Goal: Task Accomplishment & Management: Complete application form

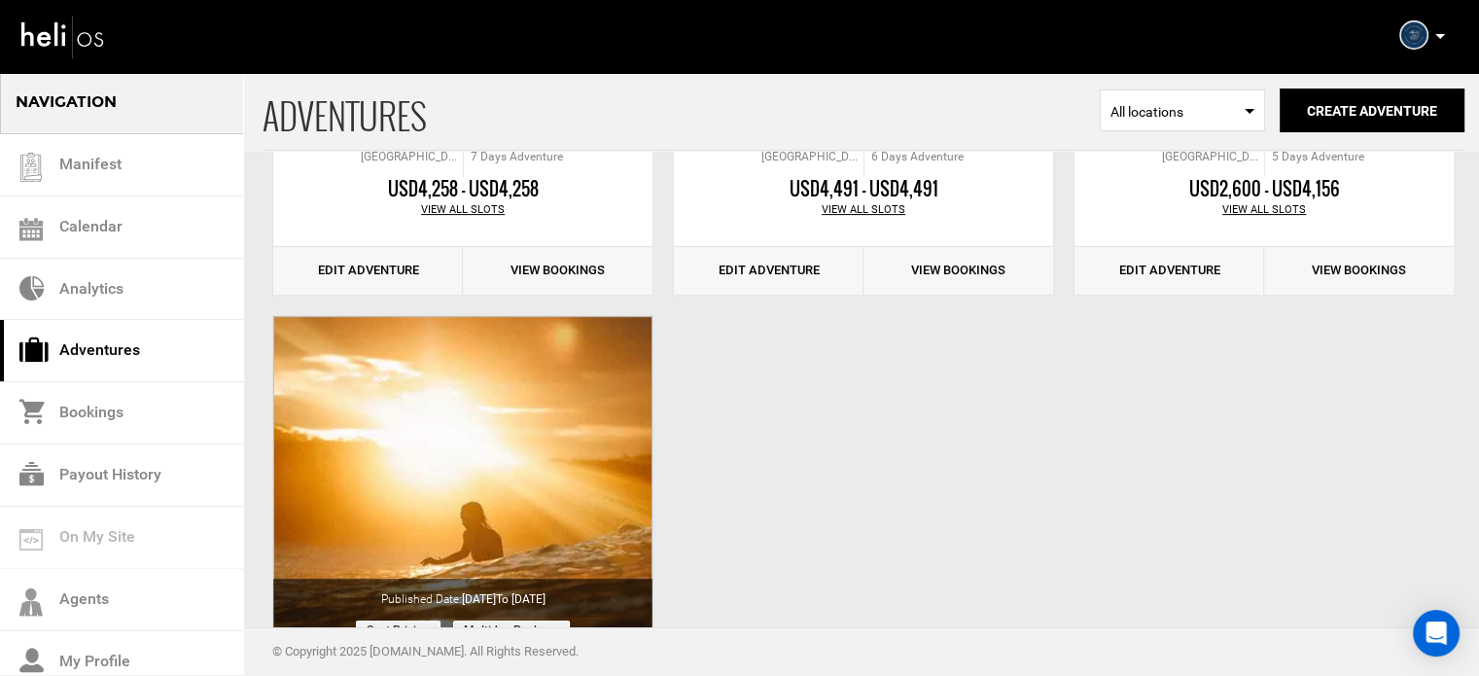
scroll to position [533, 0]
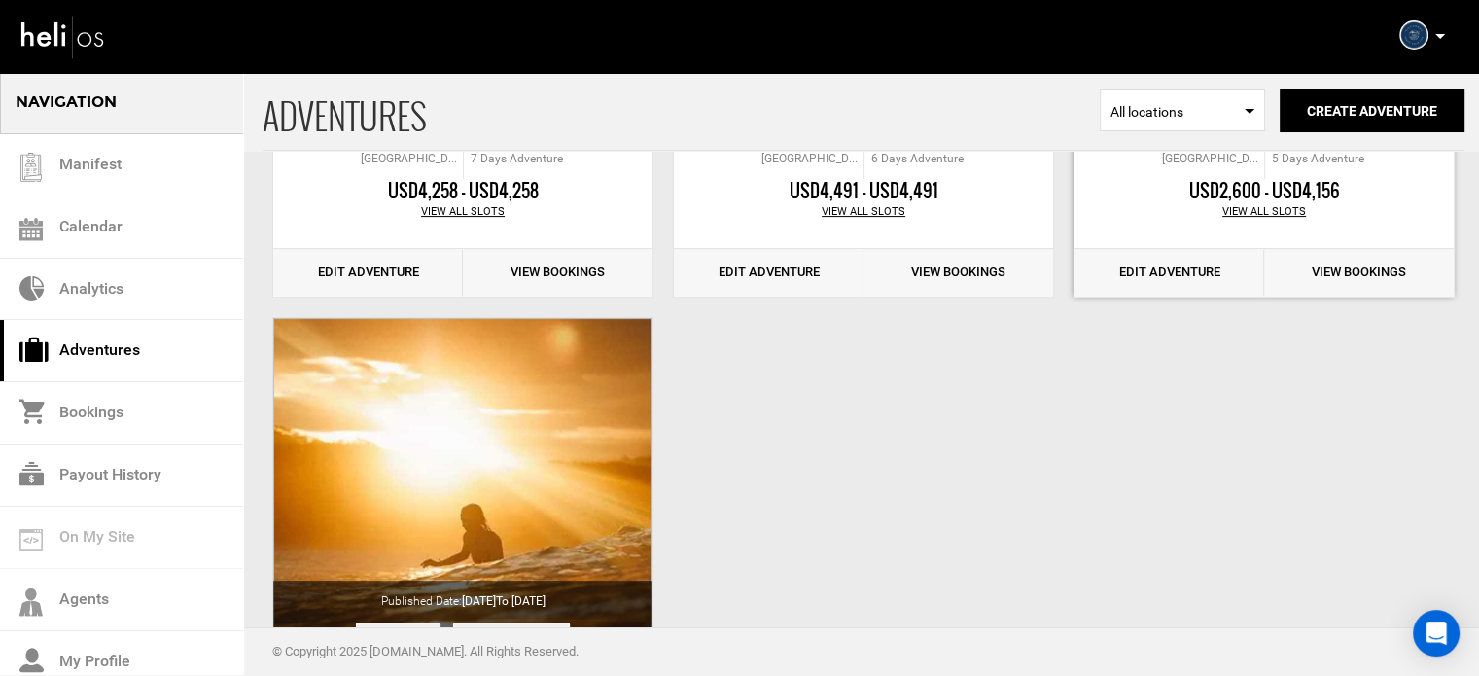
click at [1143, 273] on link "Edit Adventure" at bounding box center [1169, 273] width 190 height 48
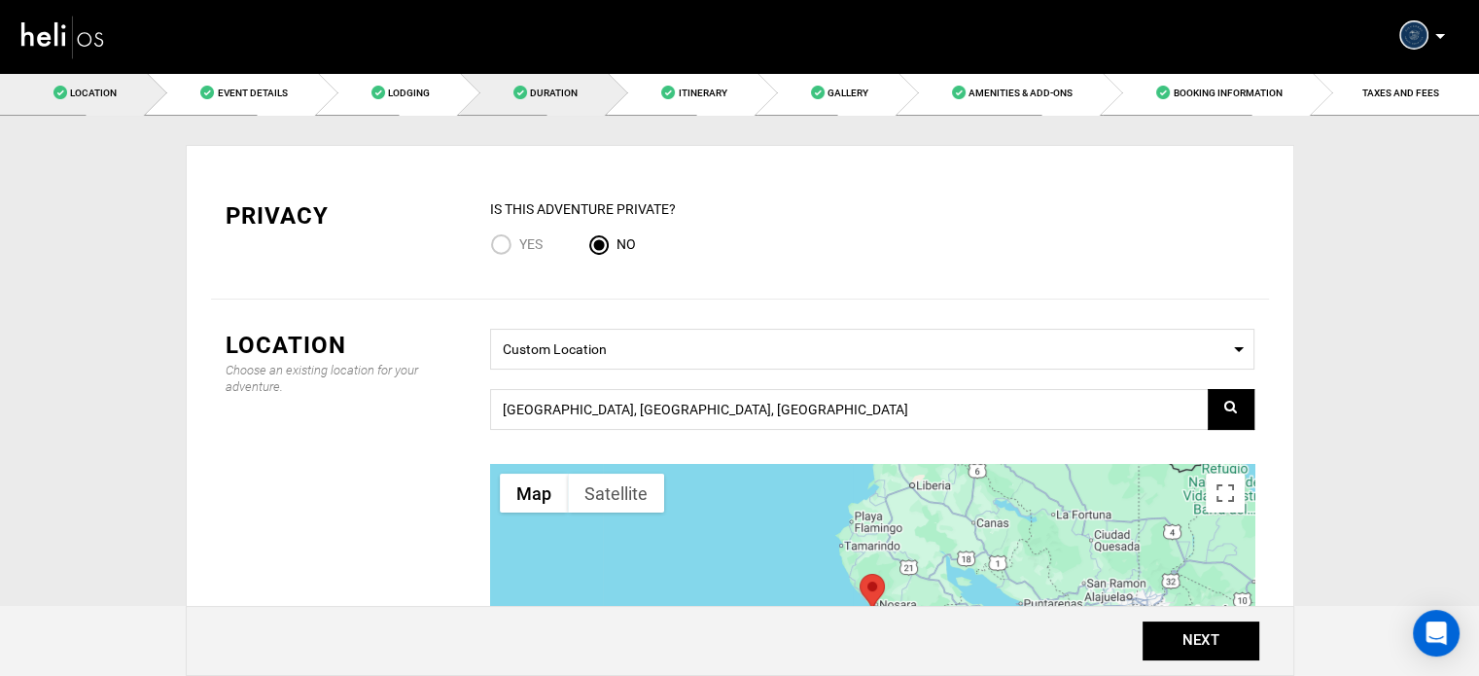
click at [608, 93] on link "Duration" at bounding box center [534, 93] width 148 height 44
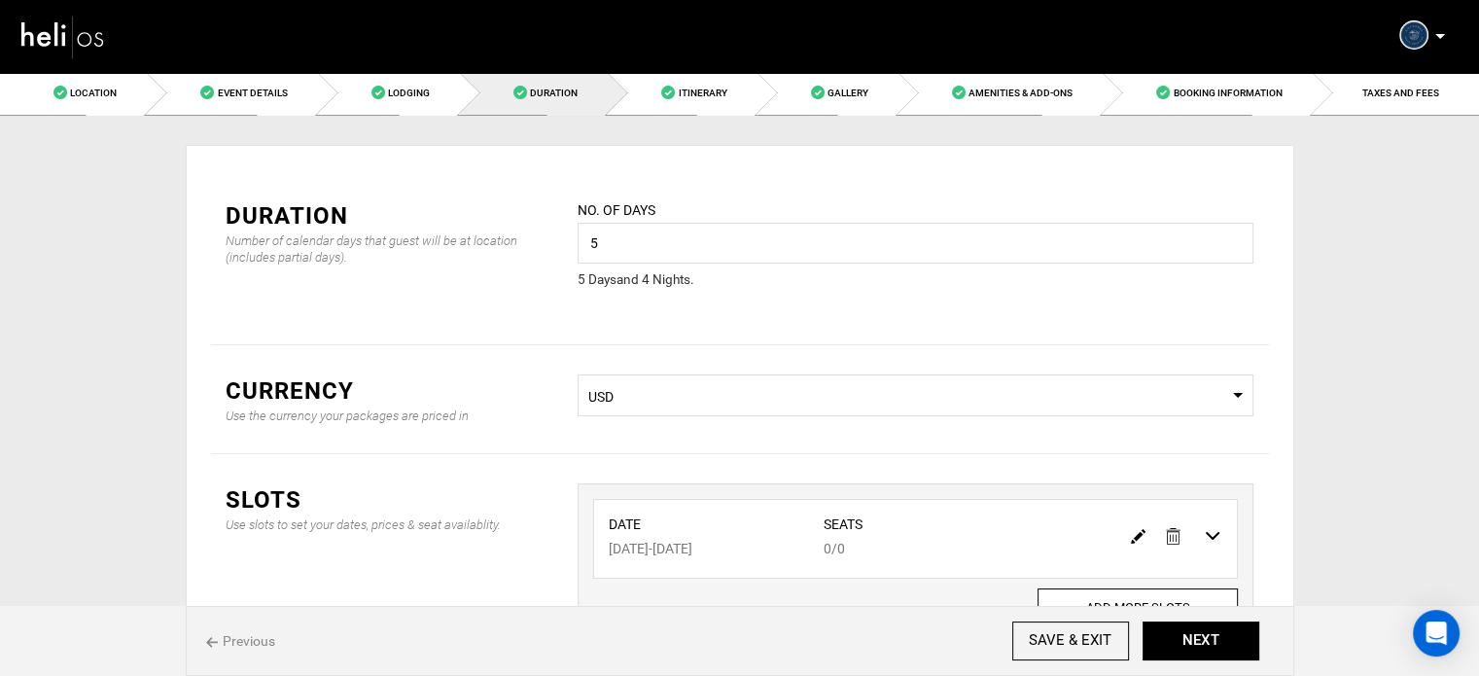
click at [1138, 535] on img at bounding box center [1138, 536] width 15 height 15
type input "08/04/2026"
type input "08/08/2026"
type input "0"
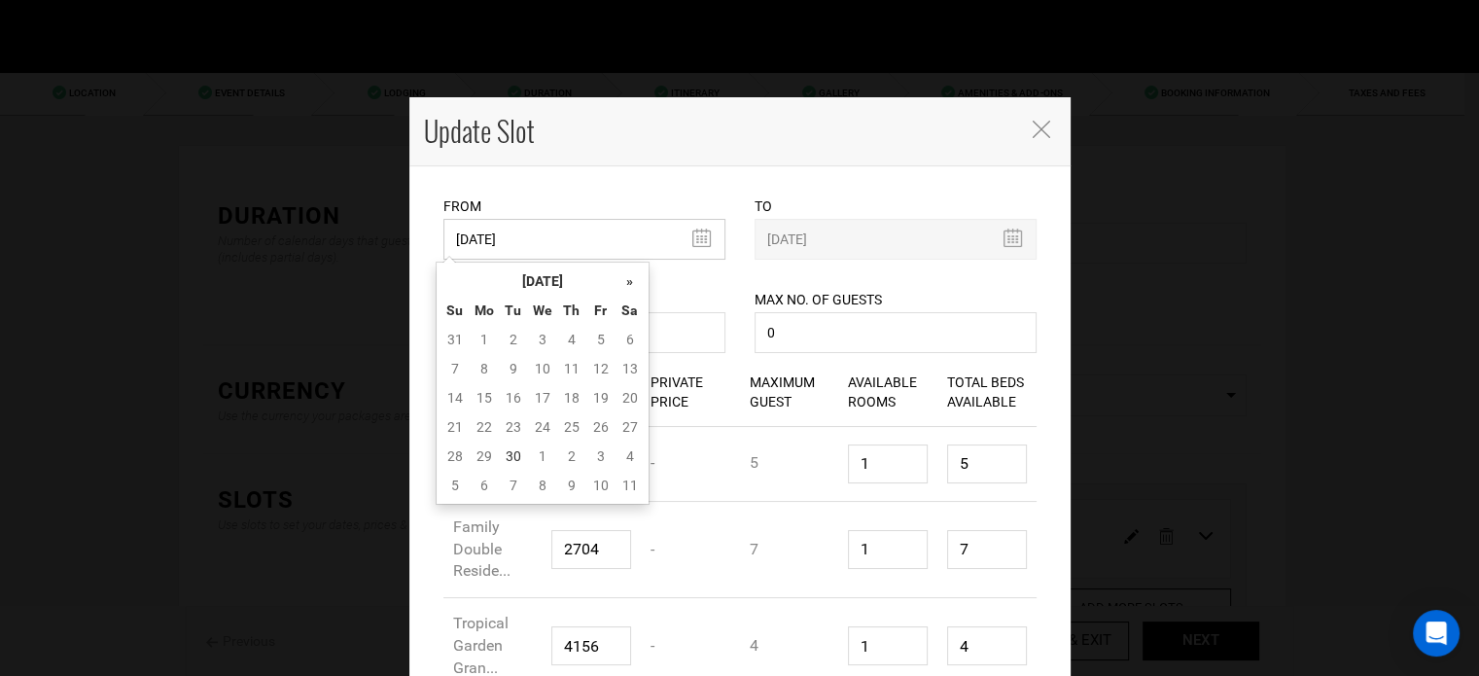
click at [572, 251] on input "08/04/2026" at bounding box center [584, 239] width 282 height 41
click at [573, 286] on th "[DATE]" at bounding box center [543, 280] width 146 height 29
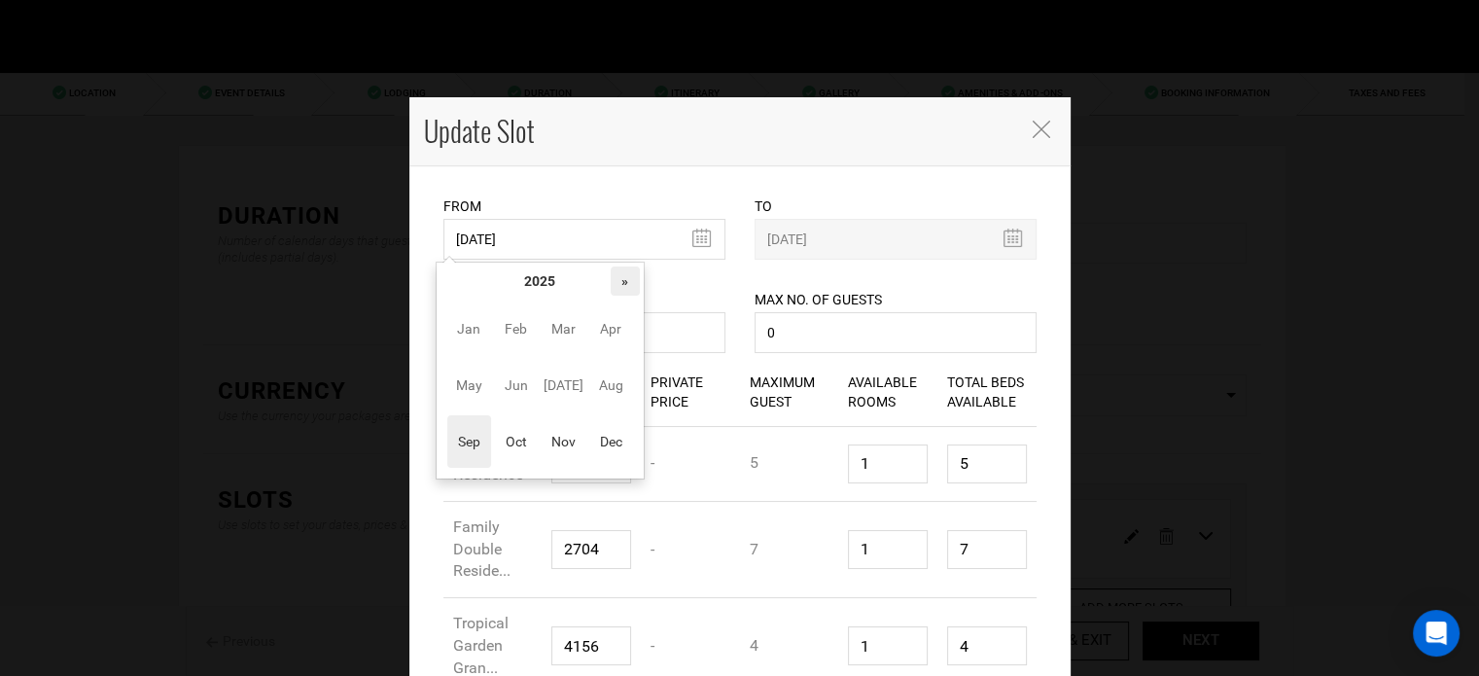
click at [624, 283] on th "»" at bounding box center [625, 280] width 29 height 29
click at [558, 460] on span "Nov" at bounding box center [564, 441] width 44 height 53
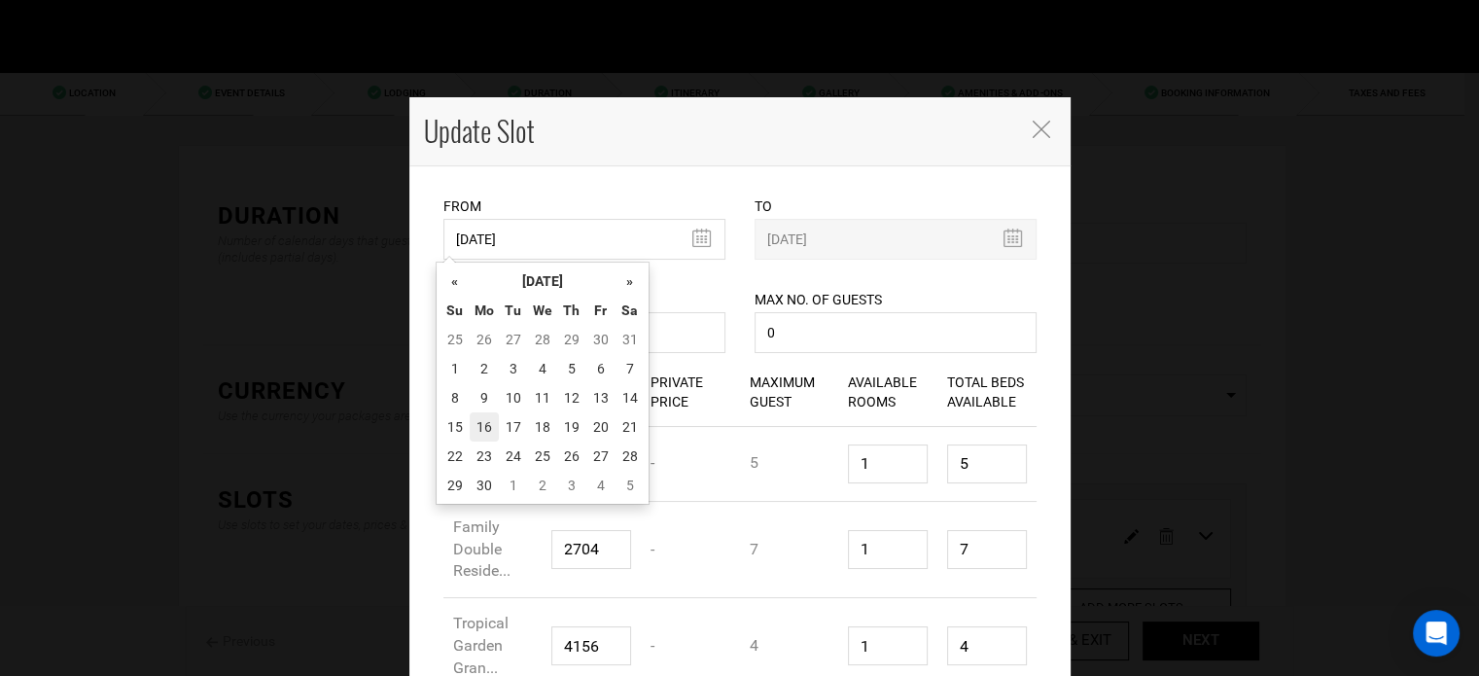
click at [489, 434] on td "16" at bounding box center [484, 426] width 29 height 29
type input "[DATE]"
type input "11/20/2026"
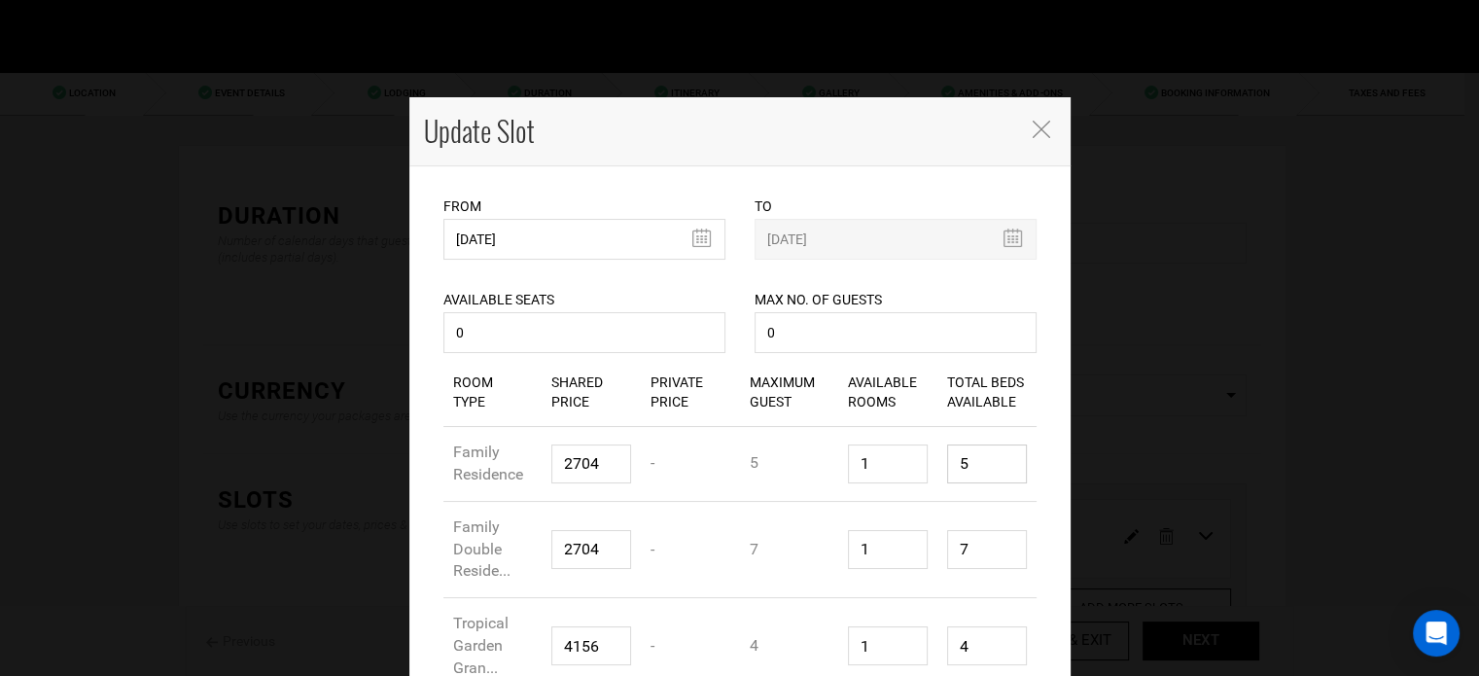
click at [964, 466] on input "5" at bounding box center [987, 463] width 80 height 39
click at [964, 466] on input "1" at bounding box center [987, 463] width 80 height 39
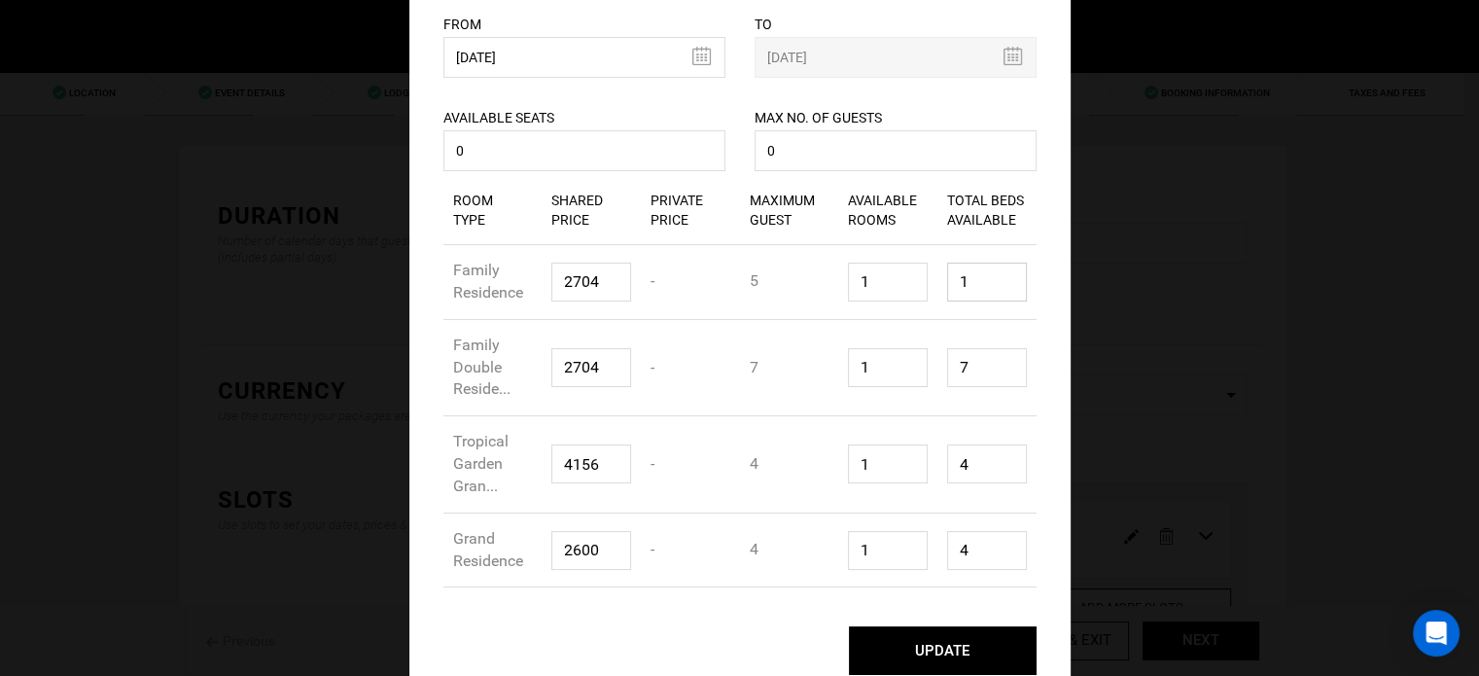
scroll to position [183, 0]
type input "1"
click at [959, 468] on input "4" at bounding box center [987, 462] width 80 height 39
click at [959, 468] on input "1" at bounding box center [987, 462] width 80 height 39
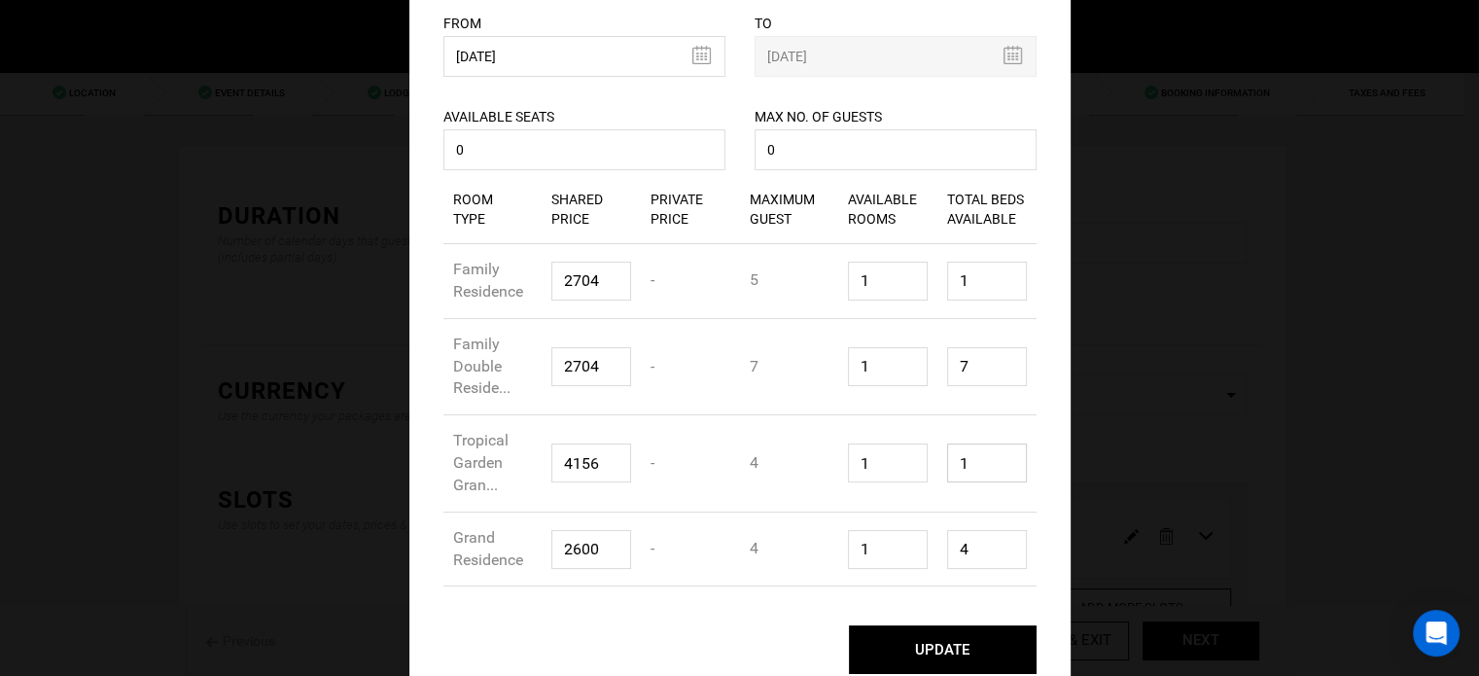
type input "1"
click at [966, 550] on input "4" at bounding box center [987, 549] width 80 height 39
click at [966, 550] on input "1" at bounding box center [987, 549] width 80 height 39
type input "1"
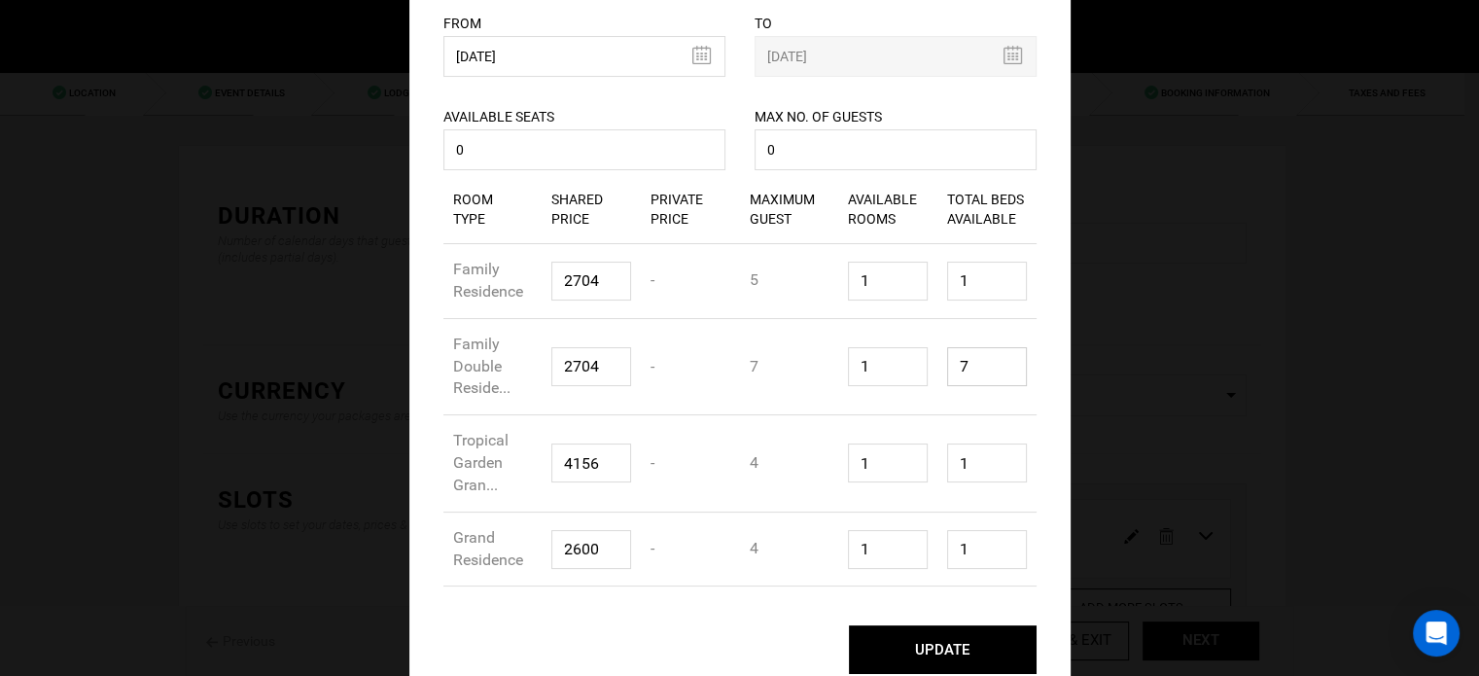
click at [965, 372] on input "7" at bounding box center [987, 366] width 80 height 39
type input "1"
click at [953, 634] on button "UPDATE" at bounding box center [943, 649] width 188 height 49
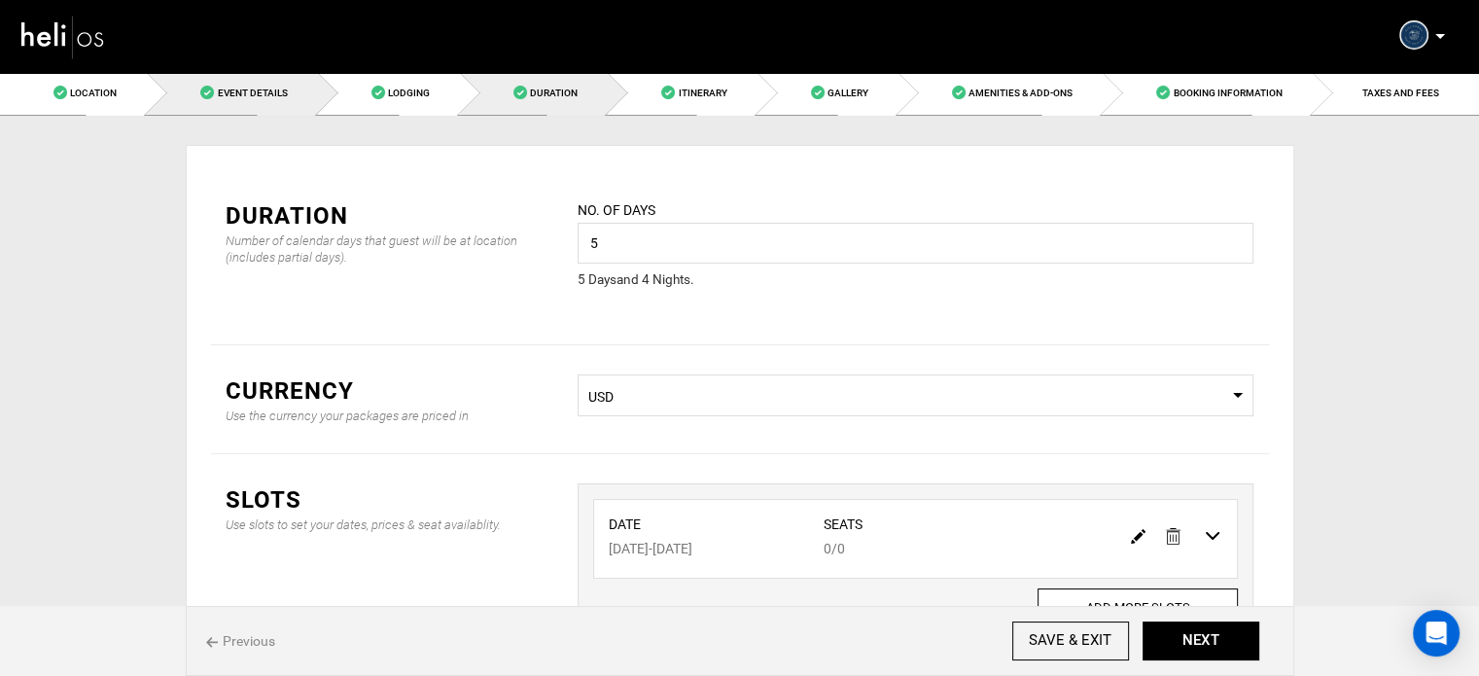
click at [291, 110] on link "Event Details" at bounding box center [232, 93] width 170 height 44
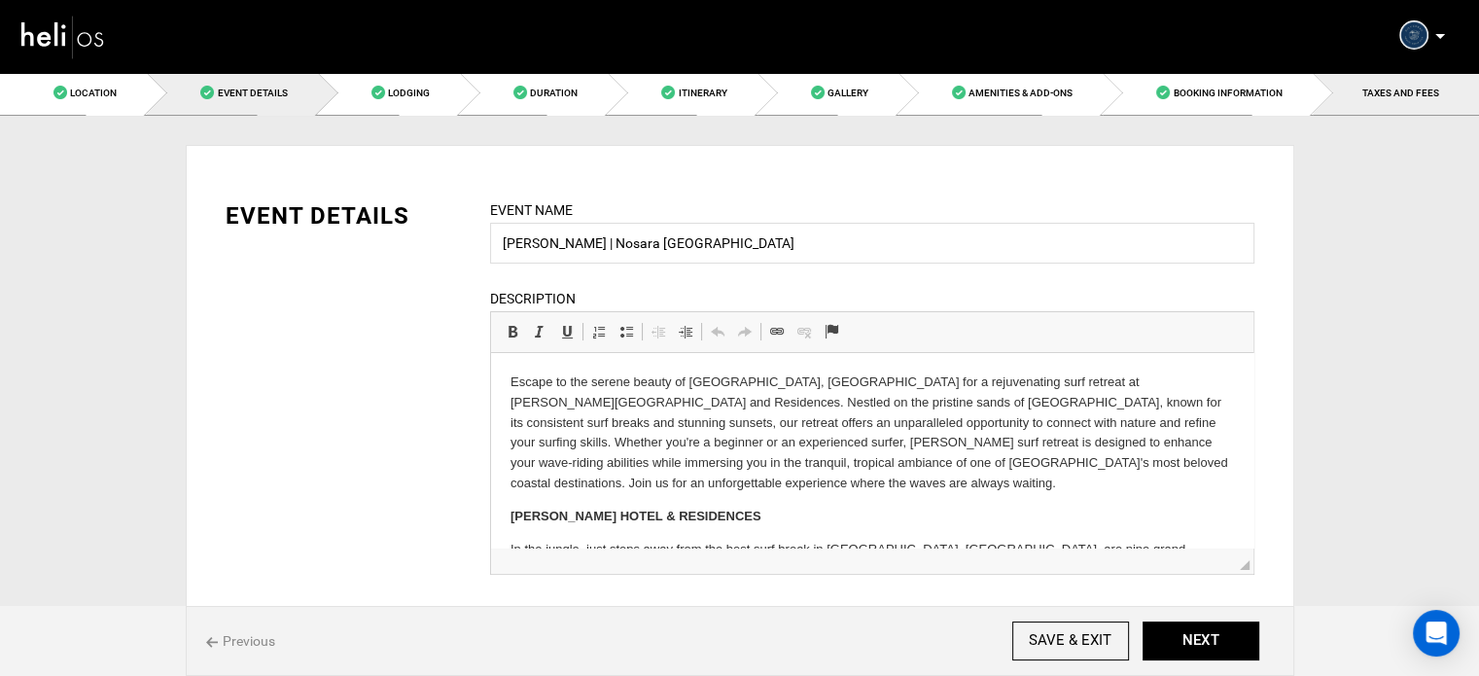
click at [1336, 101] on link "TAXES AND FEES" at bounding box center [1396, 93] width 166 height 44
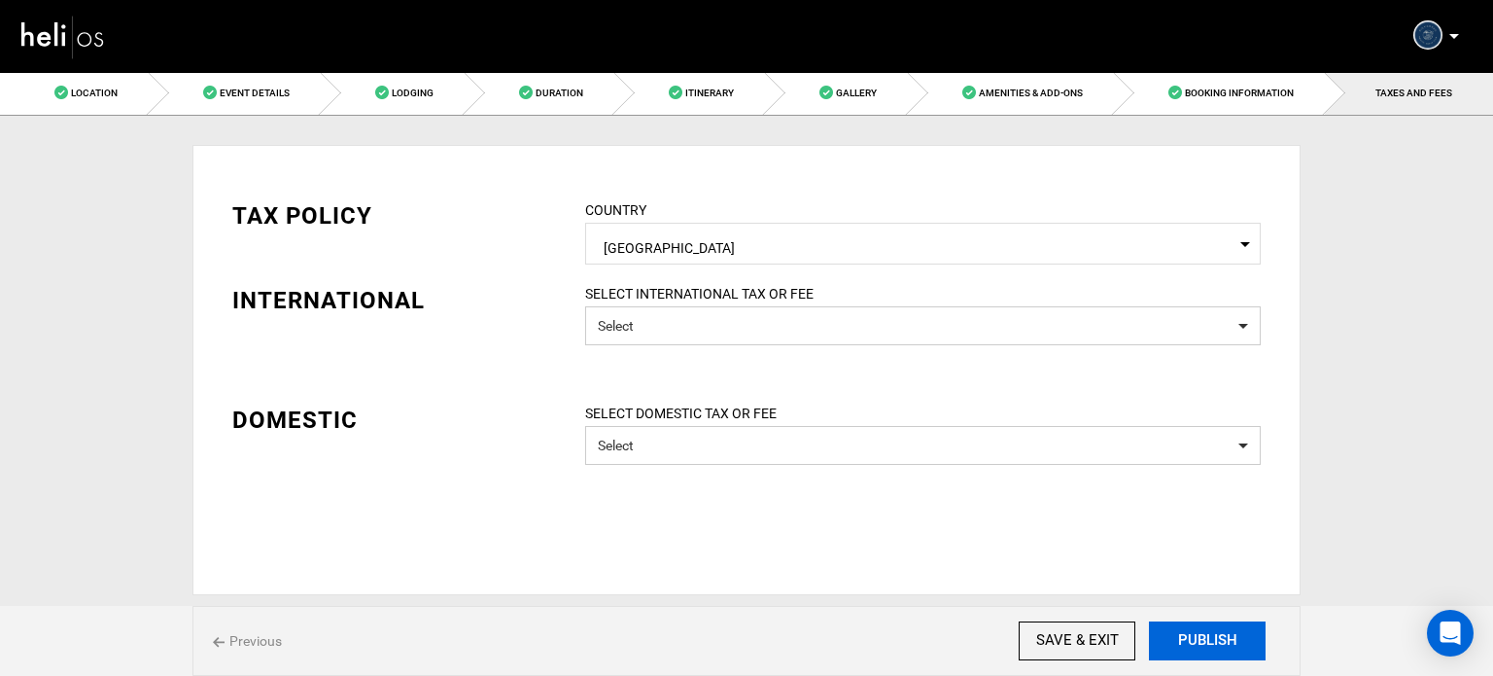
click at [1216, 636] on button "PUBLISH" at bounding box center [1207, 640] width 117 height 39
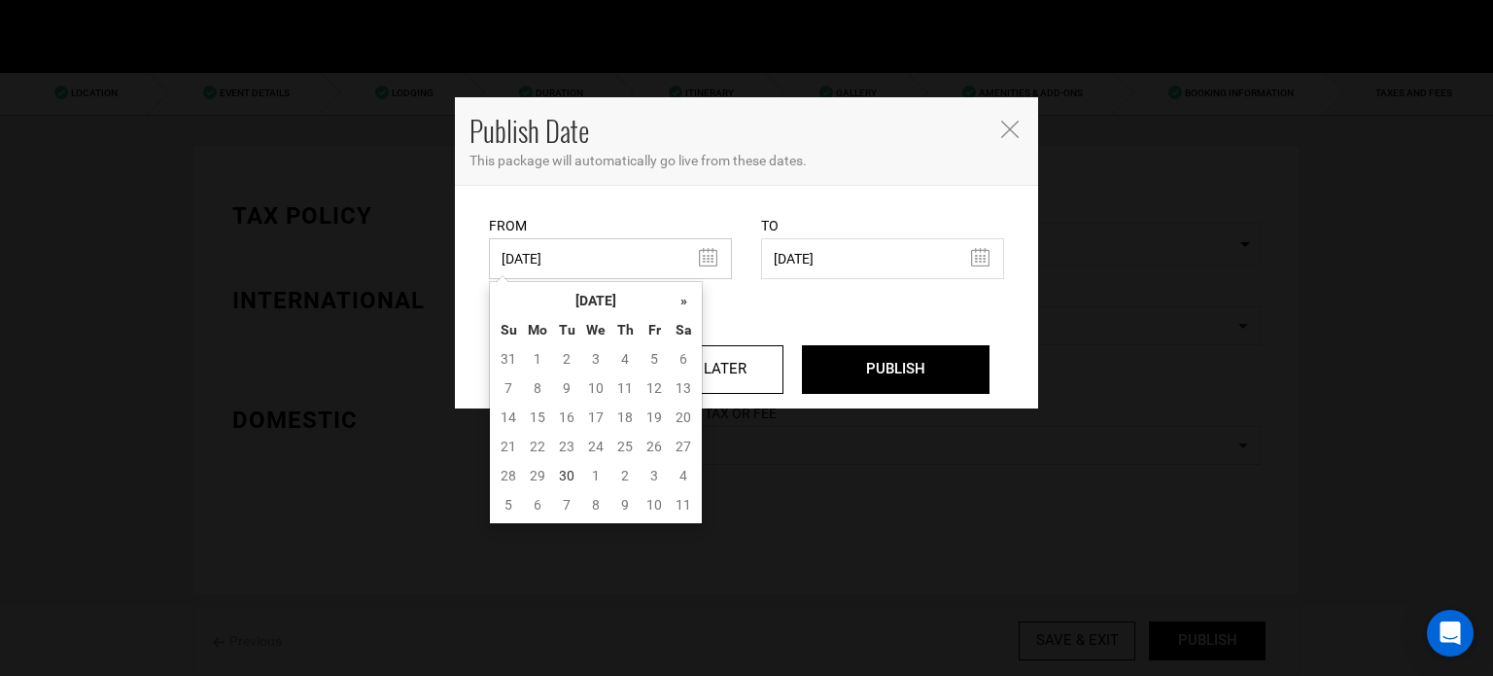
click at [671, 244] on input "03/10/2025" at bounding box center [610, 258] width 243 height 41
click at [574, 477] on td "30" at bounding box center [566, 475] width 29 height 29
type input "09/30/2025"
click at [621, 257] on input "09/30/2025" at bounding box center [610, 258] width 243 height 41
click at [569, 471] on td "30" at bounding box center [566, 475] width 29 height 29
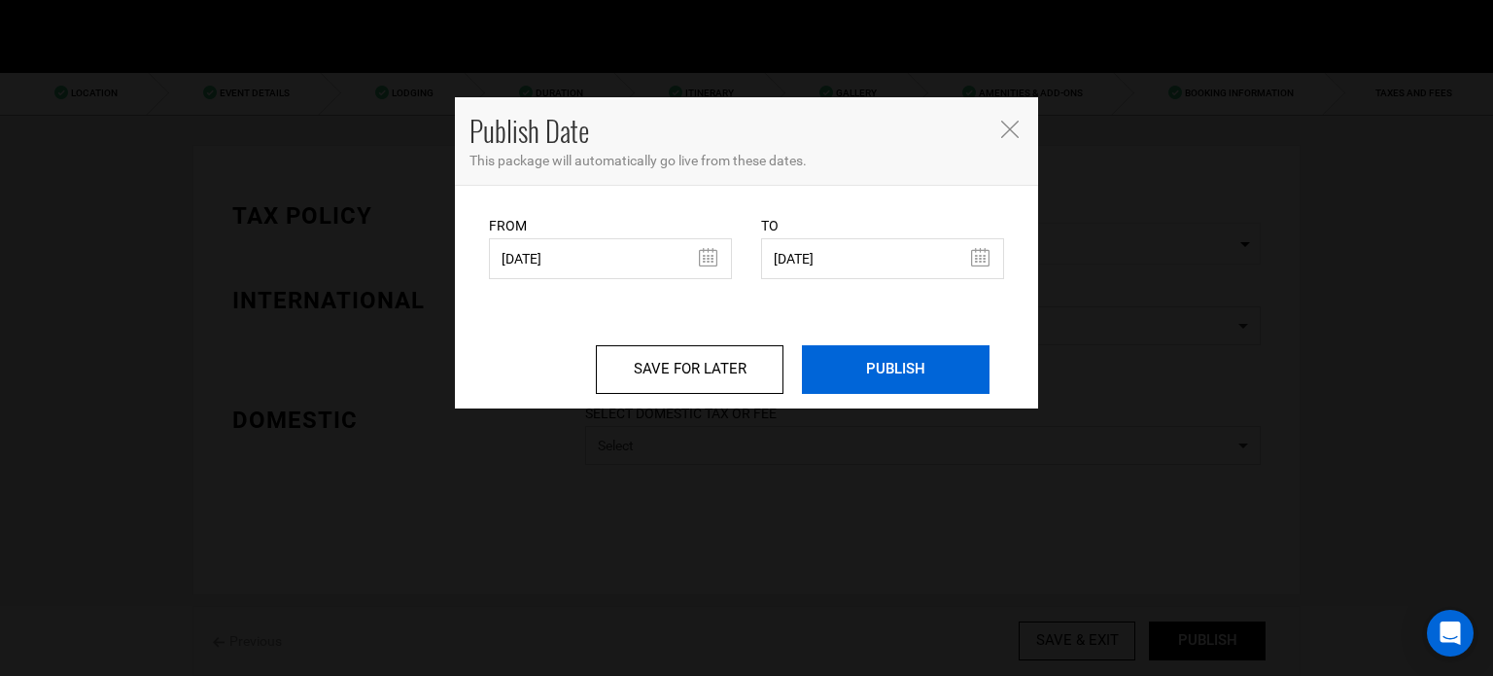
click at [864, 371] on input "PUBLISH" at bounding box center [896, 369] width 188 height 49
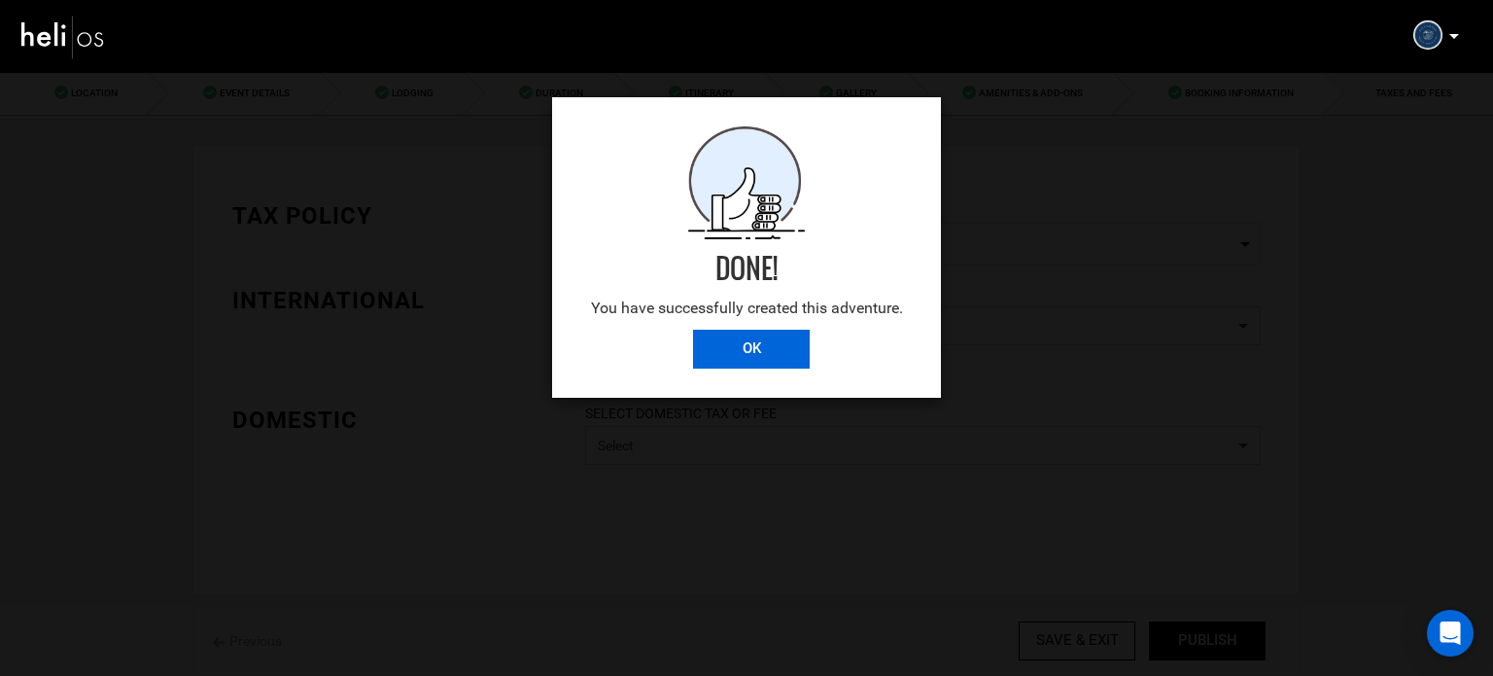
click at [782, 349] on input "OK" at bounding box center [751, 349] width 117 height 39
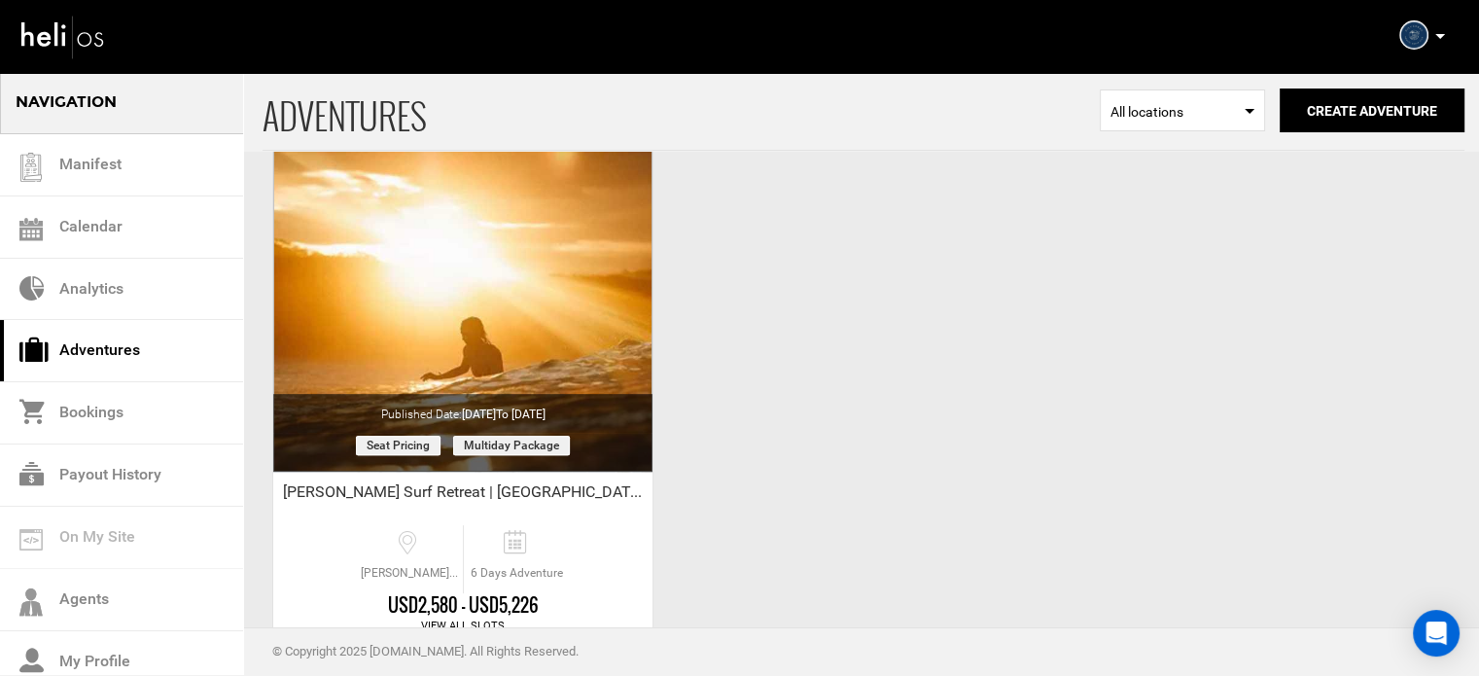
scroll to position [842, 0]
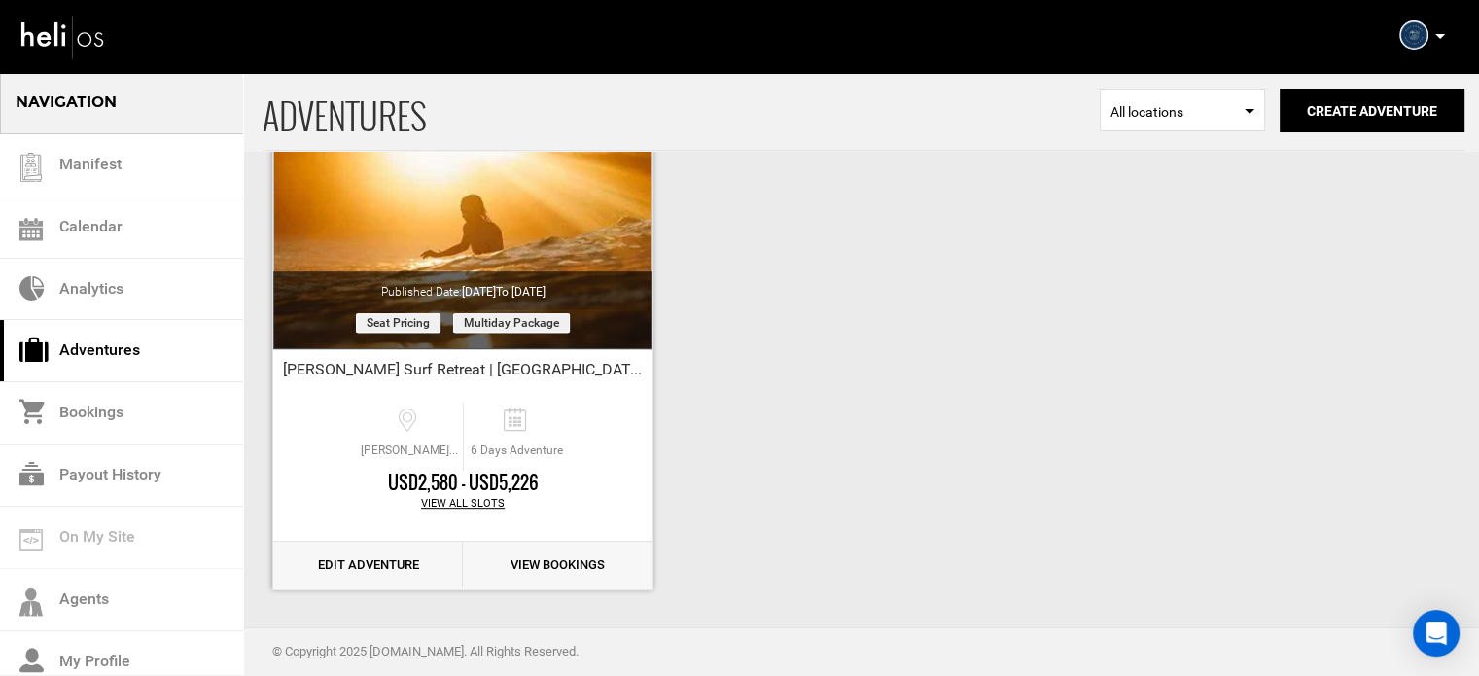
click at [361, 563] on link "Edit Adventure" at bounding box center [368, 566] width 190 height 48
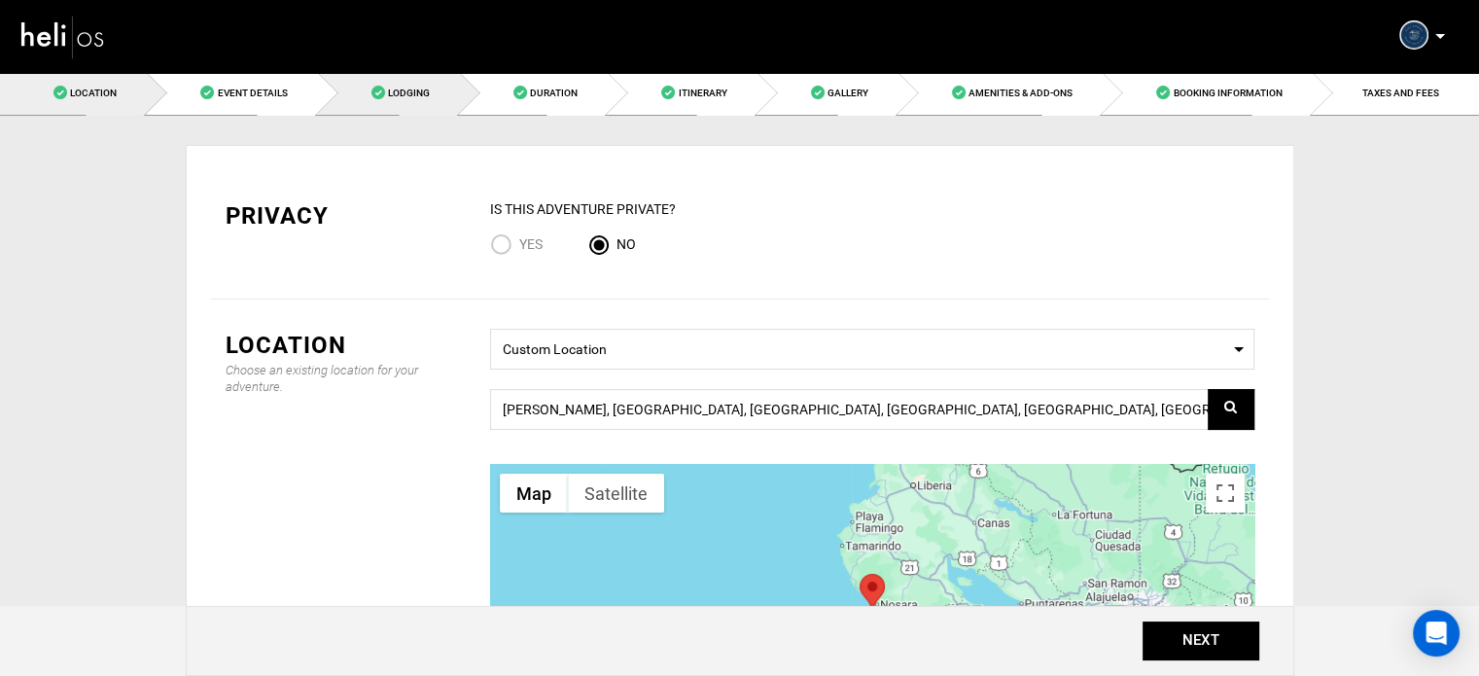
click at [424, 104] on link "Lodging" at bounding box center [389, 93] width 142 height 44
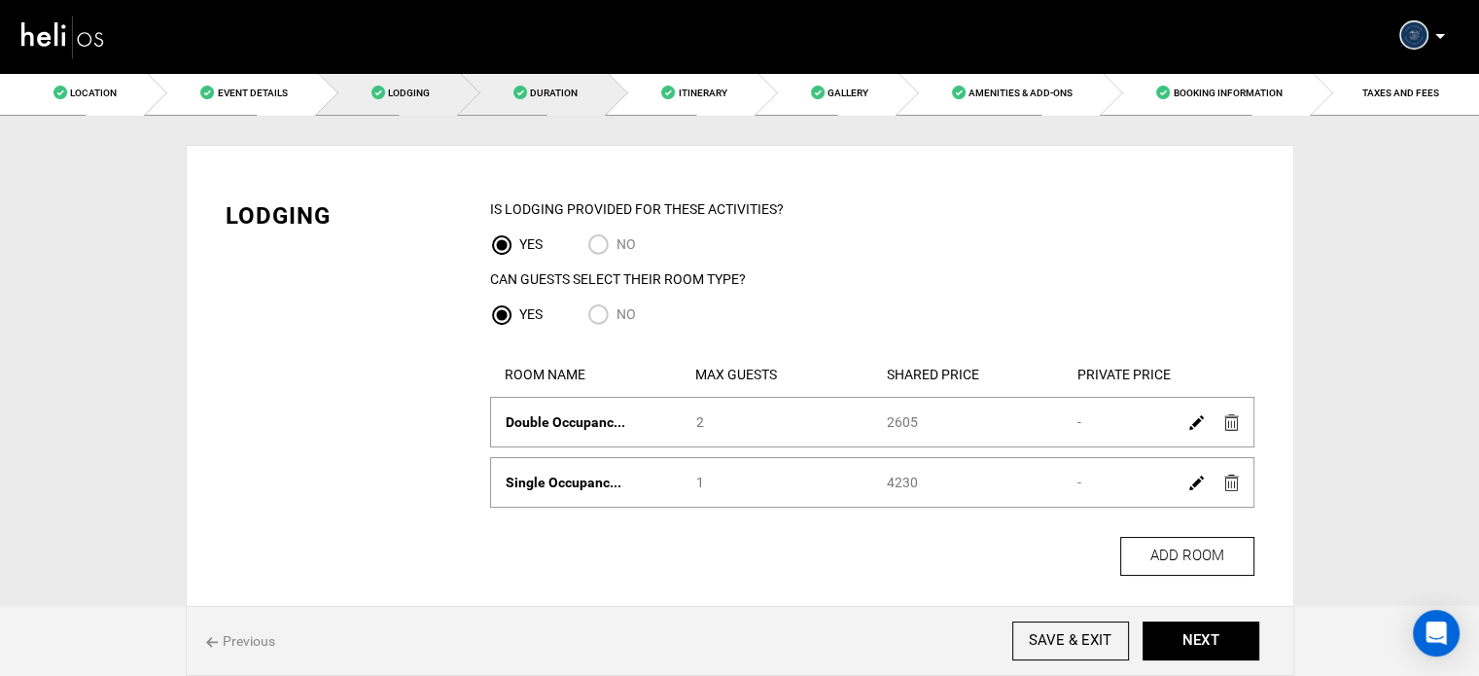
click at [522, 96] on span at bounding box center [520, 93] width 14 height 14
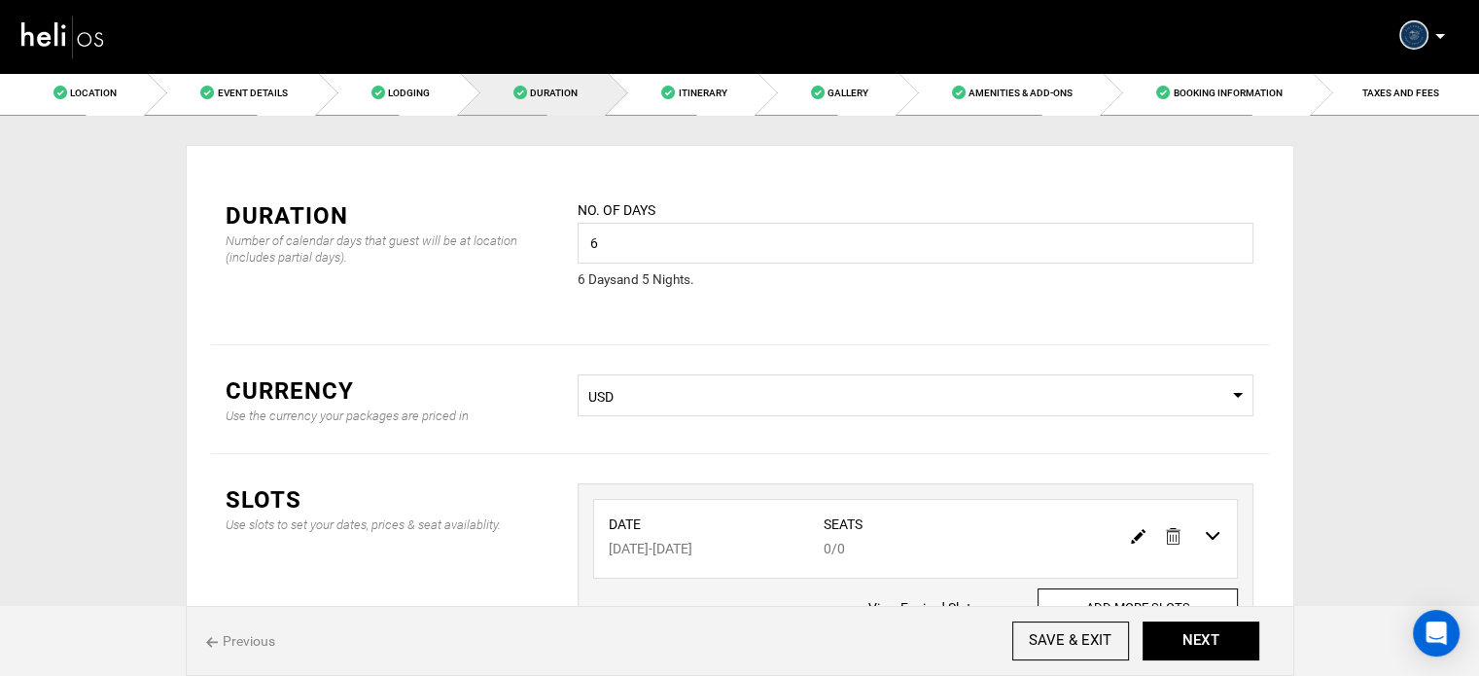
click at [1135, 533] on img at bounding box center [1138, 536] width 15 height 15
type input "07/20/2026"
type input "07/25/2026"
type input "0"
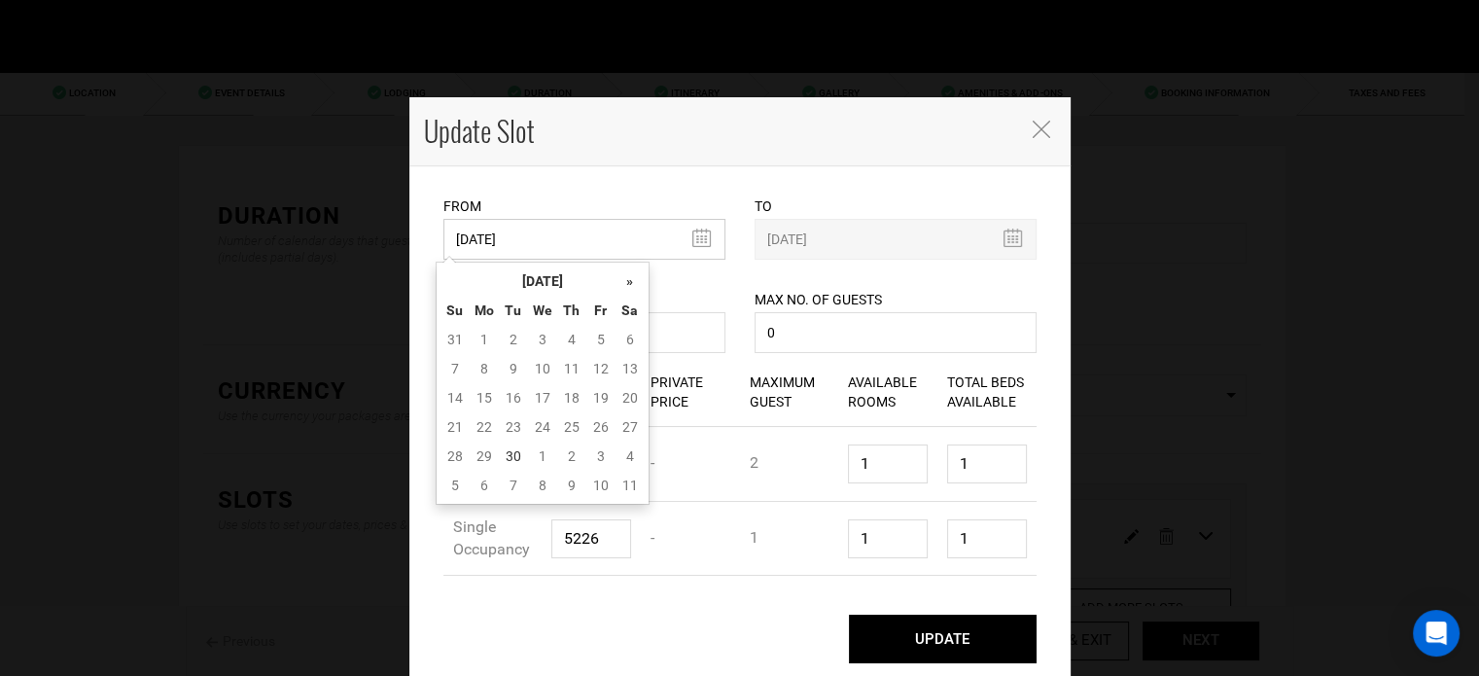
click at [599, 240] on input "07/20/2026" at bounding box center [584, 239] width 282 height 41
click at [567, 281] on th "[DATE]" at bounding box center [543, 280] width 146 height 29
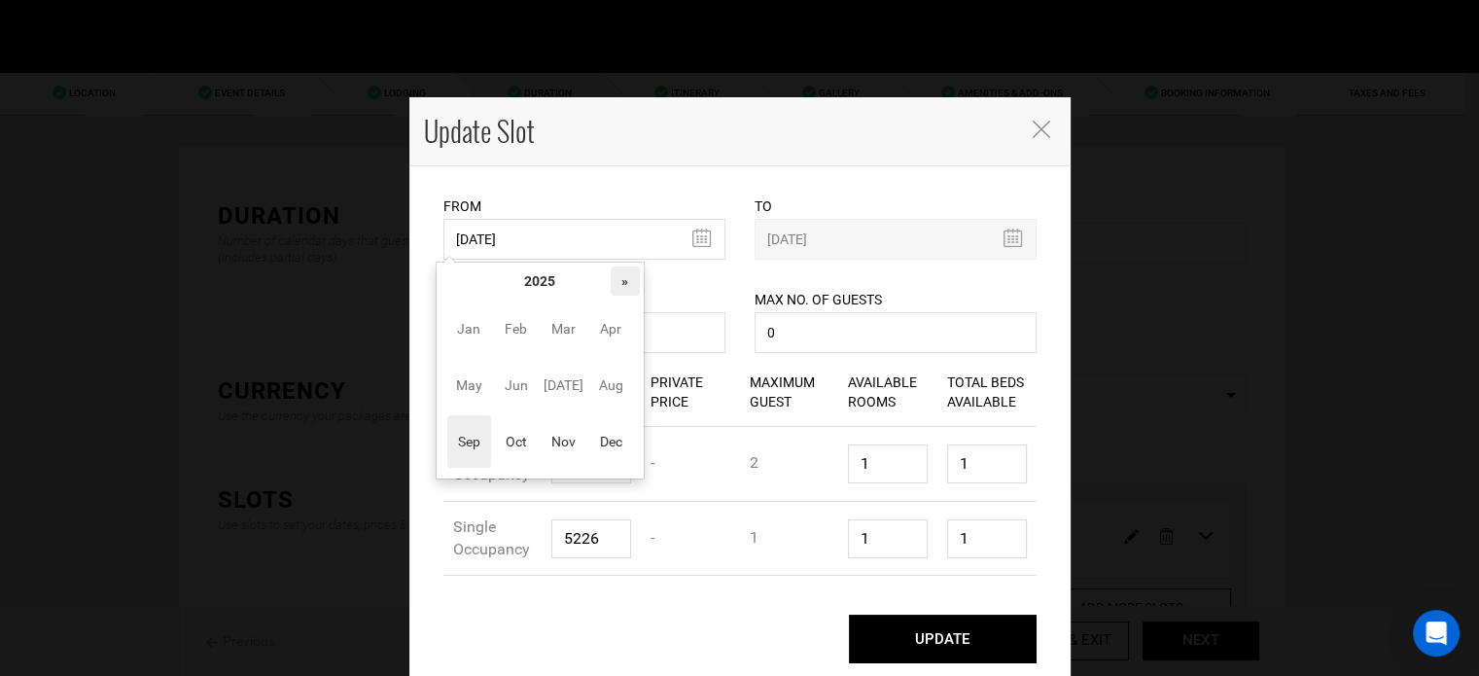
click at [620, 279] on th "»" at bounding box center [625, 280] width 29 height 29
click at [525, 455] on span "Oct" at bounding box center [516, 441] width 44 height 53
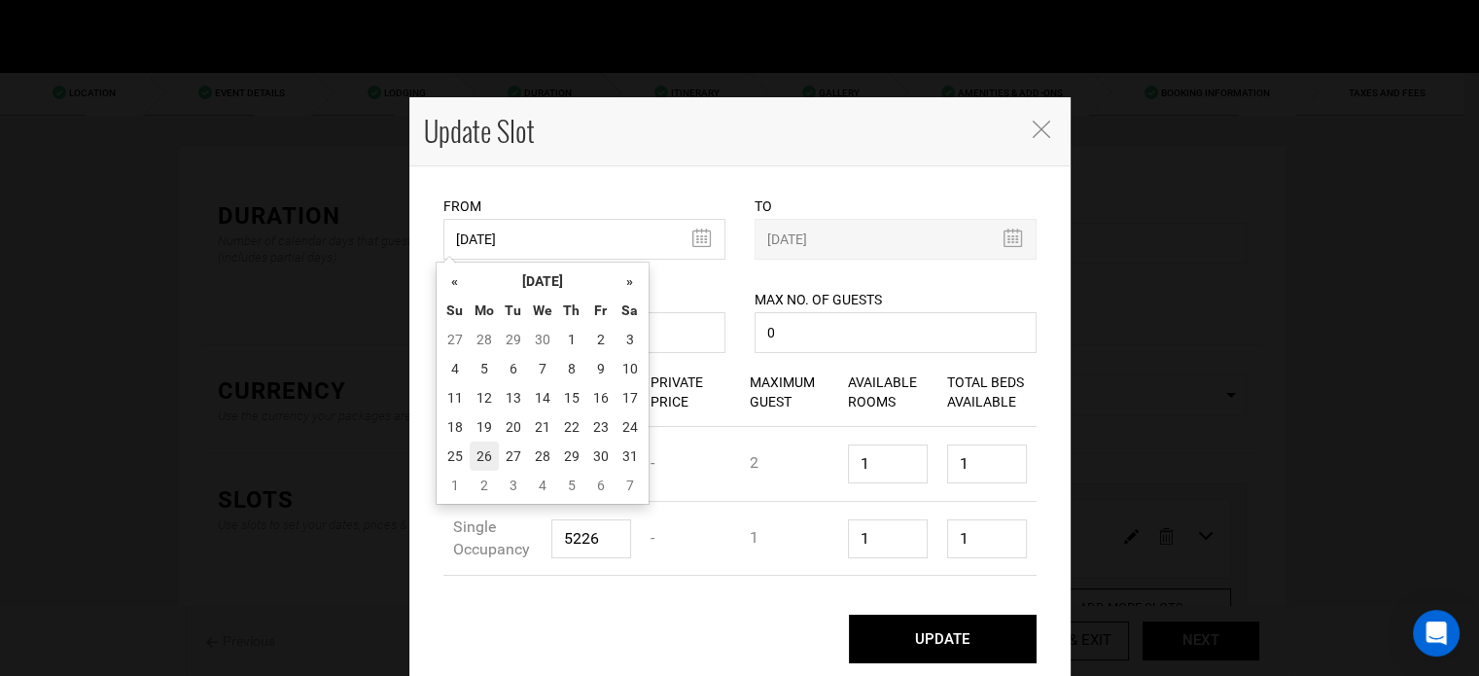
click at [494, 455] on td "26" at bounding box center [484, 455] width 29 height 29
type input "[DATE]"
type input "10/31/2026"
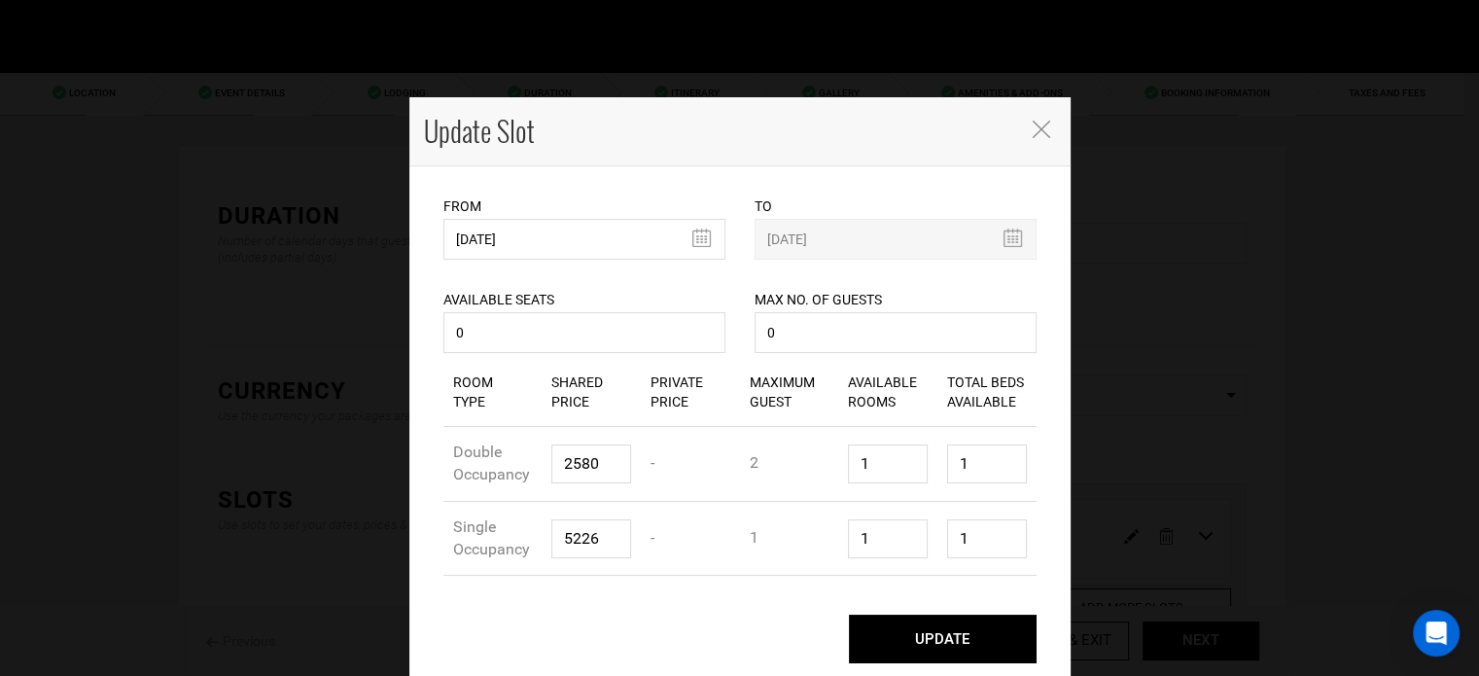
click at [1010, 658] on button "UPDATE" at bounding box center [943, 639] width 188 height 49
type input "[DATE]"
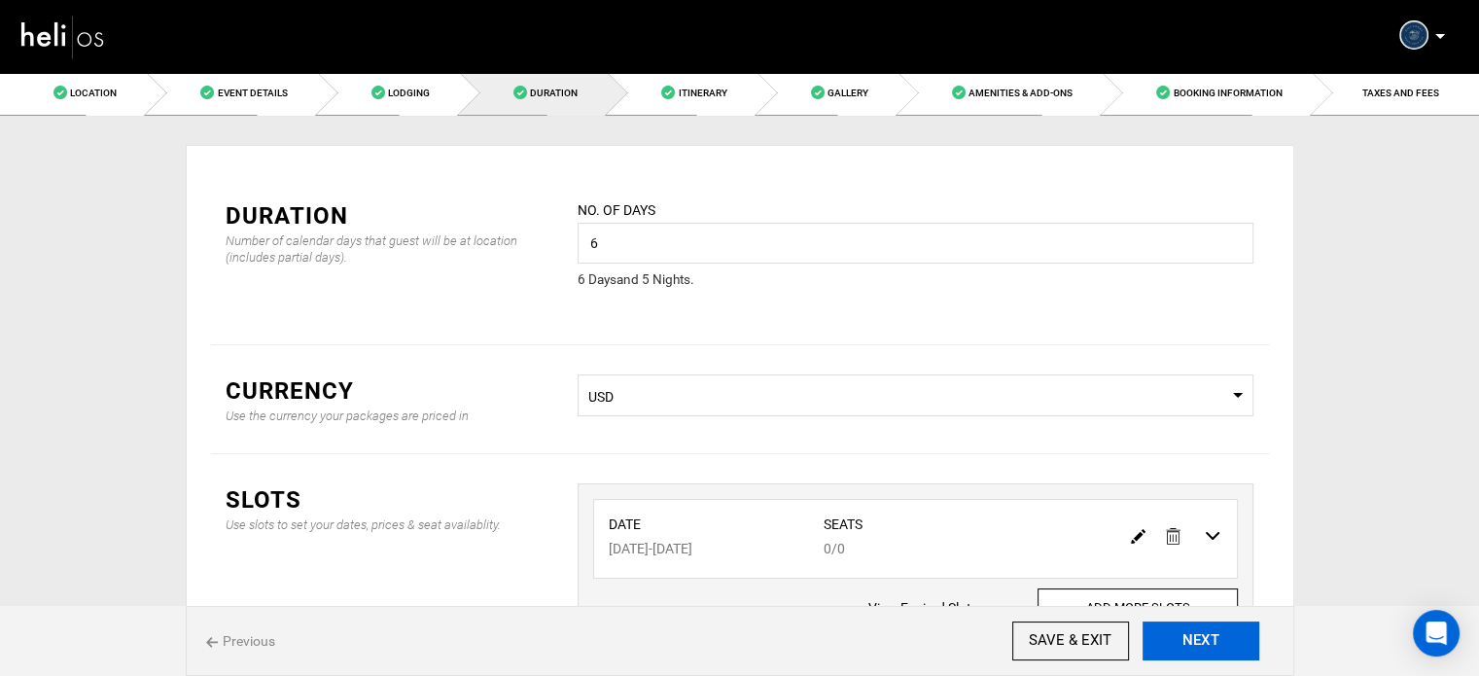
click at [1237, 647] on button "NEXT" at bounding box center [1200, 640] width 117 height 39
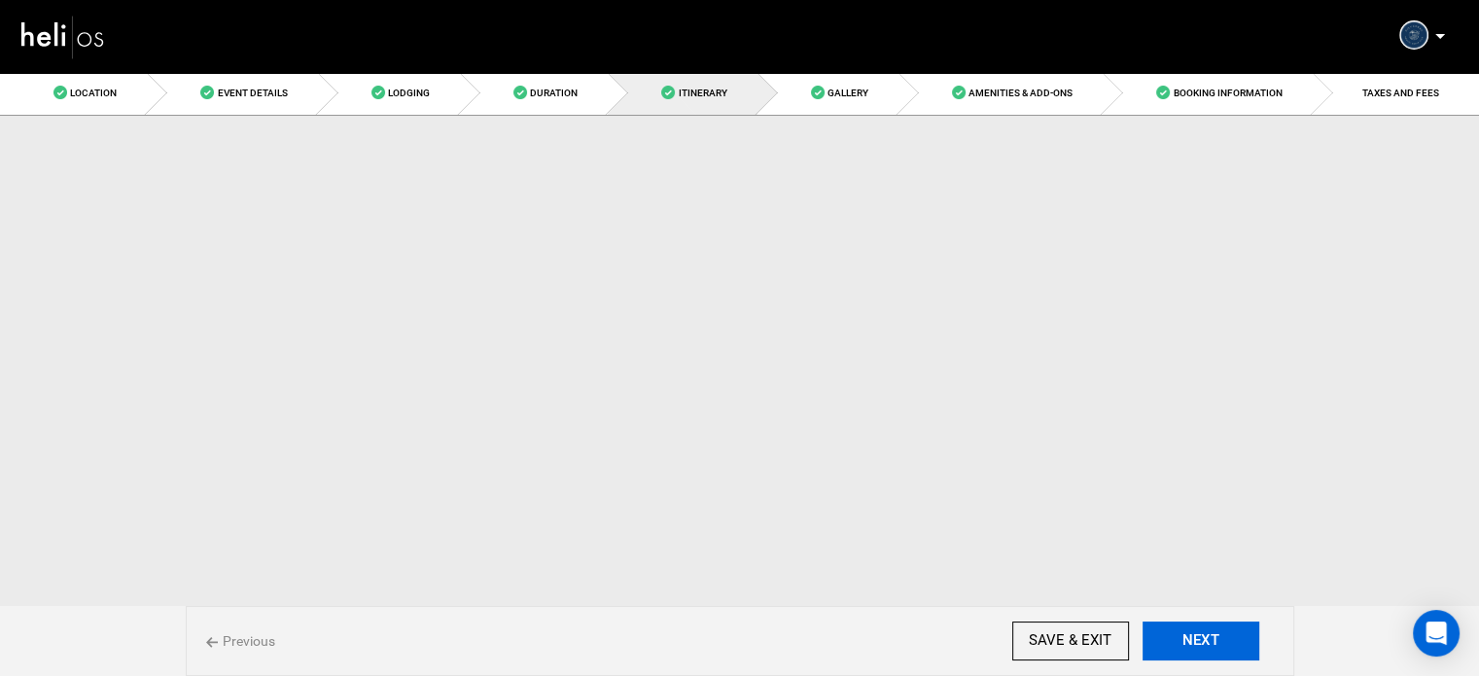
click at [1237, 647] on button "NEXT" at bounding box center [1200, 640] width 117 height 39
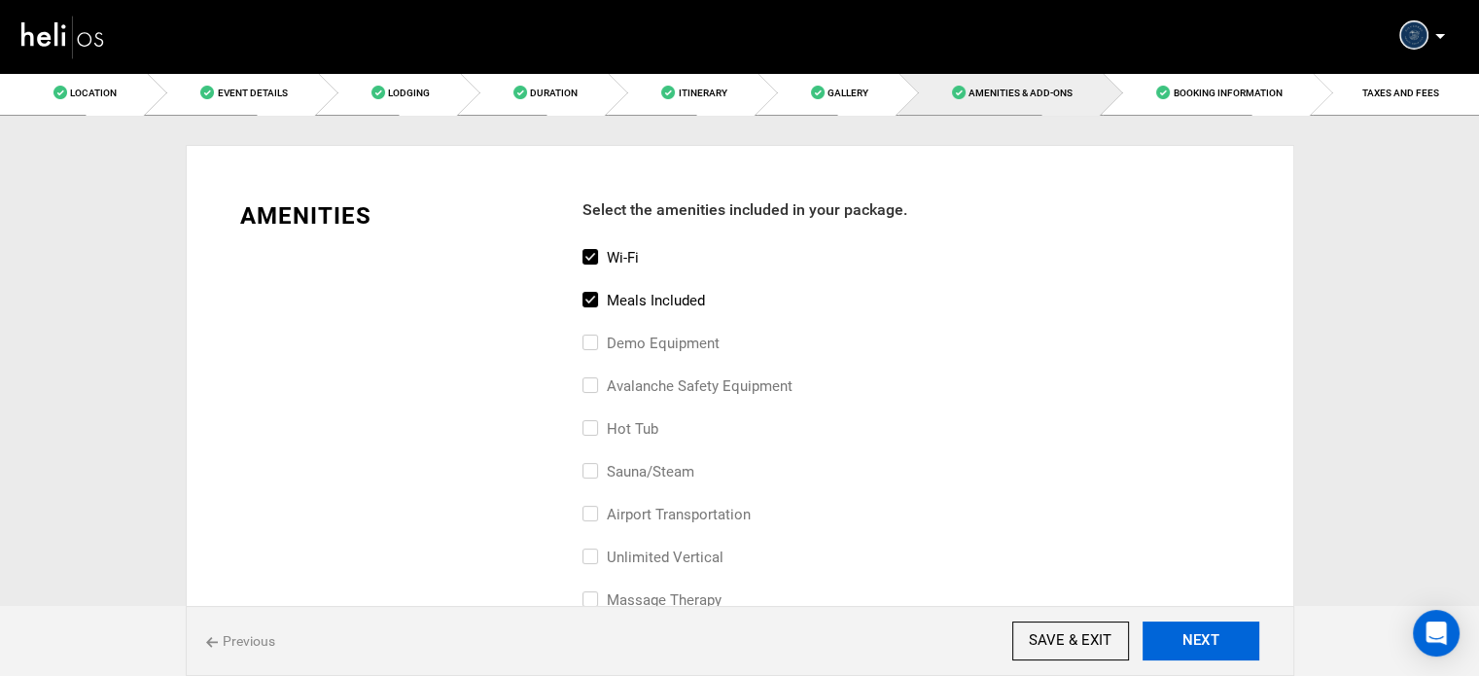
scroll to position [144, 0]
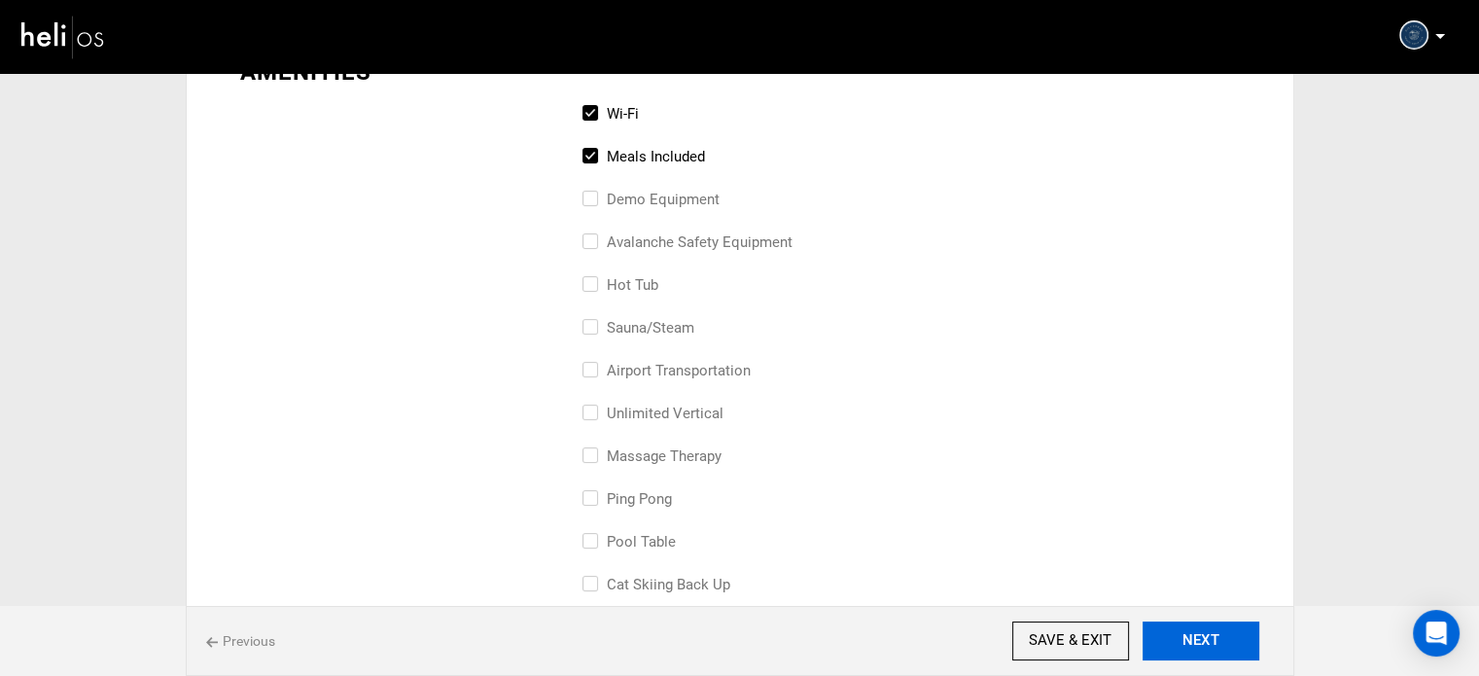
click at [1237, 647] on button "NEXT" at bounding box center [1200, 640] width 117 height 39
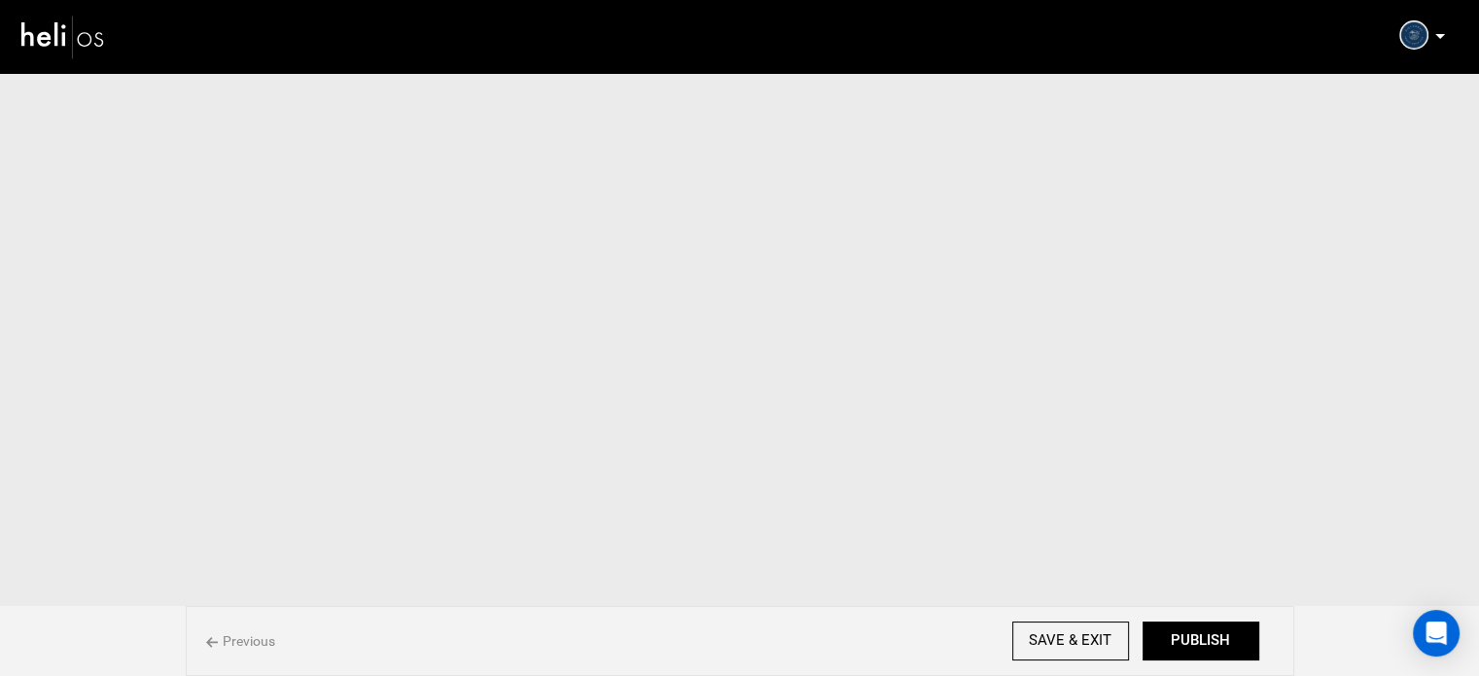
click at [1237, 647] on button "PUBLISH" at bounding box center [1200, 640] width 117 height 39
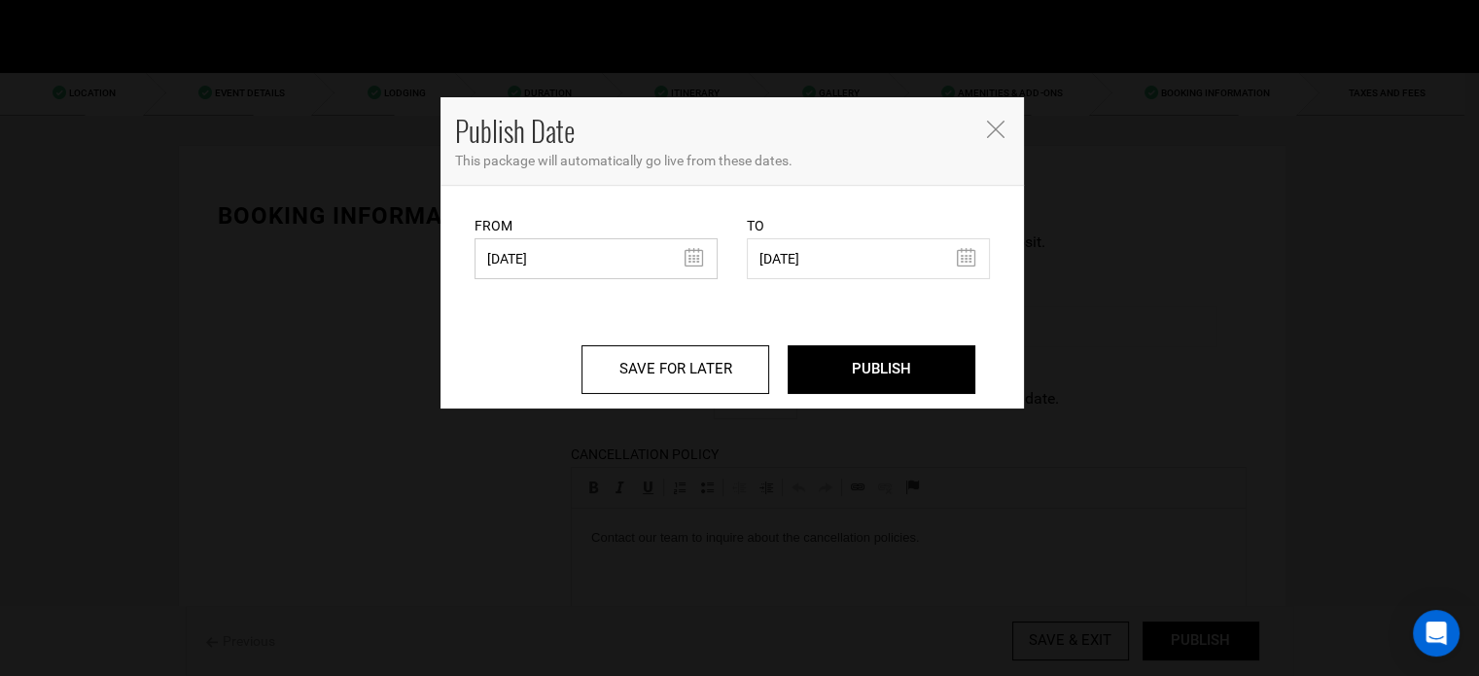
click at [603, 279] on input "06/02/2025" at bounding box center [595, 258] width 243 height 41
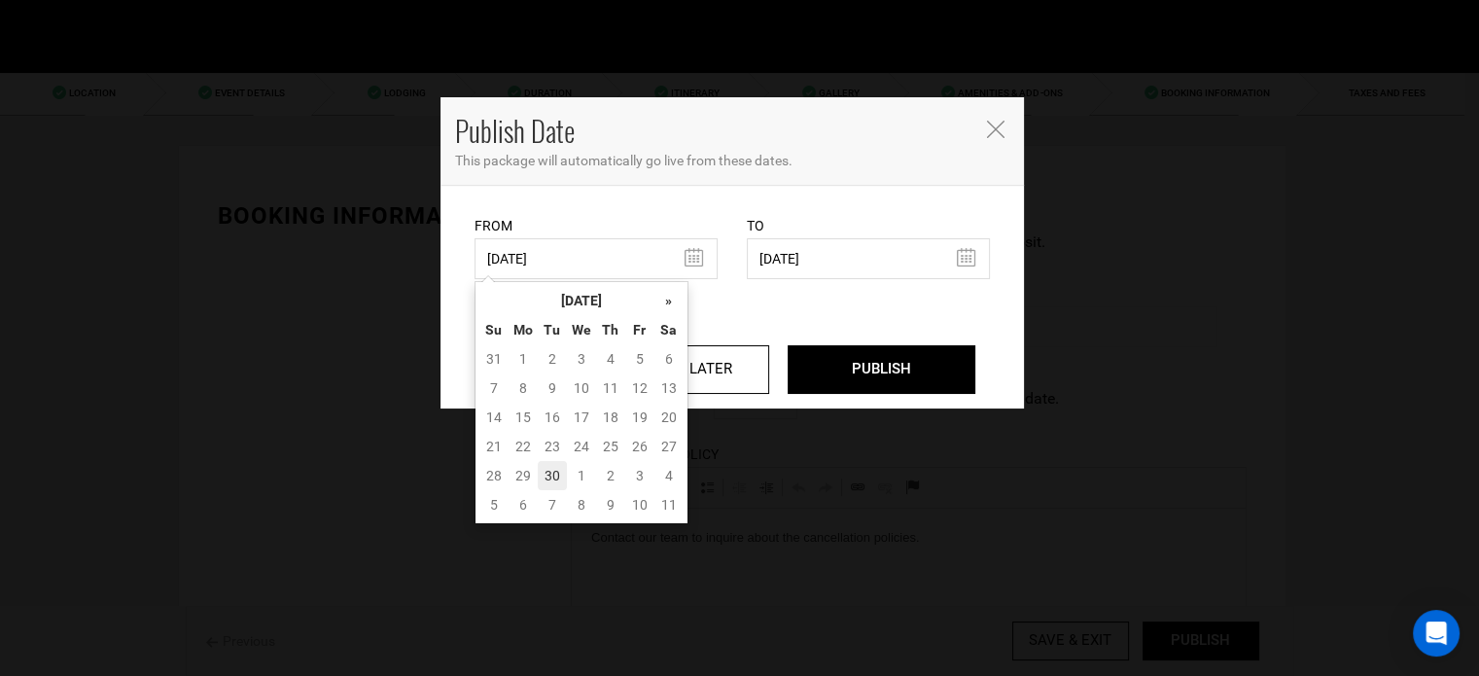
click at [559, 473] on td "30" at bounding box center [552, 475] width 29 height 29
type input "09/30/2025"
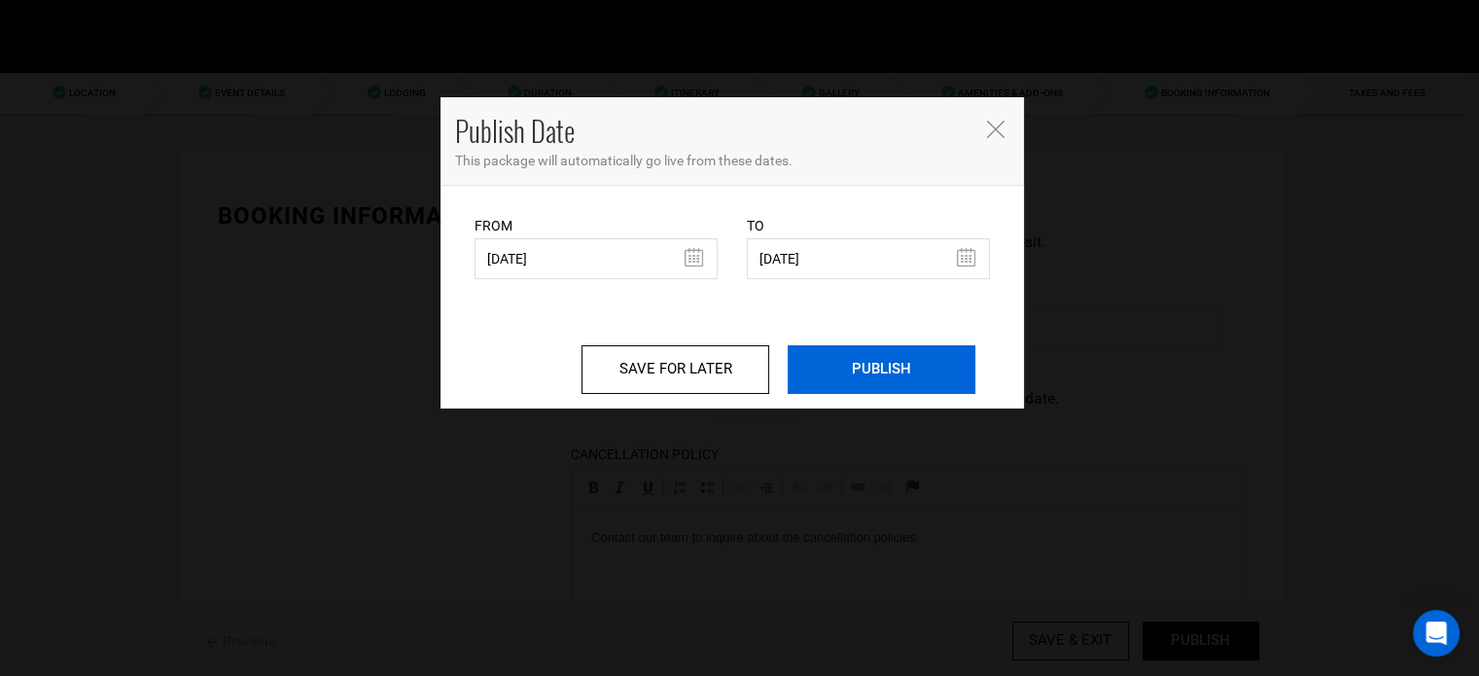
click at [870, 380] on input "PUBLISH" at bounding box center [882, 369] width 188 height 49
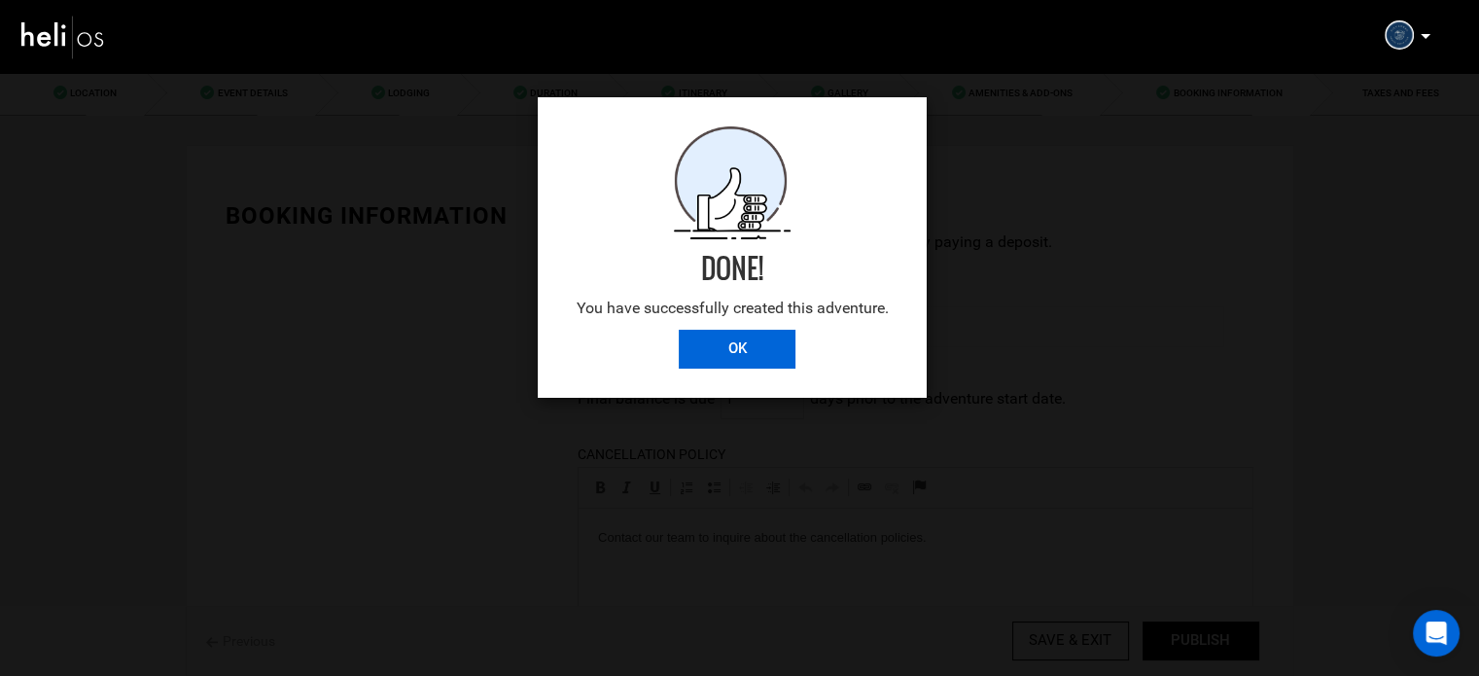
click at [773, 339] on input "OK" at bounding box center [737, 349] width 117 height 39
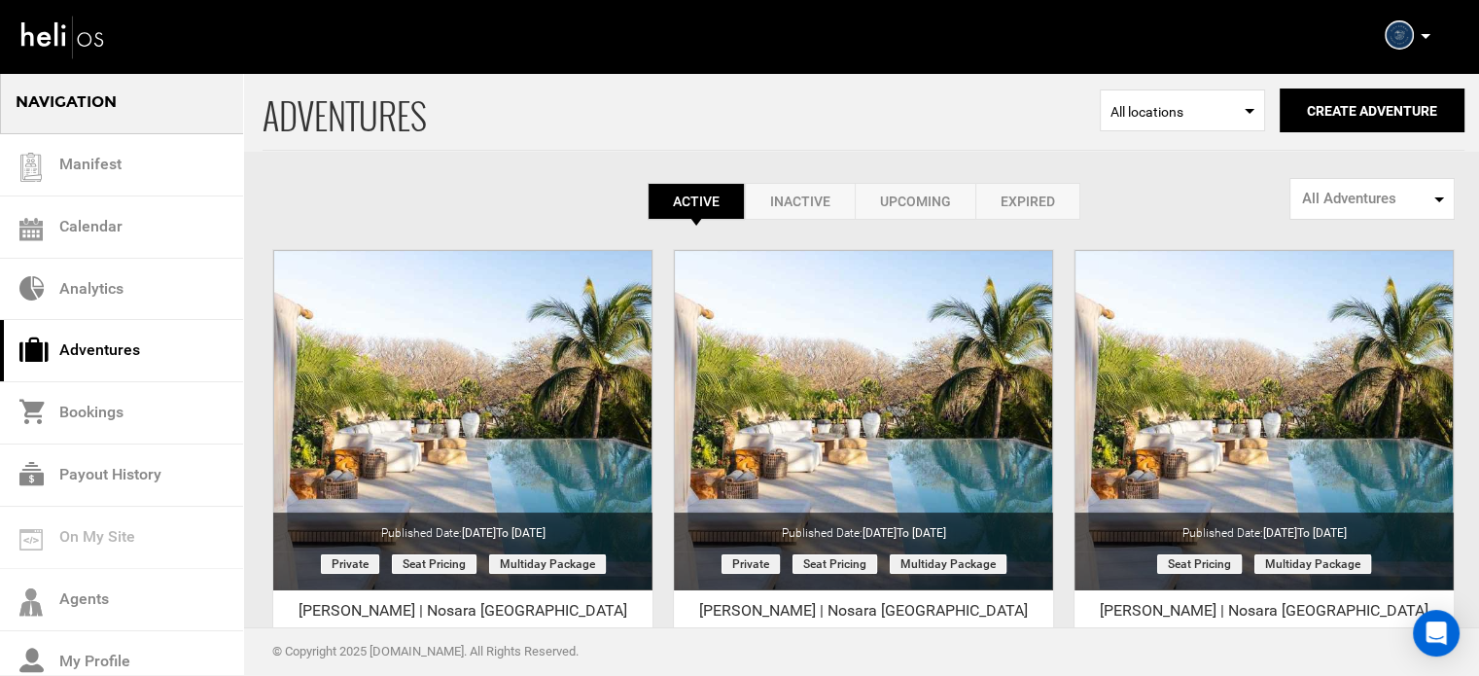
click at [1419, 36] on p at bounding box center [1425, 36] width 12 height 22
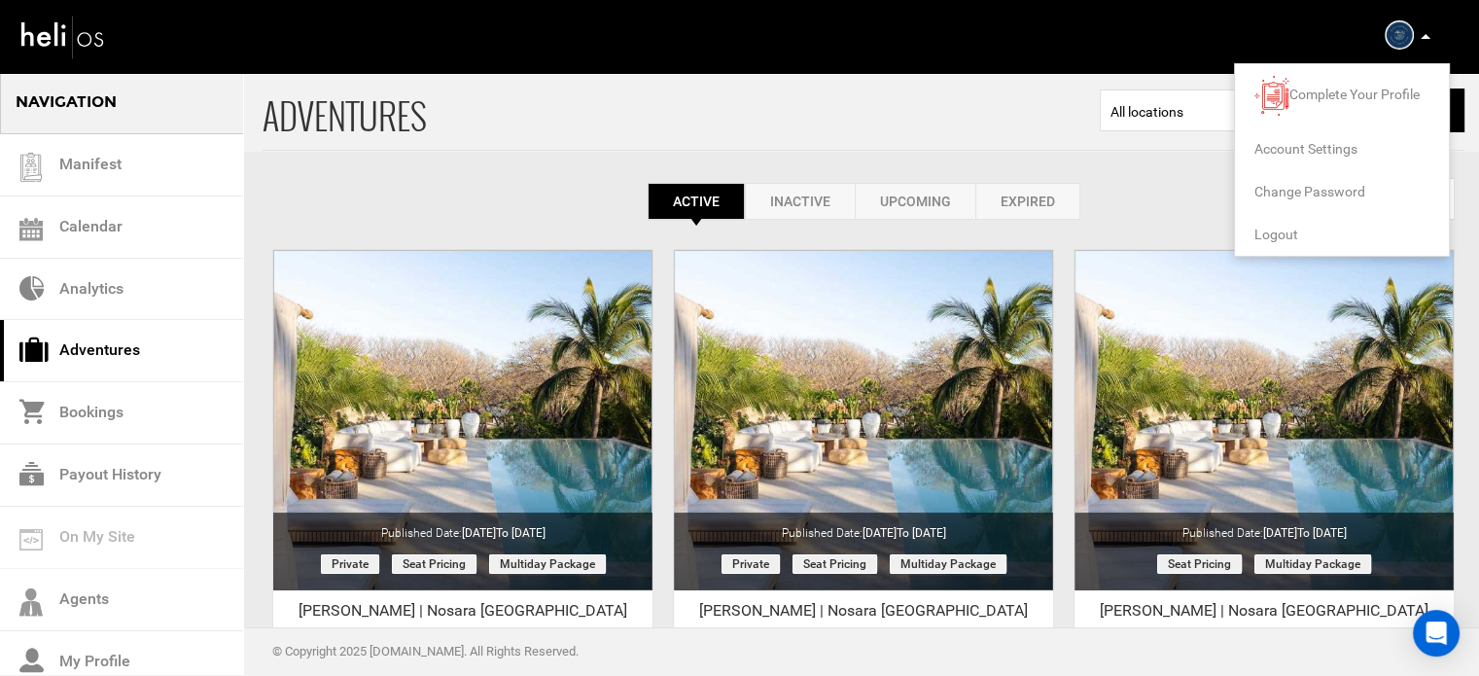
click at [1282, 227] on span "Logout" at bounding box center [1276, 235] width 44 height 16
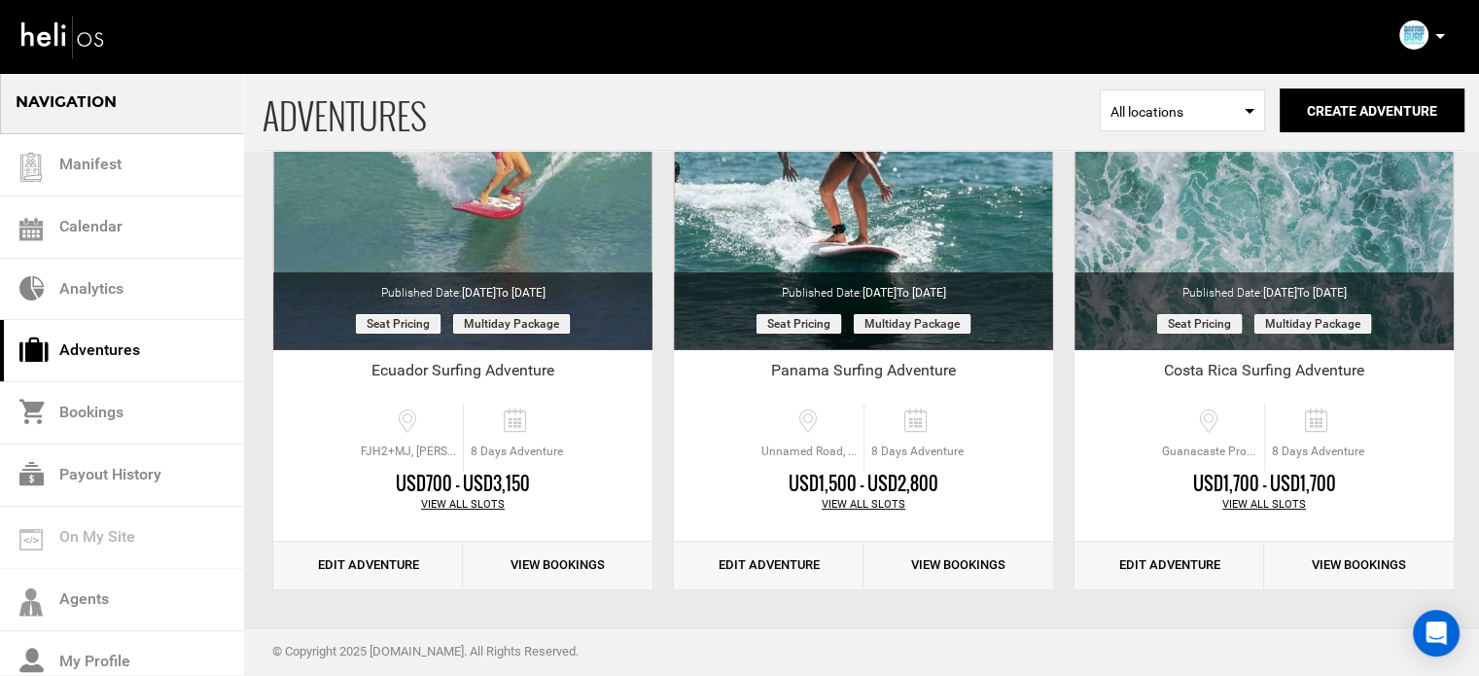
scroll to position [241, 0]
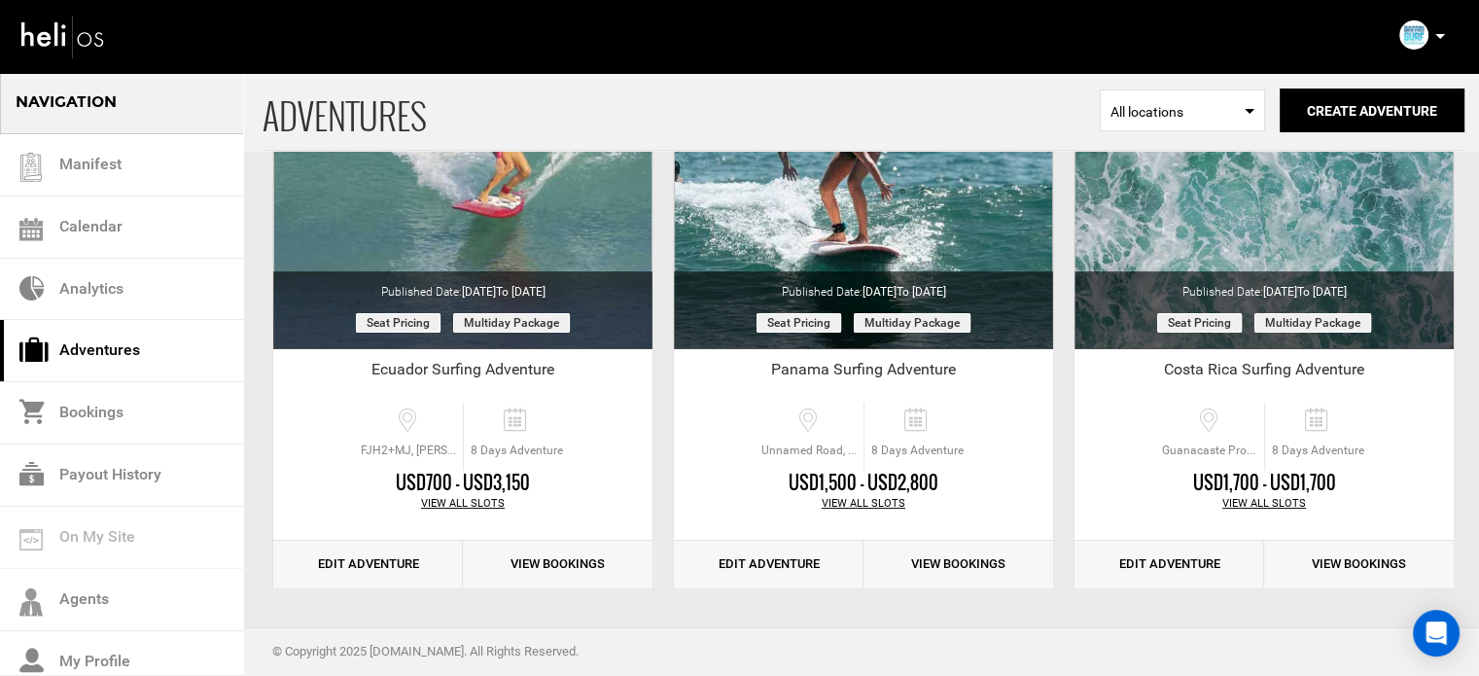
click at [1439, 39] on p at bounding box center [1439, 36] width 12 height 22
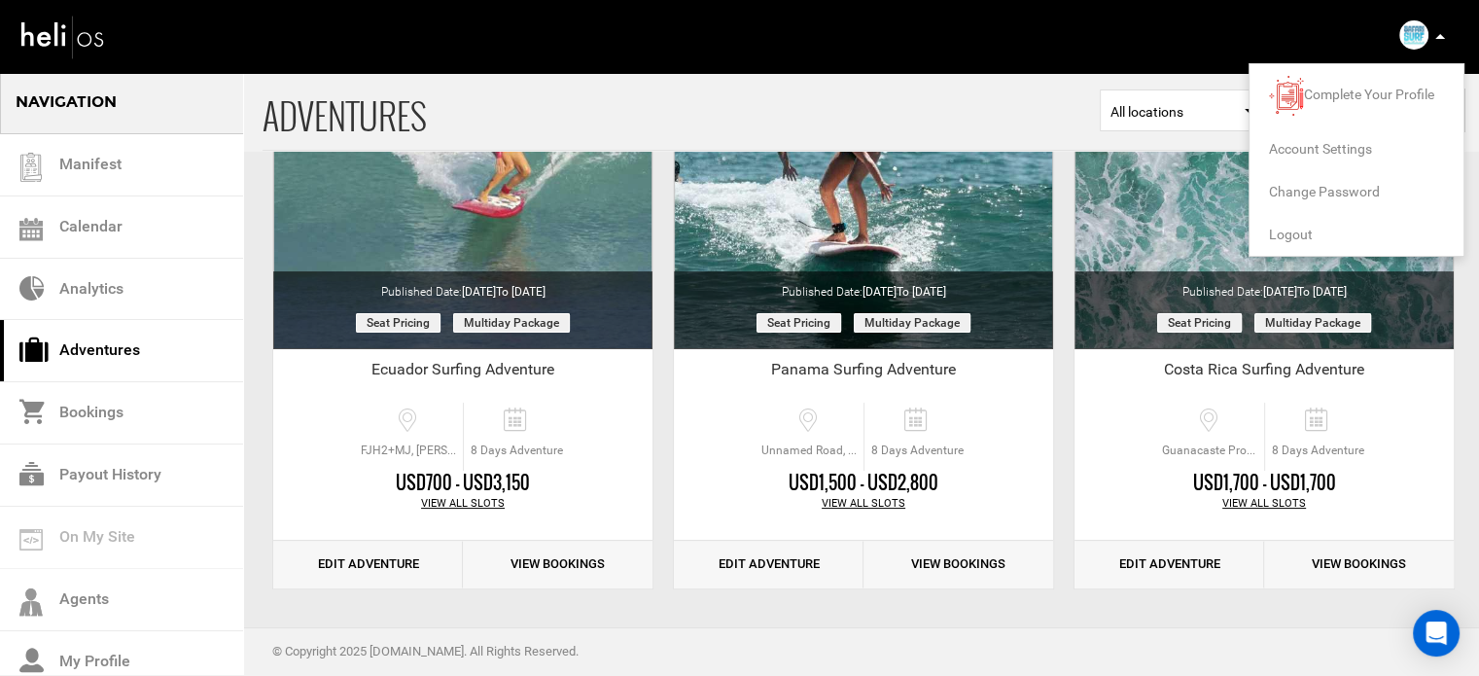
click at [1296, 241] on span "Logout" at bounding box center [1291, 235] width 44 height 16
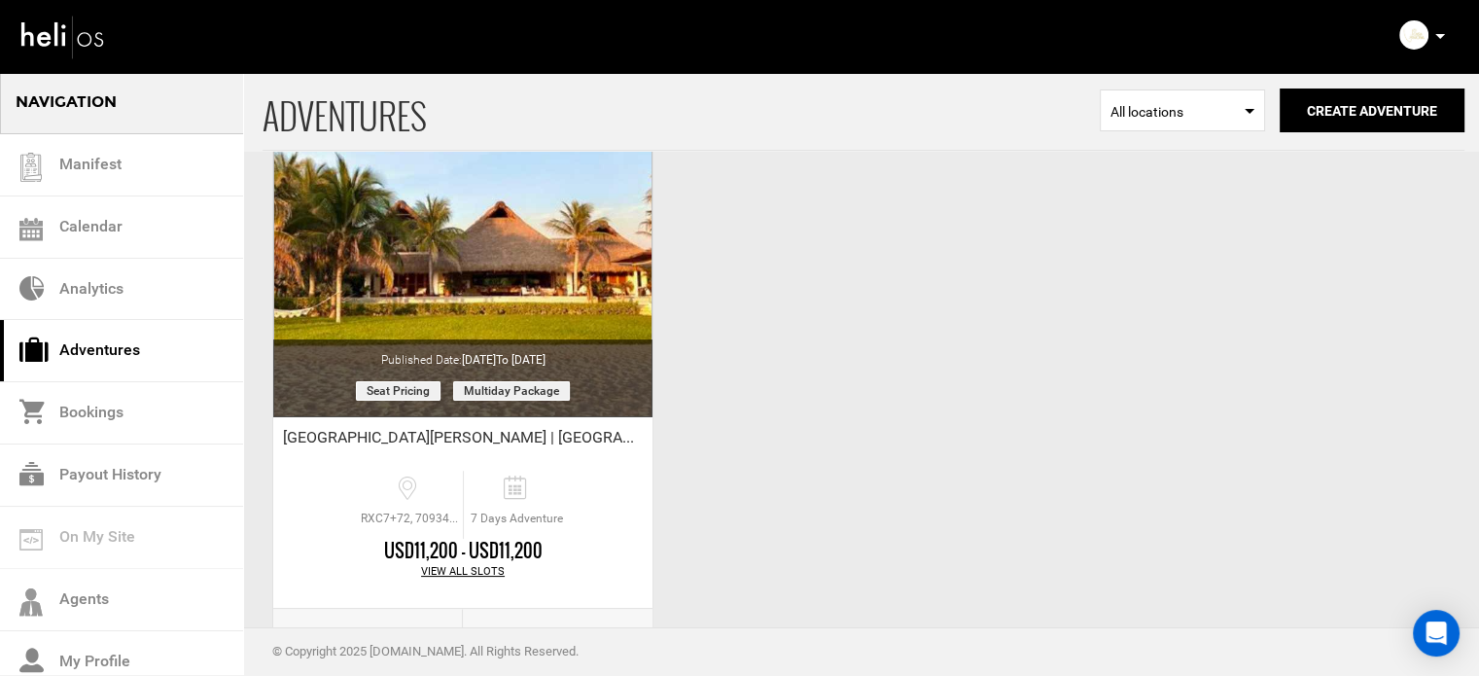
scroll to position [241, 0]
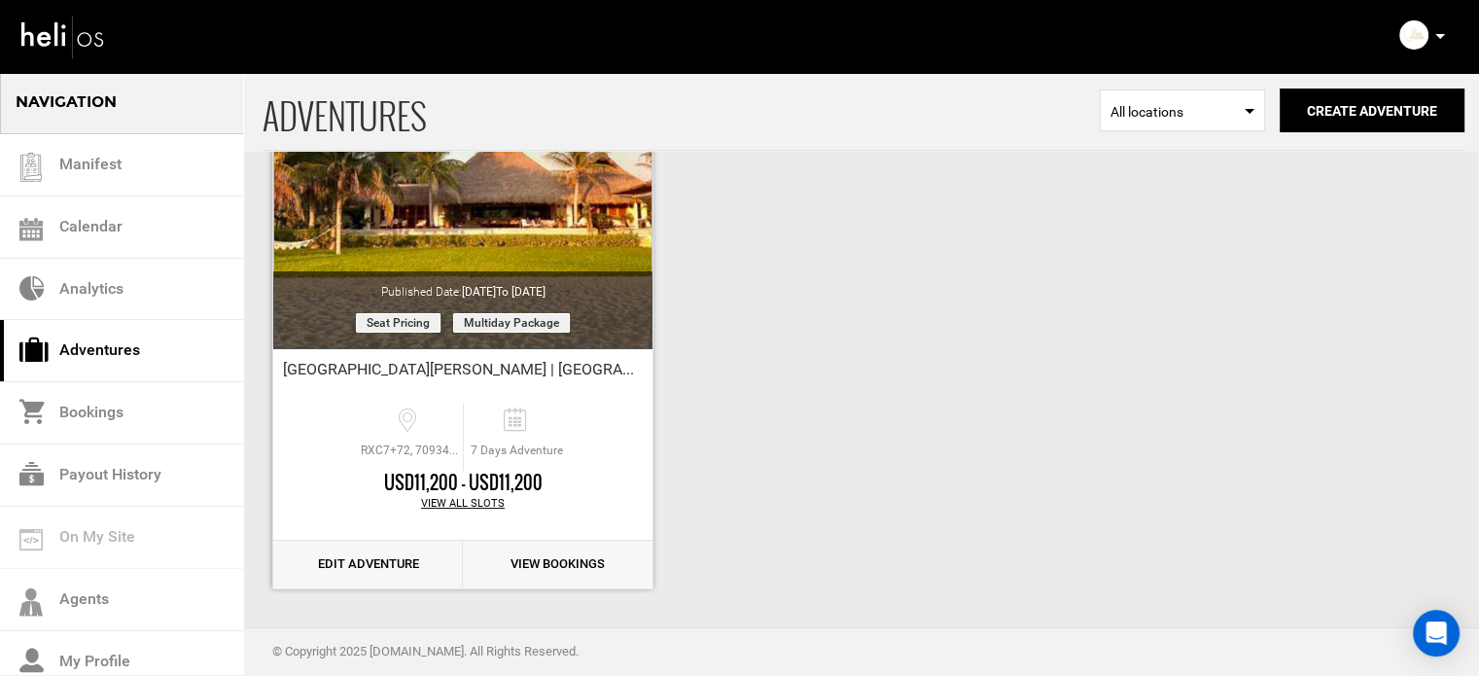
click at [370, 571] on link "Edit Adventure" at bounding box center [368, 565] width 190 height 48
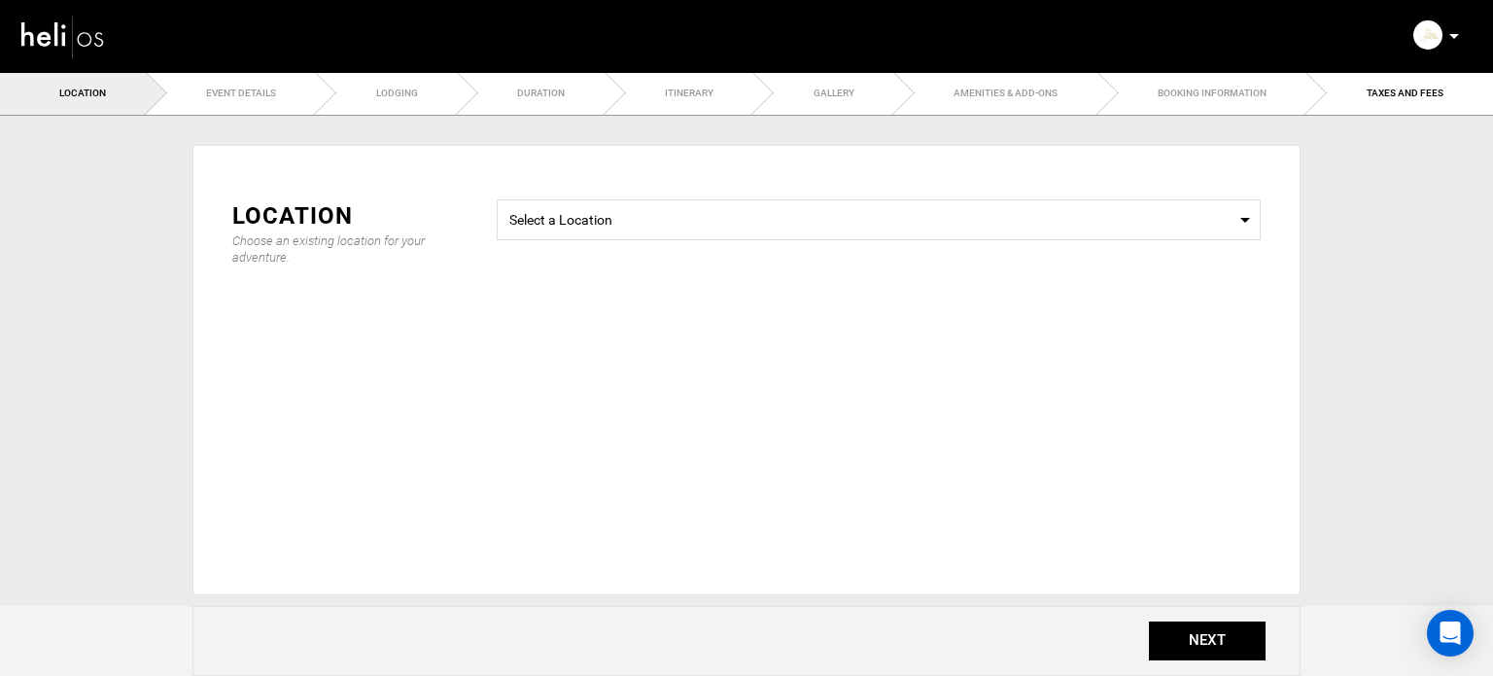
radio input "true"
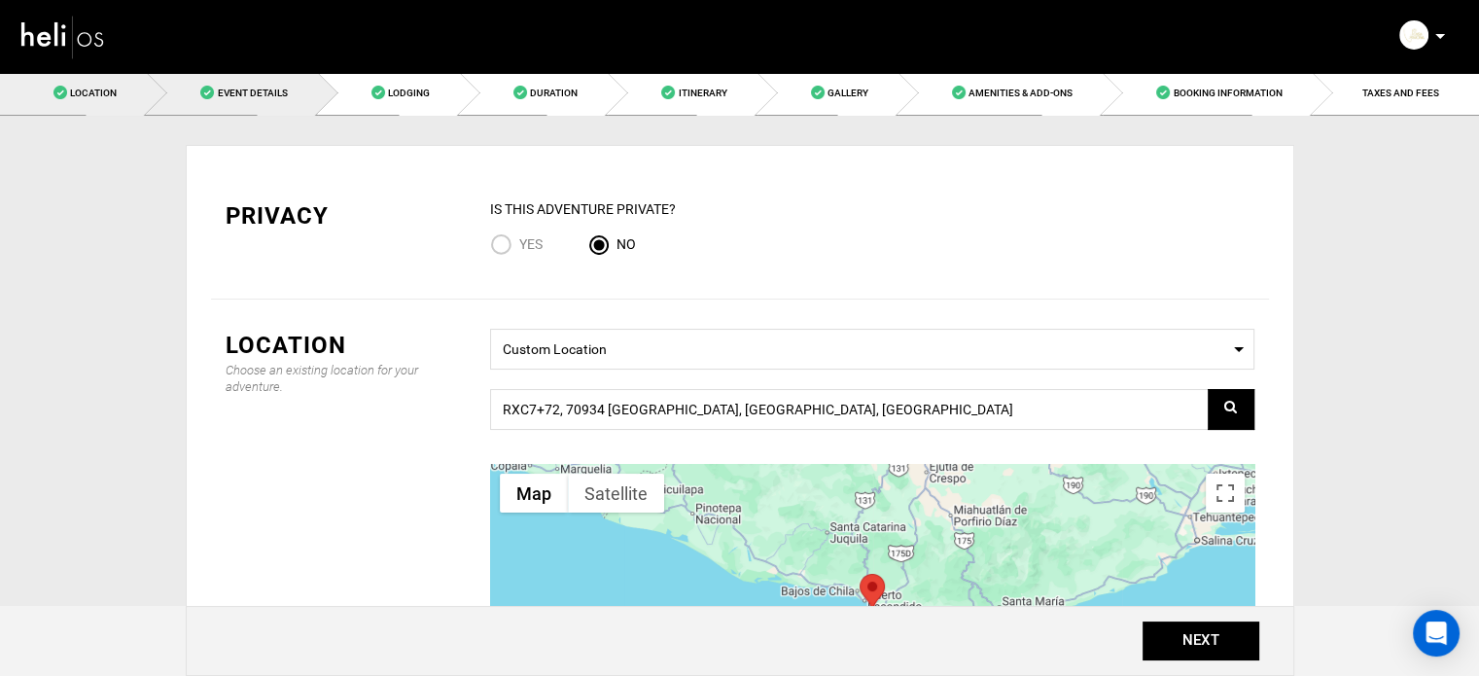
click at [317, 89] on link "Event Details" at bounding box center [232, 93] width 170 height 44
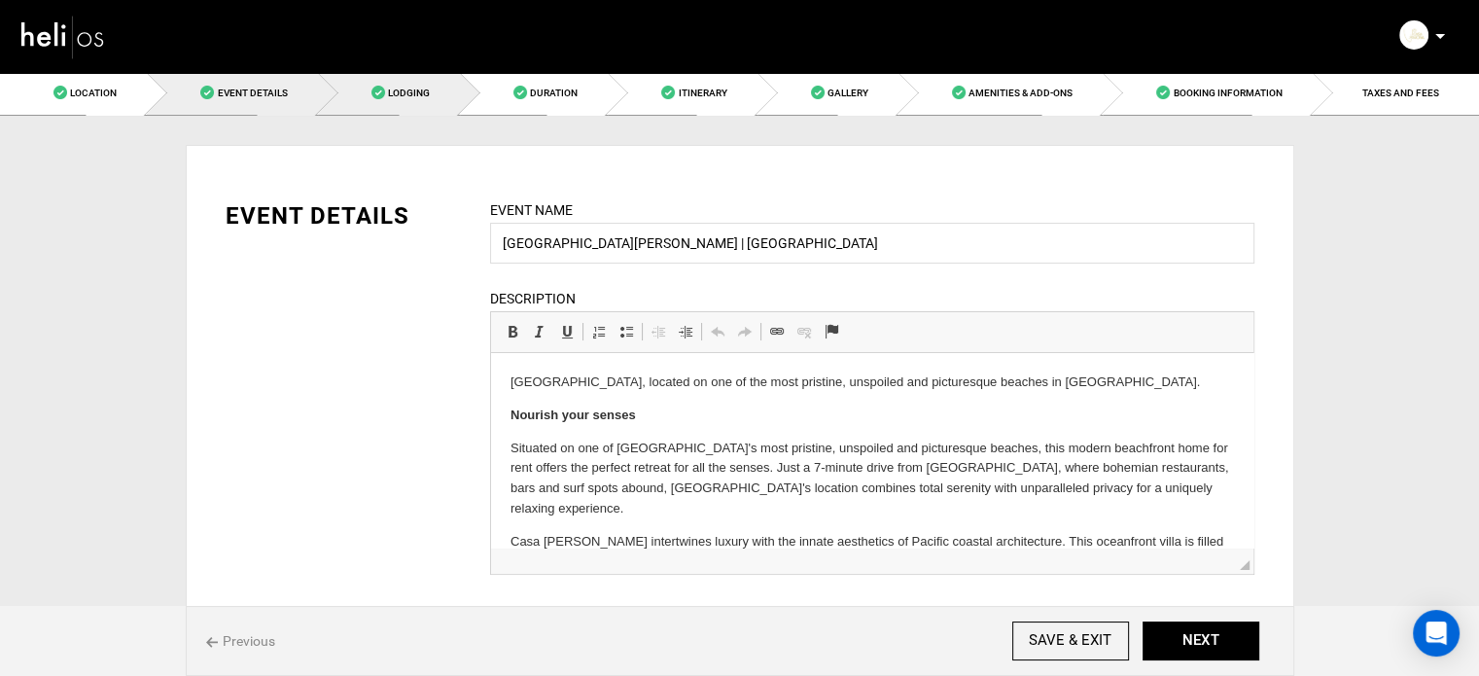
click at [369, 92] on link "Lodging" at bounding box center [389, 93] width 142 height 44
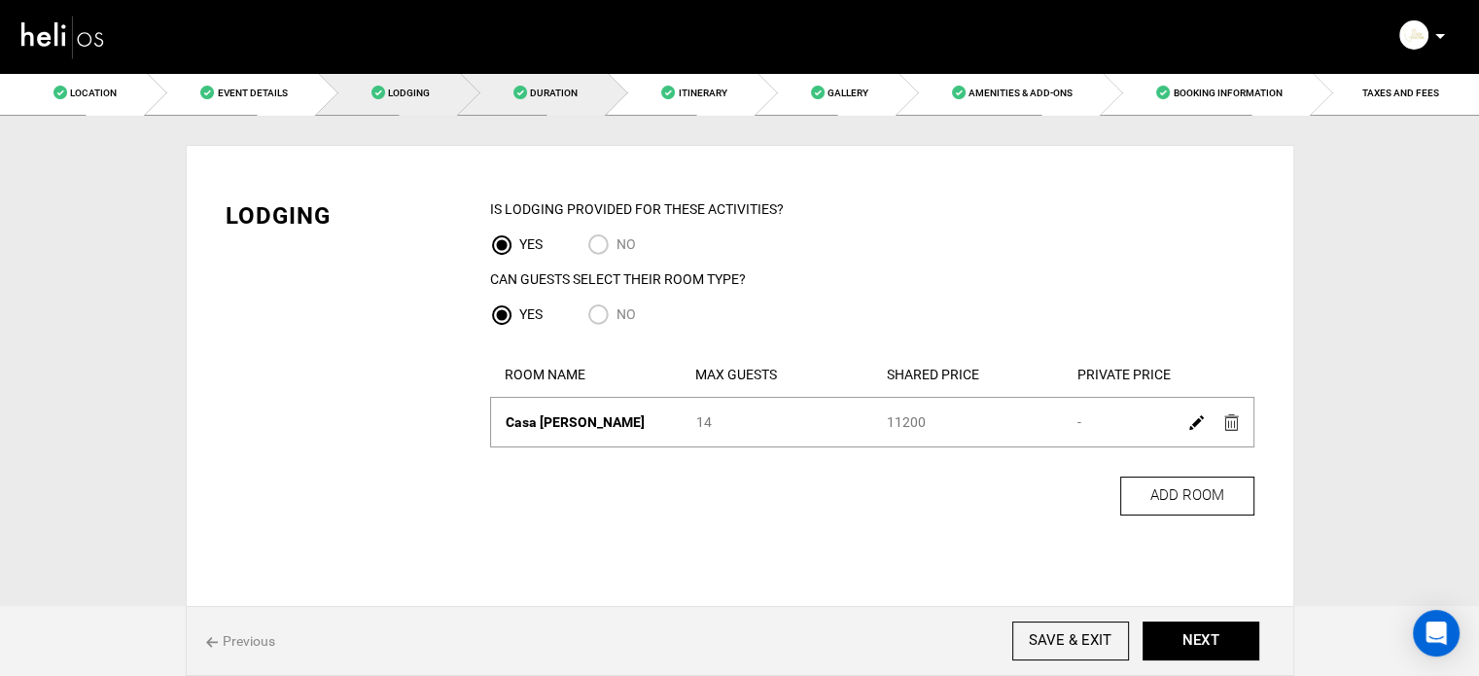
click at [572, 111] on link "Duration" at bounding box center [534, 93] width 148 height 44
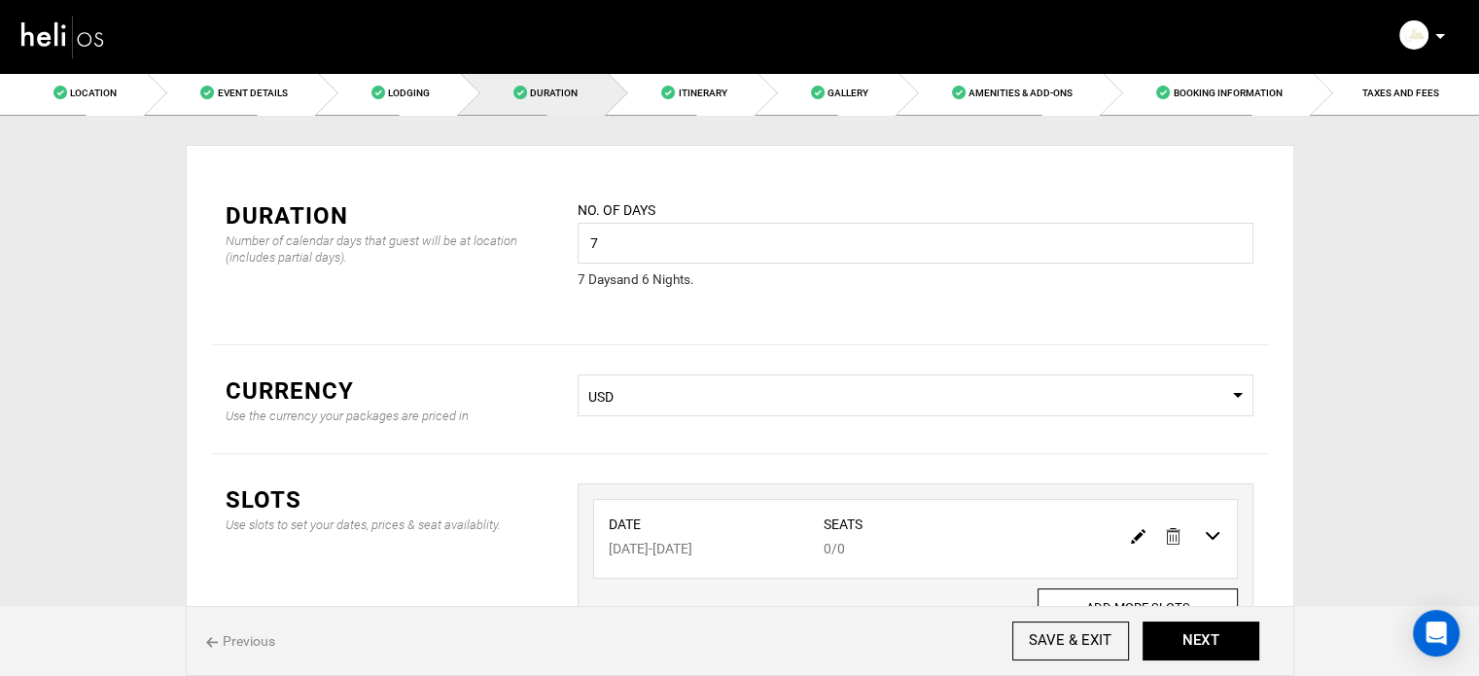
click at [1141, 534] on img at bounding box center [1138, 536] width 15 height 15
type input "10/12/2026"
type input "10/18/2026"
type input "0"
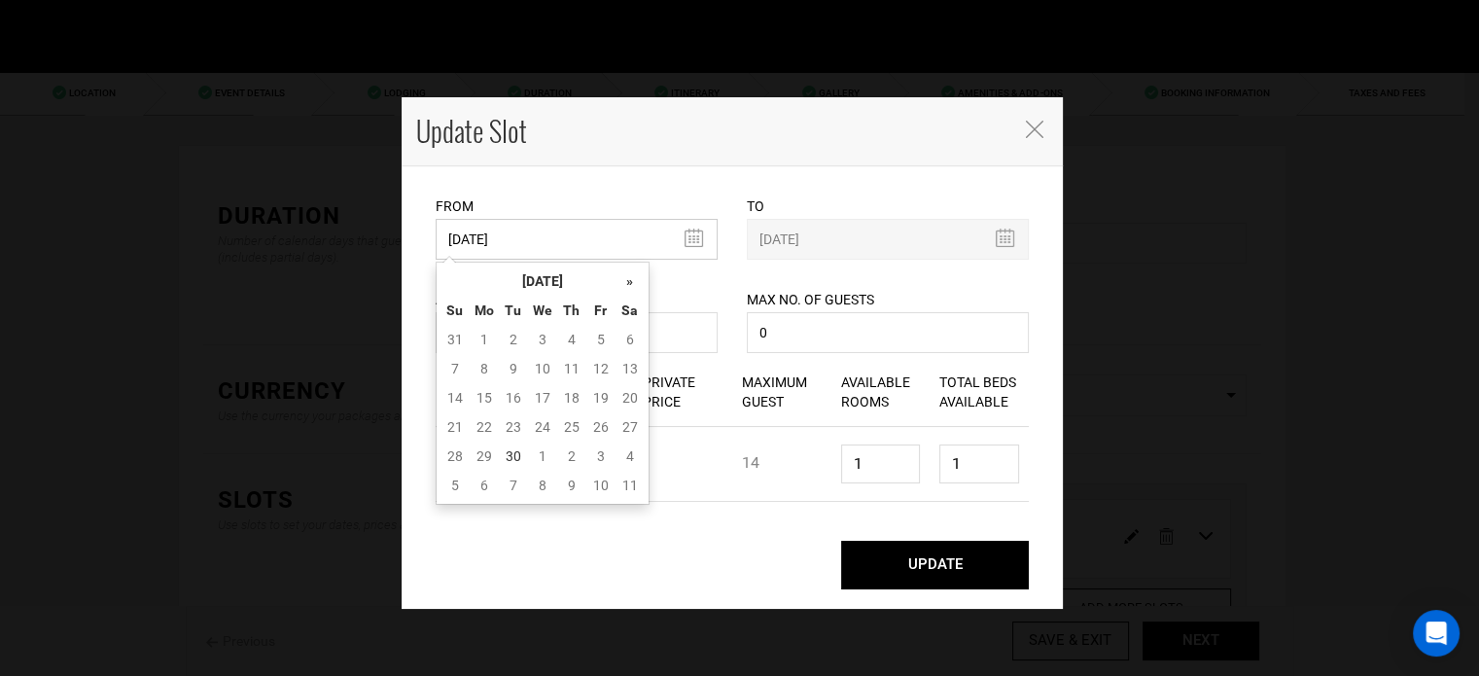
click at [483, 224] on input "10/12/2026" at bounding box center [577, 239] width 282 height 41
click at [519, 279] on th "[DATE]" at bounding box center [543, 280] width 146 height 29
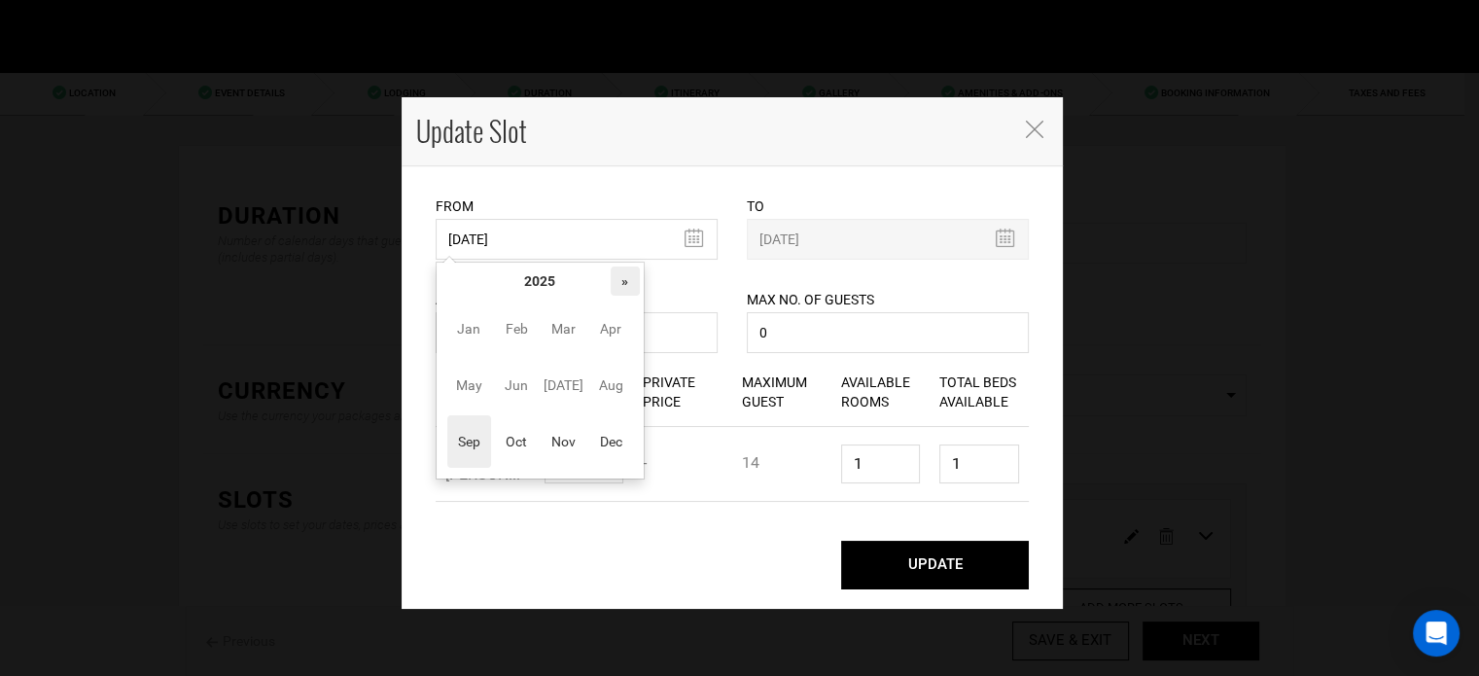
click at [611, 284] on th "»" at bounding box center [625, 280] width 29 height 29
click at [571, 445] on span "Nov" at bounding box center [564, 441] width 44 height 53
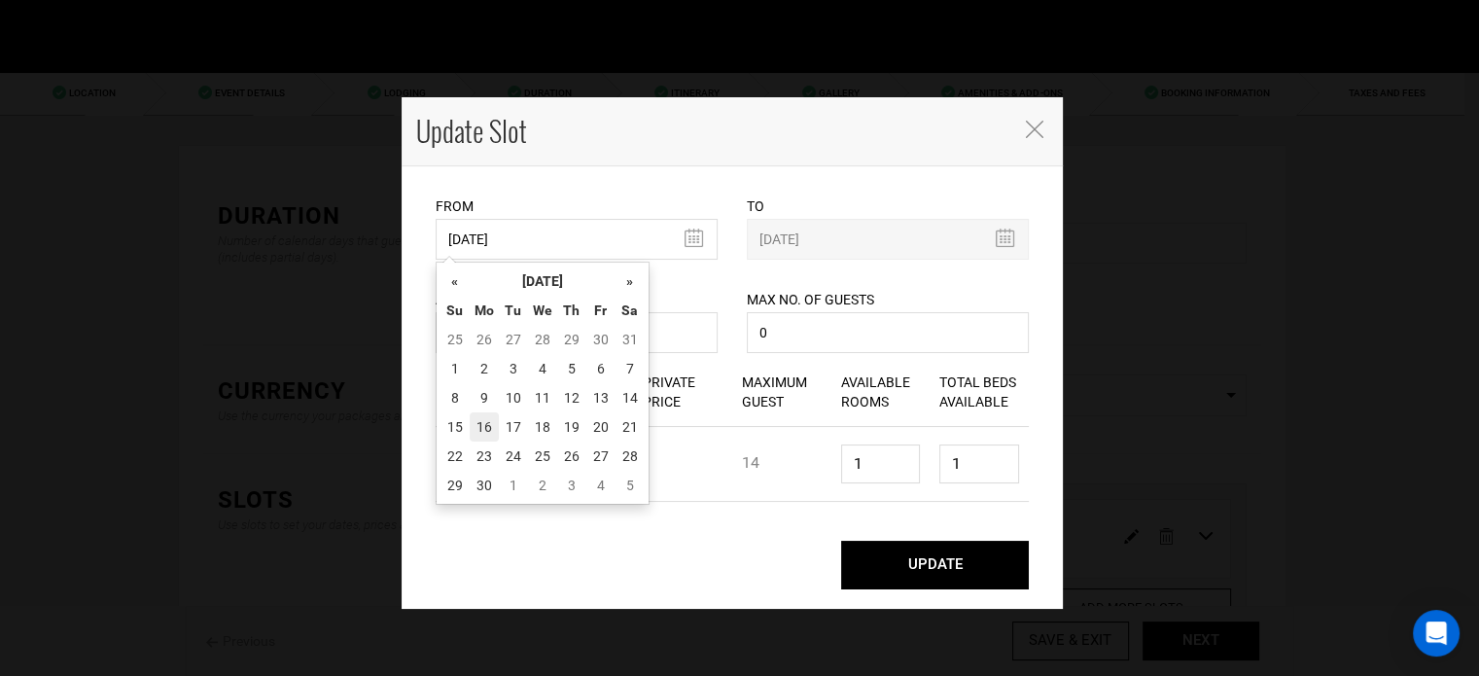
click at [496, 431] on td "16" at bounding box center [484, 426] width 29 height 29
type input "[DATE]"
type input "11/22/2026"
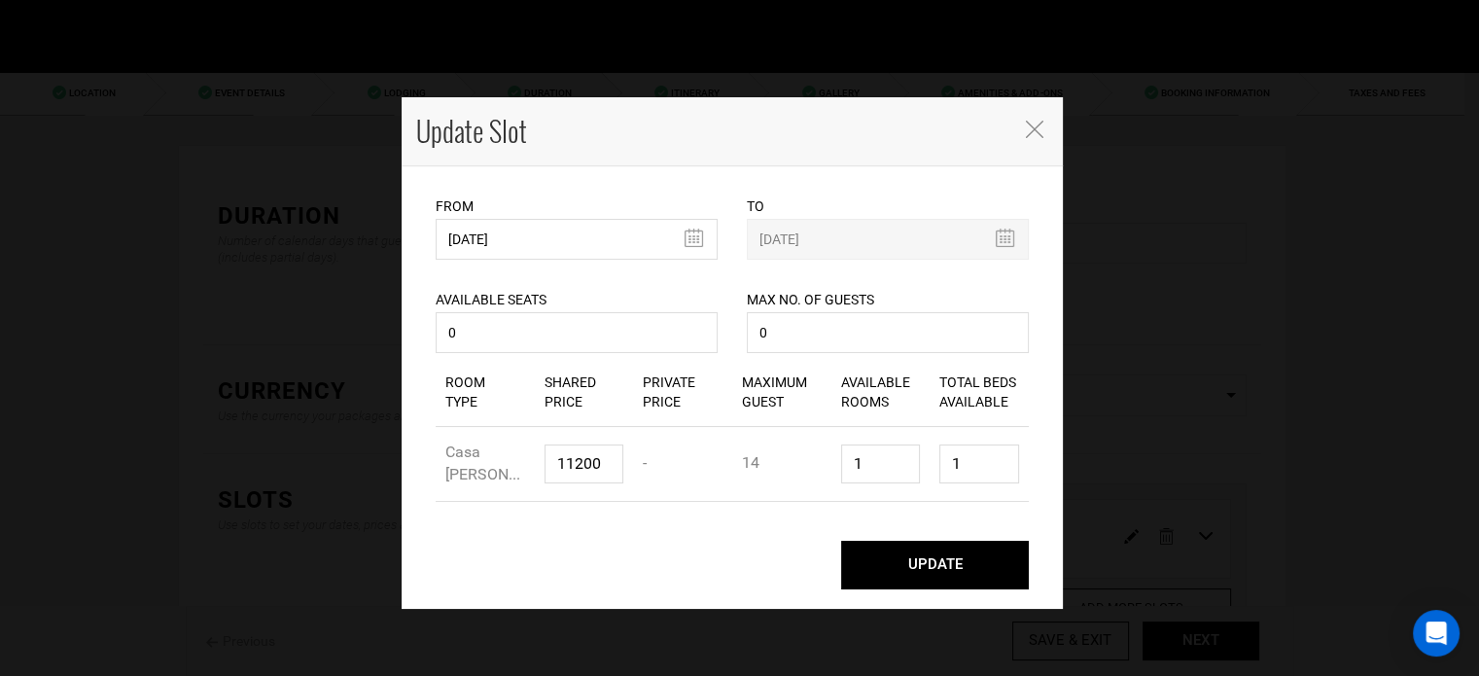
click at [988, 567] on button "UPDATE" at bounding box center [935, 565] width 188 height 49
type input "[DATE]"
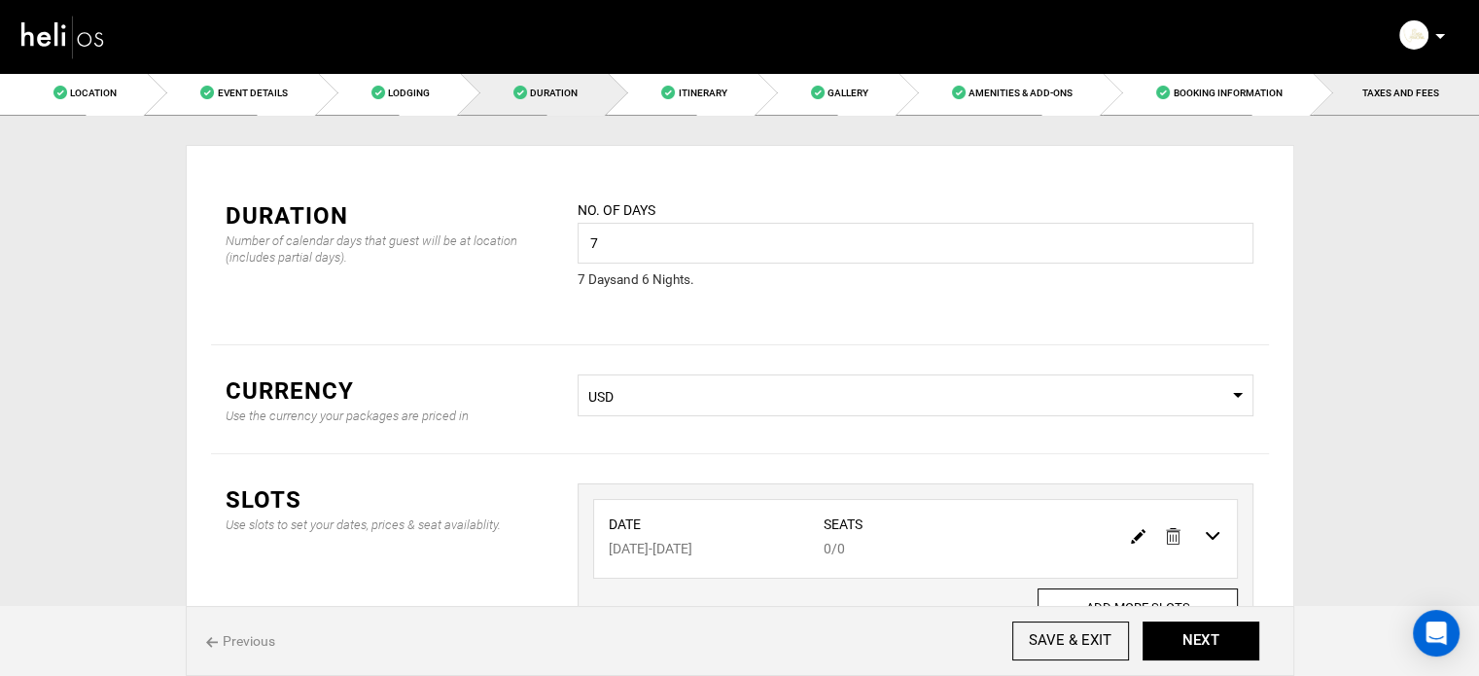
click at [1361, 92] on link "TAXES AND FEES" at bounding box center [1396, 93] width 166 height 44
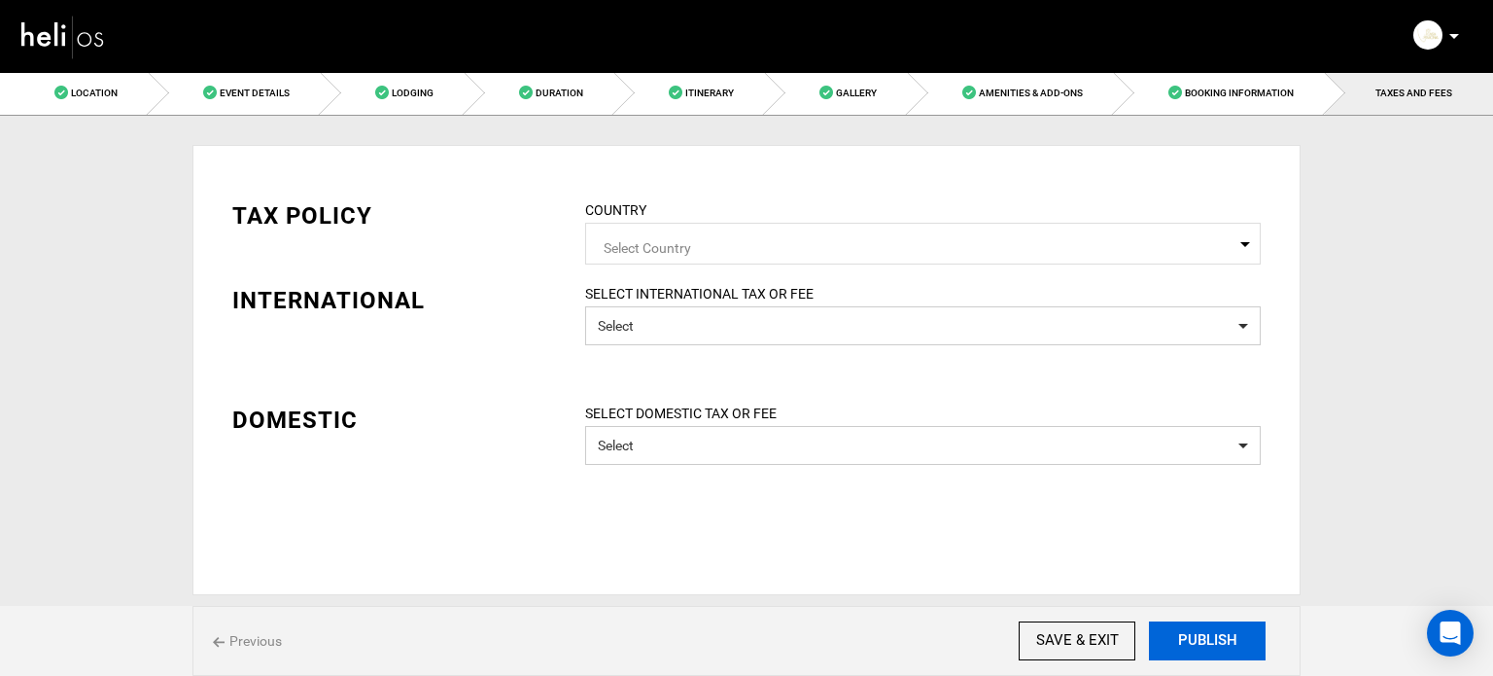
click at [1215, 633] on button "PUBLISH" at bounding box center [1207, 640] width 117 height 39
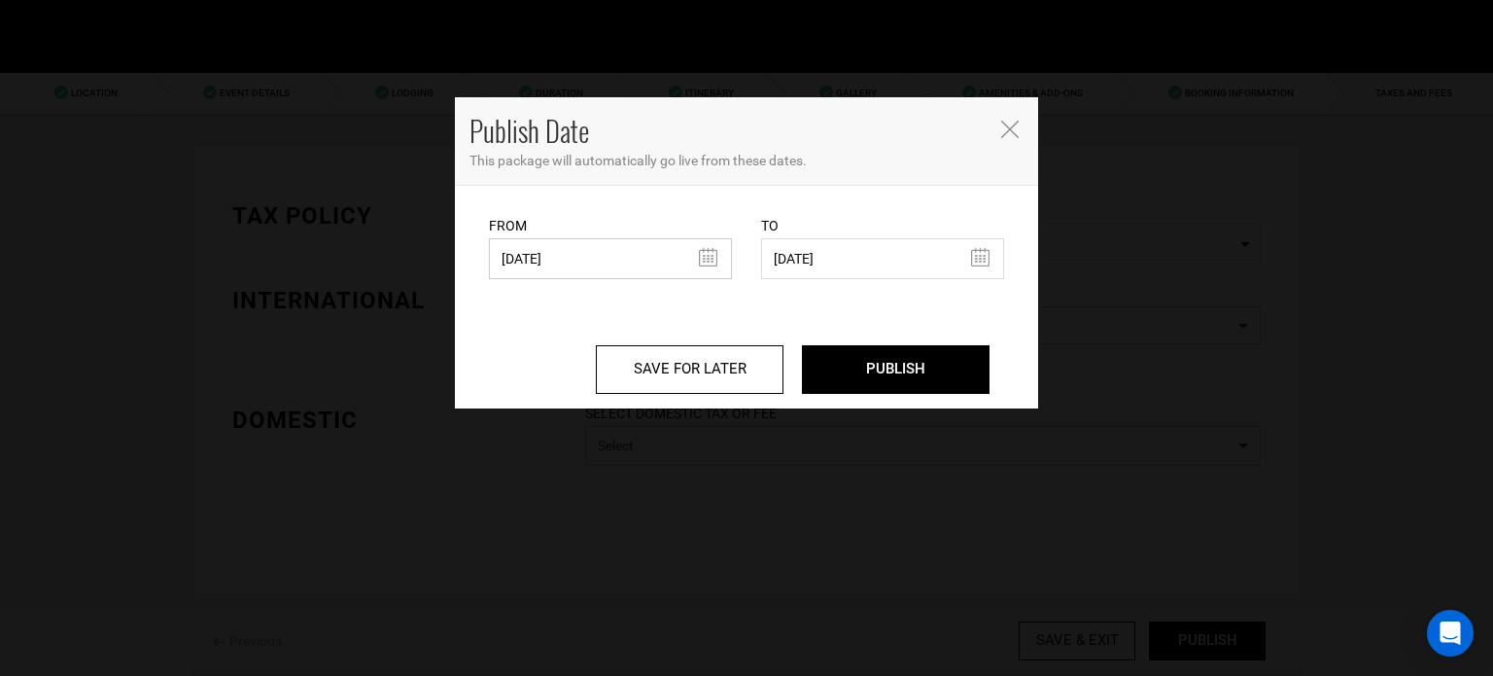
click at [556, 253] on input "08/28/2025" at bounding box center [610, 258] width 243 height 41
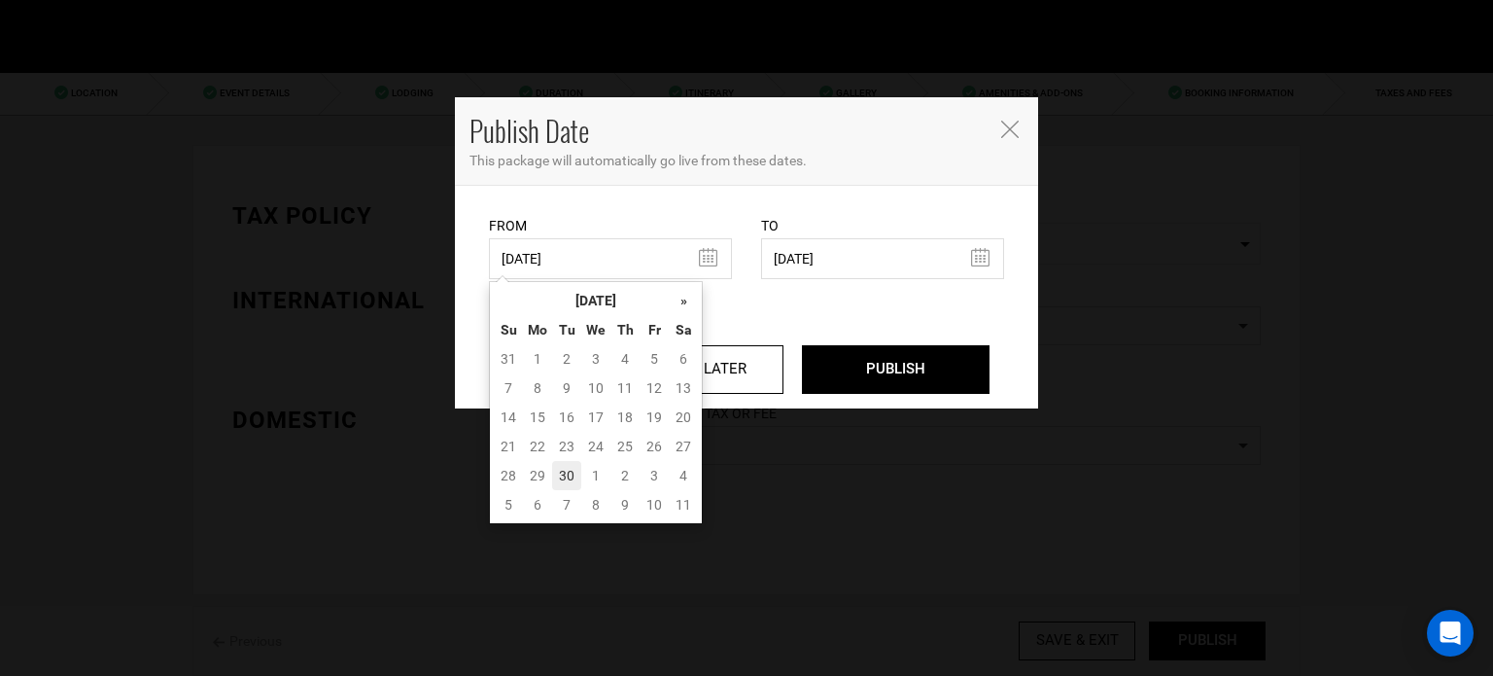
click at [568, 473] on td "30" at bounding box center [566, 475] width 29 height 29
type input "[DATE]"
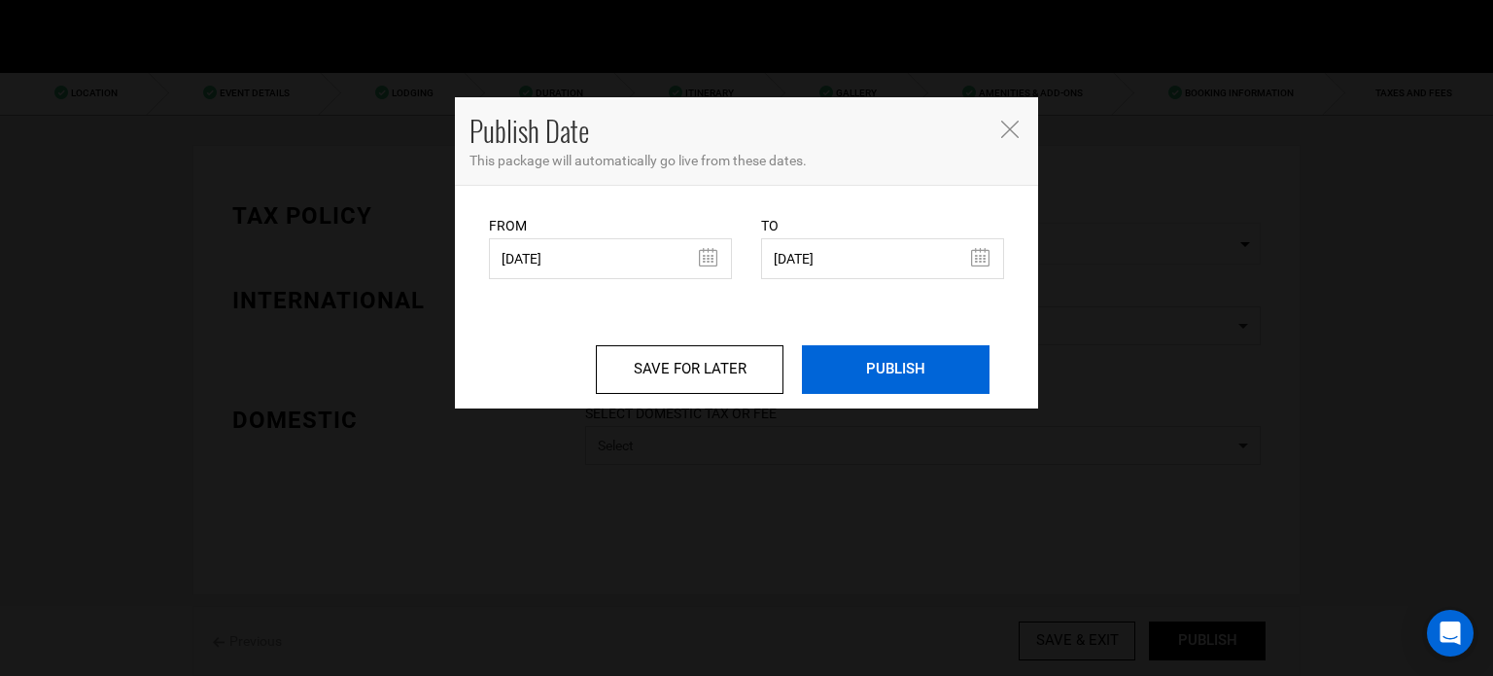
click at [862, 366] on input "PUBLISH" at bounding box center [896, 369] width 188 height 49
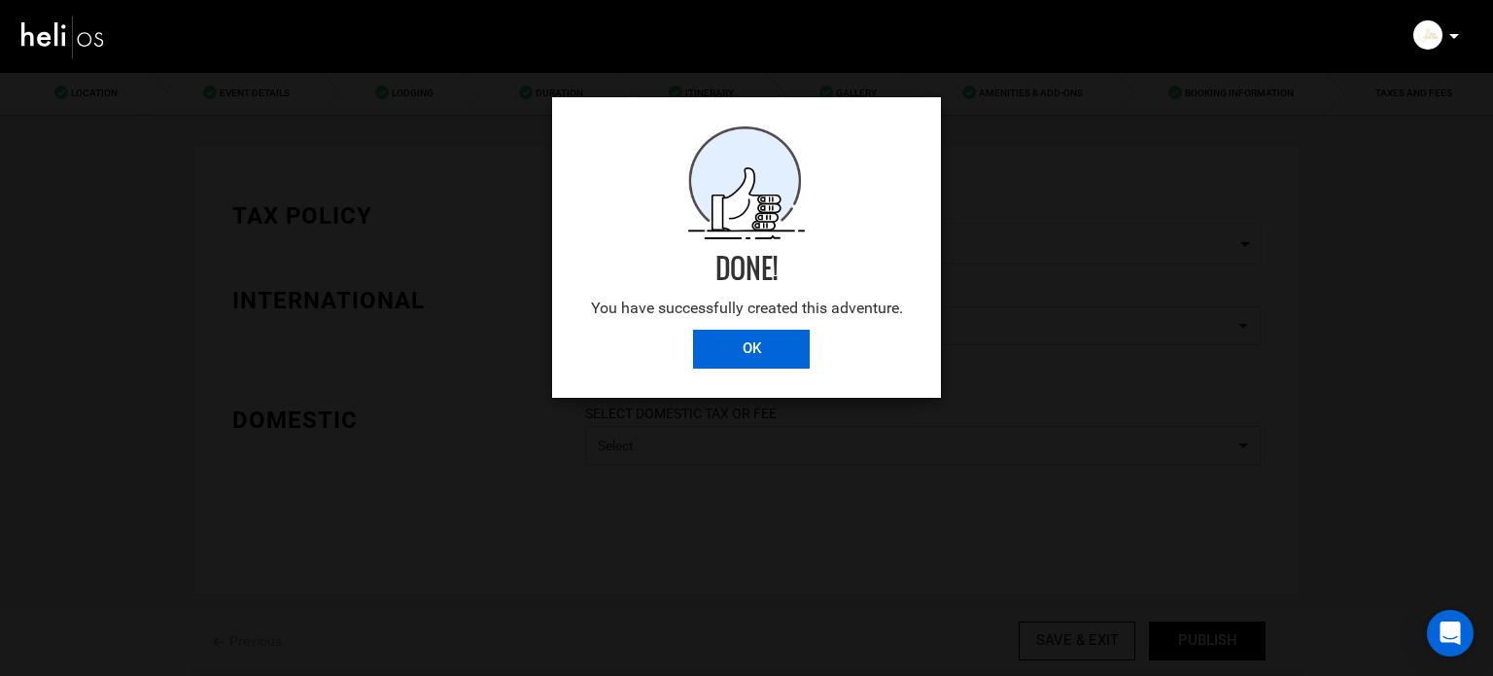
click at [762, 346] on input "OK" at bounding box center [751, 349] width 117 height 39
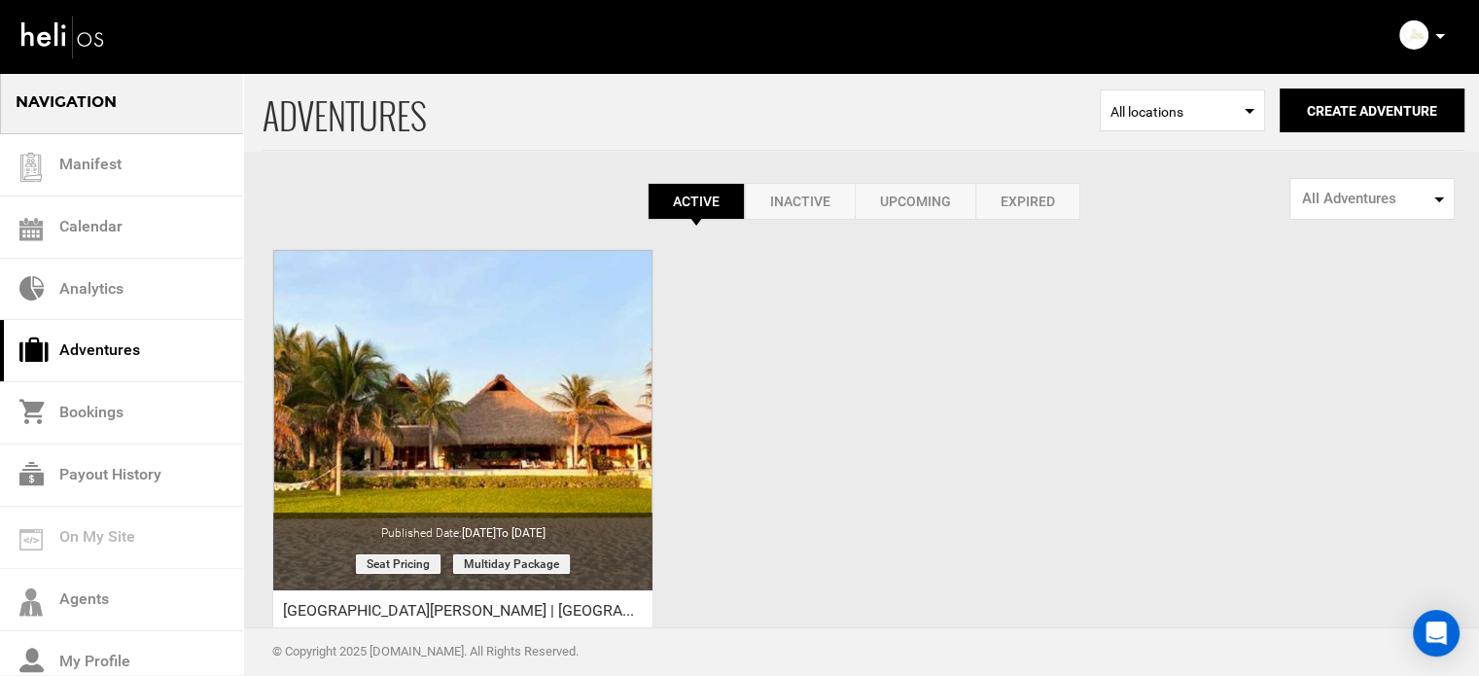
click at [1442, 36] on icon at bounding box center [1440, 36] width 10 height 5
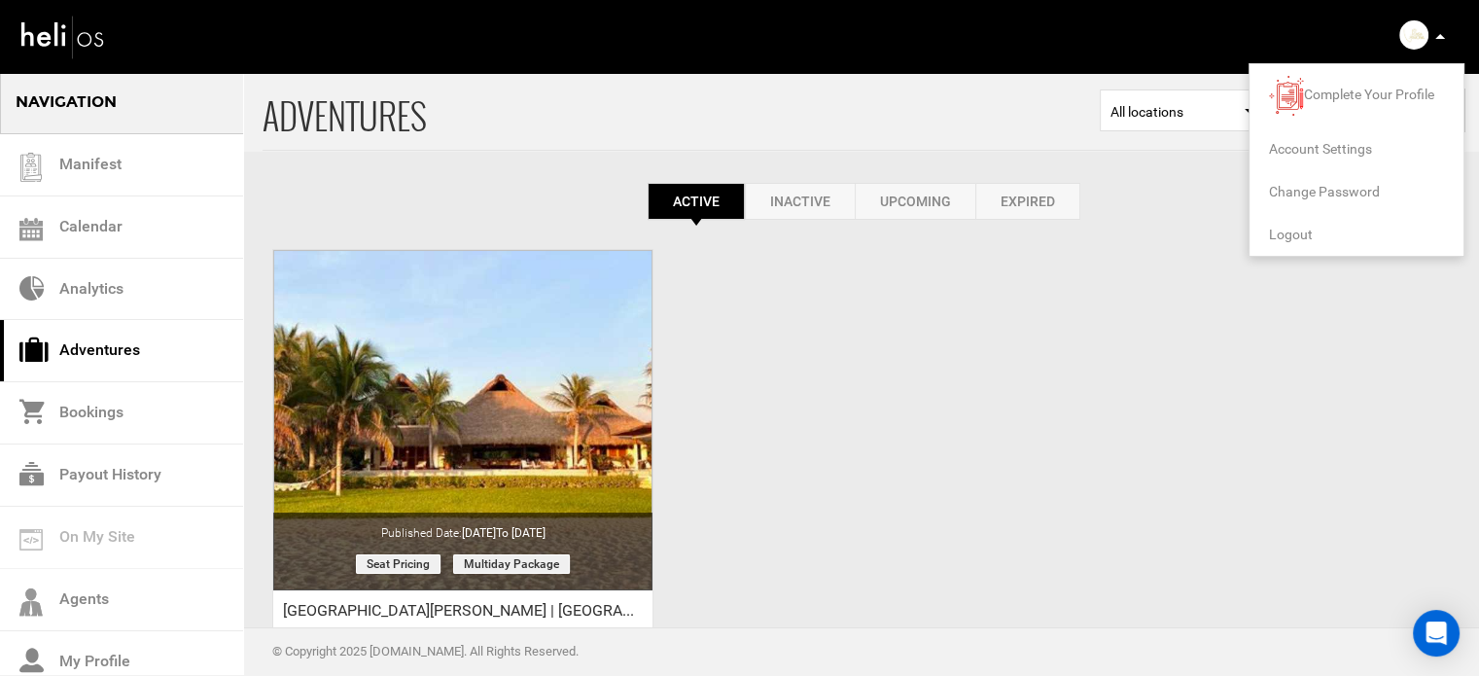
click at [1287, 236] on span "Logout" at bounding box center [1291, 235] width 44 height 16
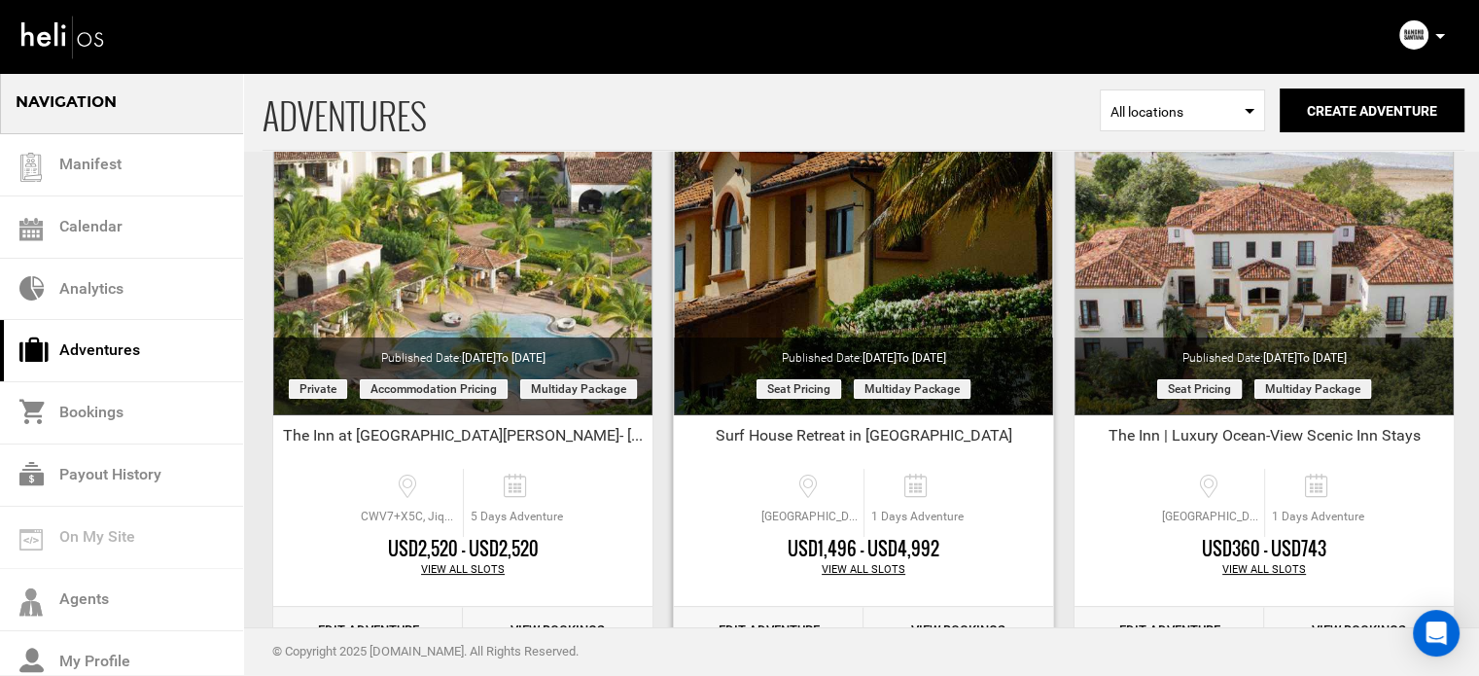
scroll to position [241, 0]
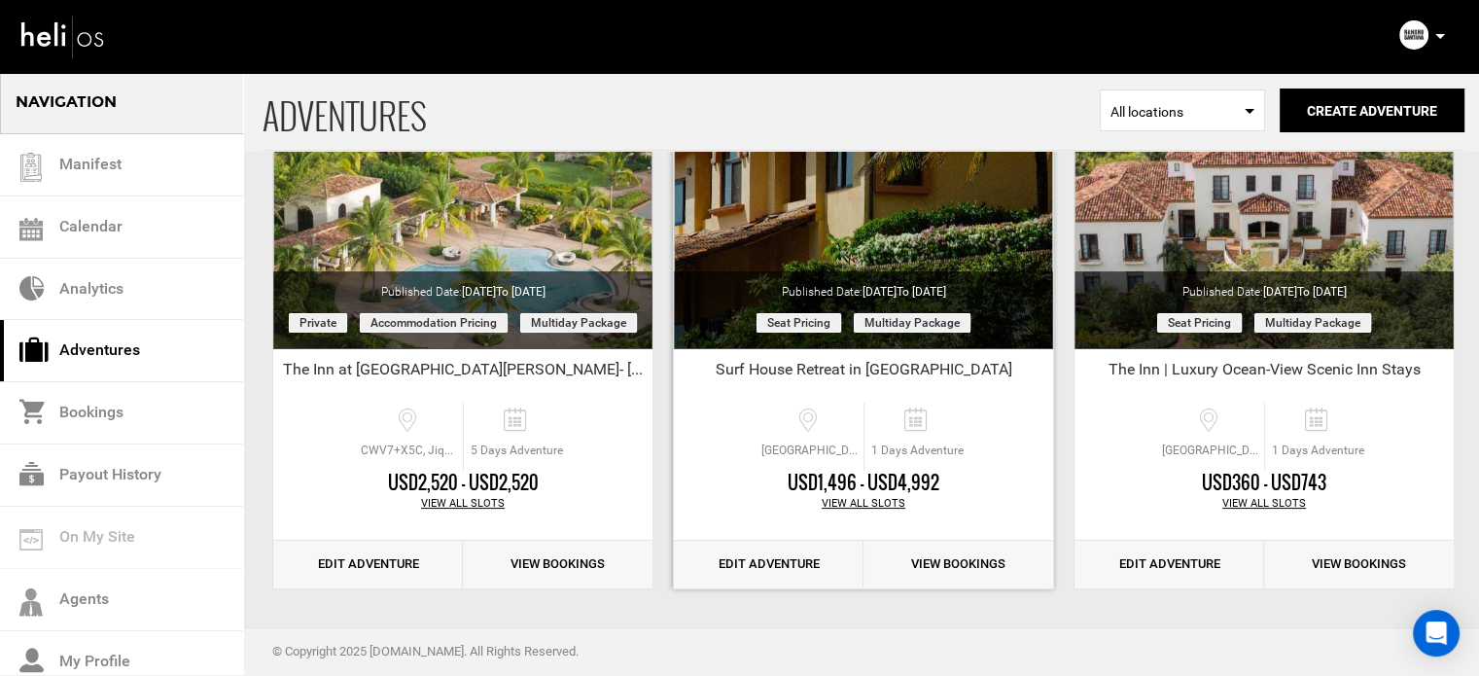
click at [758, 563] on link "Edit Adventure" at bounding box center [769, 565] width 190 height 48
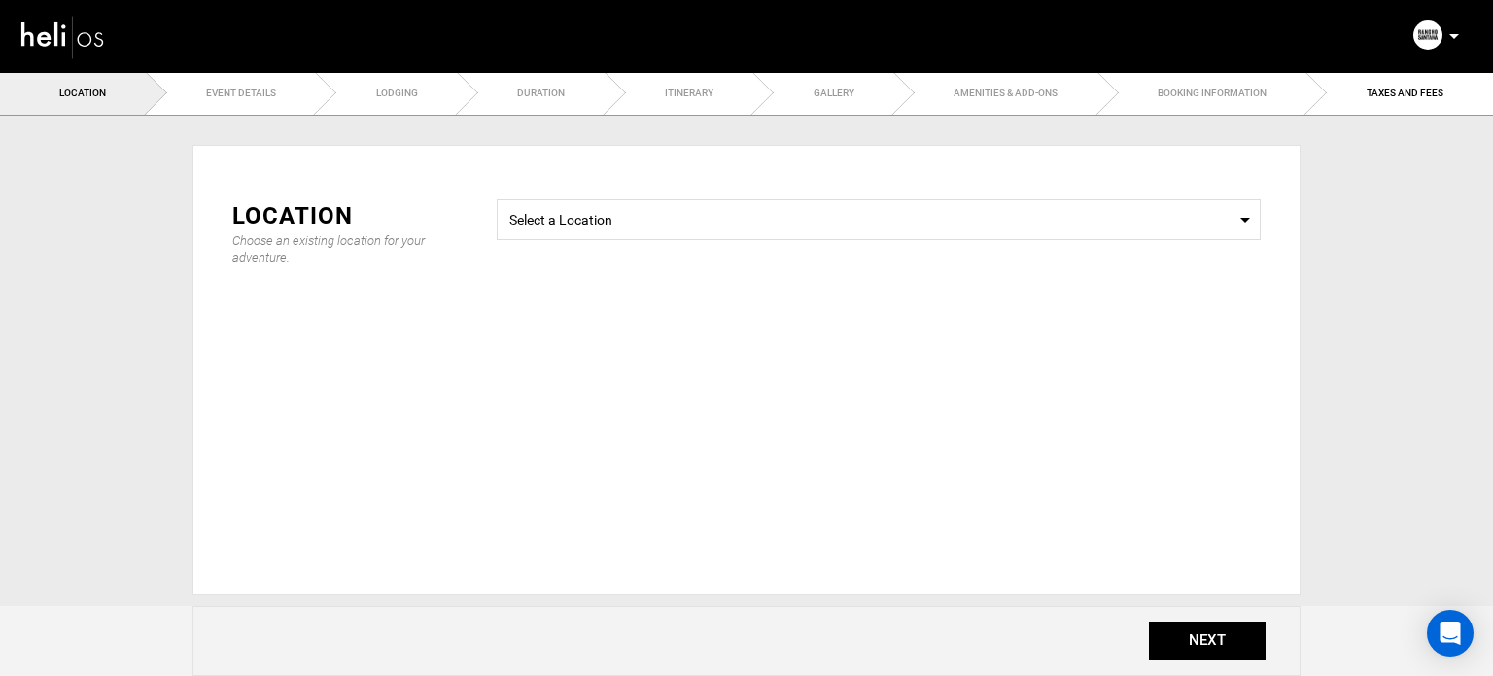
type input "1"
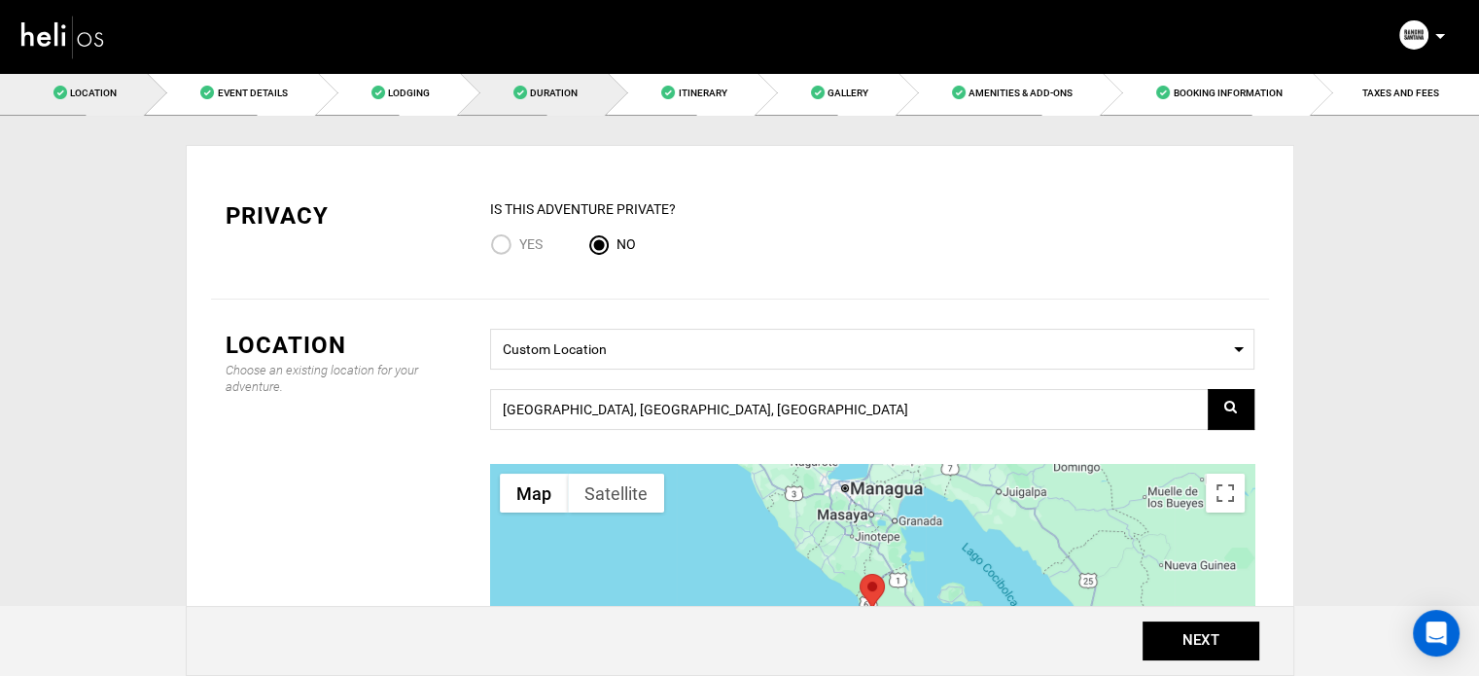
click at [573, 108] on link "Duration" at bounding box center [534, 93] width 148 height 44
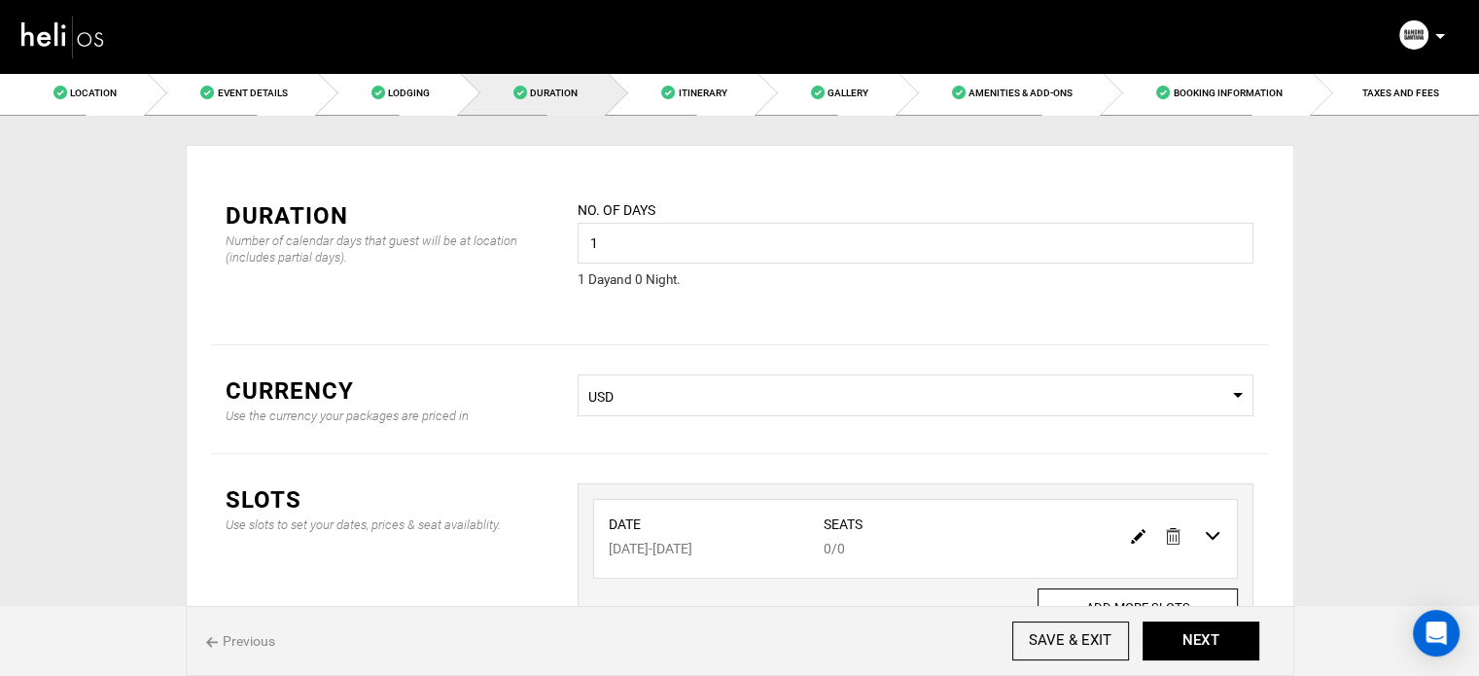
click at [1131, 535] on img at bounding box center [1138, 536] width 15 height 15
type input "08/11/2026"
type input "0"
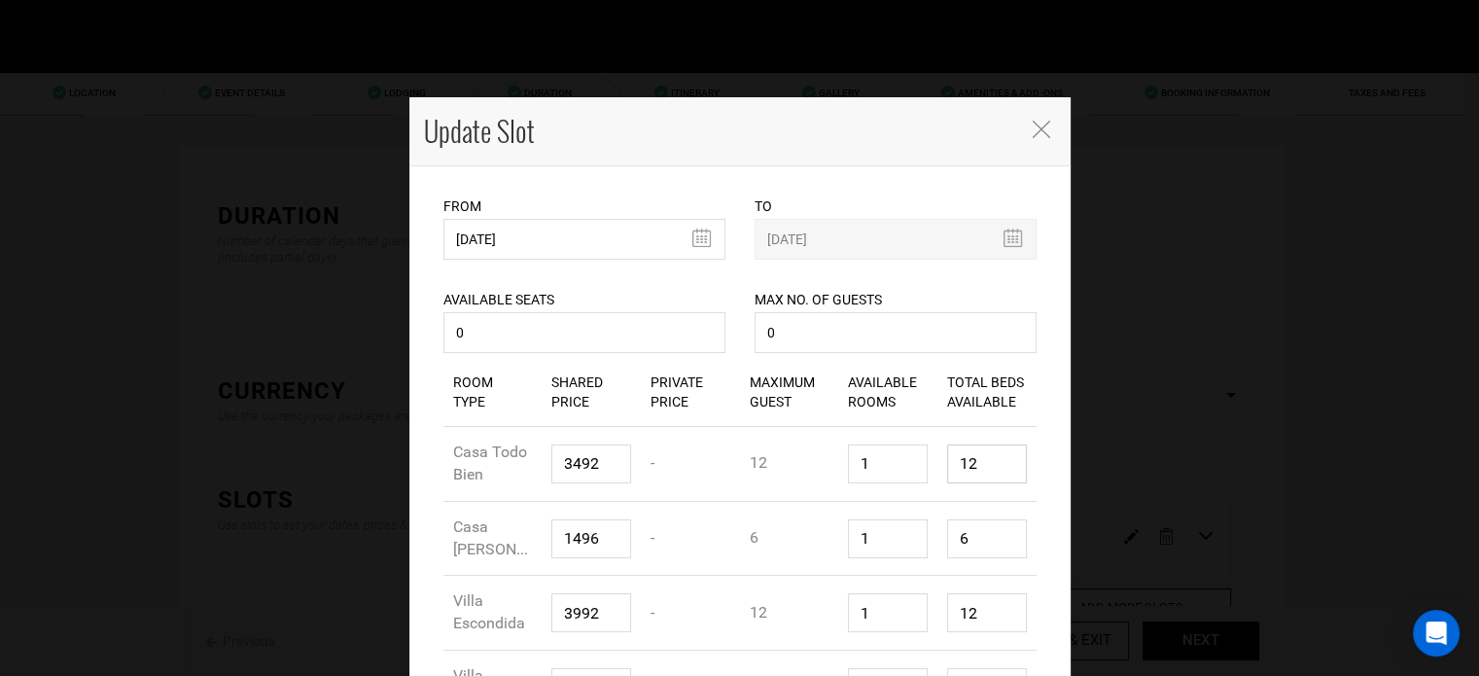
click at [999, 470] on input "12" at bounding box center [987, 463] width 80 height 39
type input "1"
click at [982, 540] on input "6" at bounding box center [987, 538] width 80 height 39
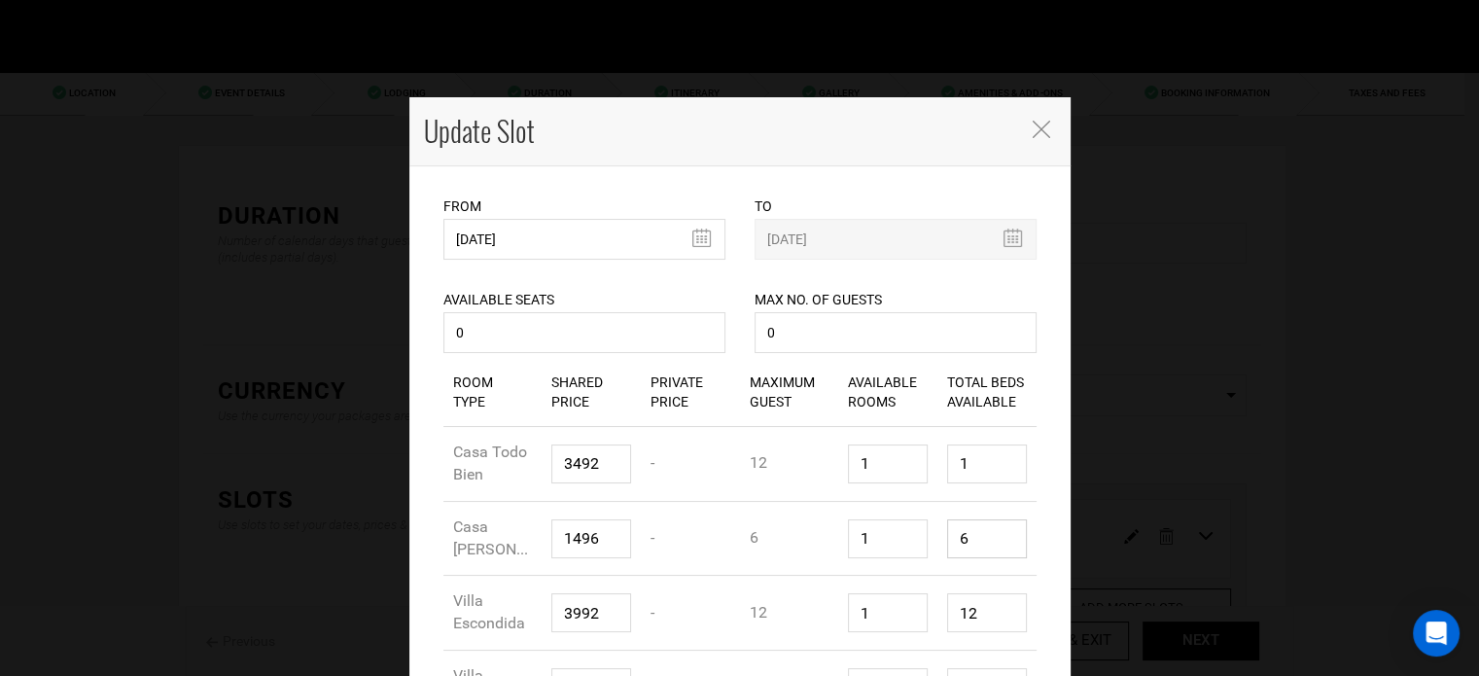
click at [982, 540] on input "6" at bounding box center [987, 538] width 80 height 39
click at [982, 540] on input "1" at bounding box center [987, 538] width 80 height 39
type input "1"
click at [982, 608] on input "12" at bounding box center [987, 612] width 80 height 39
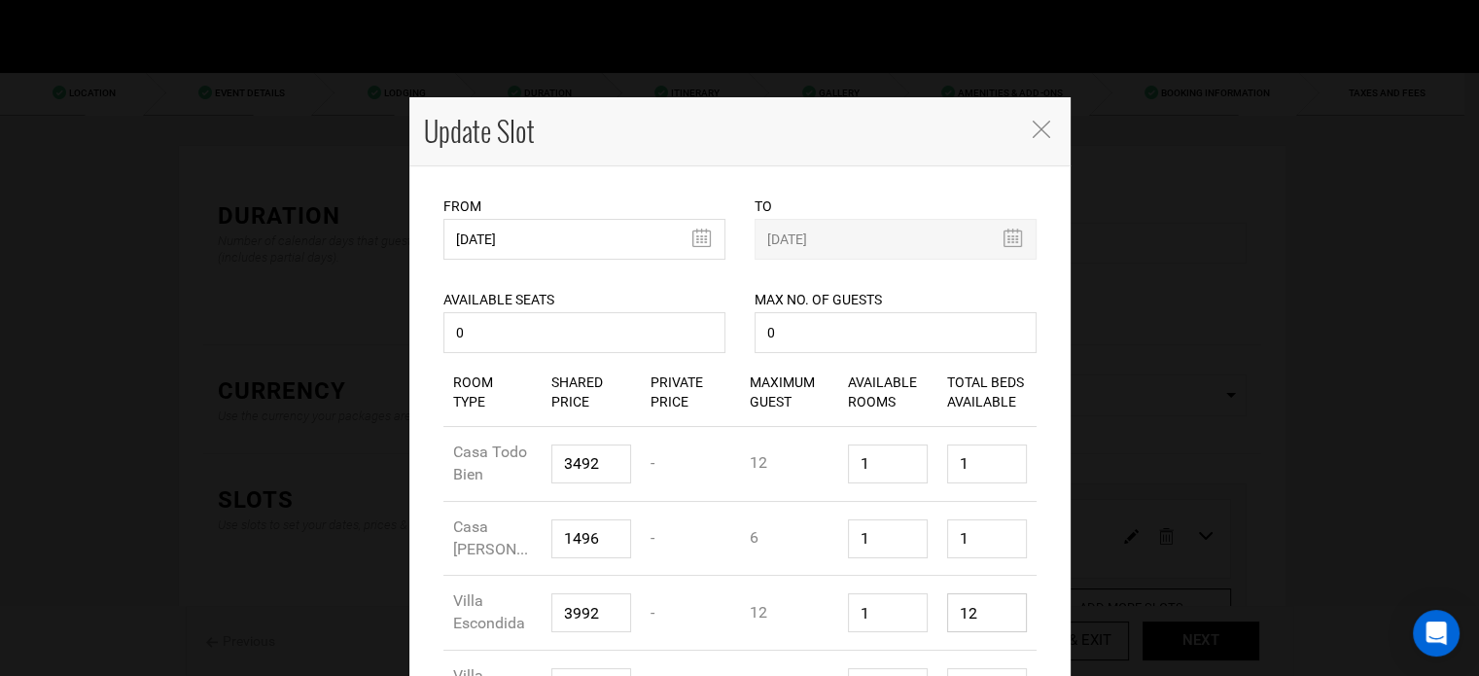
click at [982, 608] on input "12" at bounding box center [987, 612] width 80 height 39
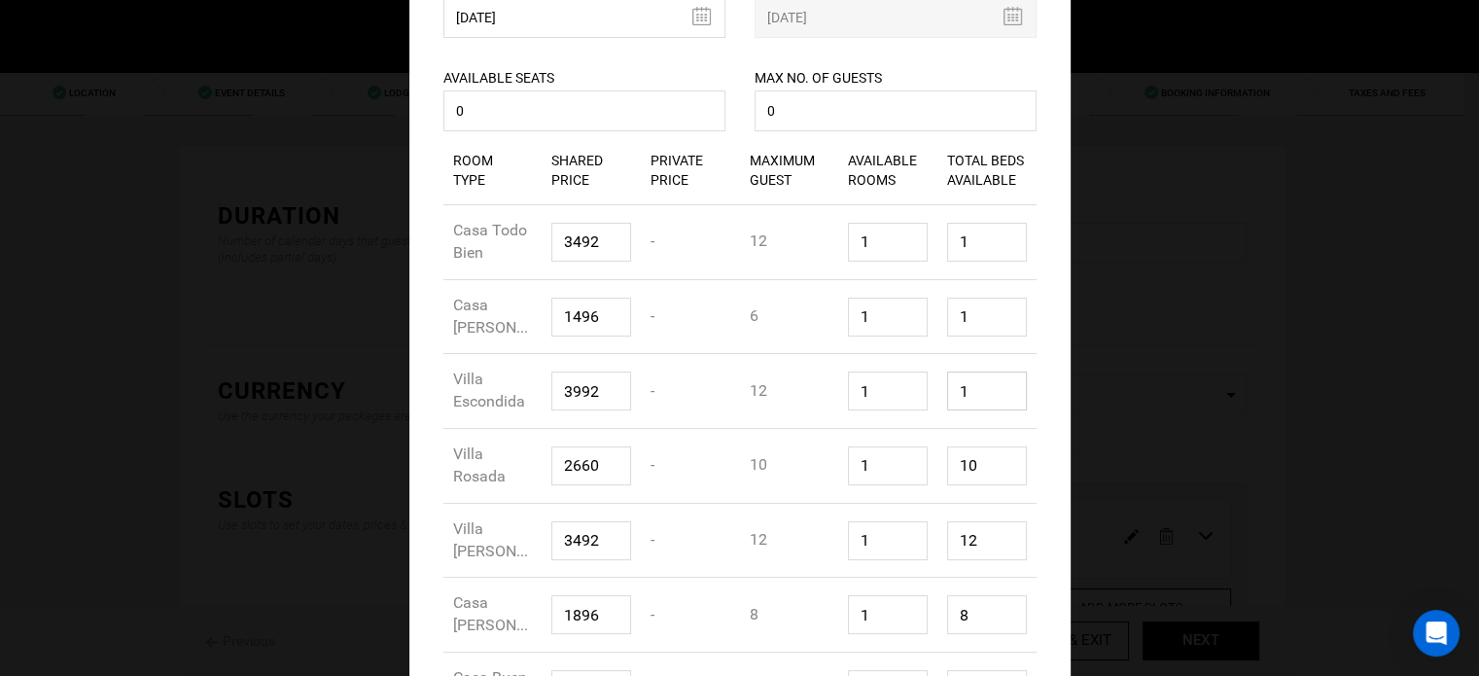
scroll to position [224, 0]
type input "1"
click at [965, 537] on input "12" at bounding box center [987, 538] width 80 height 39
click at [965, 537] on input "1" at bounding box center [987, 538] width 80 height 39
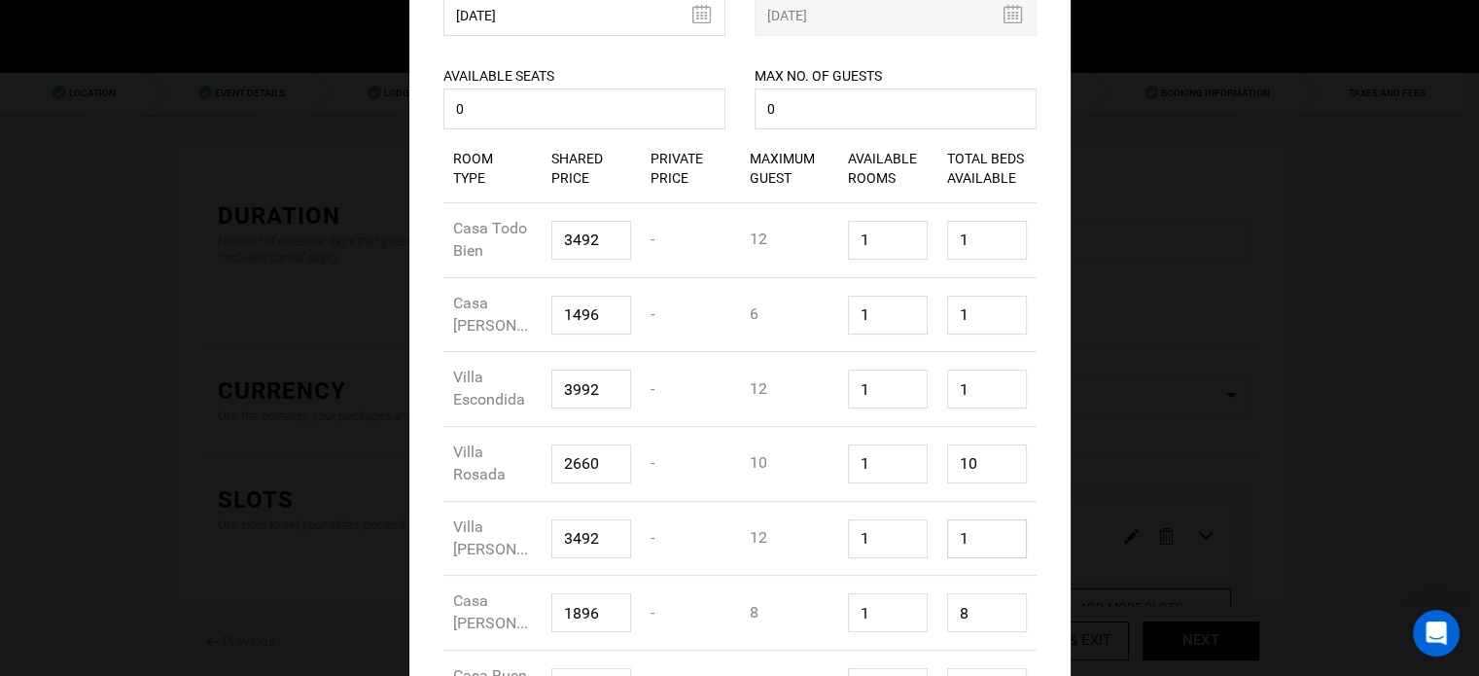
type input "1"
click at [975, 467] on input "10" at bounding box center [987, 463] width 80 height 39
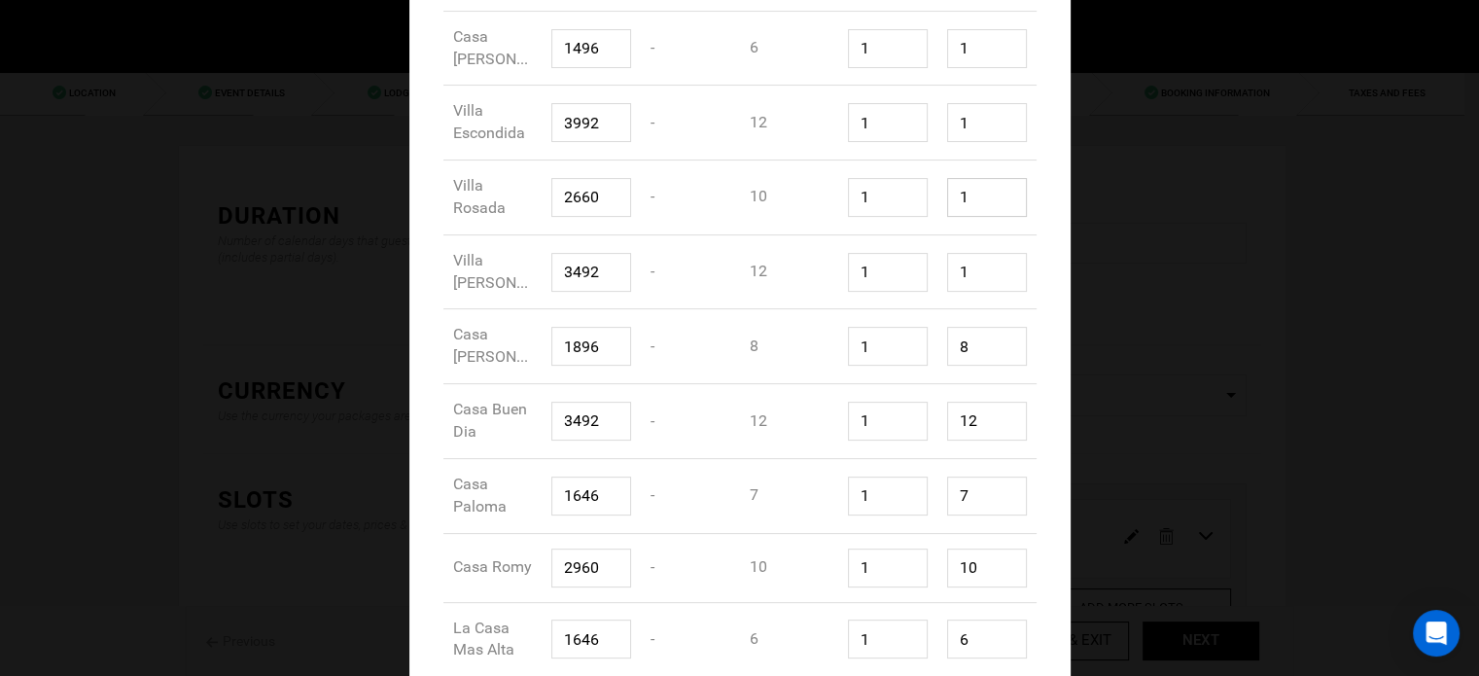
scroll to position [502, 0]
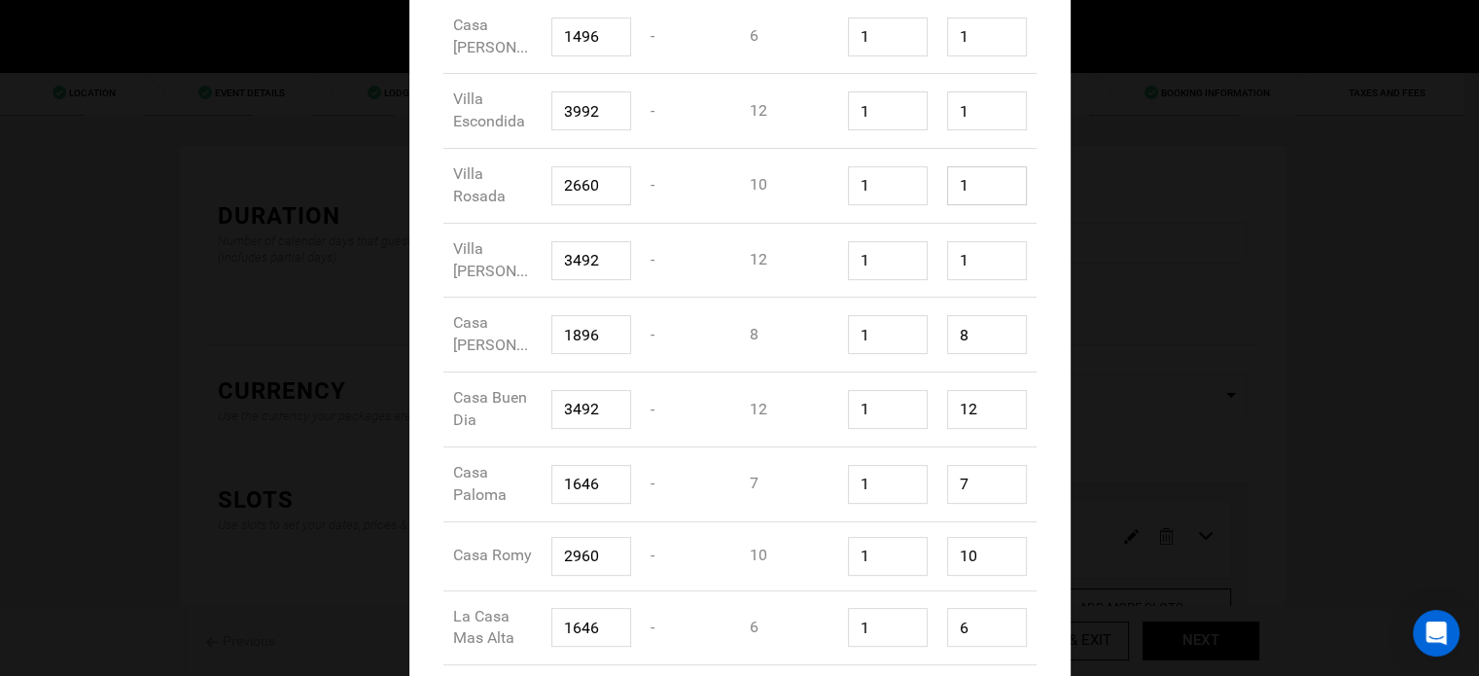
type input "1"
click at [972, 407] on input "12" at bounding box center [987, 409] width 80 height 39
click at [972, 407] on input "1" at bounding box center [987, 409] width 80 height 39
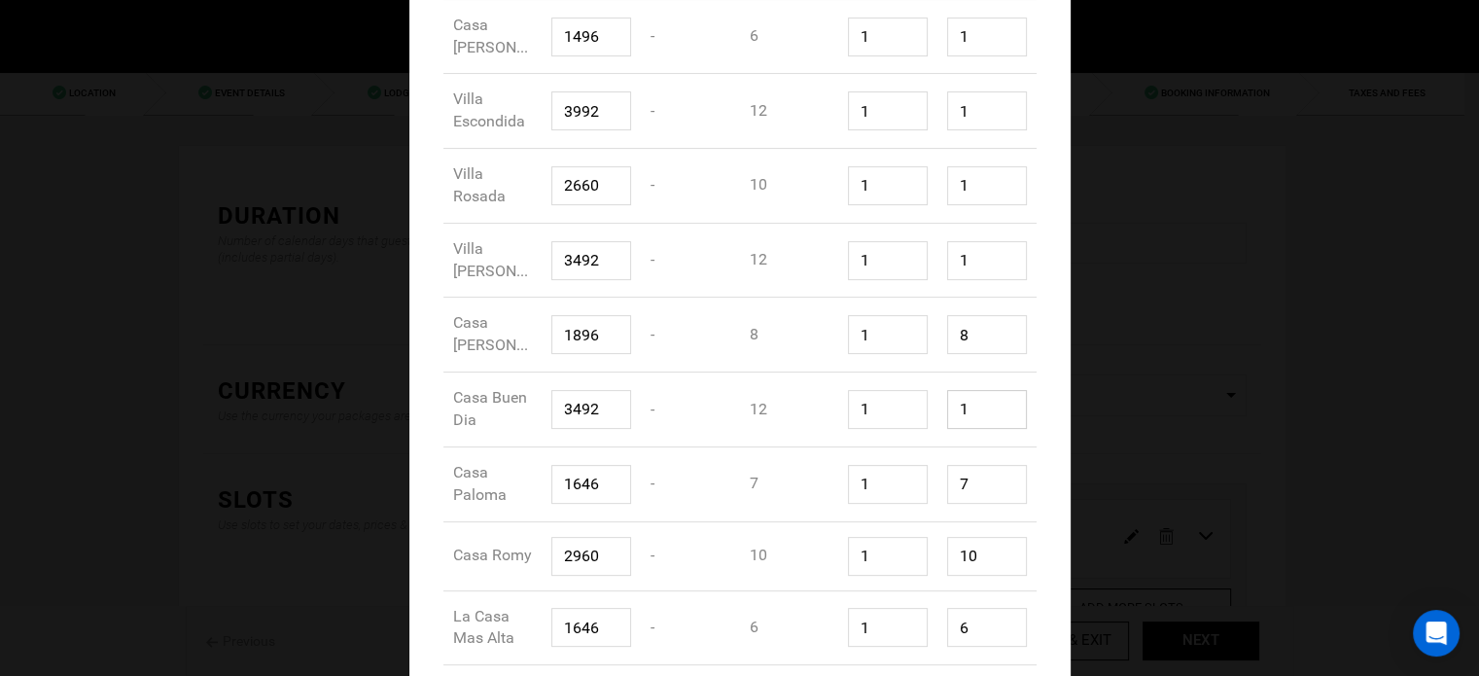
type input "1"
click at [970, 340] on input "8" at bounding box center [987, 334] width 80 height 39
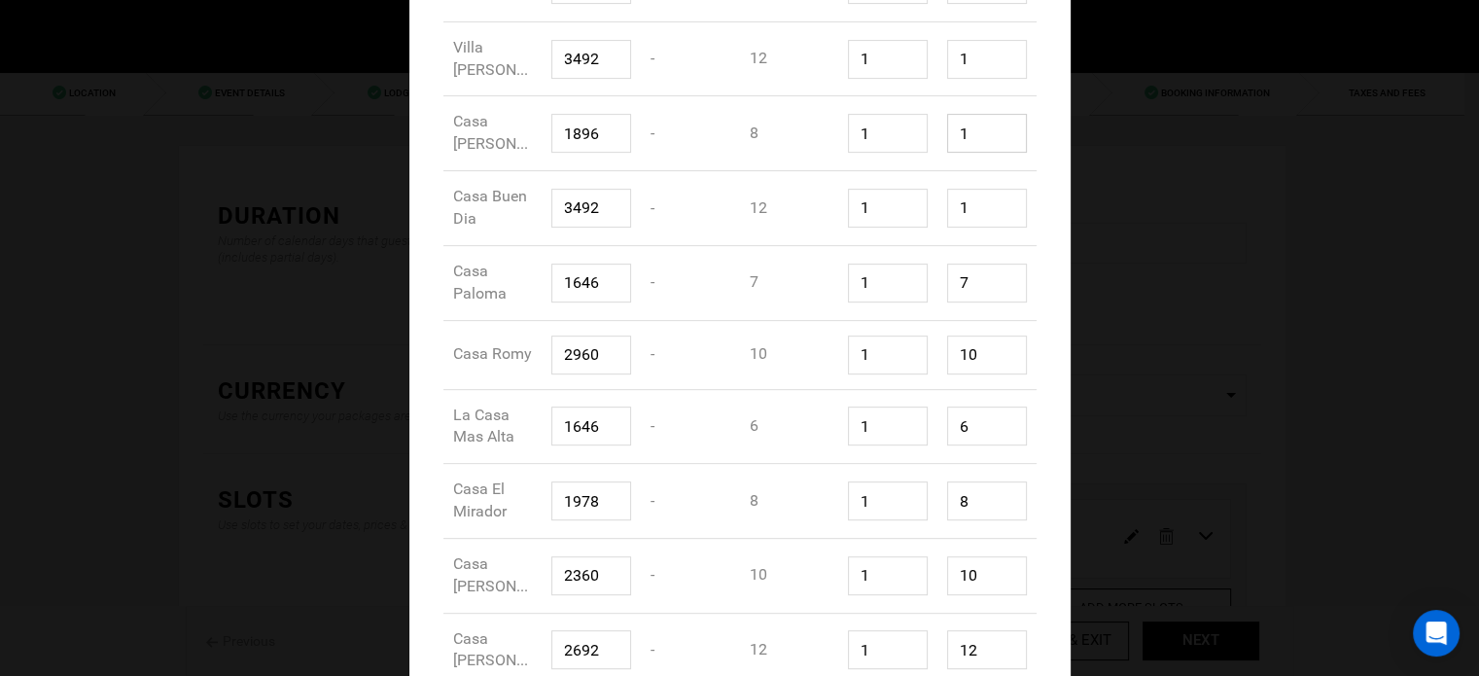
scroll to position [704, 0]
type input "1"
click at [970, 340] on input "10" at bounding box center [987, 353] width 80 height 39
click at [970, 340] on input "1" at bounding box center [987, 353] width 80 height 39
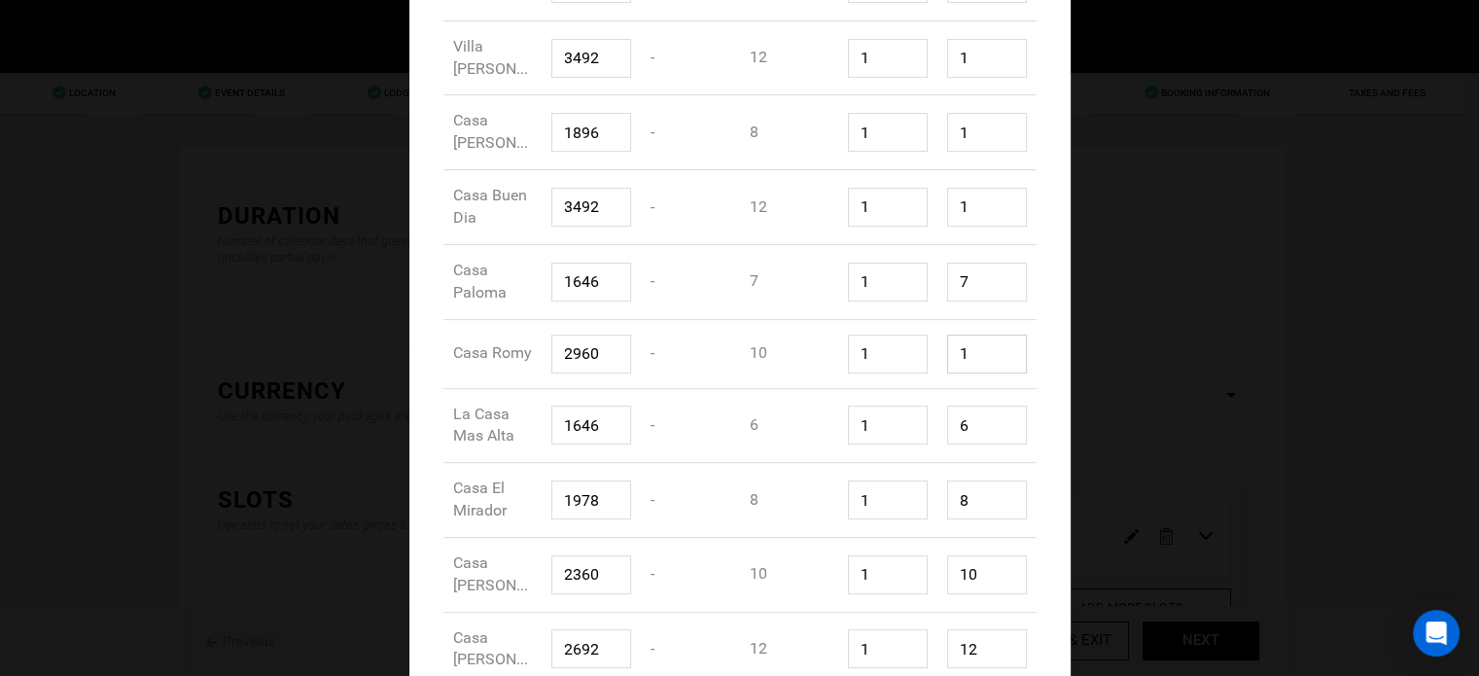
type input "1"
click at [973, 281] on input "7" at bounding box center [987, 282] width 80 height 39
click at [973, 281] on input "1" at bounding box center [987, 282] width 80 height 39
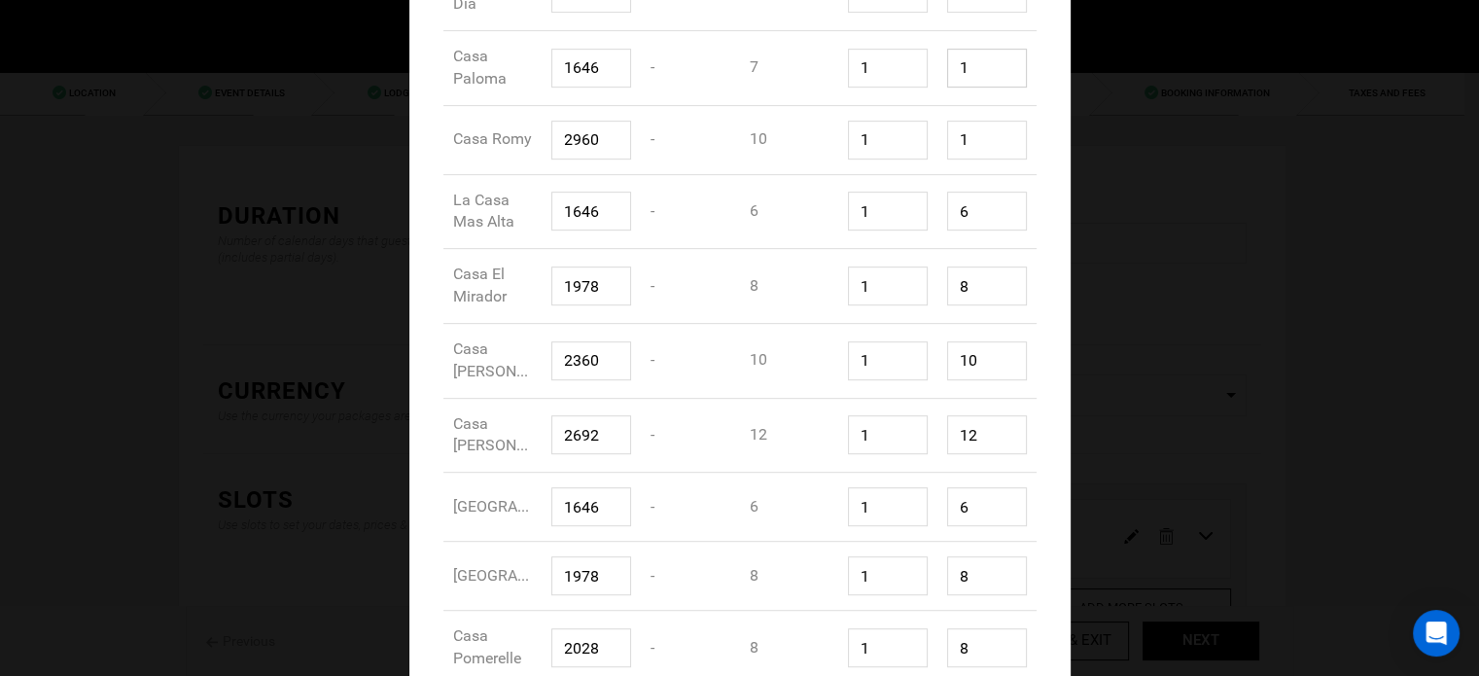
scroll to position [945, 0]
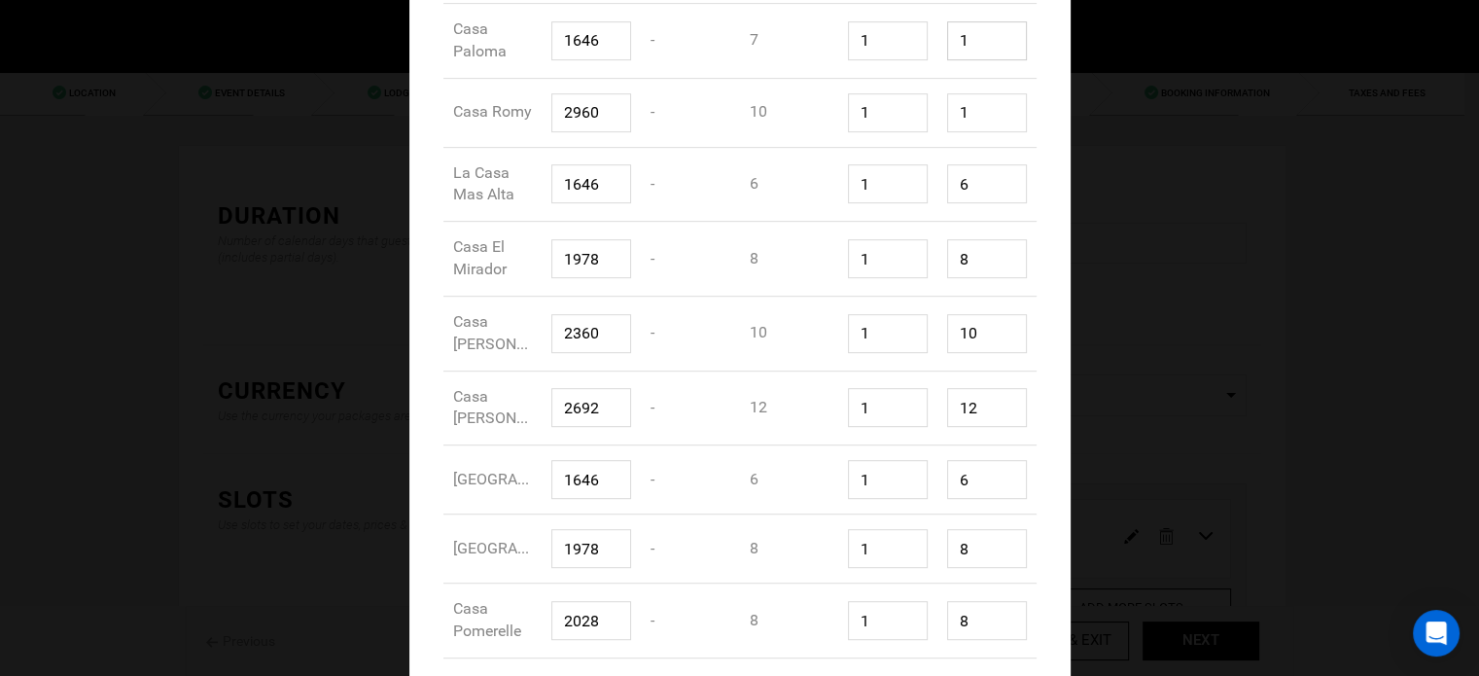
type input "1"
click at [973, 332] on input "10" at bounding box center [987, 333] width 80 height 39
click at [973, 332] on input "1" at bounding box center [987, 333] width 80 height 39
type input "1"
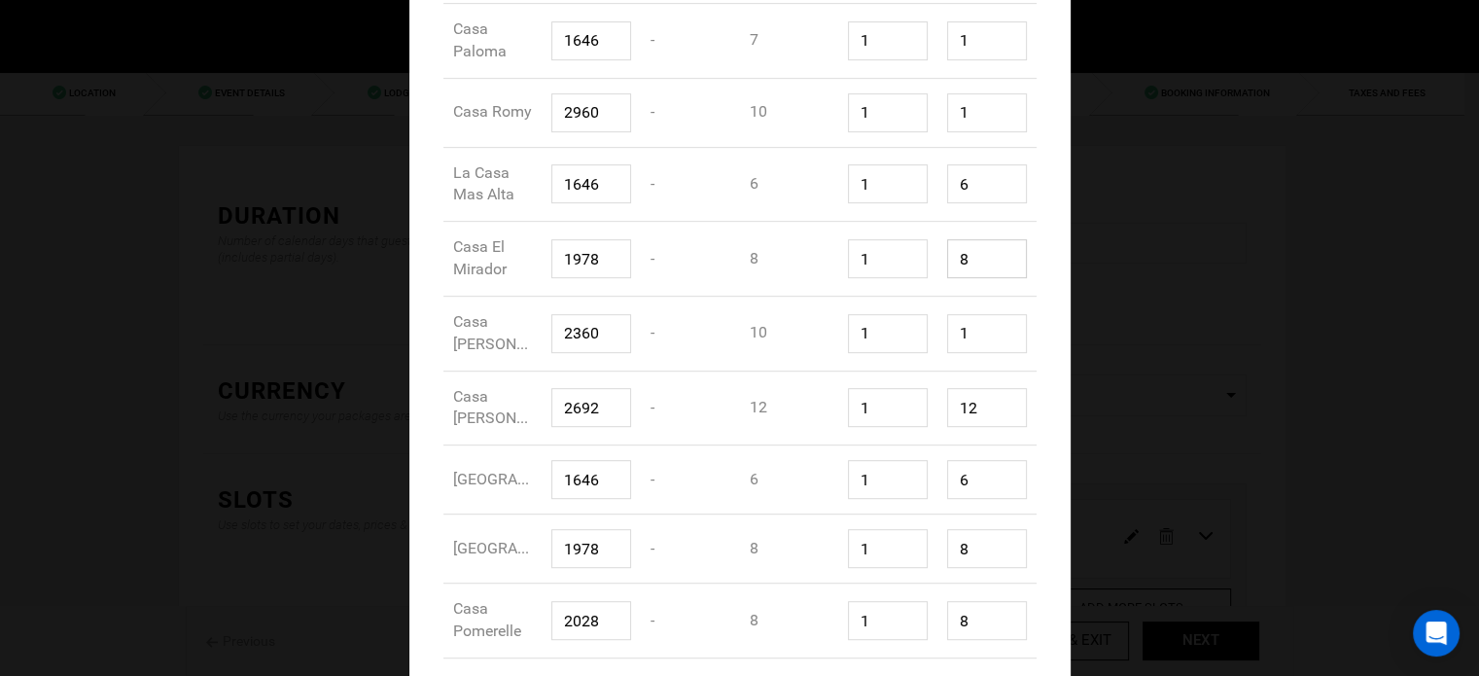
click at [977, 258] on input "8" at bounding box center [987, 258] width 80 height 39
type input "1"
click at [982, 182] on input "6" at bounding box center [987, 183] width 80 height 39
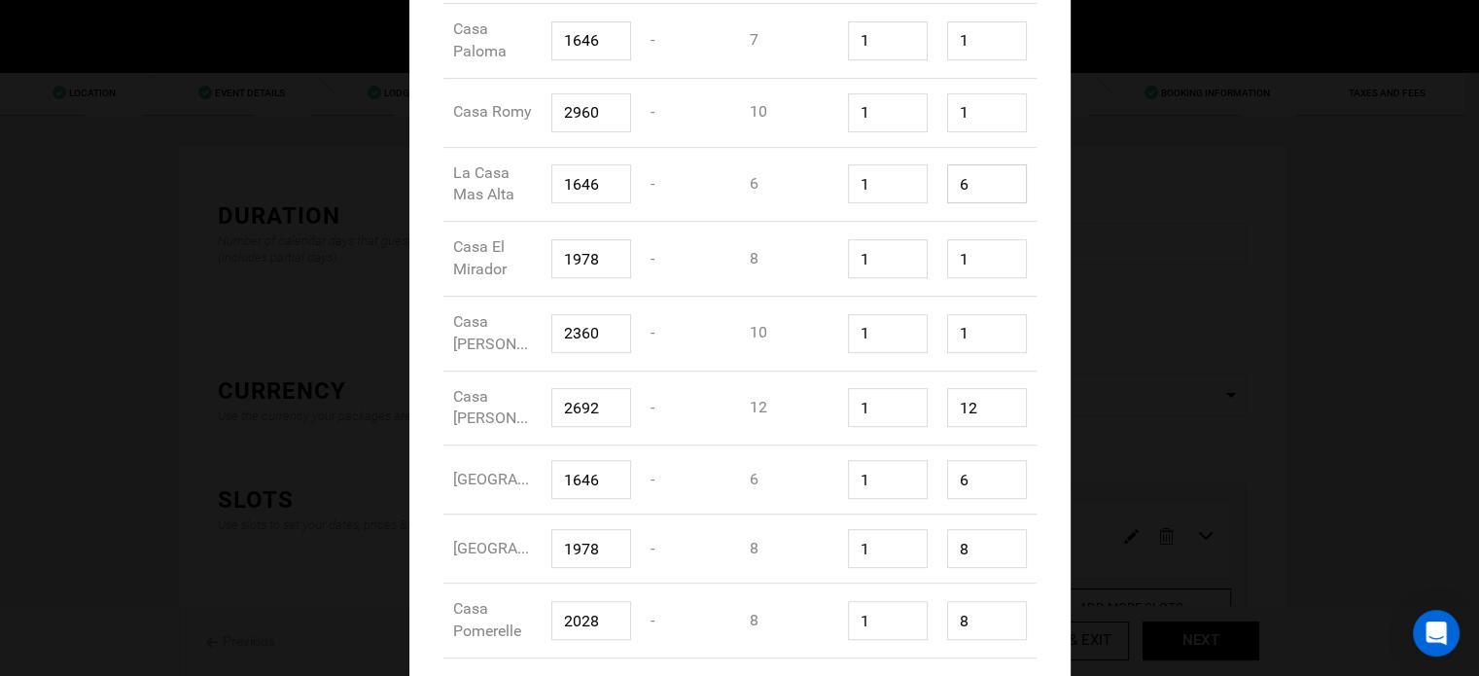
click at [982, 182] on input "6" at bounding box center [987, 183] width 80 height 39
type input "1"
click at [970, 471] on input "6" at bounding box center [987, 479] width 80 height 39
click at [970, 471] on input "1" at bounding box center [987, 479] width 80 height 39
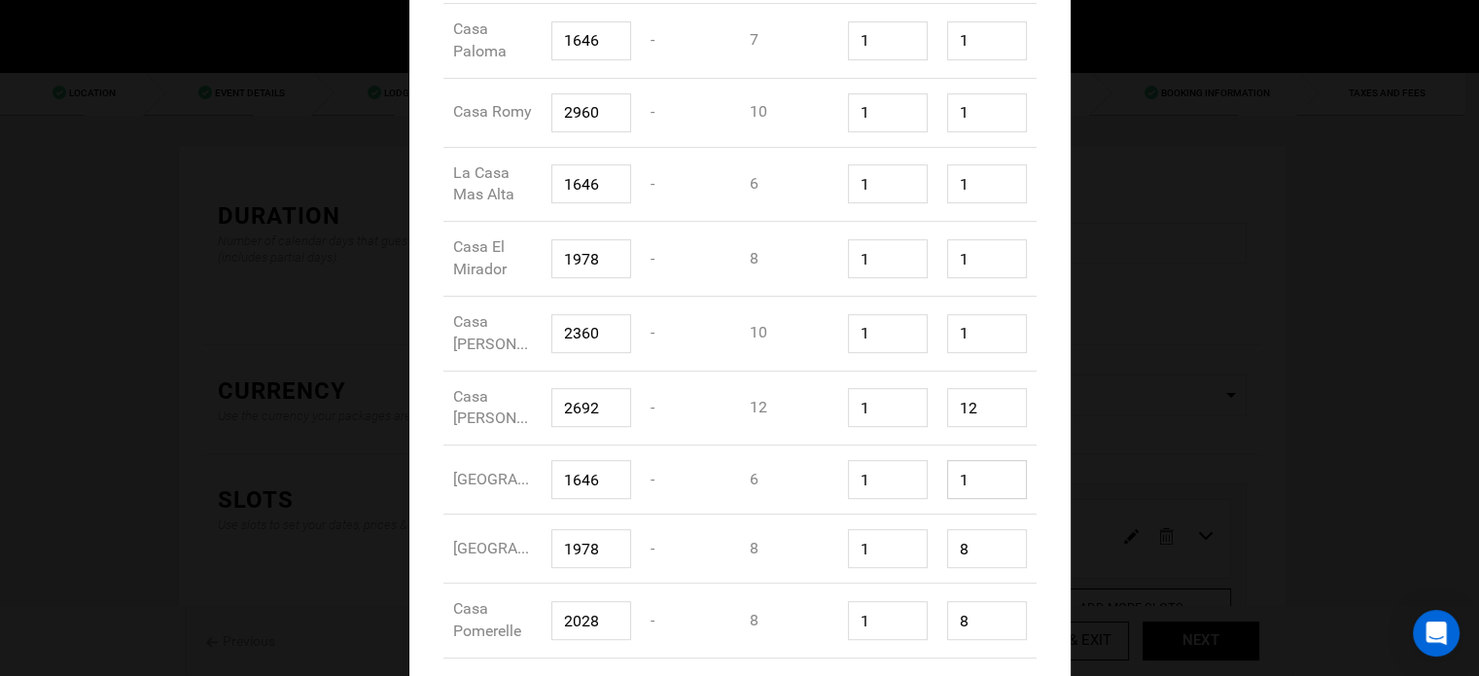
type input "1"
click at [979, 411] on input "12" at bounding box center [987, 407] width 80 height 39
type input "1"
click at [973, 619] on input "8" at bounding box center [987, 620] width 80 height 39
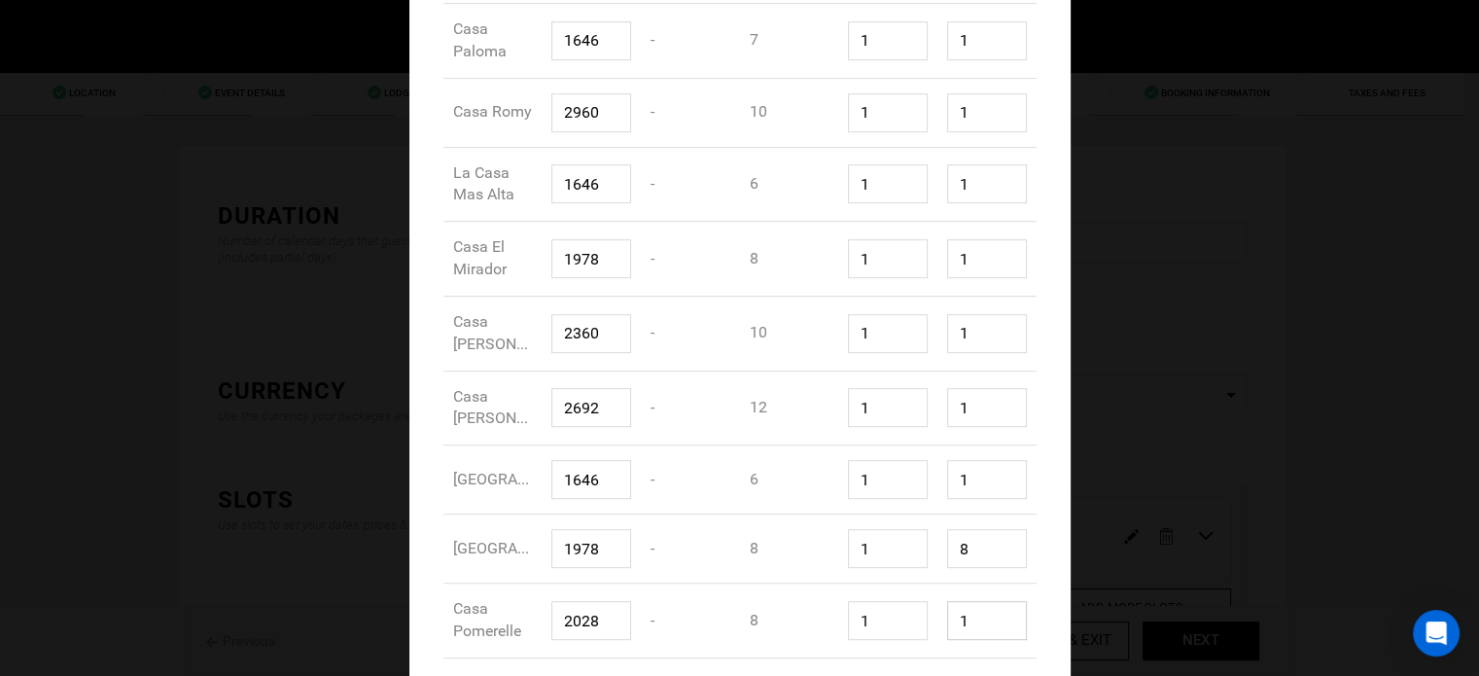
click at [973, 619] on input "1" at bounding box center [987, 620] width 80 height 39
type input "1"
click at [980, 550] on input "8" at bounding box center [987, 548] width 80 height 39
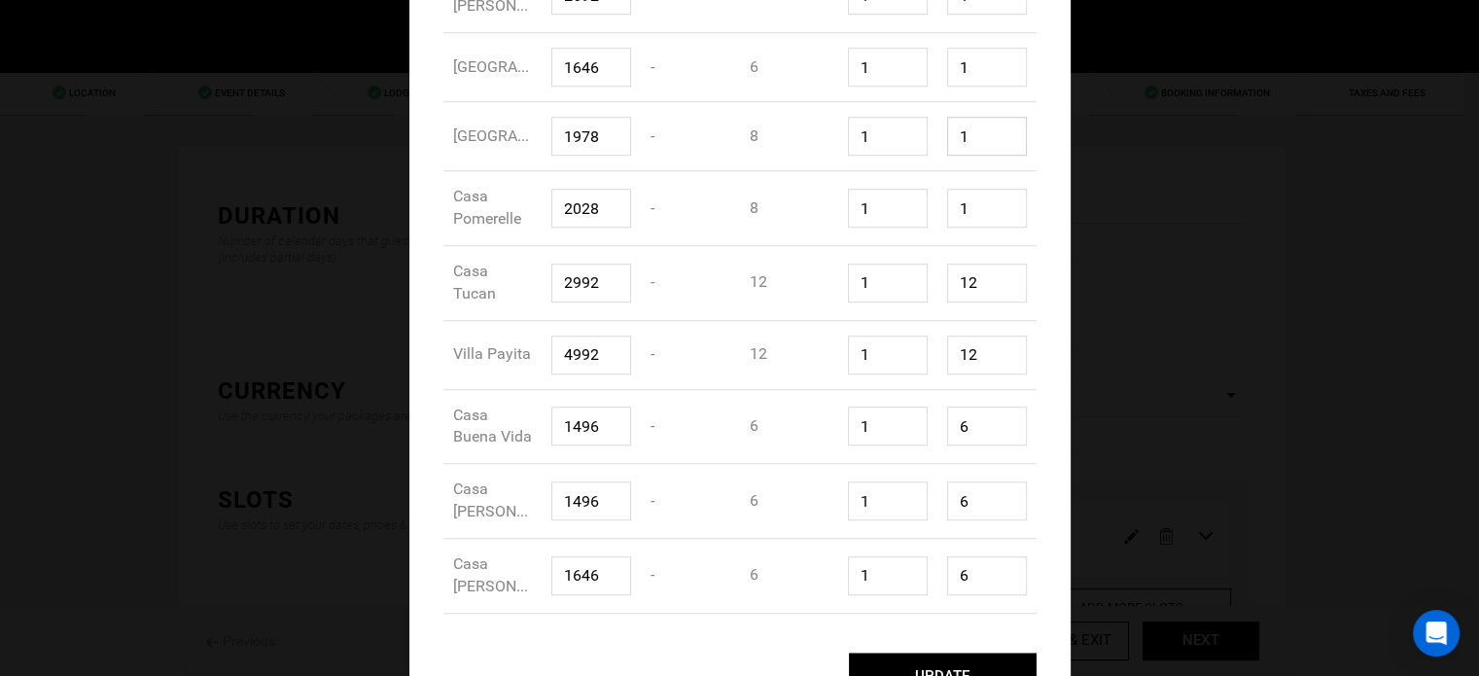
scroll to position [1359, 0]
type input "1"
click at [979, 568] on input "6" at bounding box center [987, 573] width 80 height 39
click at [979, 568] on input "1" at bounding box center [987, 573] width 80 height 39
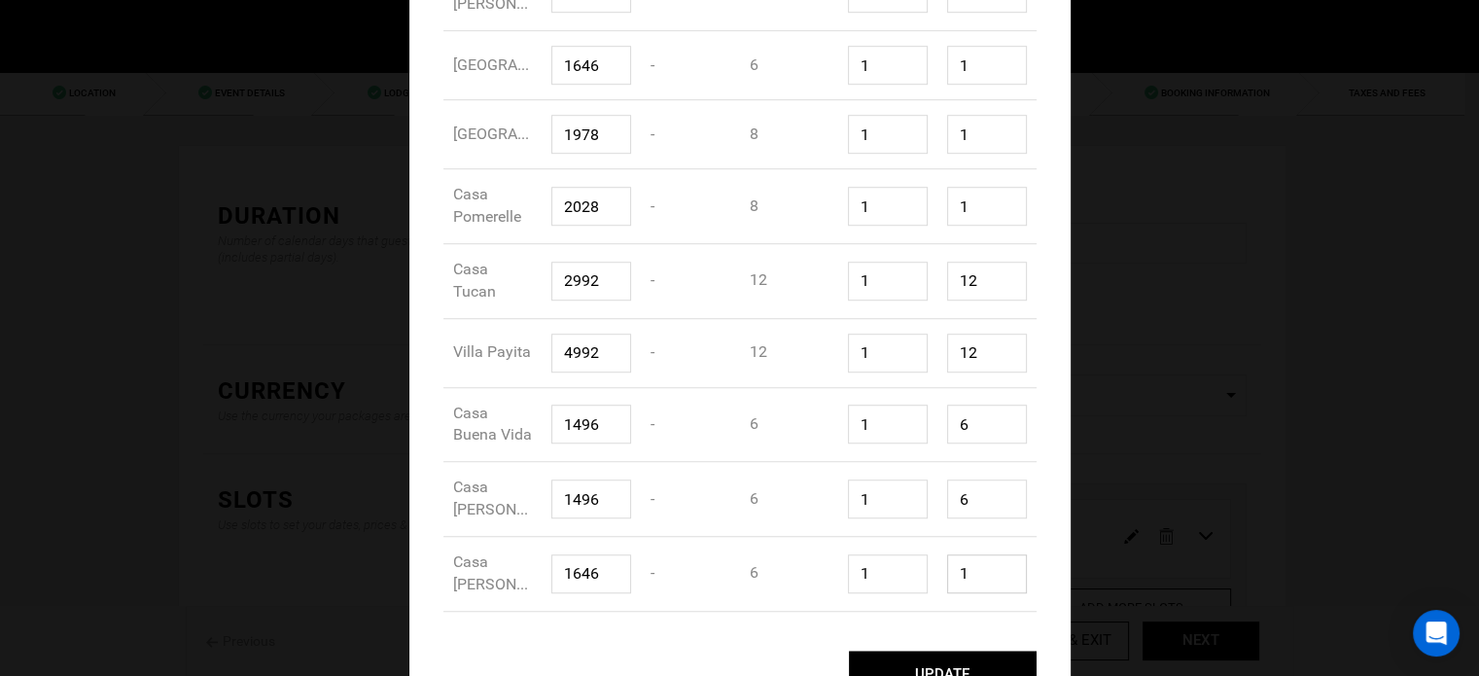
type input "1"
click at [990, 484] on input "6" at bounding box center [987, 498] width 80 height 39
click at [990, 484] on input "1" at bounding box center [987, 498] width 80 height 39
type input "1"
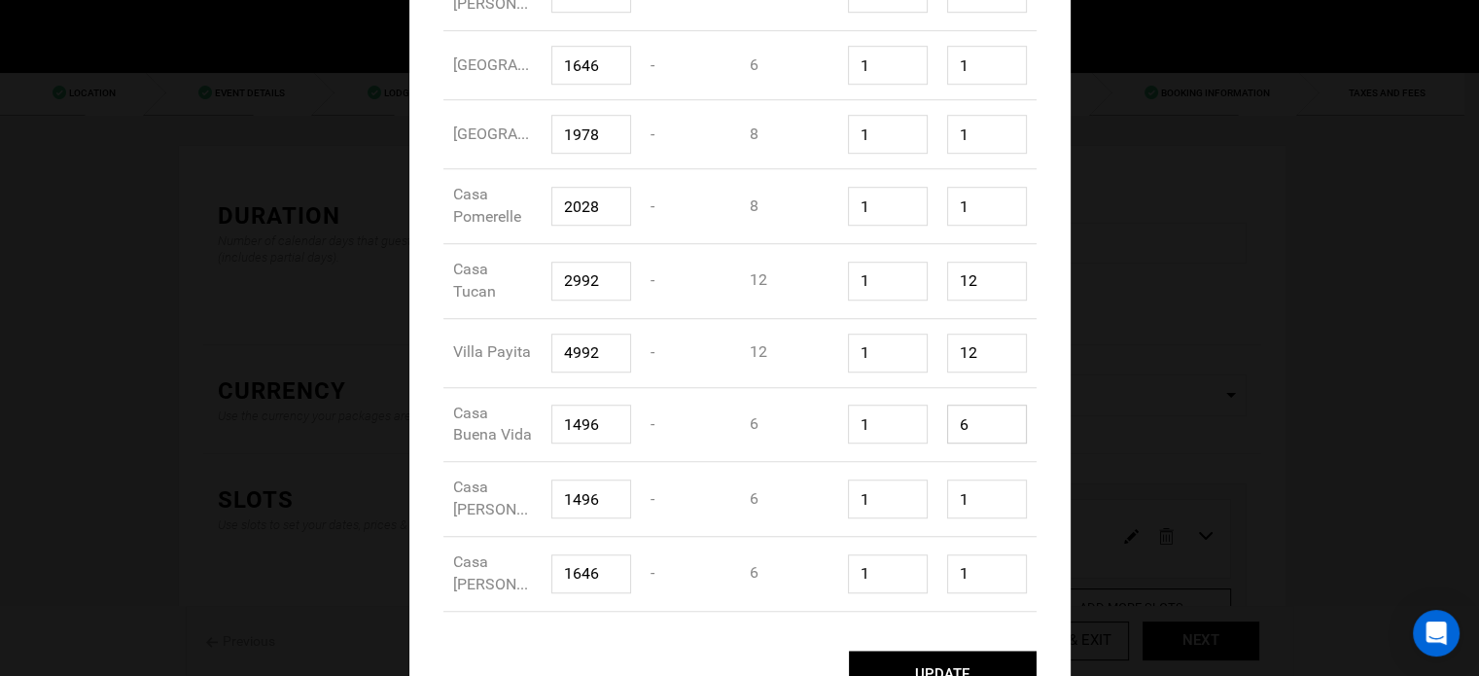
click at [977, 424] on input "6" at bounding box center [987, 423] width 80 height 39
click at [977, 424] on input "1" at bounding box center [987, 423] width 80 height 39
type input "1"
click at [980, 339] on input "12" at bounding box center [987, 353] width 80 height 39
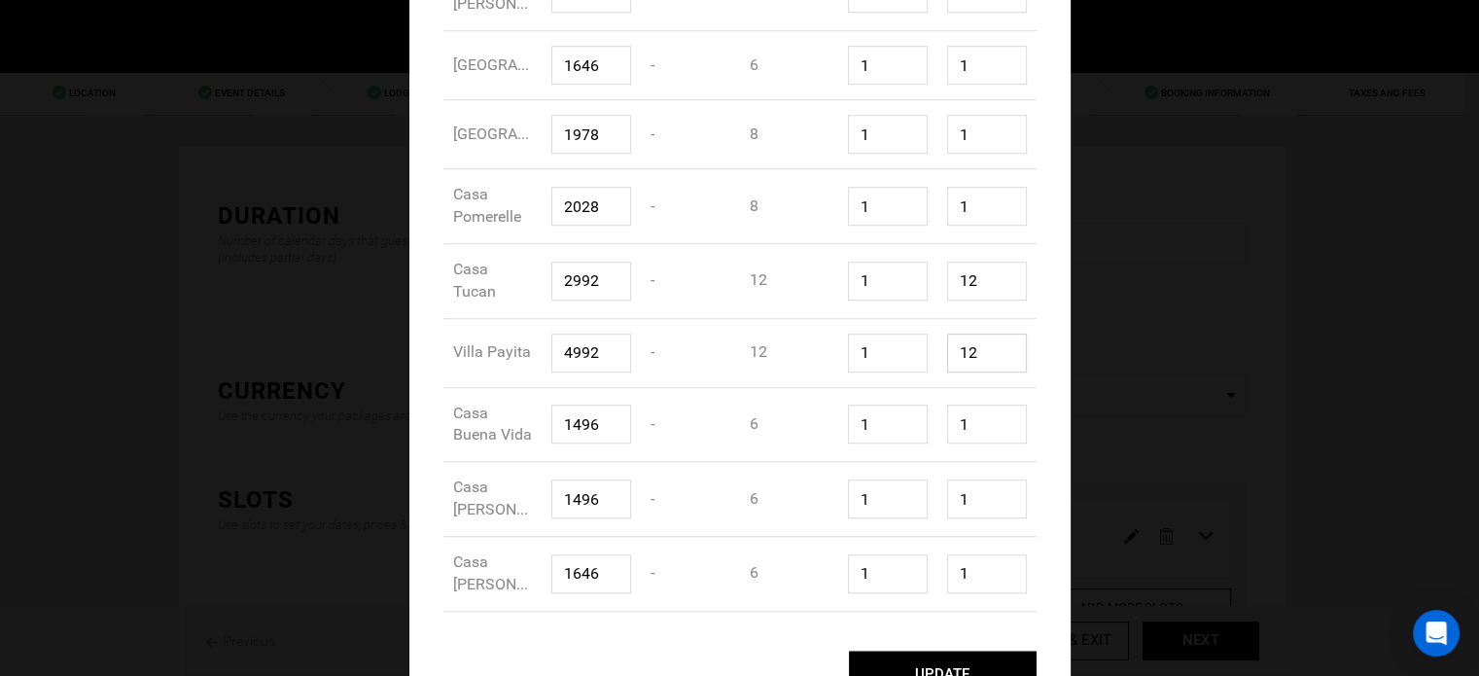
click at [980, 339] on input "12" at bounding box center [987, 353] width 80 height 39
type input "1"
click at [980, 288] on input "12" at bounding box center [987, 281] width 80 height 39
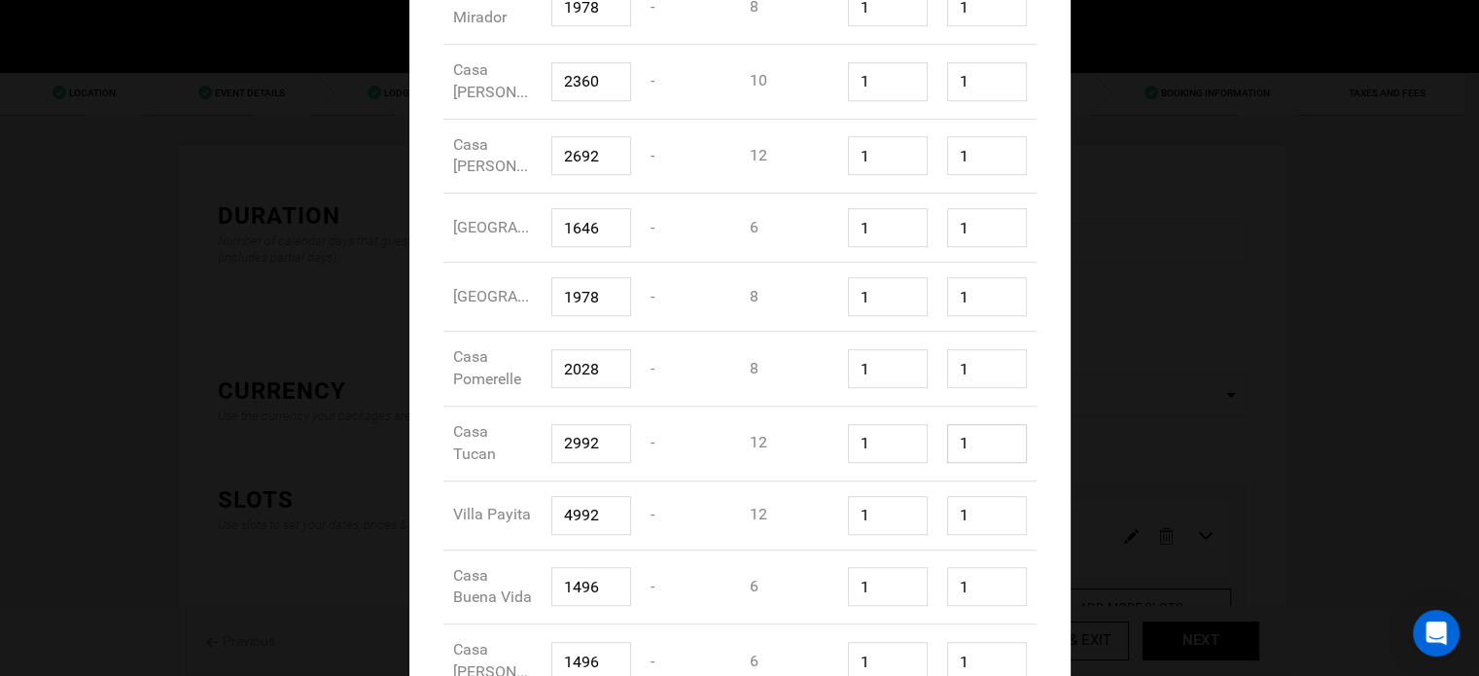
scroll to position [1415, 0]
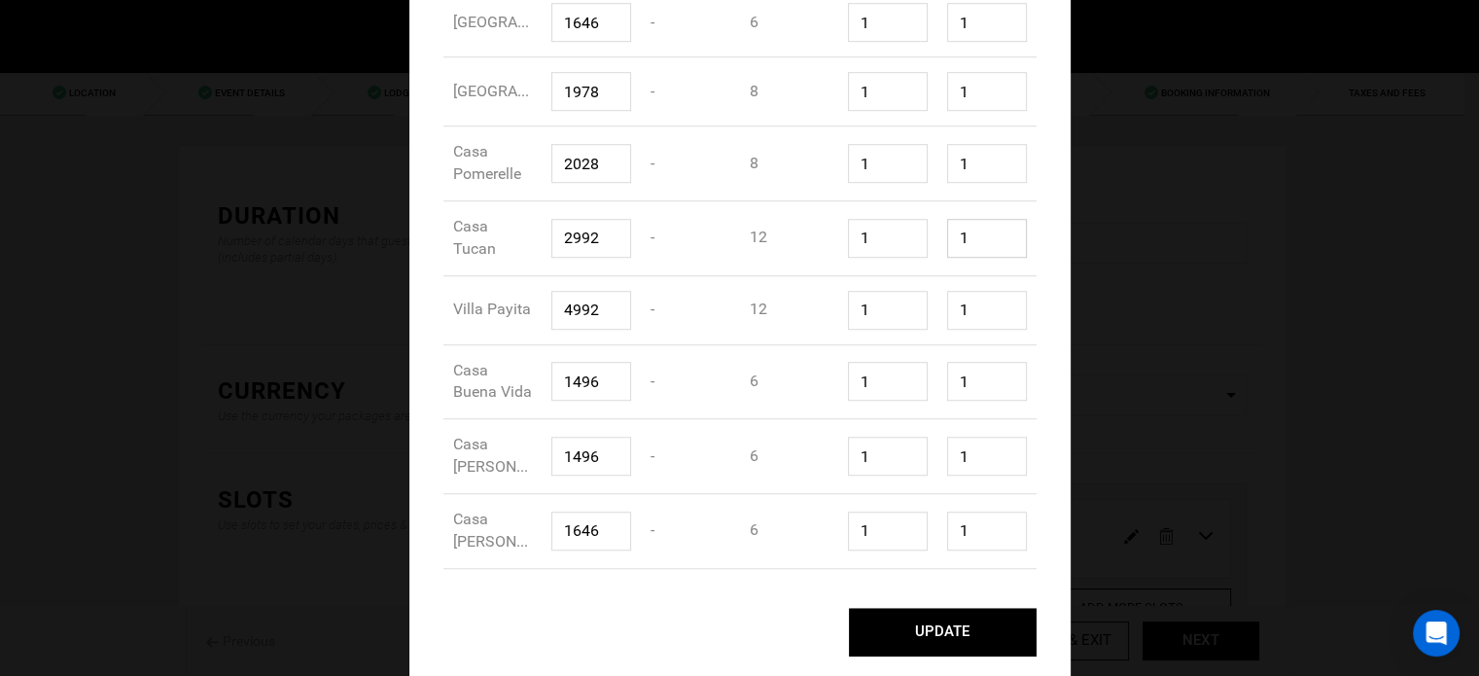
type input "1"
click at [937, 646] on button "UPDATE" at bounding box center [943, 632] width 188 height 49
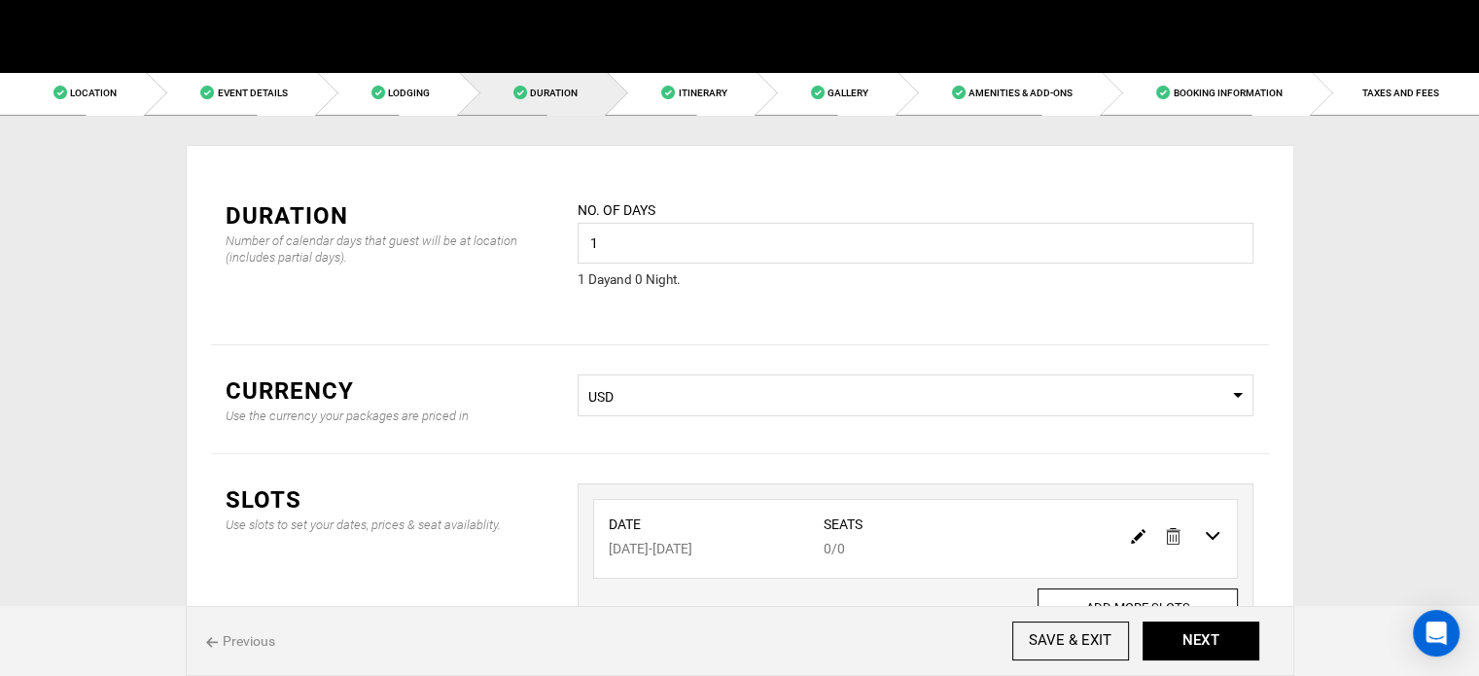
scroll to position [0, 0]
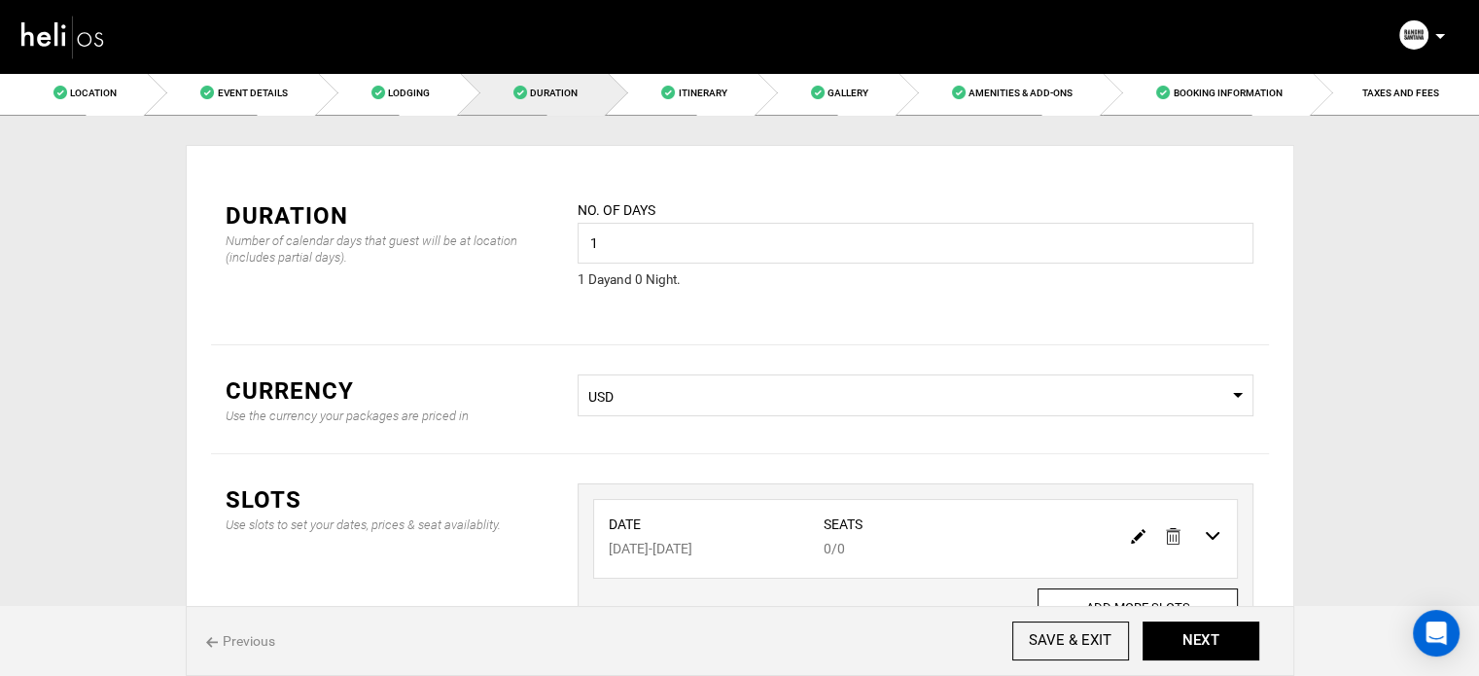
click at [1137, 536] on img at bounding box center [1138, 536] width 15 height 15
type input "08/11/2026"
type input "0"
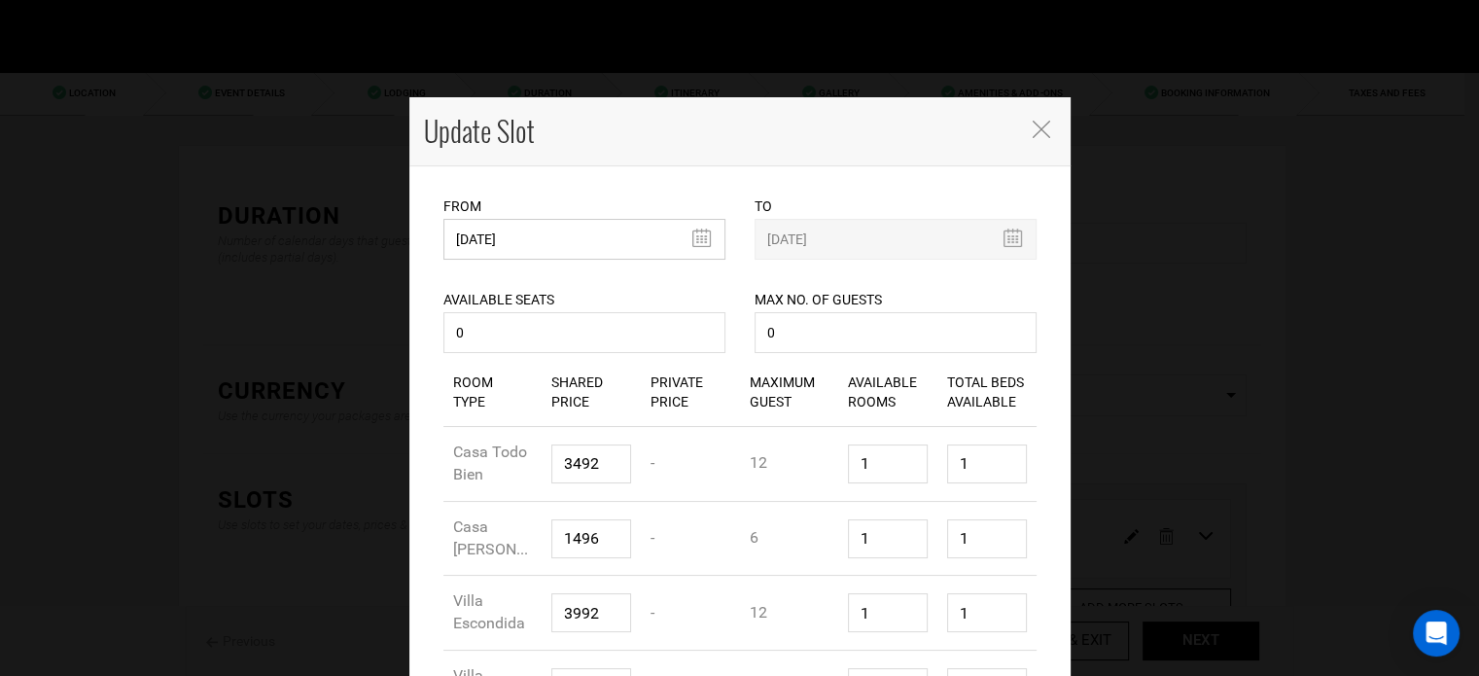
click at [552, 228] on input "08/11/2026" at bounding box center [584, 239] width 282 height 41
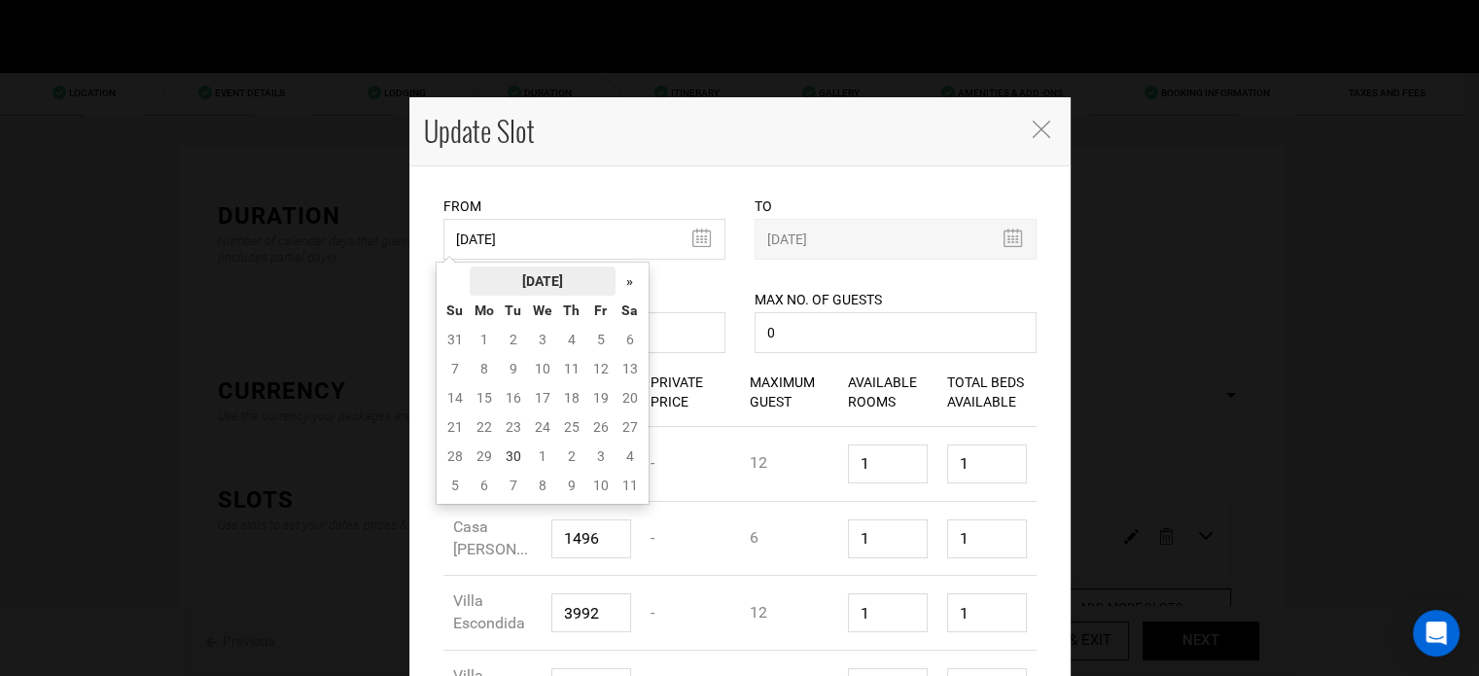
click at [567, 266] on th "[DATE]" at bounding box center [543, 280] width 146 height 29
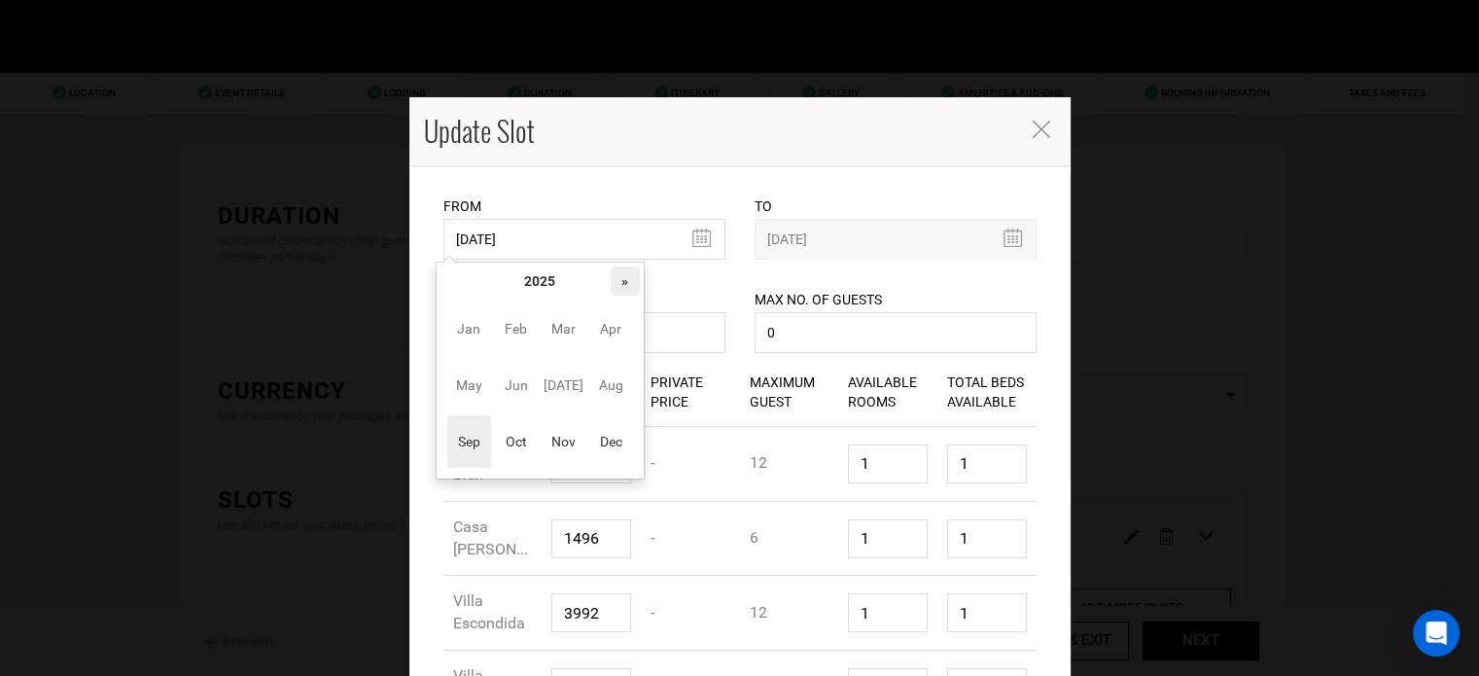
click at [618, 280] on th "»" at bounding box center [625, 280] width 29 height 29
click at [563, 434] on span "Nov" at bounding box center [564, 441] width 44 height 53
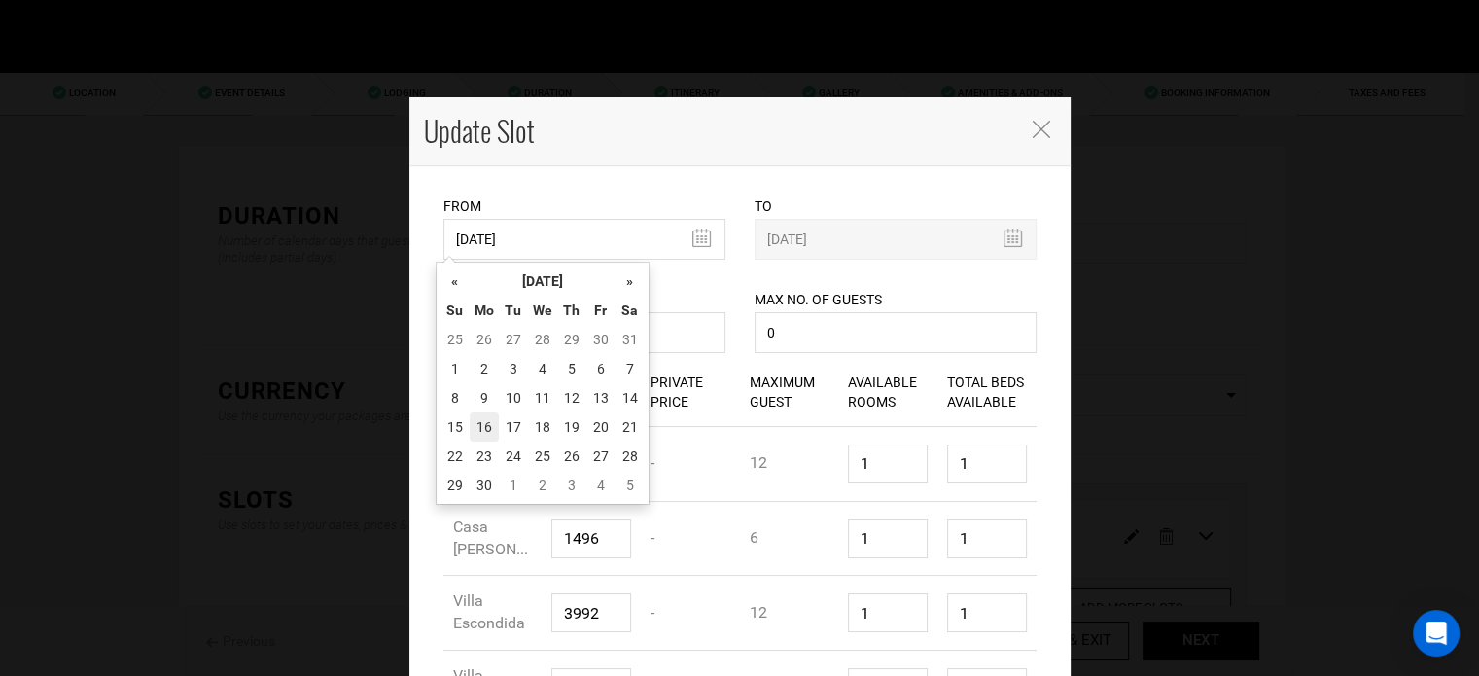
click at [482, 434] on td "16" at bounding box center [484, 426] width 29 height 29
type input "11/16/2026"
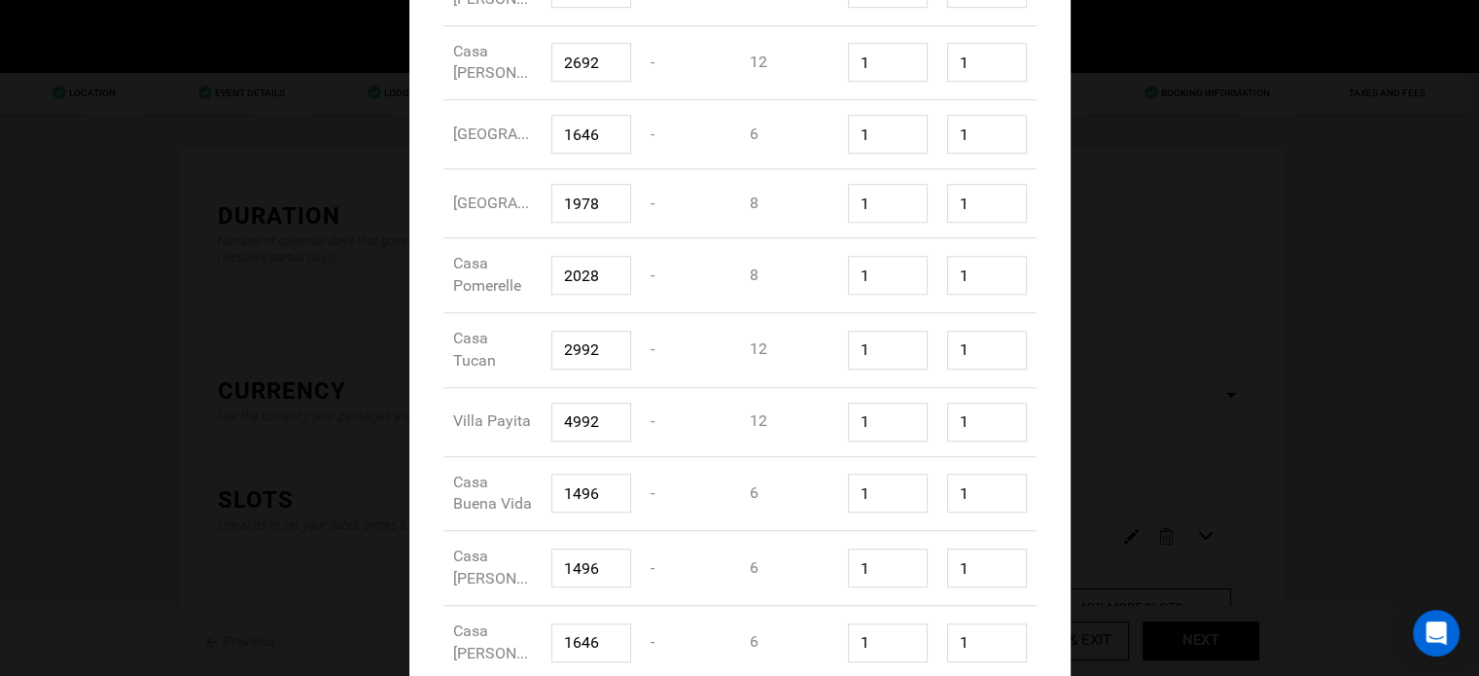
scroll to position [1415, 0]
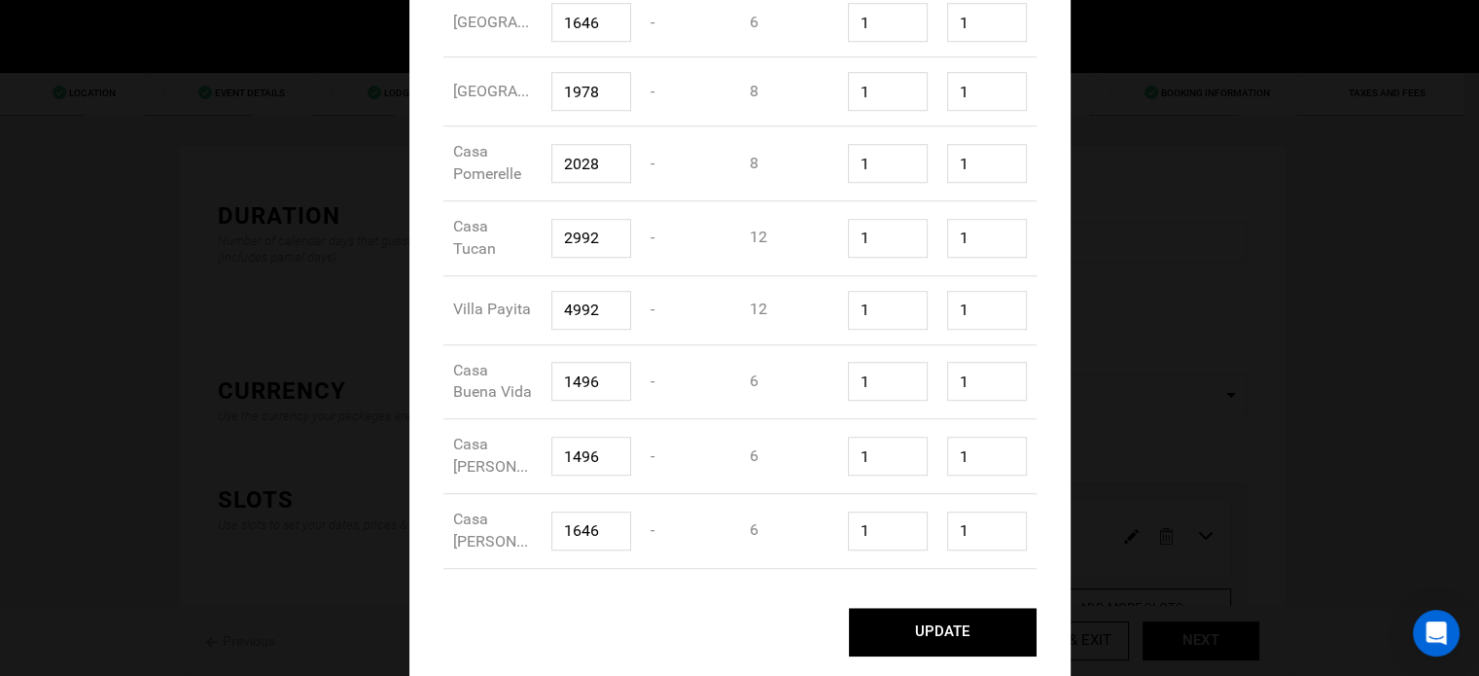
click at [944, 629] on button "UPDATE" at bounding box center [943, 632] width 188 height 49
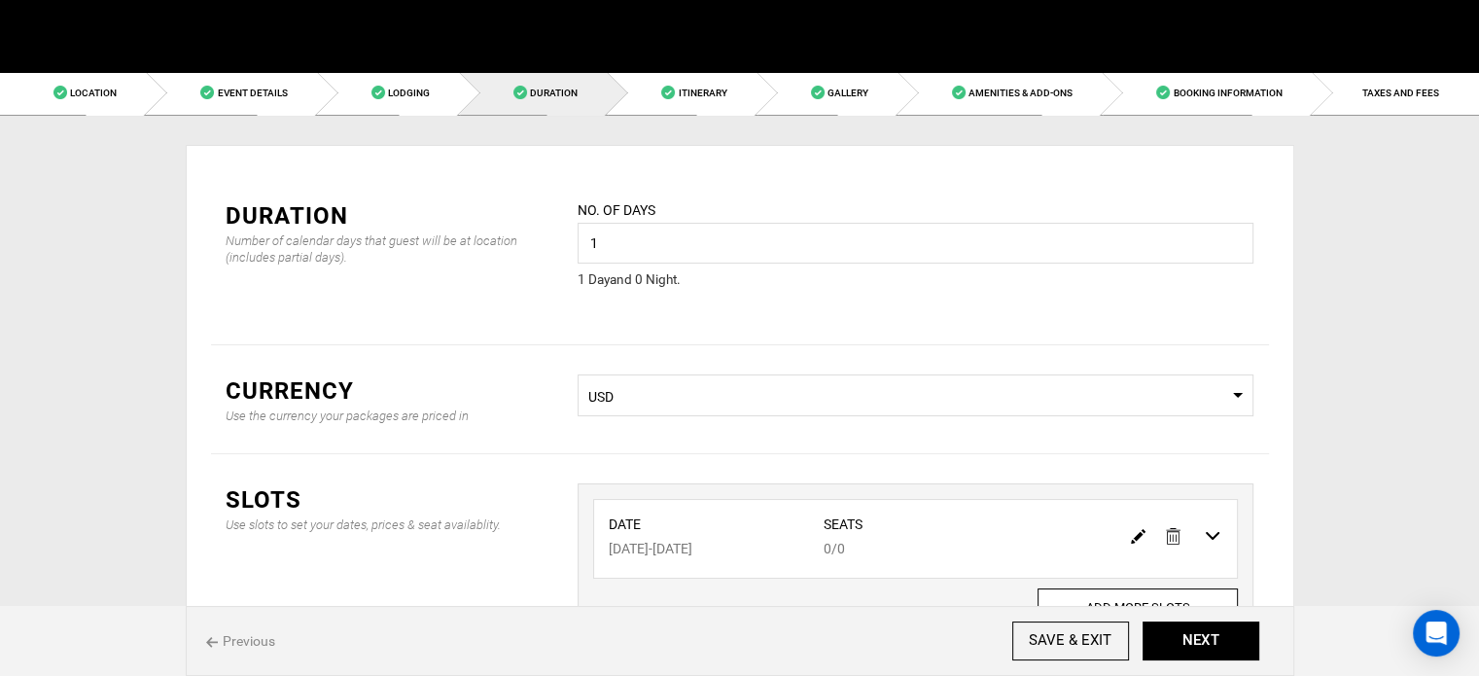
scroll to position [0, 0]
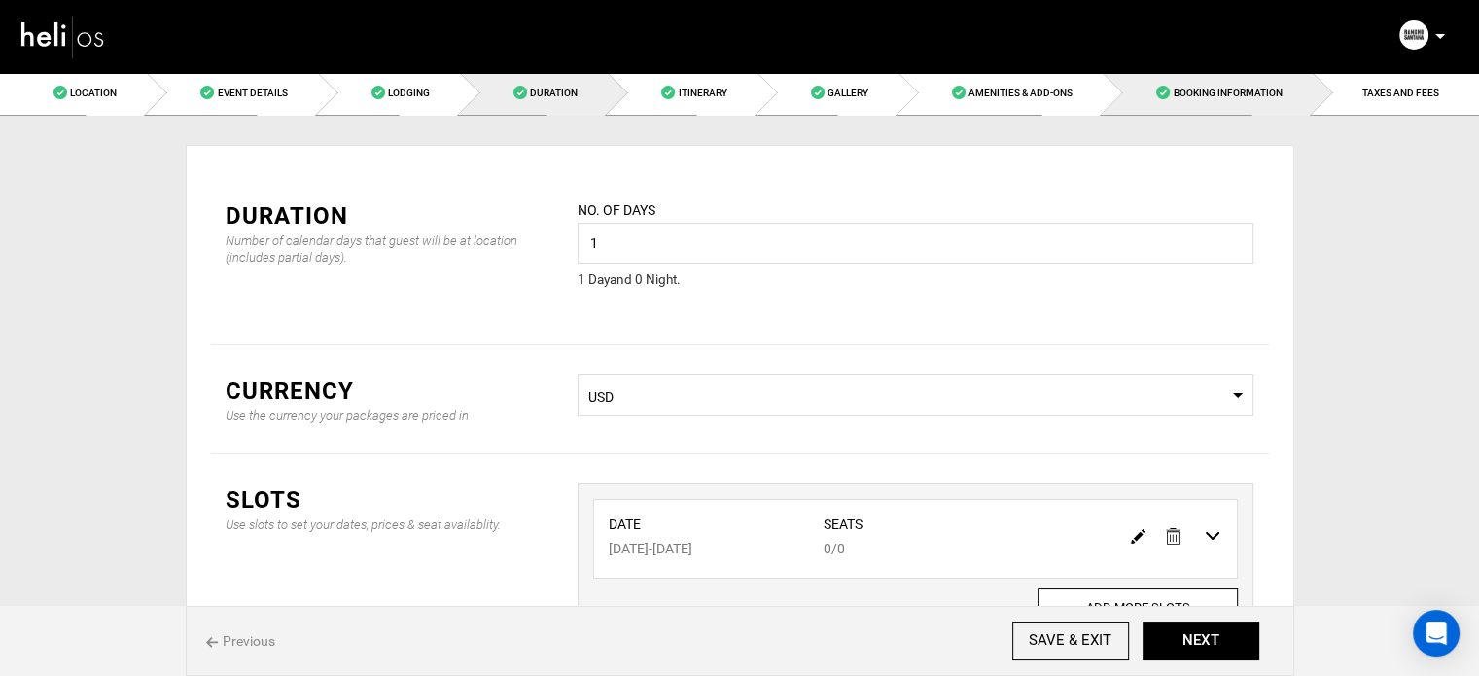
click at [1241, 107] on link "Booking Information" at bounding box center [1207, 93] width 209 height 44
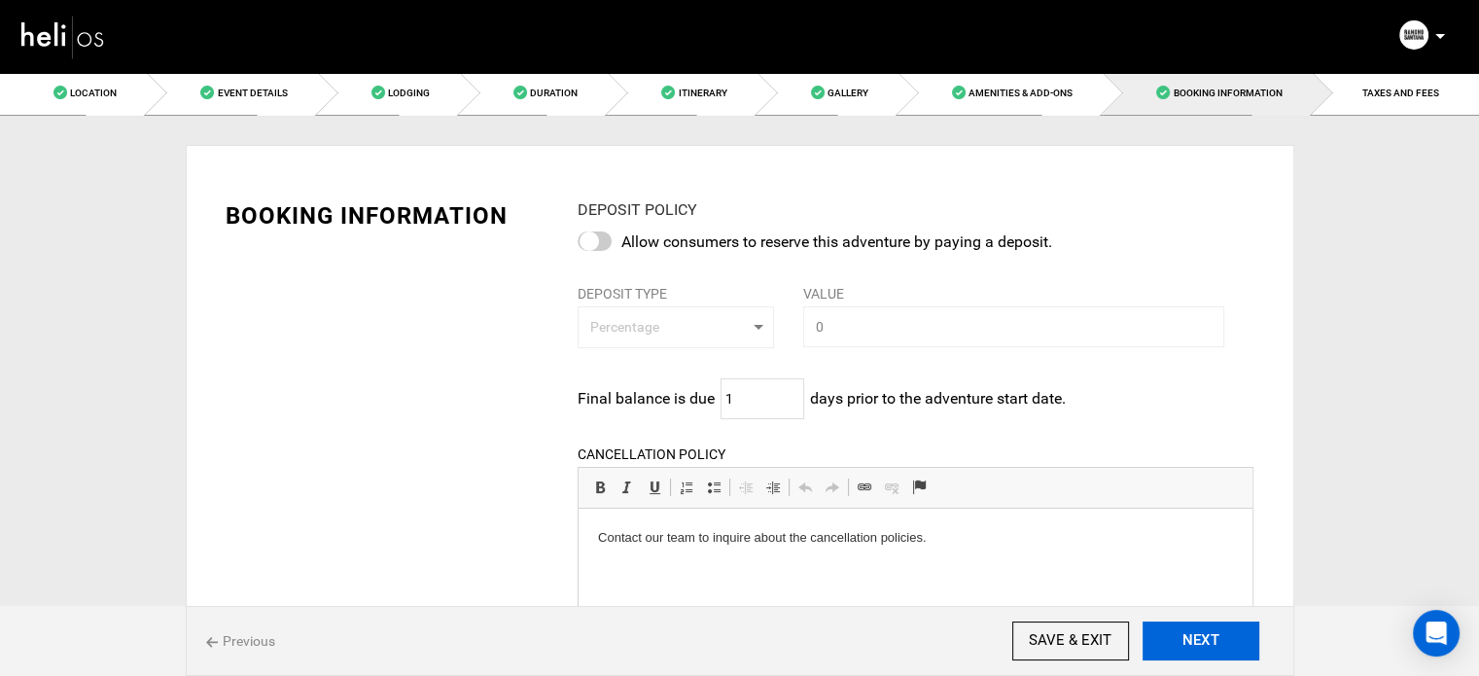
click at [1155, 637] on button "NEXT" at bounding box center [1200, 640] width 117 height 39
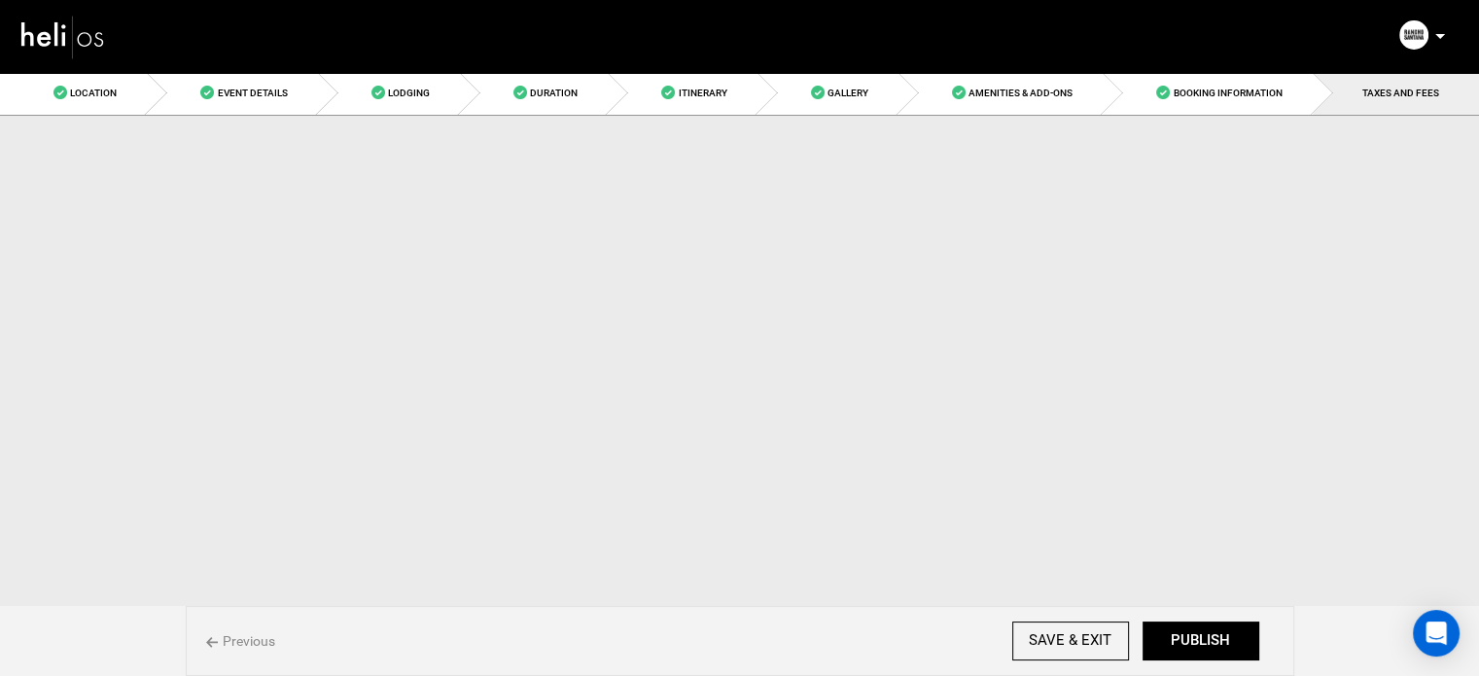
click at [1155, 637] on button "PUBLISH" at bounding box center [1200, 640] width 117 height 39
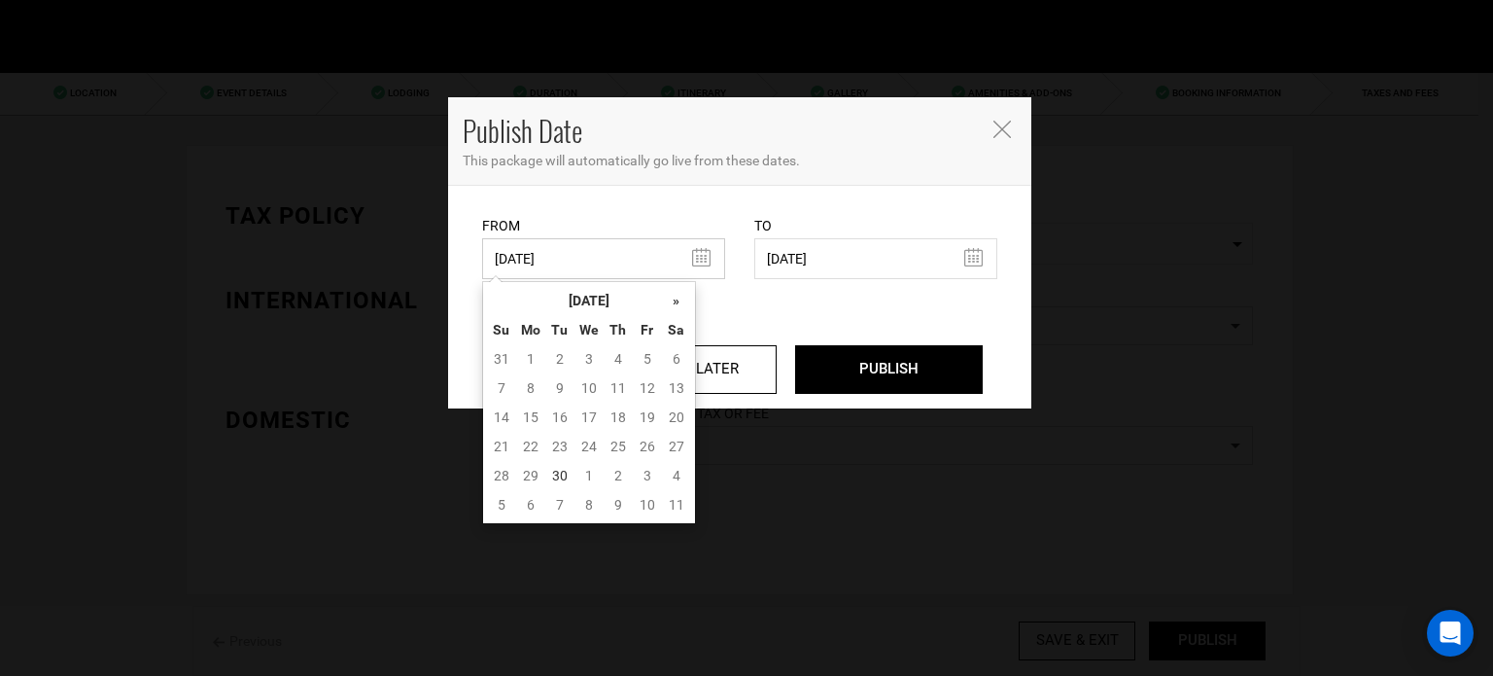
click at [642, 265] on input "03/10/2025" at bounding box center [603, 258] width 243 height 41
click at [561, 479] on td "30" at bounding box center [559, 475] width 29 height 29
type input "09/30/2025"
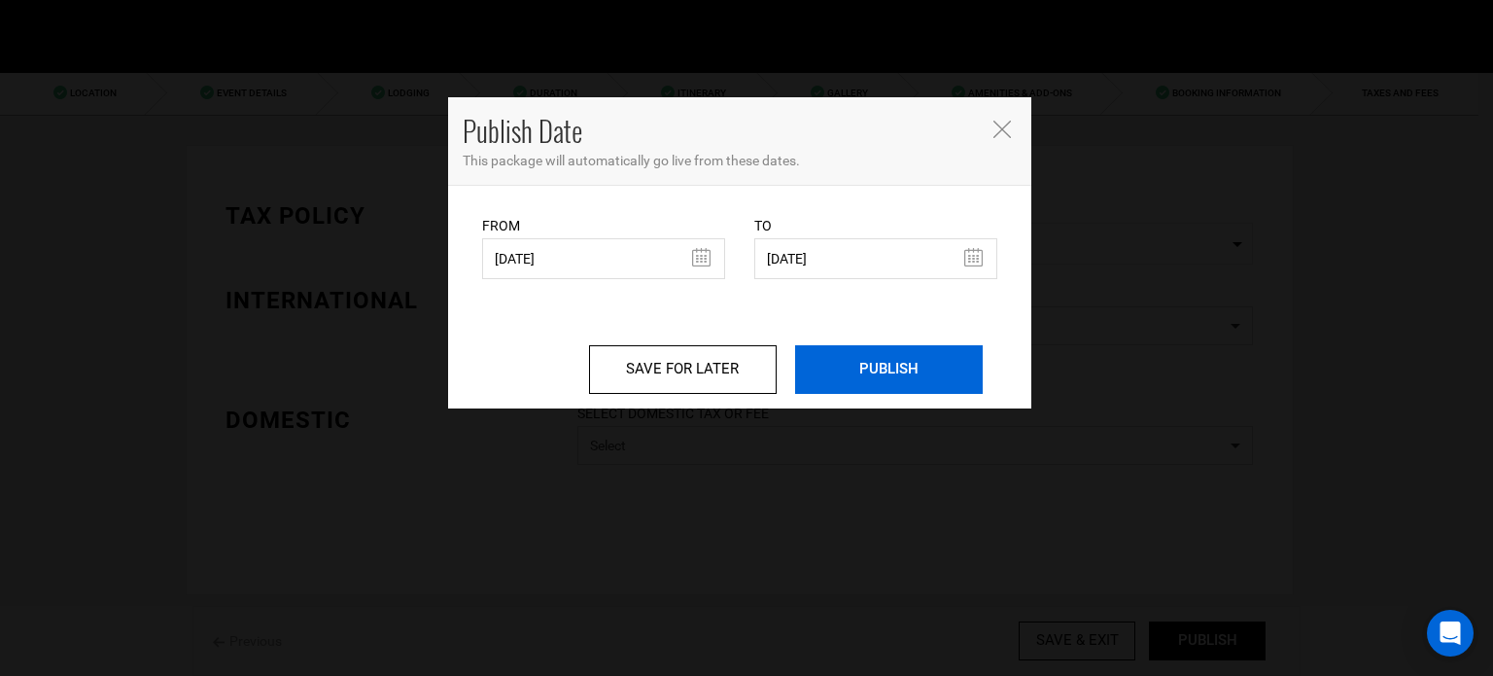
click at [861, 376] on input "PUBLISH" at bounding box center [889, 369] width 188 height 49
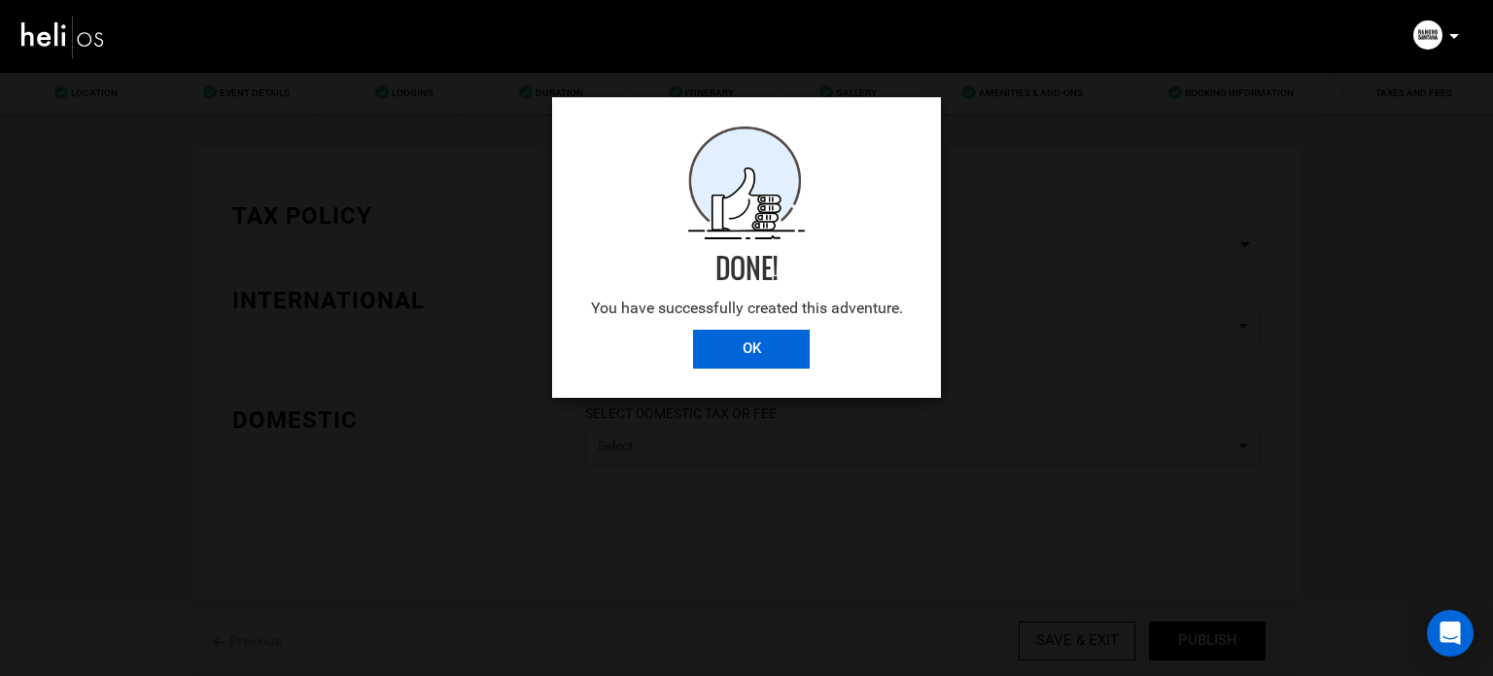
click at [786, 341] on input "OK" at bounding box center [751, 349] width 117 height 39
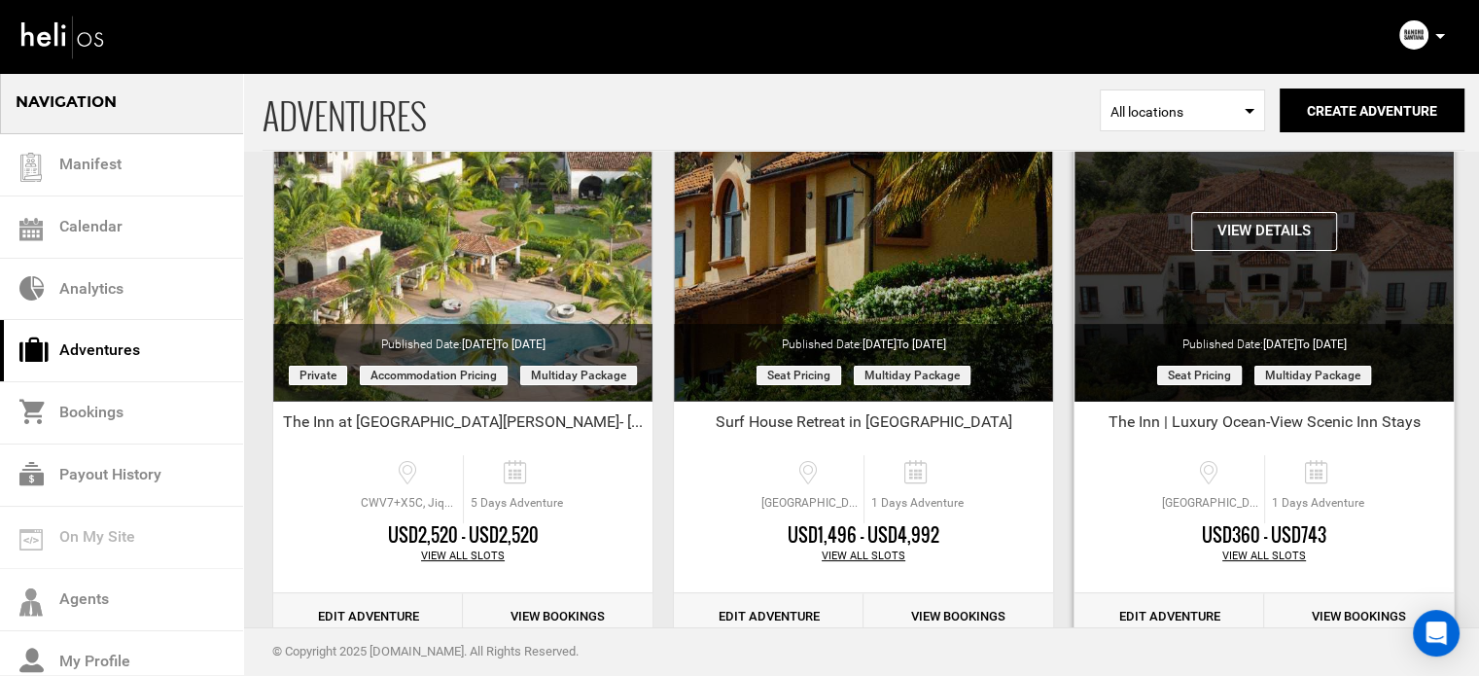
scroll to position [241, 0]
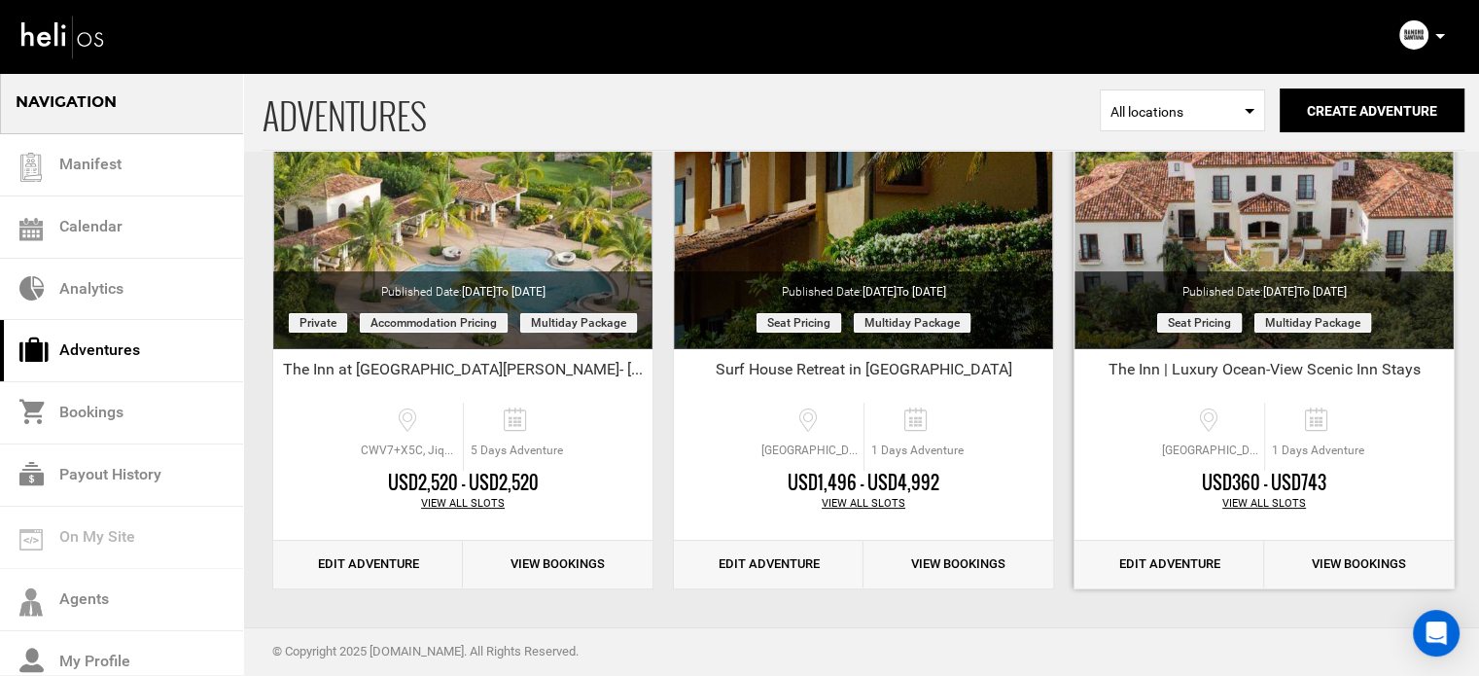
click at [1182, 578] on link "Edit Adventure" at bounding box center [1169, 565] width 190 height 48
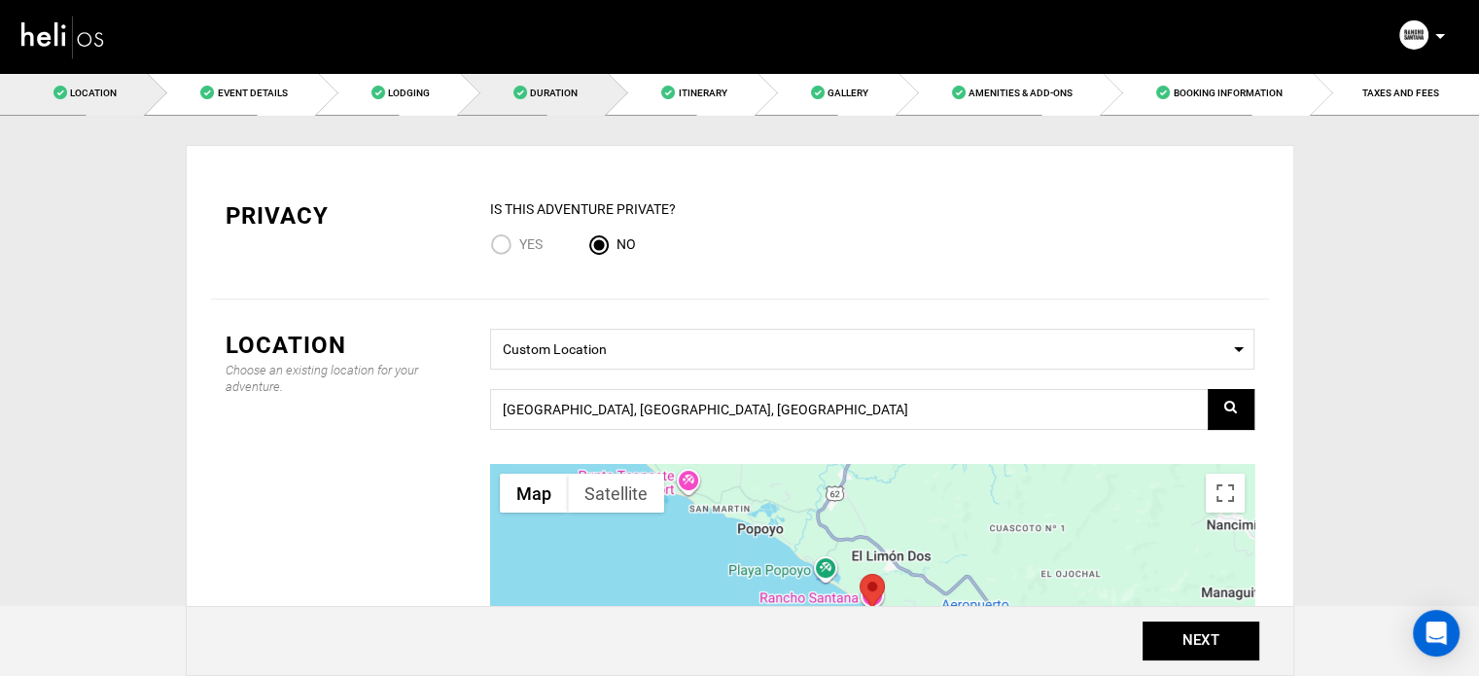
click at [518, 93] on span at bounding box center [520, 93] width 14 height 14
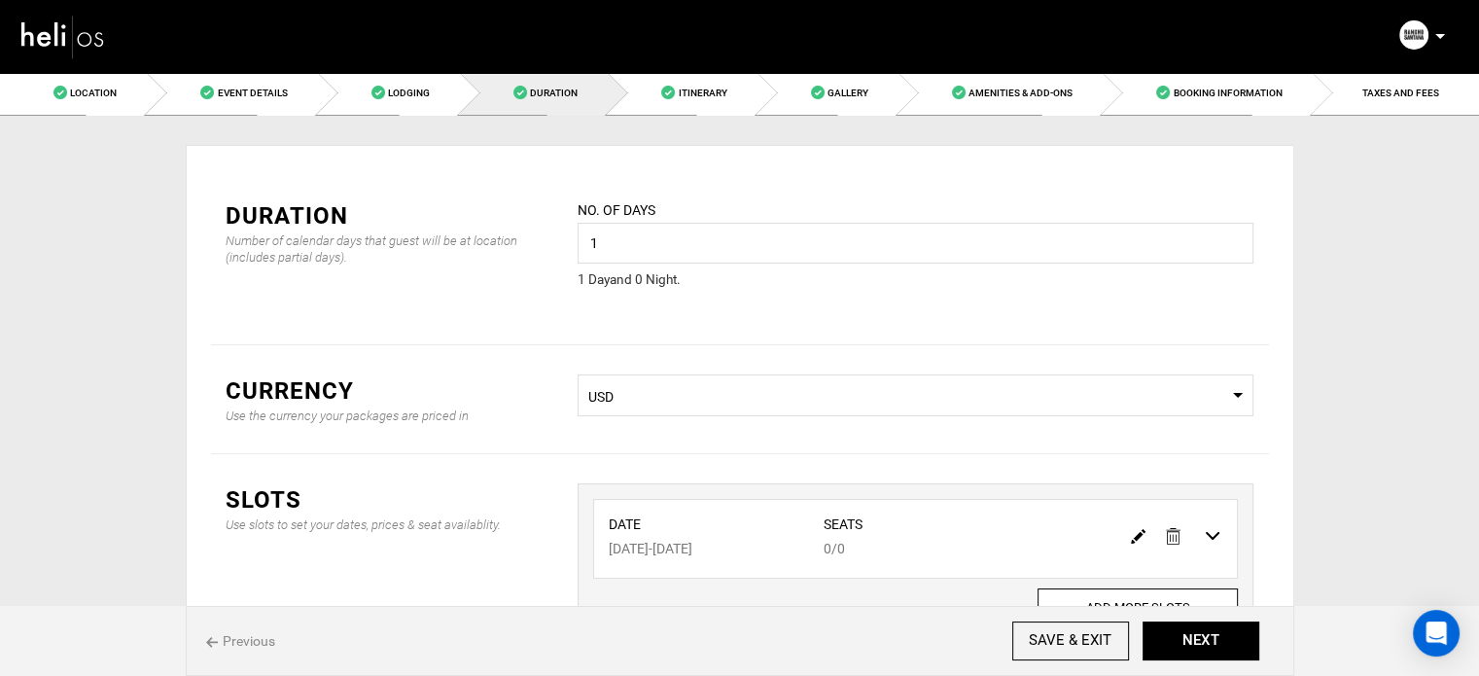
click at [1137, 535] on img at bounding box center [1138, 536] width 15 height 15
type input "05/12/2026"
type input "0"
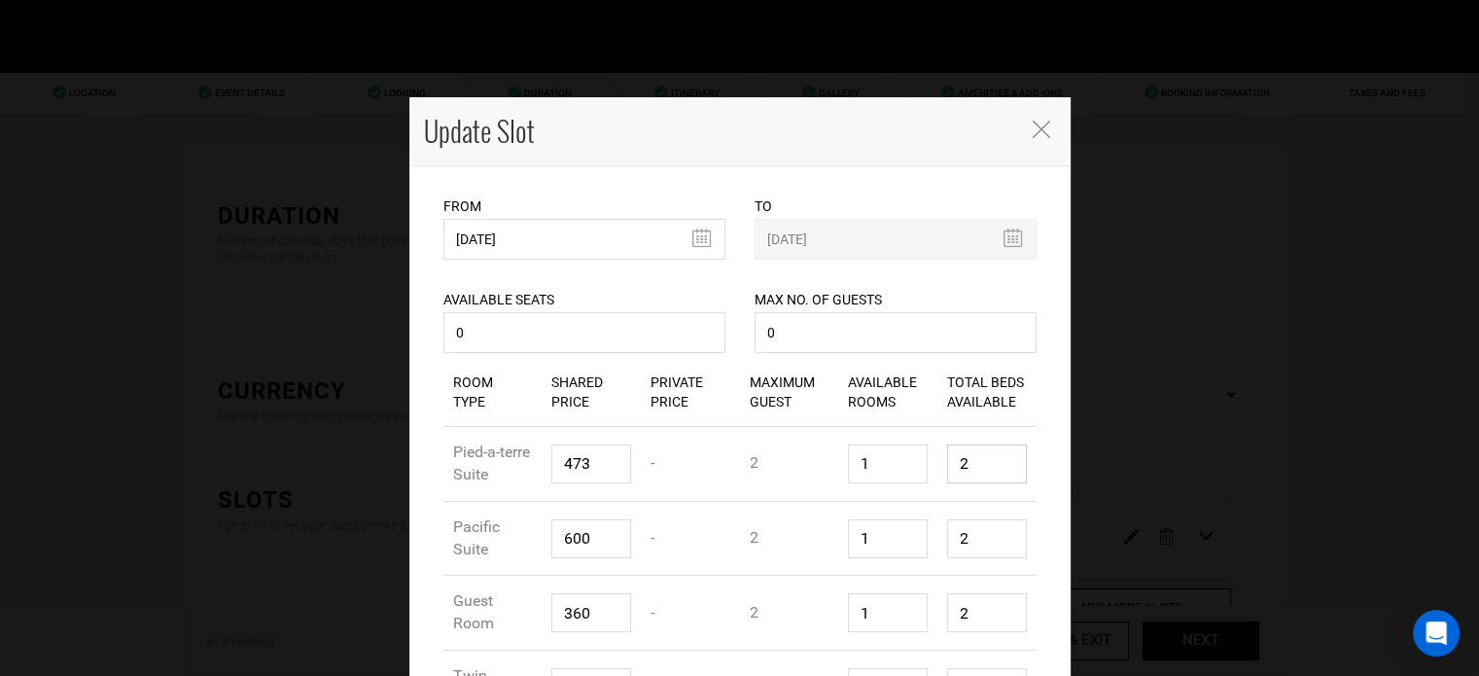
click at [968, 470] on input "2" at bounding box center [987, 463] width 80 height 39
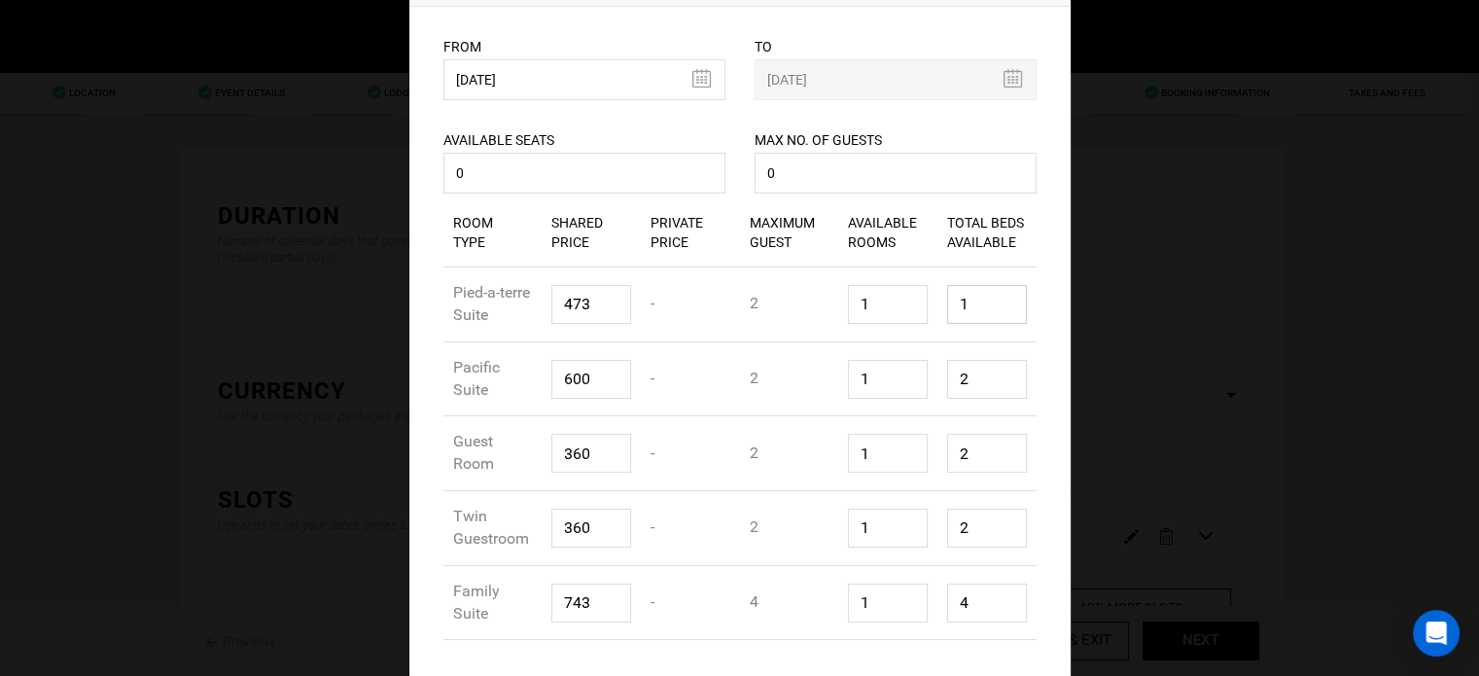
scroll to position [229, 0]
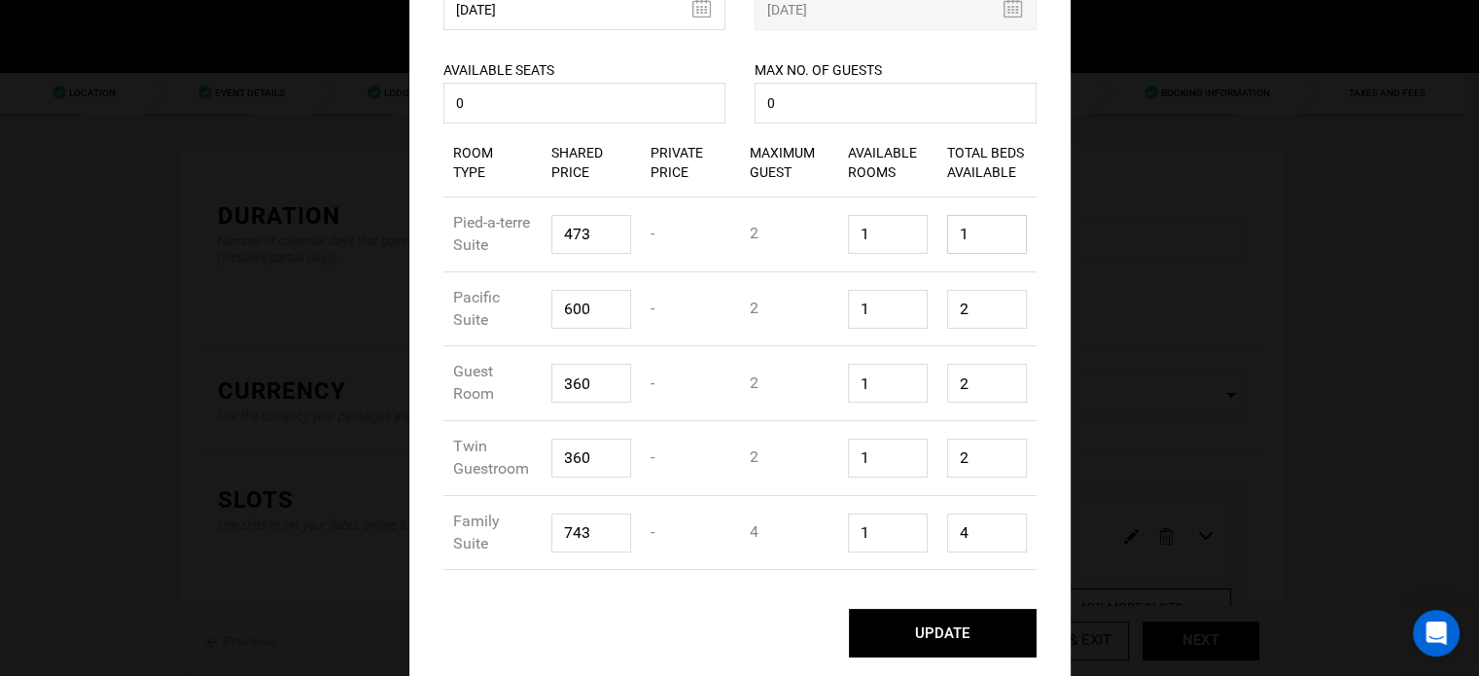
type input "1"
click at [959, 528] on input "4" at bounding box center [987, 532] width 80 height 39
type input "1"
click at [970, 463] on input "2" at bounding box center [987, 458] width 80 height 39
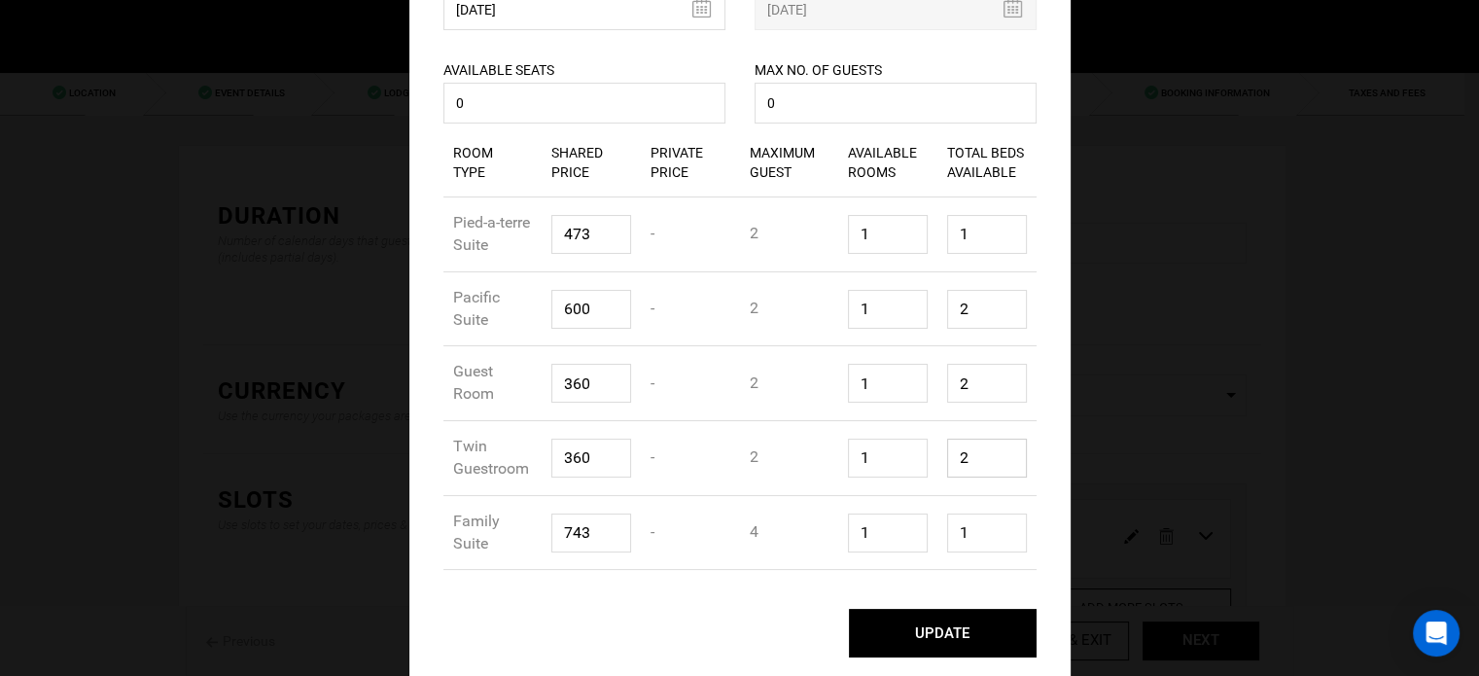
click at [970, 463] on input "2" at bounding box center [987, 458] width 80 height 39
click at [970, 463] on input "1" at bounding box center [987, 458] width 80 height 39
type input "1"
click at [969, 386] on input "2" at bounding box center [987, 383] width 80 height 39
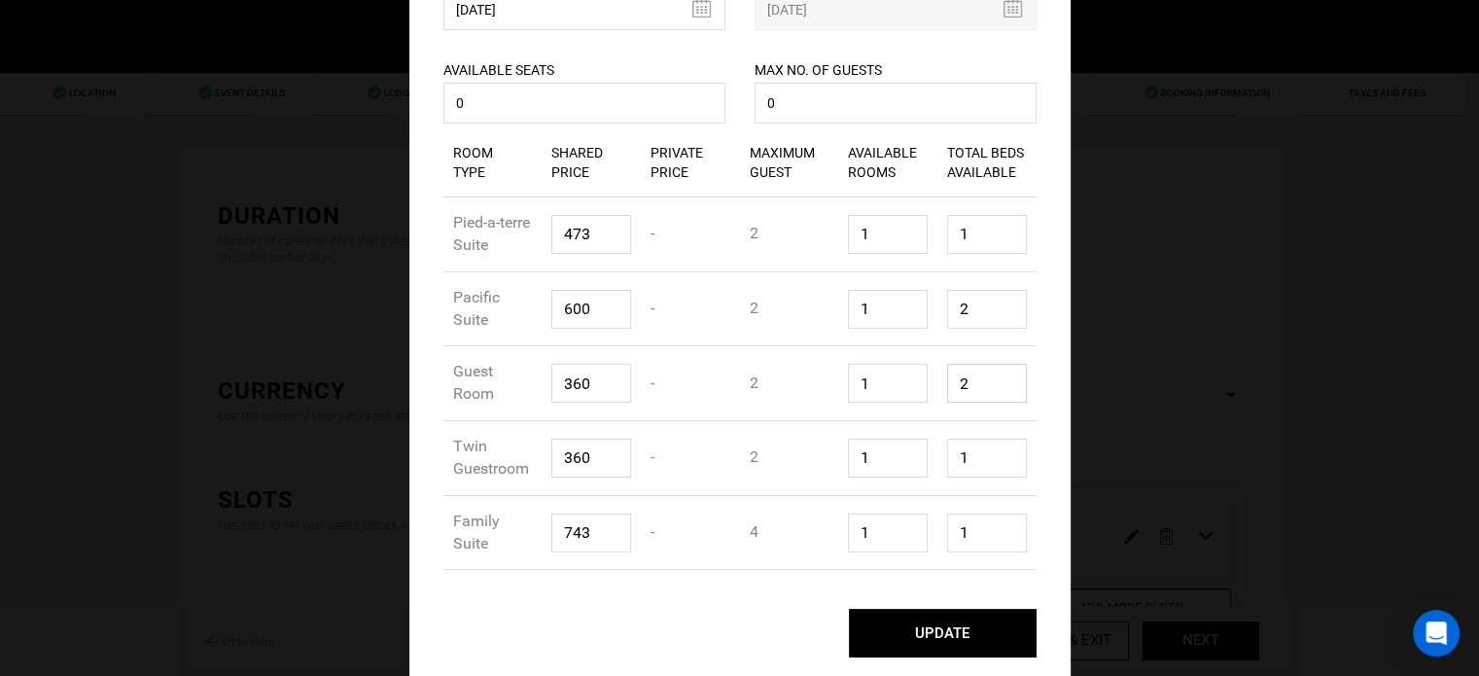
click at [969, 386] on input "2" at bounding box center [987, 383] width 80 height 39
type input "1"
click at [986, 295] on input "2" at bounding box center [987, 309] width 80 height 39
type input "1"
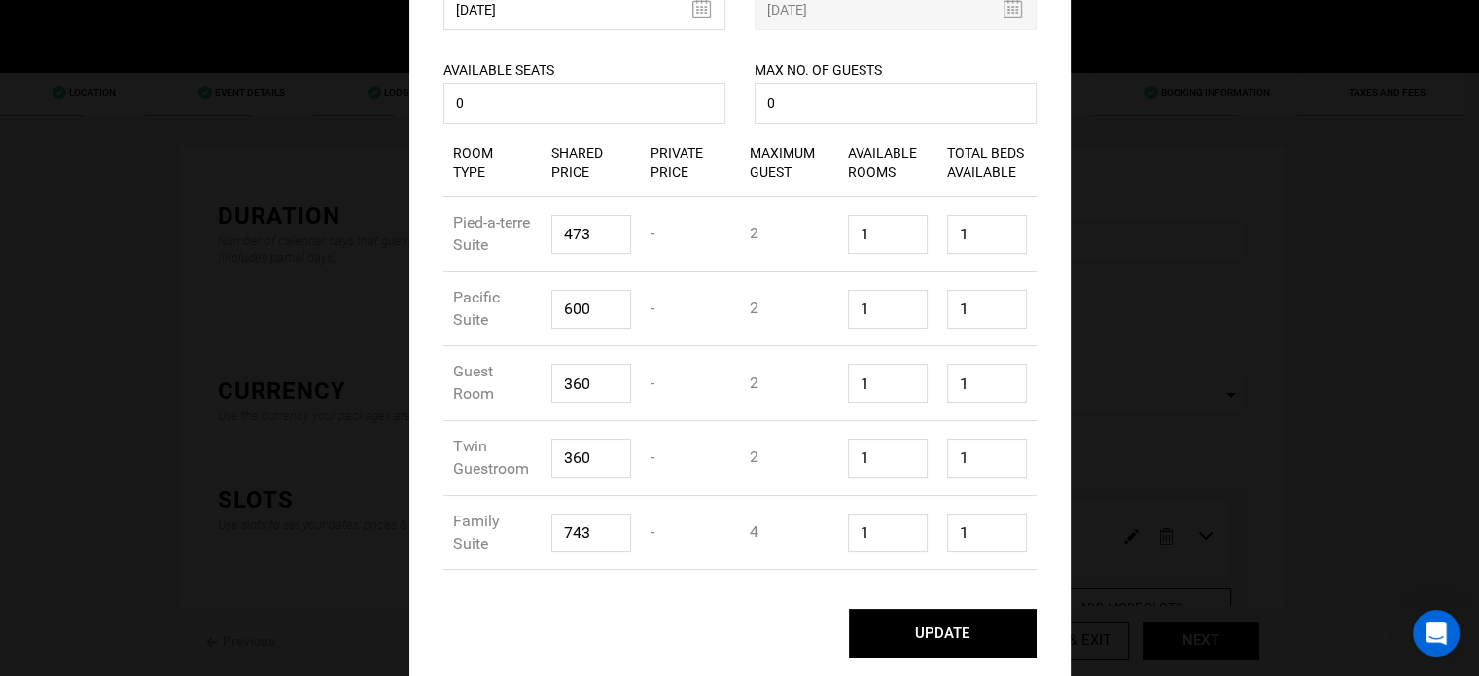
click at [915, 629] on button "UPDATE" at bounding box center [943, 633] width 188 height 49
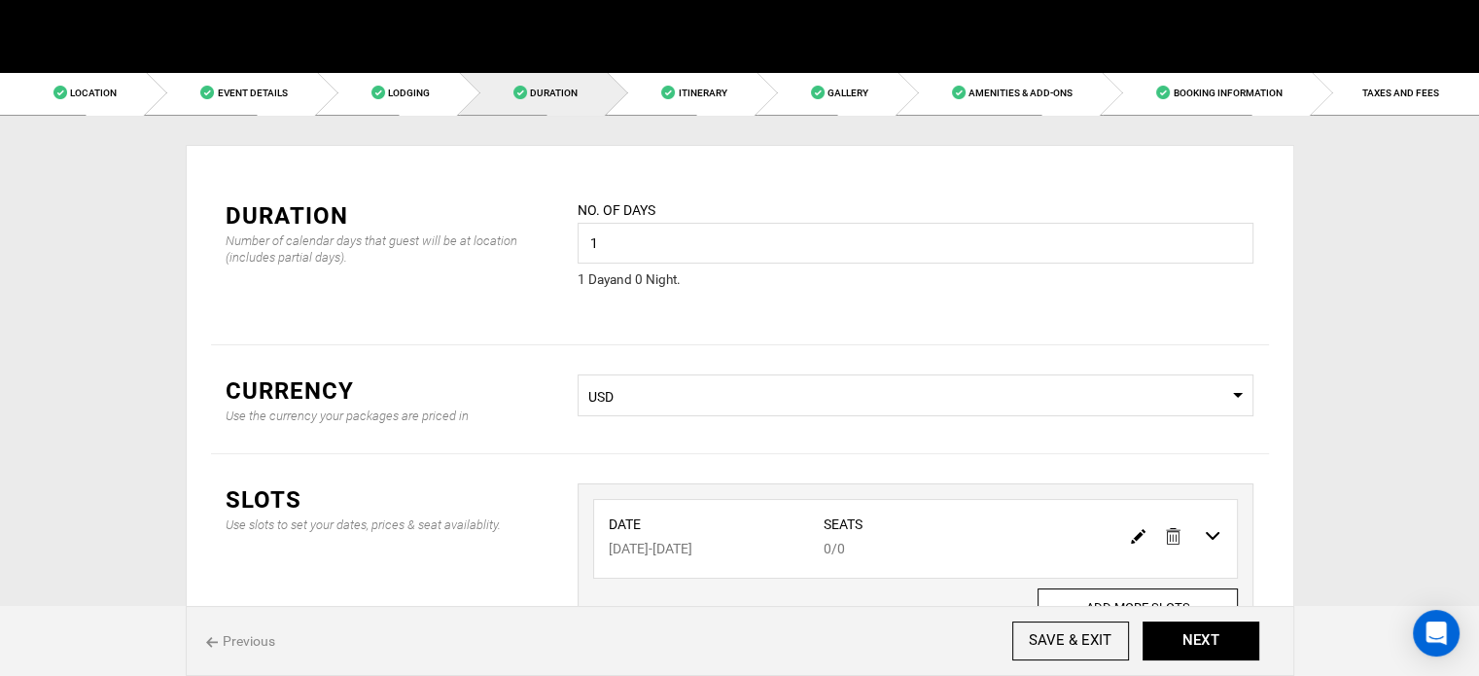
scroll to position [0, 0]
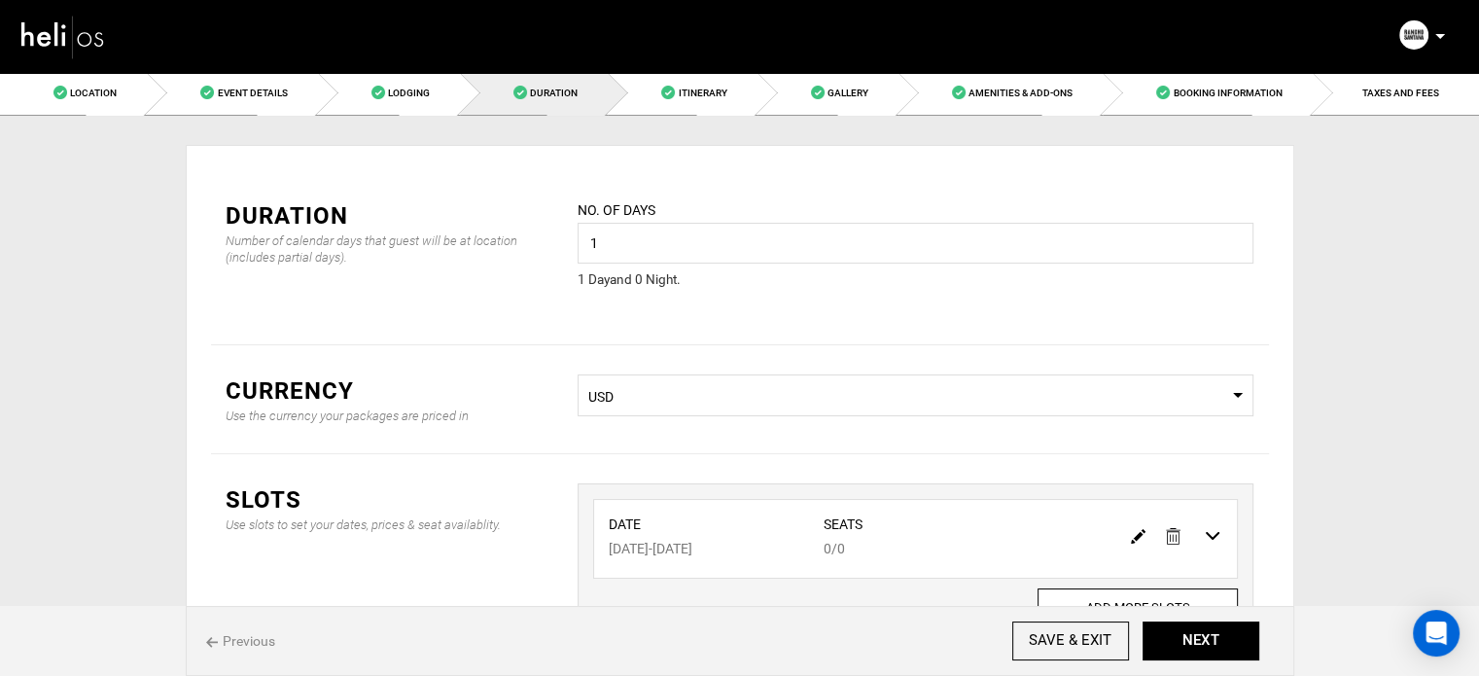
click at [1135, 537] on img at bounding box center [1138, 536] width 15 height 15
type input "05/12/2026"
type input "0"
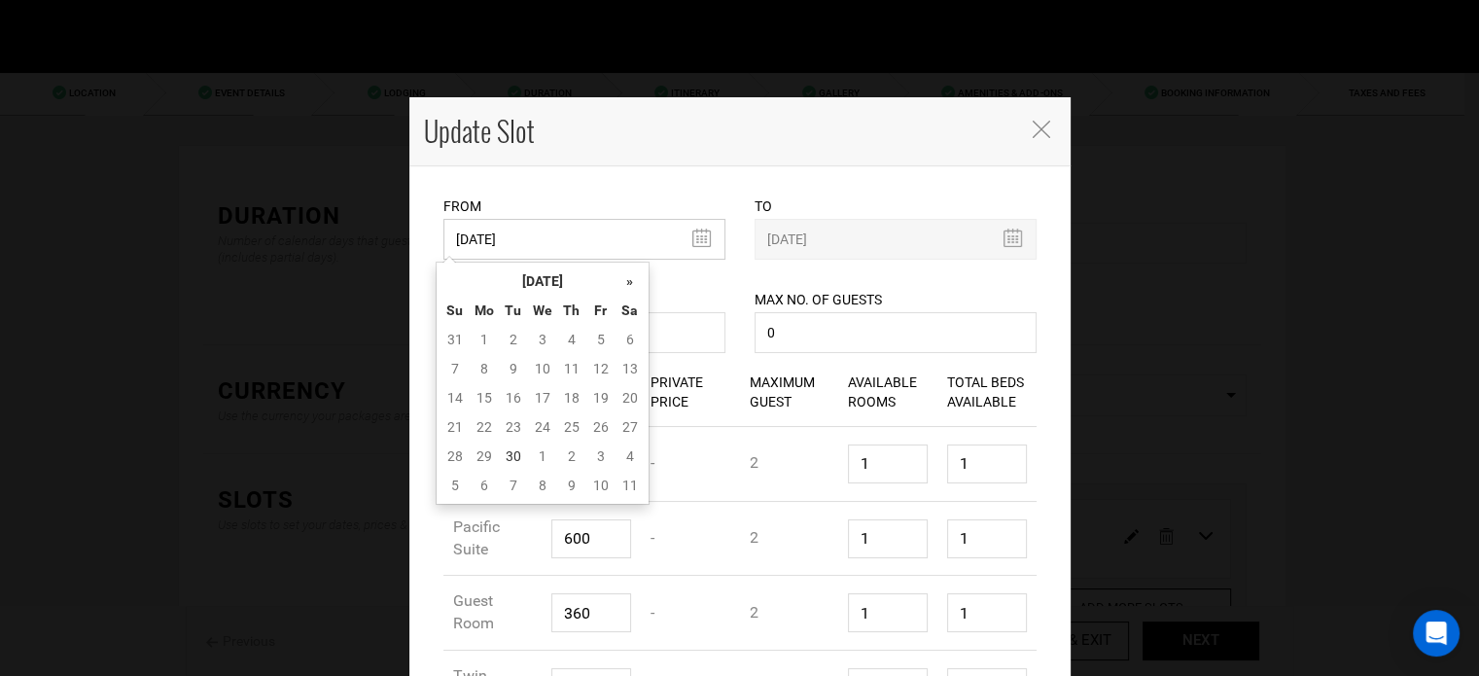
click at [552, 236] on input "05/12/2026" at bounding box center [584, 239] width 282 height 41
click at [546, 270] on th "[DATE]" at bounding box center [543, 280] width 146 height 29
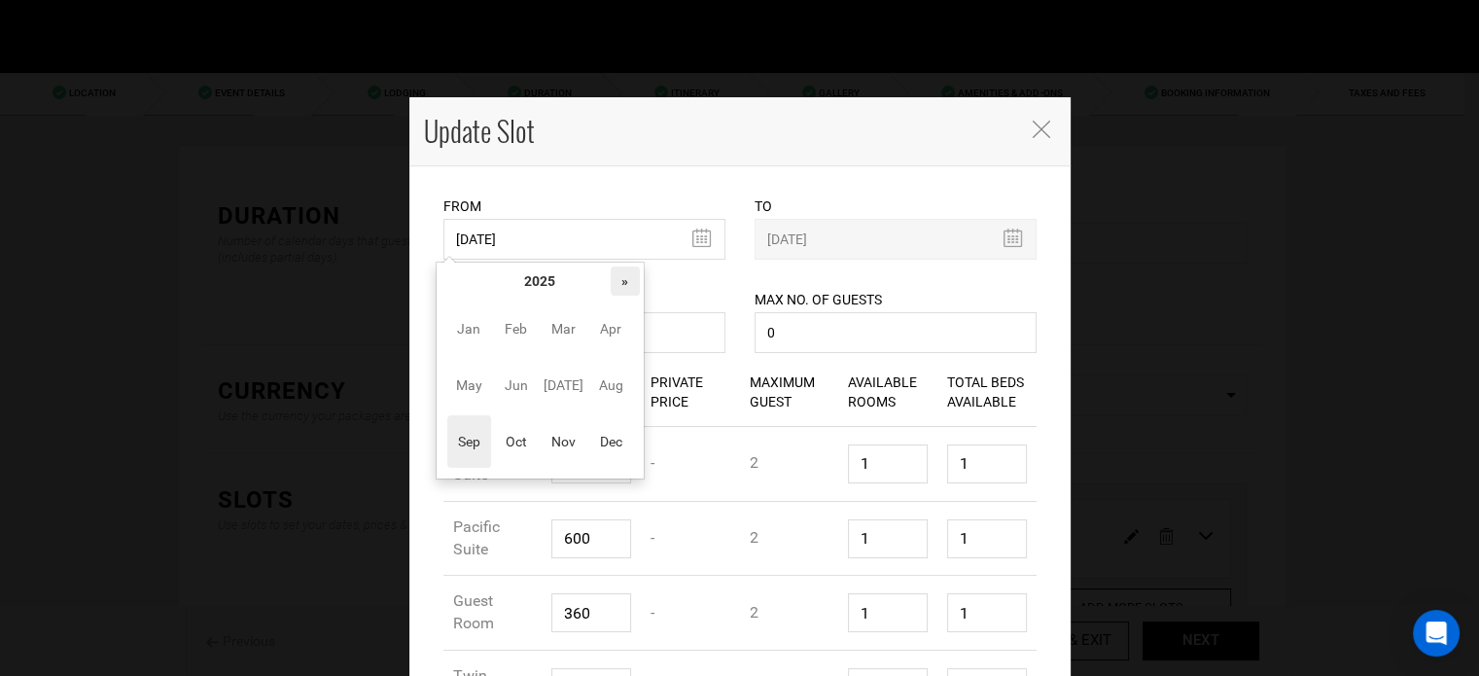
click at [618, 278] on th "»" at bounding box center [625, 280] width 29 height 29
click at [541, 439] on td "Jan Feb Mar Apr May Jun Jul Aug Sep Oct Nov Dec" at bounding box center [539, 385] width 199 height 179
click at [533, 444] on span "Oct" at bounding box center [516, 441] width 44 height 53
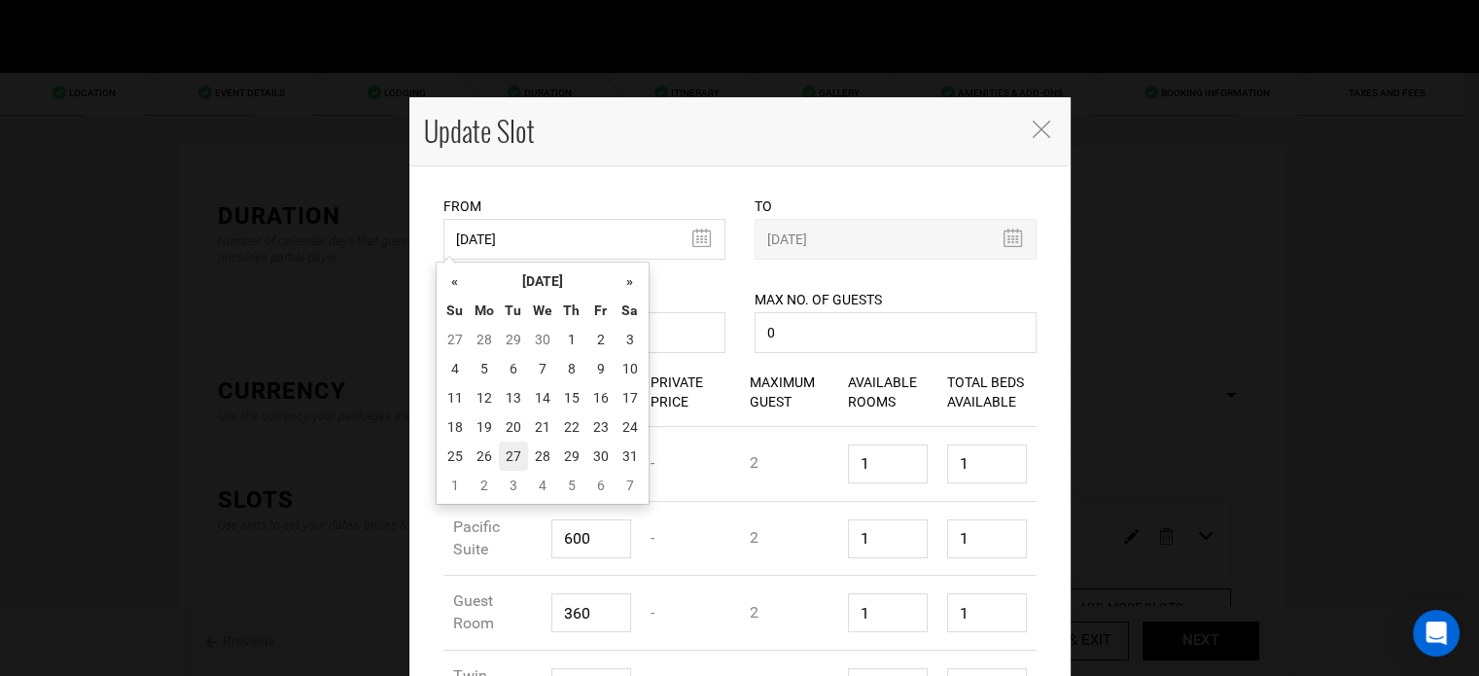
click at [502, 454] on td "27" at bounding box center [513, 455] width 29 height 29
type input "10/27/2026"
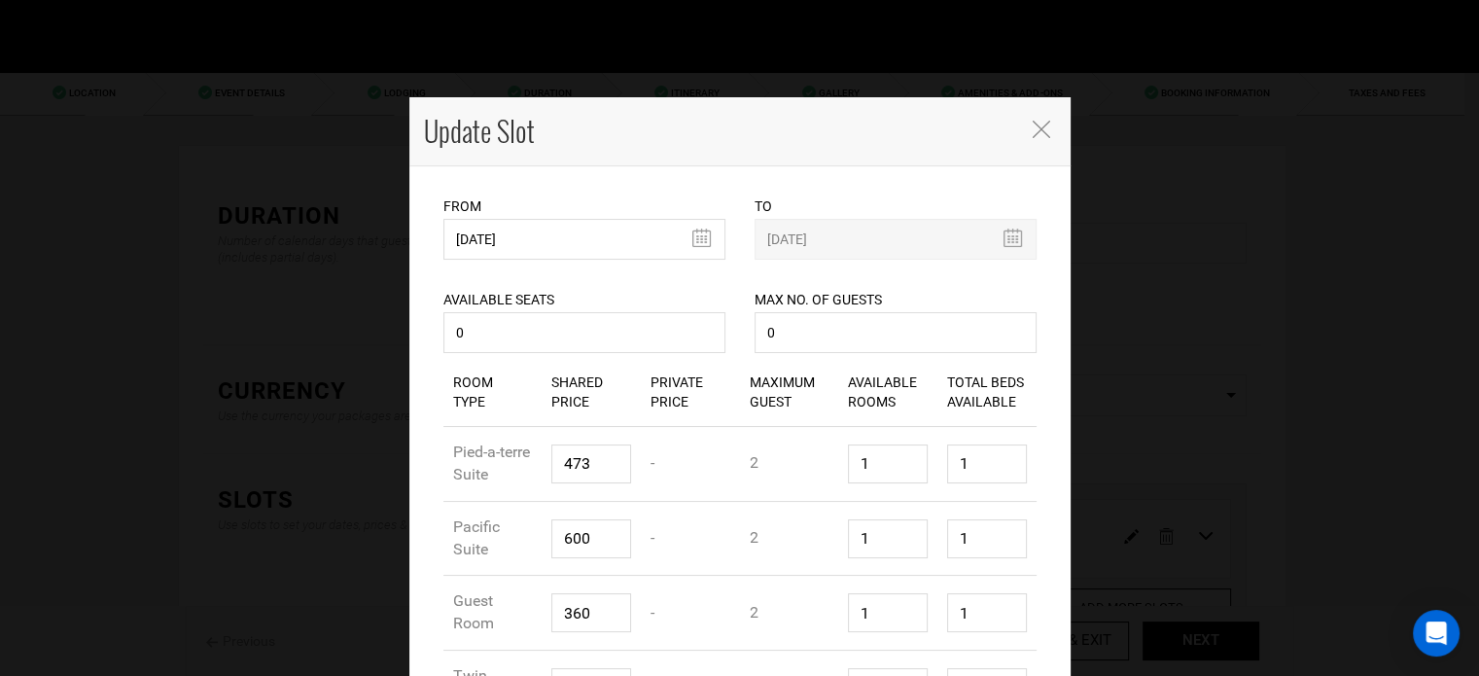
scroll to position [229, 0]
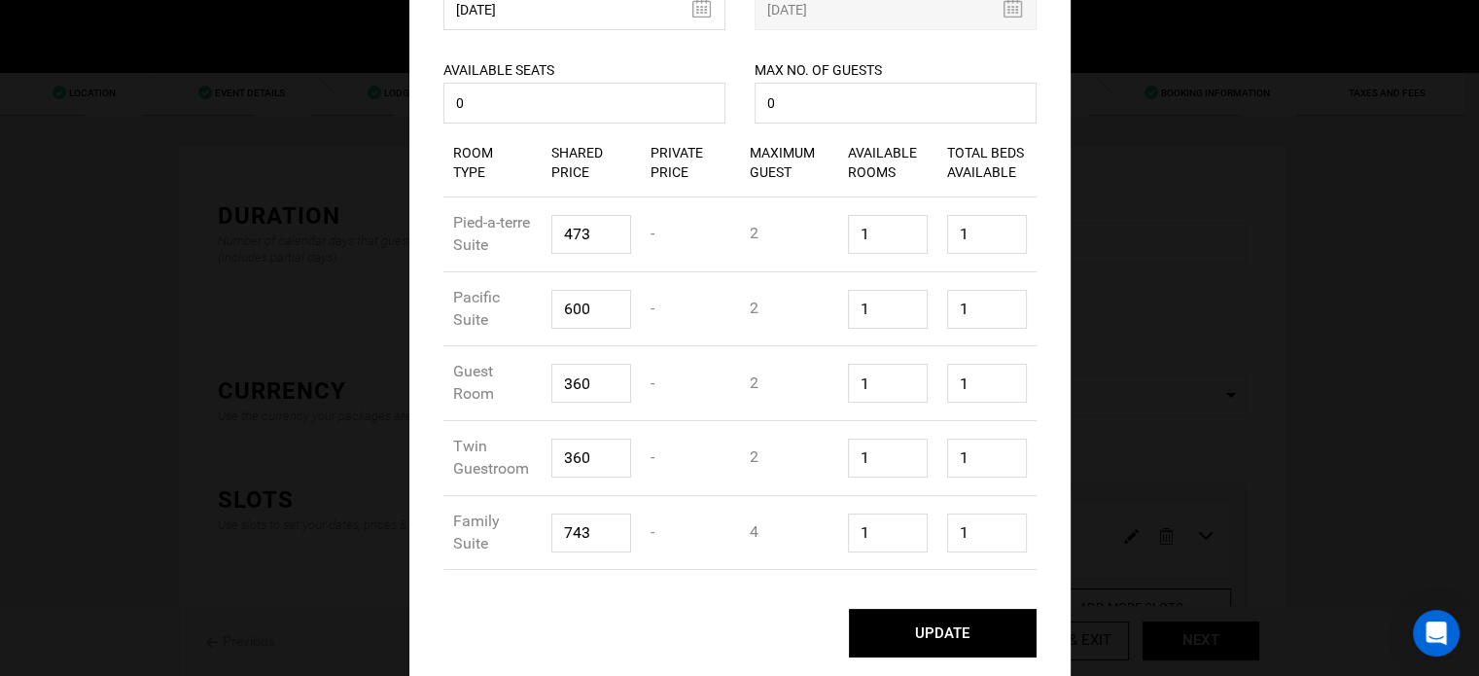
click at [1003, 629] on button "UPDATE" at bounding box center [943, 633] width 188 height 49
type input "10/27/2026"
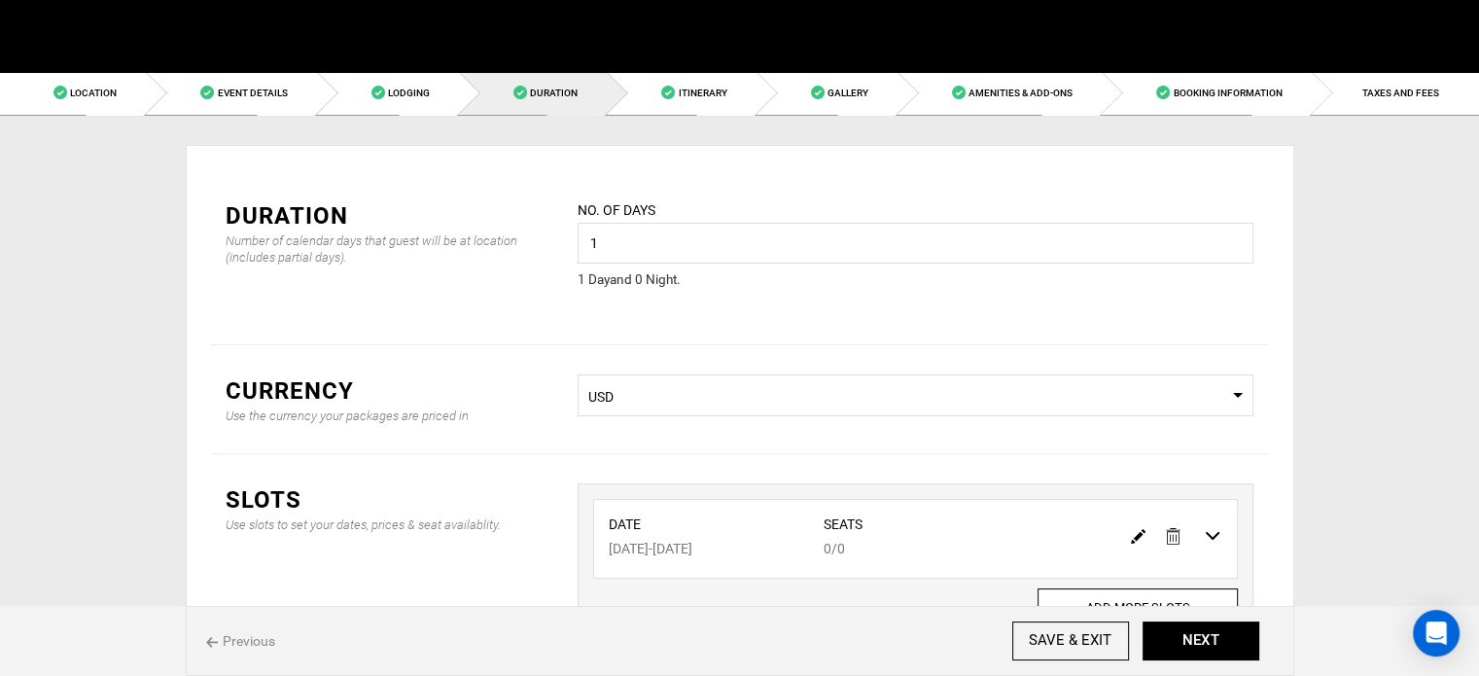
scroll to position [0, 0]
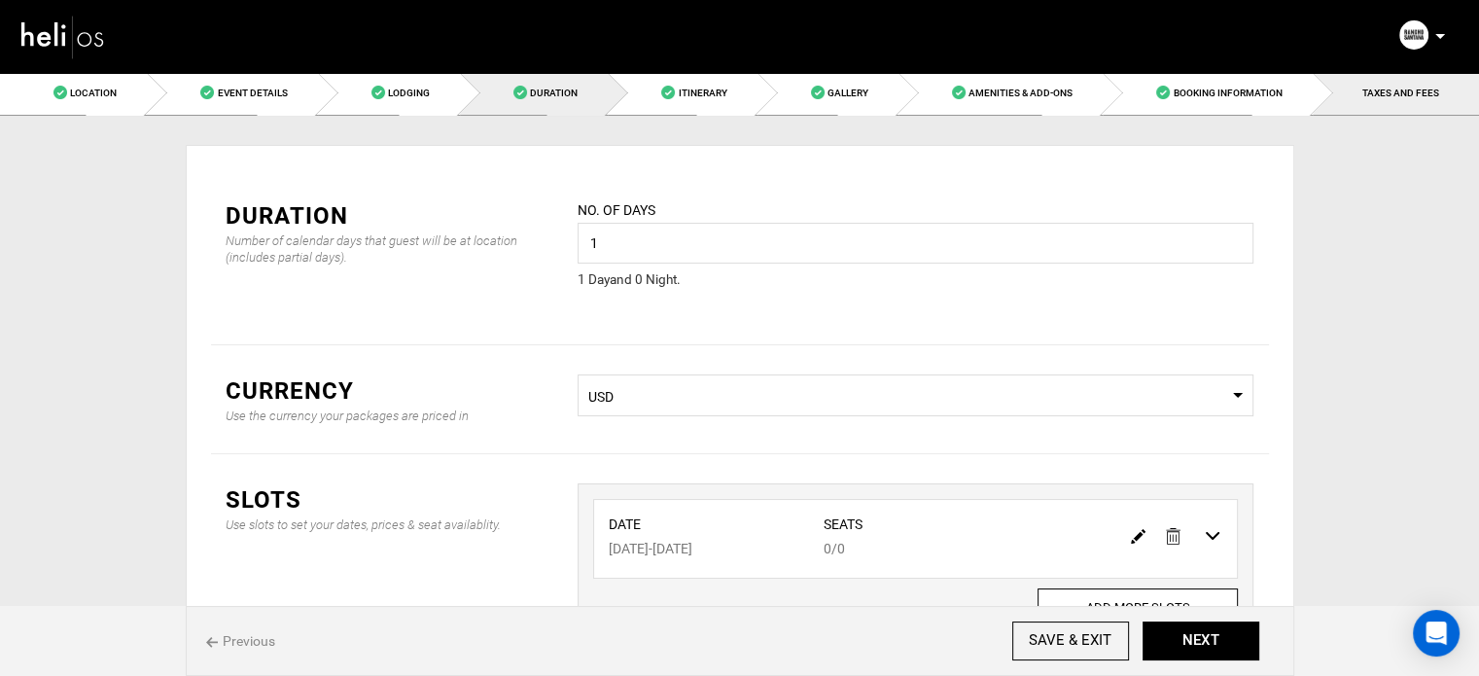
click at [1374, 88] on span "TAXES AND FEES" at bounding box center [1400, 93] width 77 height 11
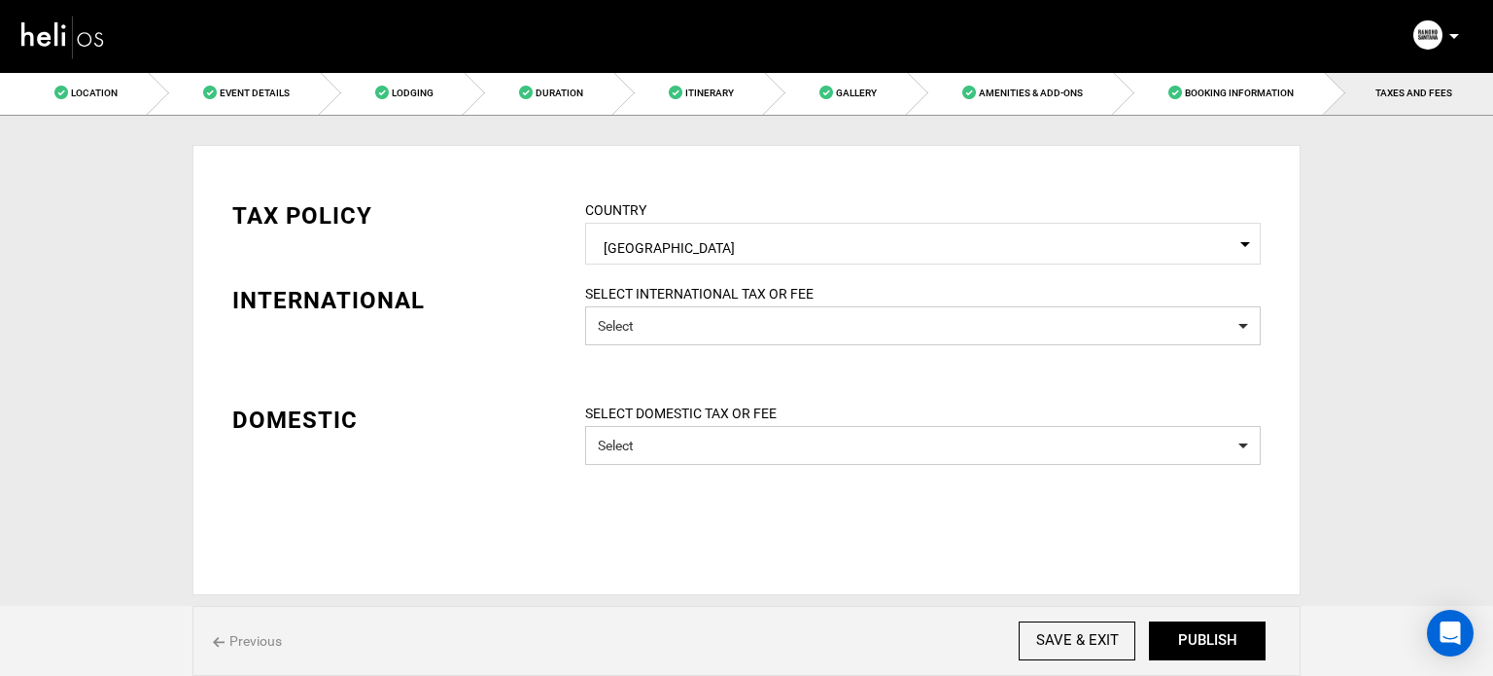
click at [1225, 619] on div "Previous SAVE & EXIT NEXT PUBLISH" at bounding box center [747, 641] width 1108 height 70
click at [1221, 634] on button "PUBLISH" at bounding box center [1207, 640] width 117 height 39
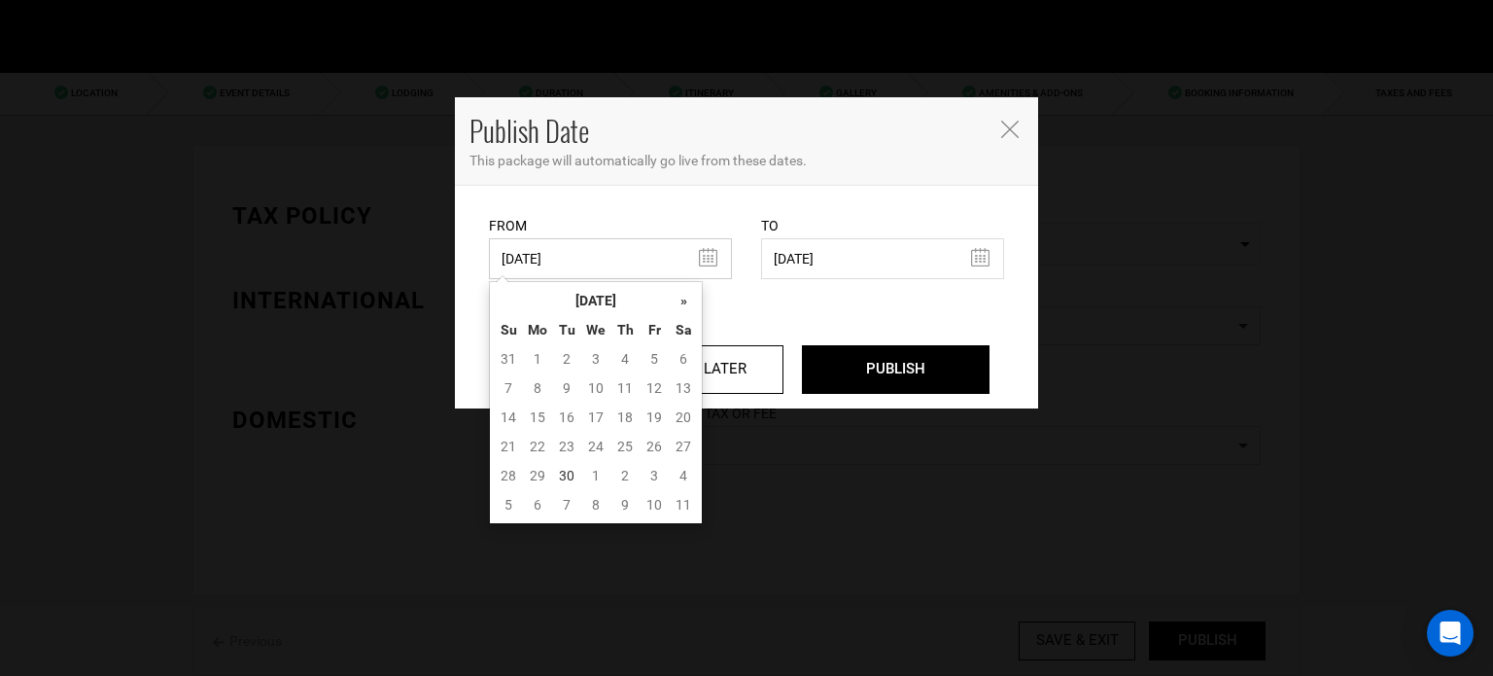
click at [685, 248] on input "08/30/2025" at bounding box center [610, 258] width 243 height 41
click at [564, 466] on td "30" at bounding box center [566, 475] width 29 height 29
type input "09/30/2025"
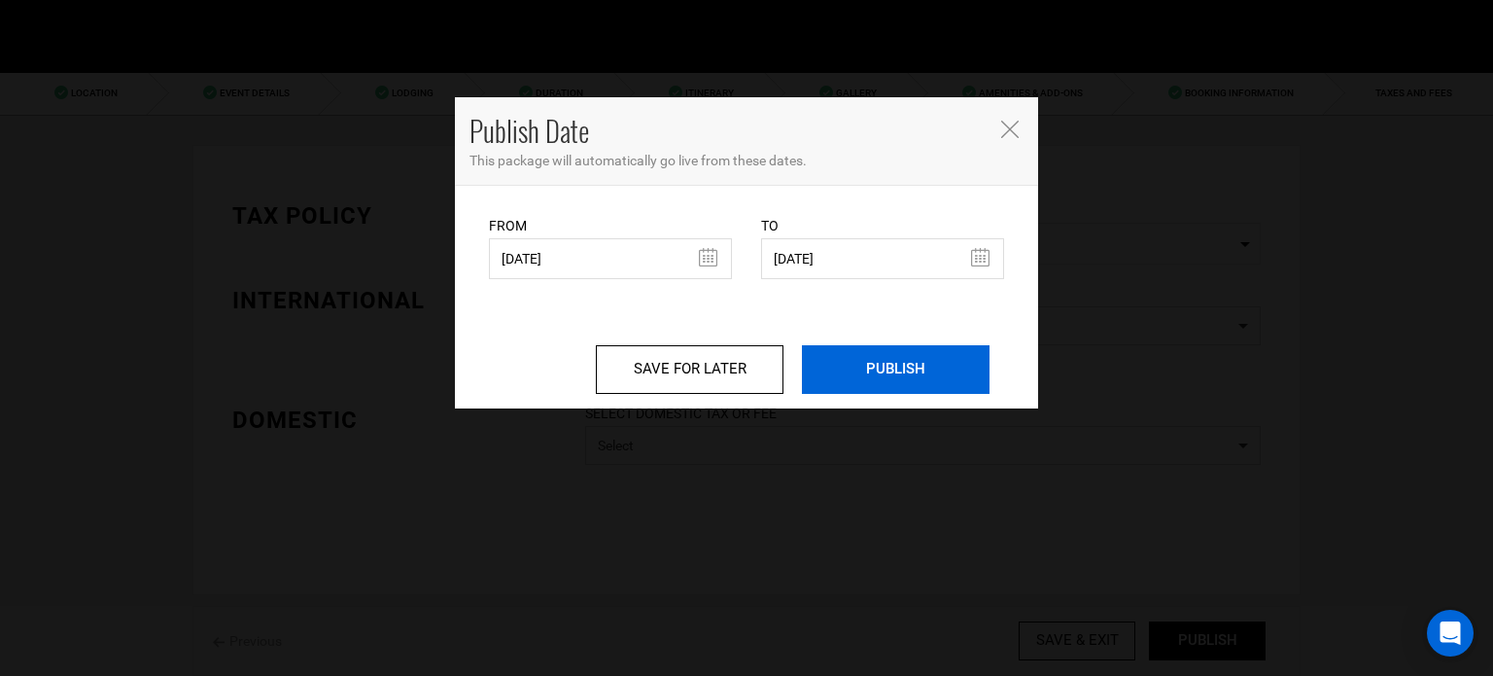
click at [849, 358] on input "PUBLISH" at bounding box center [896, 369] width 188 height 49
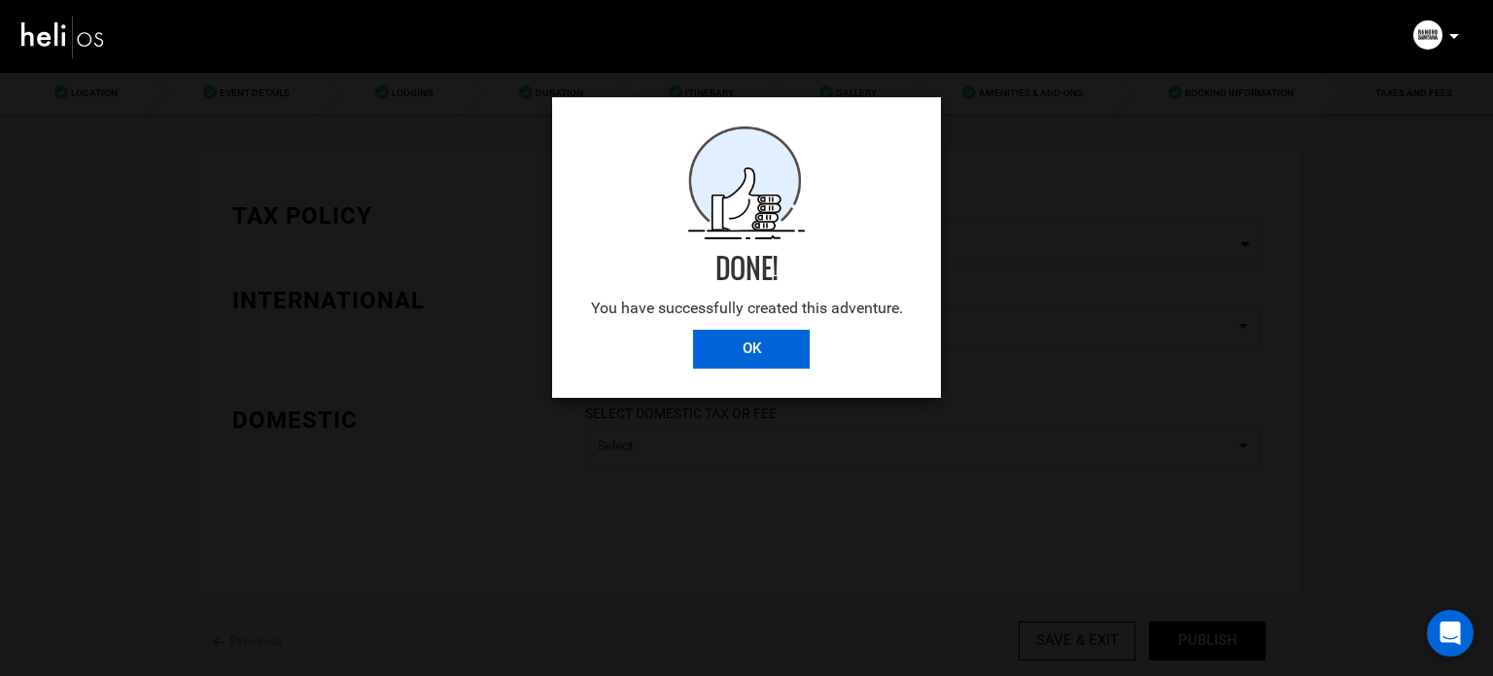
click at [774, 353] on input "OK" at bounding box center [751, 349] width 117 height 39
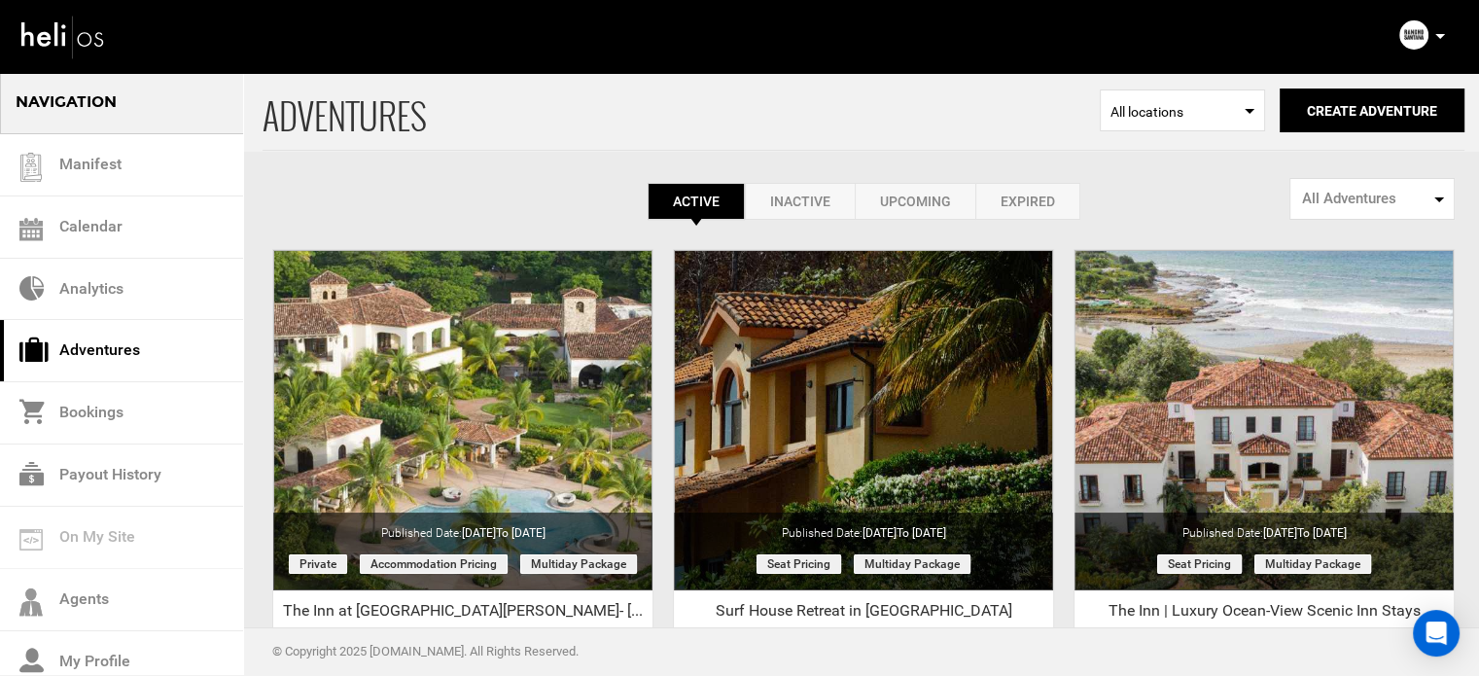
click at [1006, 205] on link "Expired" at bounding box center [1027, 201] width 105 height 37
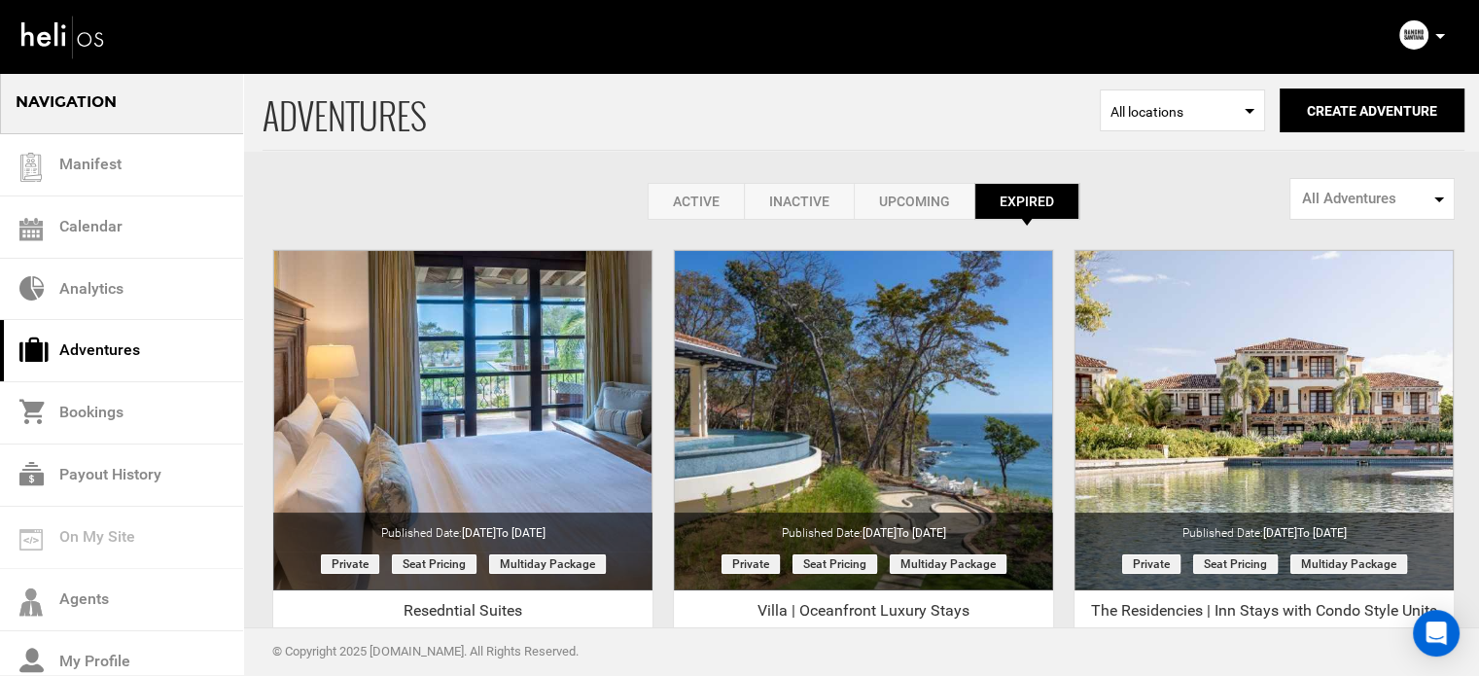
click at [1438, 38] on icon at bounding box center [1440, 36] width 10 height 5
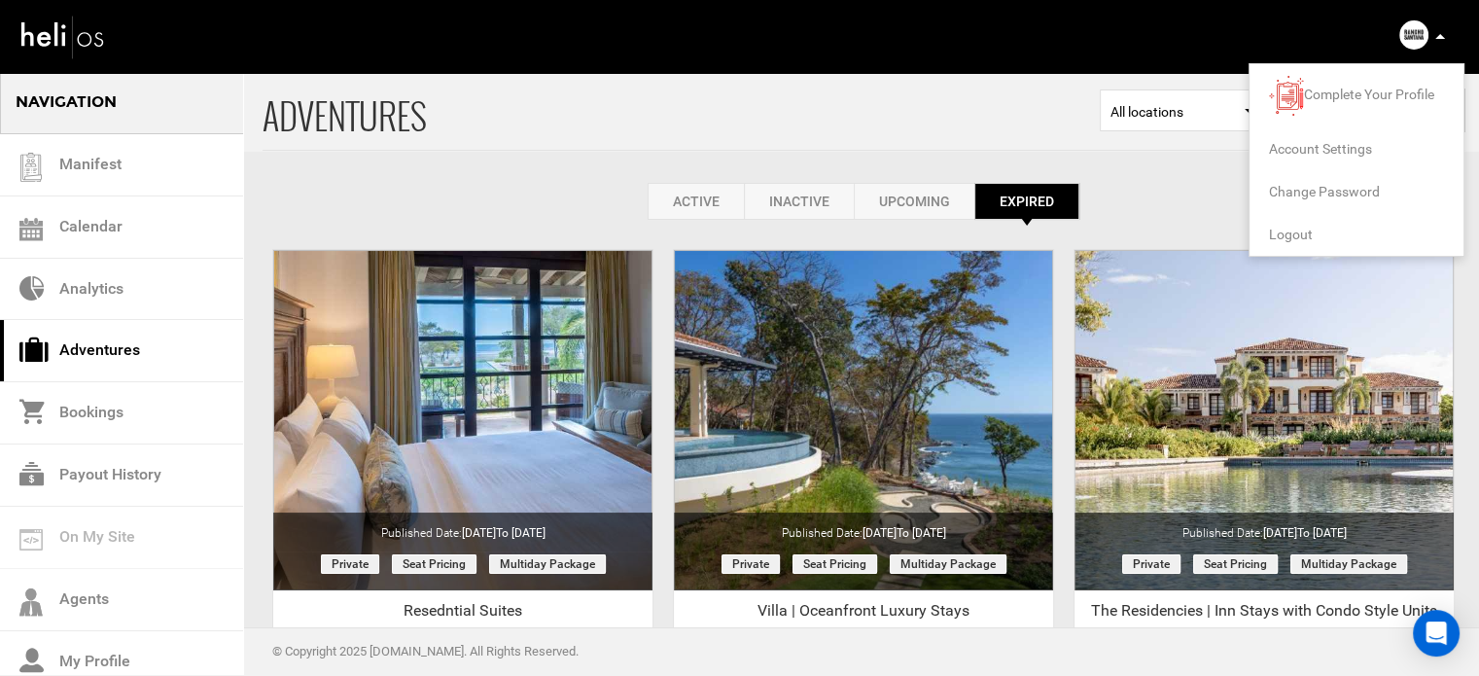
click at [1285, 236] on span "Logout" at bounding box center [1291, 235] width 44 height 16
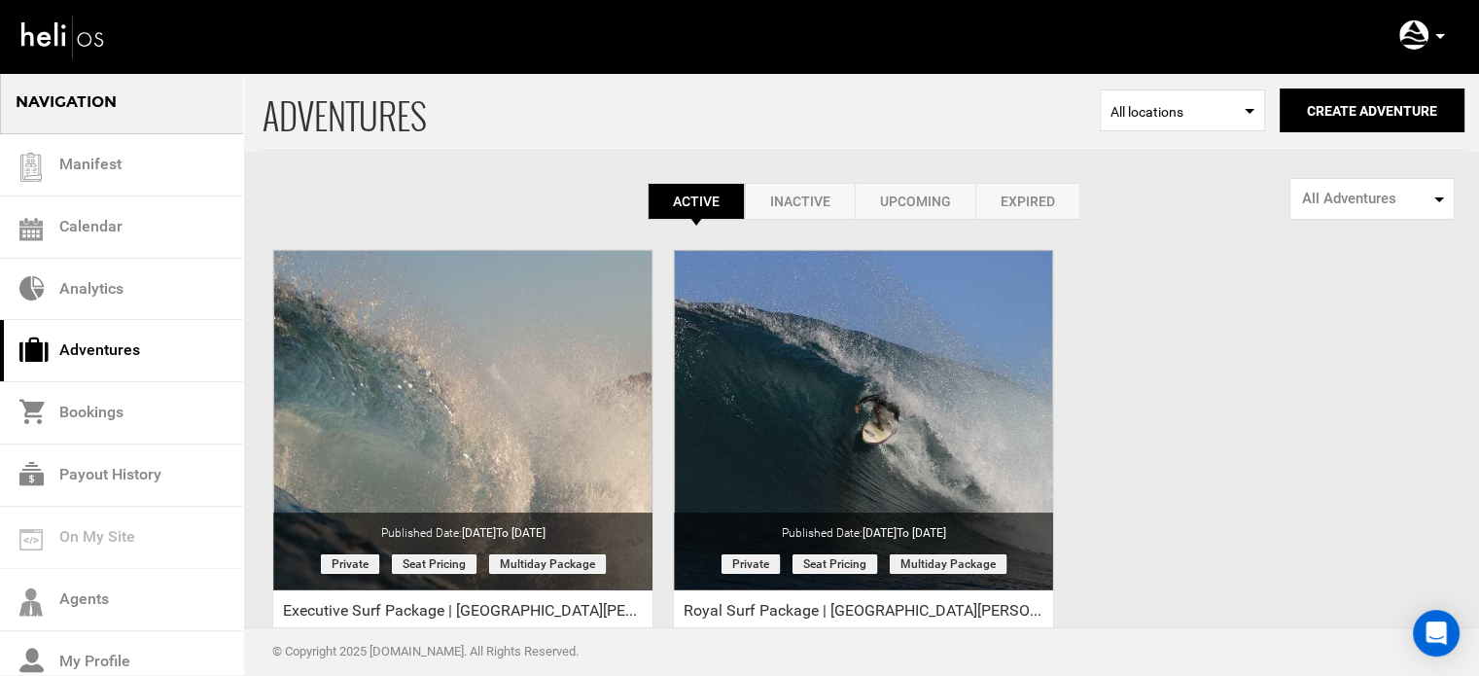
click at [1018, 198] on link "Expired" at bounding box center [1027, 201] width 105 height 37
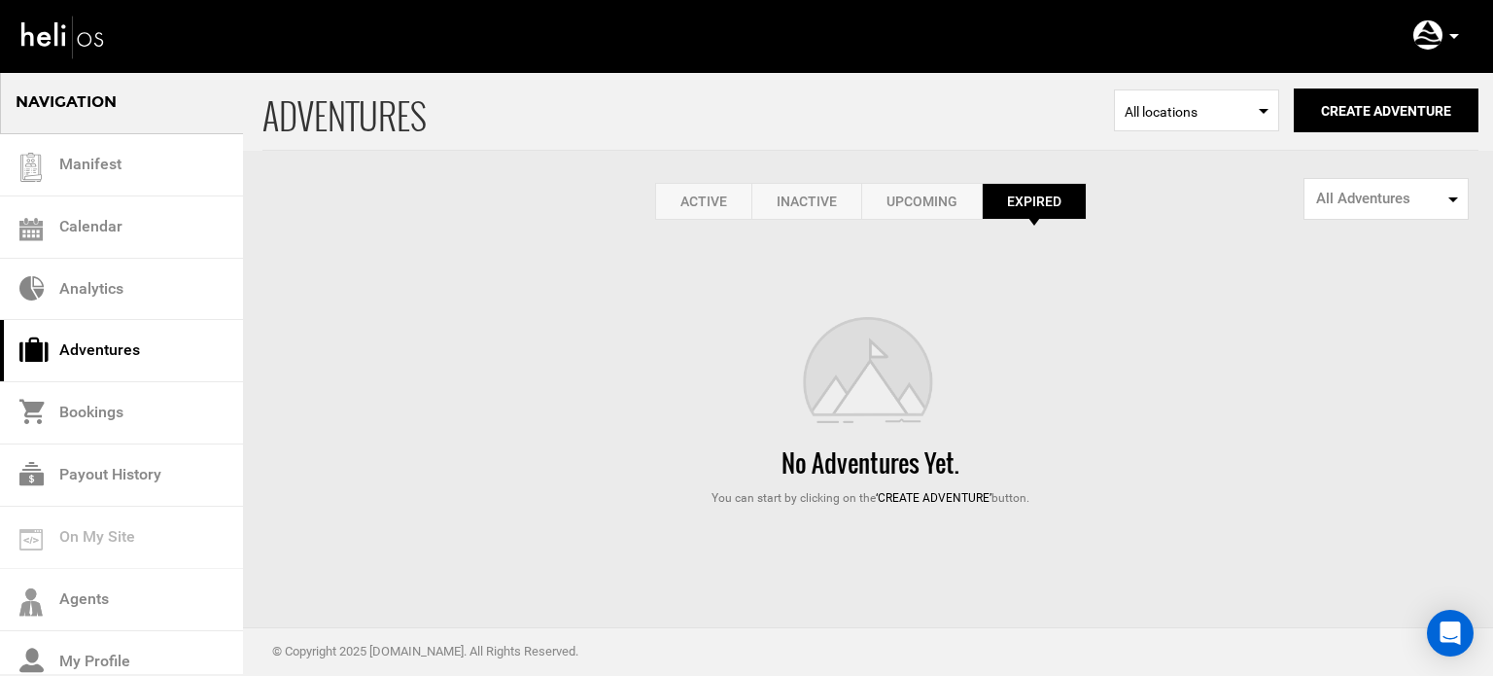
click at [696, 200] on link "Active" at bounding box center [703, 201] width 96 height 37
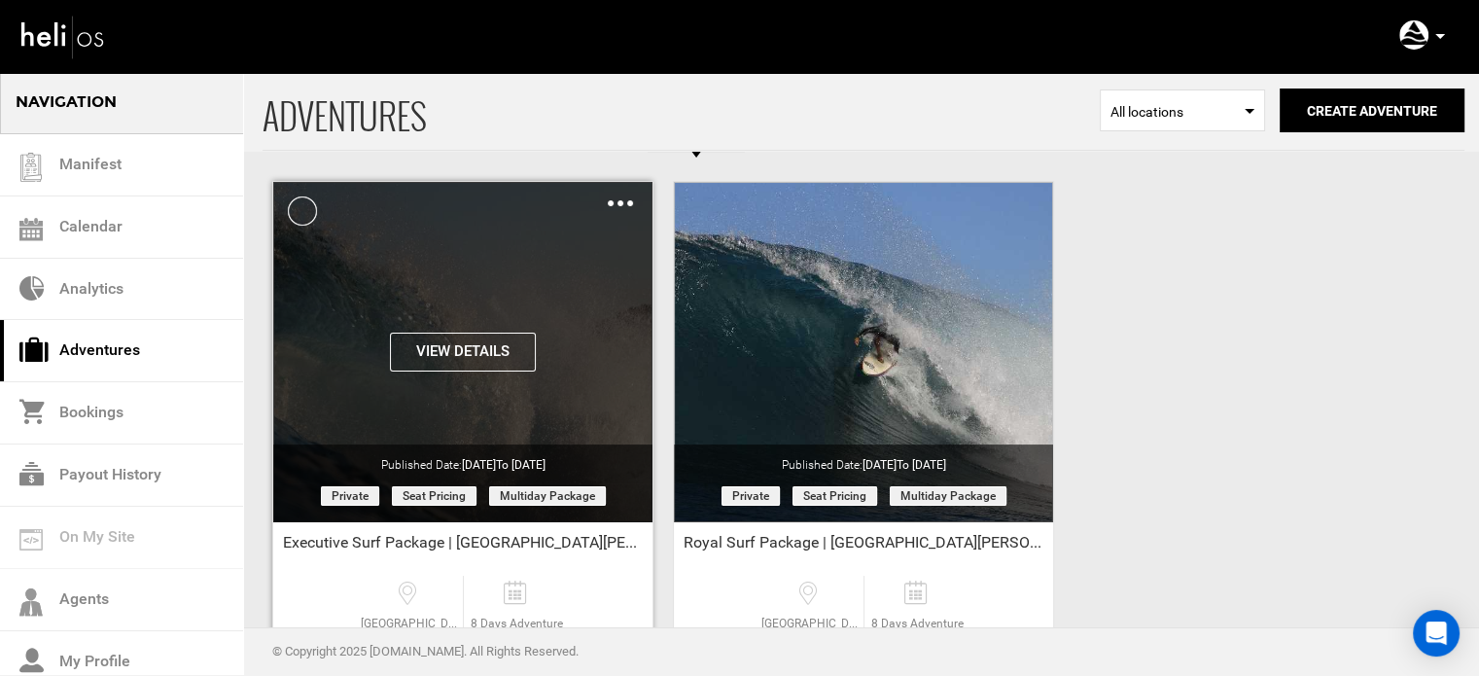
scroll to position [241, 0]
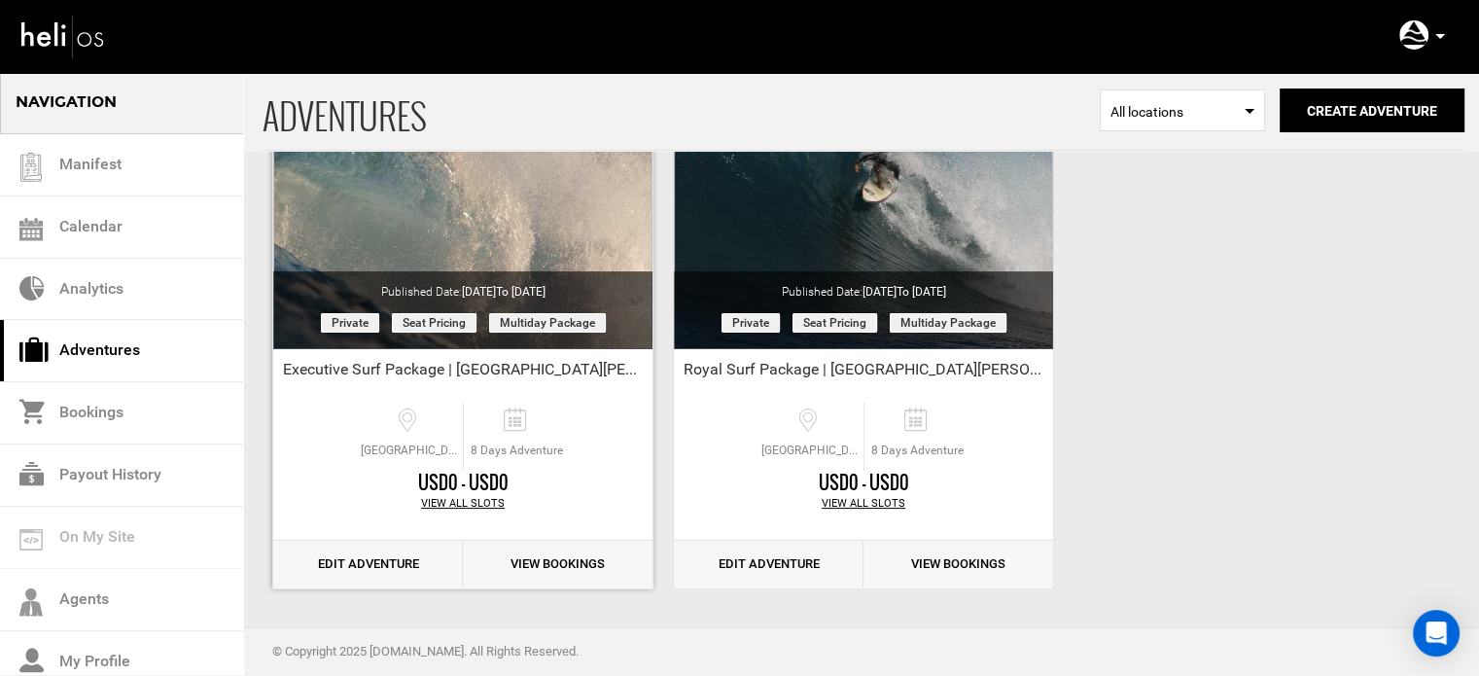
click at [389, 576] on link "Edit Adventure" at bounding box center [368, 565] width 190 height 48
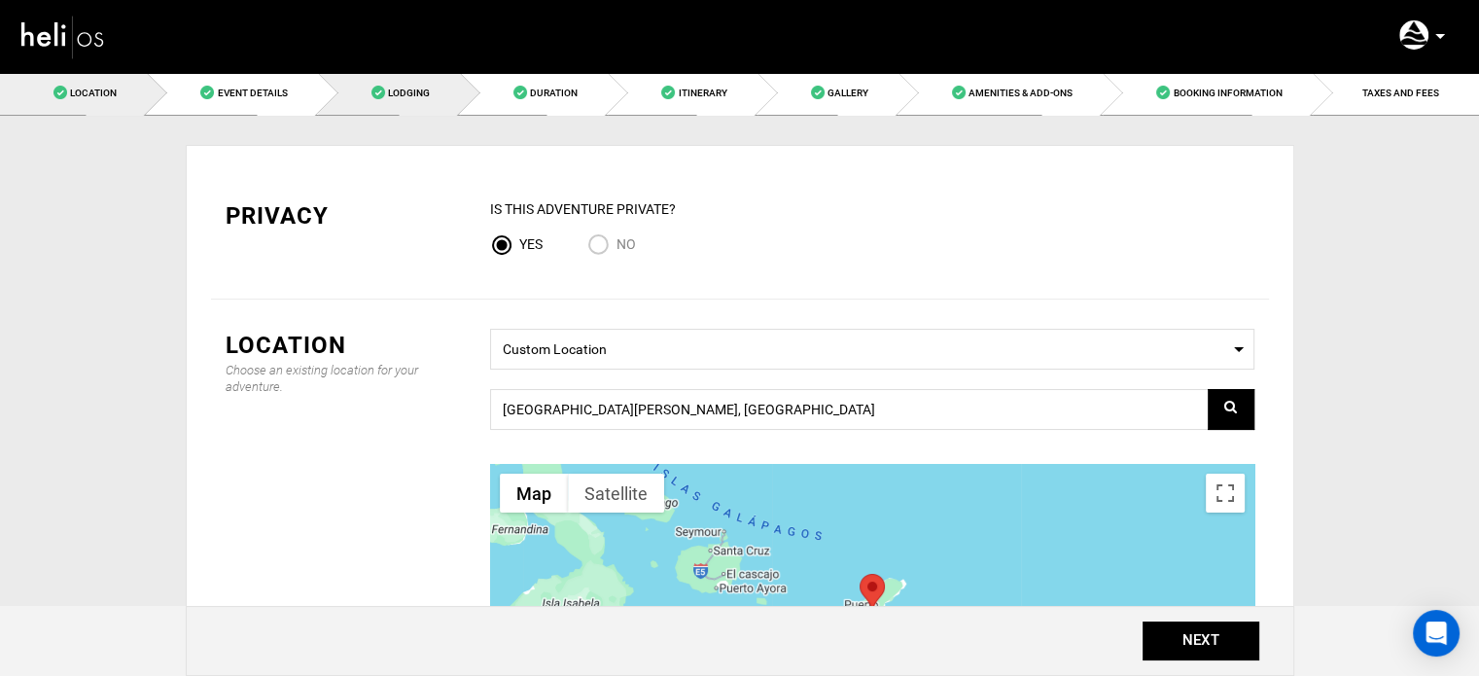
click at [404, 75] on link "Lodging" at bounding box center [389, 93] width 142 height 44
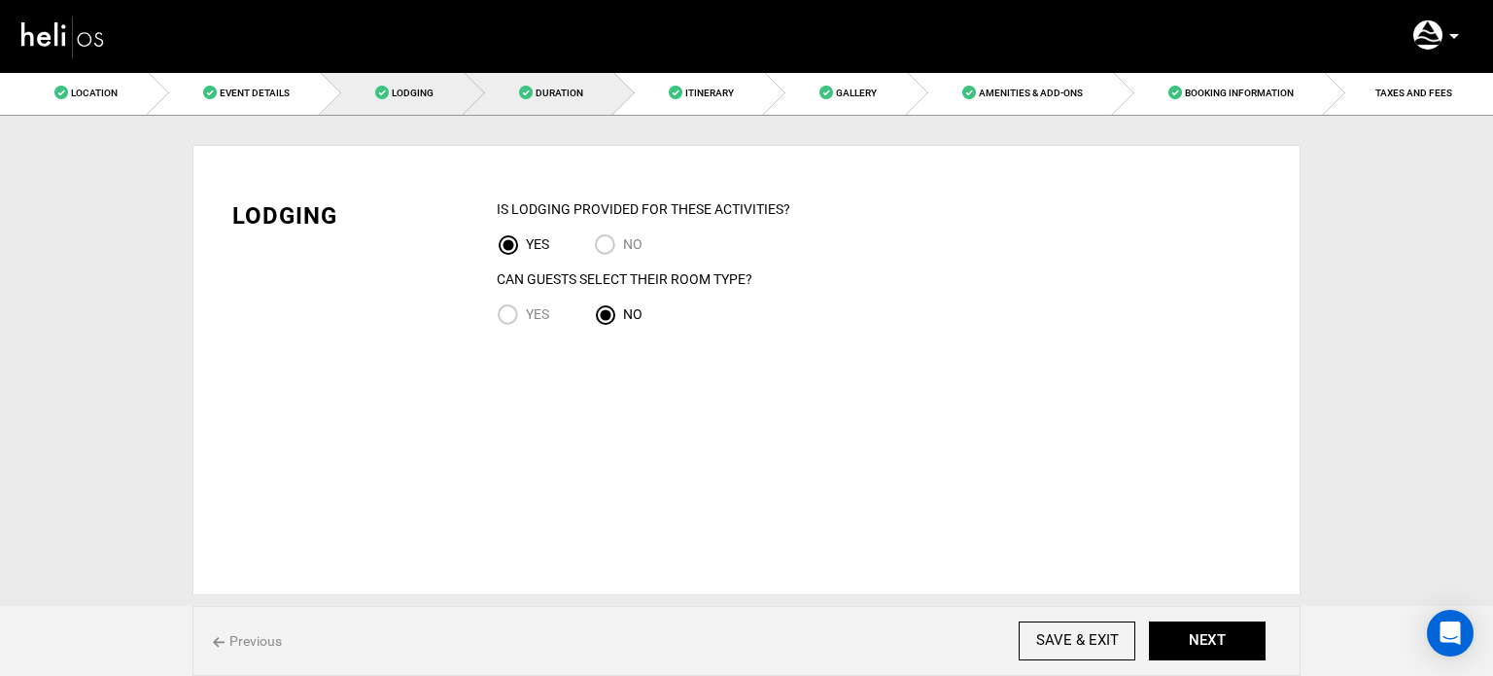
click at [553, 102] on link "Duration" at bounding box center [540, 93] width 150 height 44
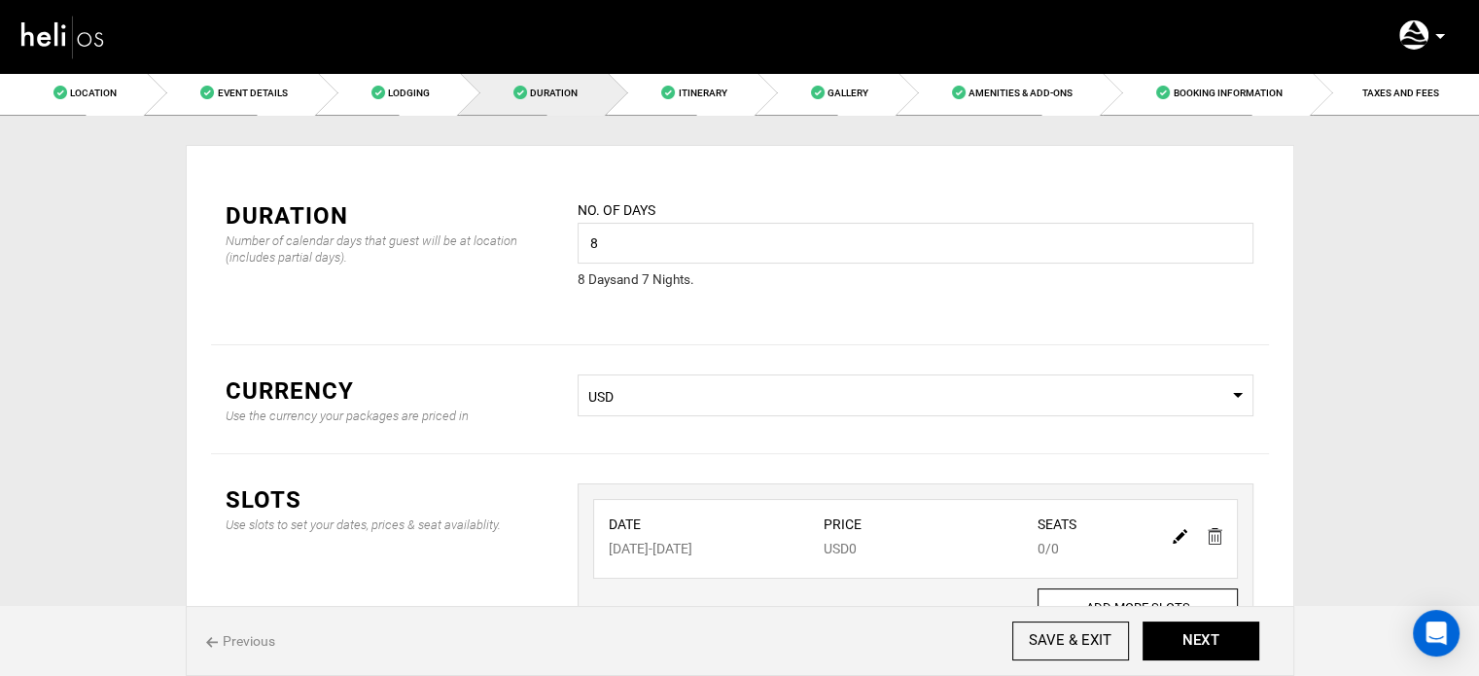
click at [1178, 533] on img at bounding box center [1180, 536] width 15 height 15
type input "[DATE]"
type input "0"
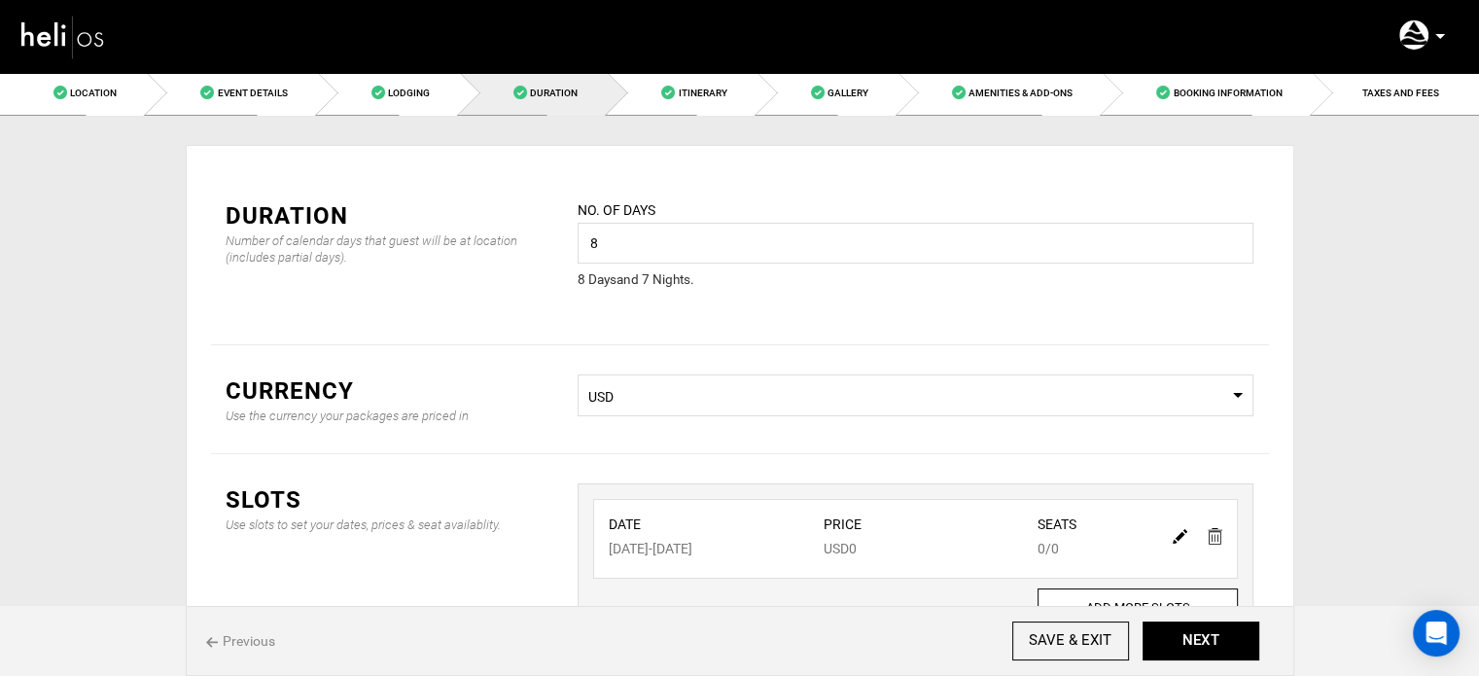
type input "0"
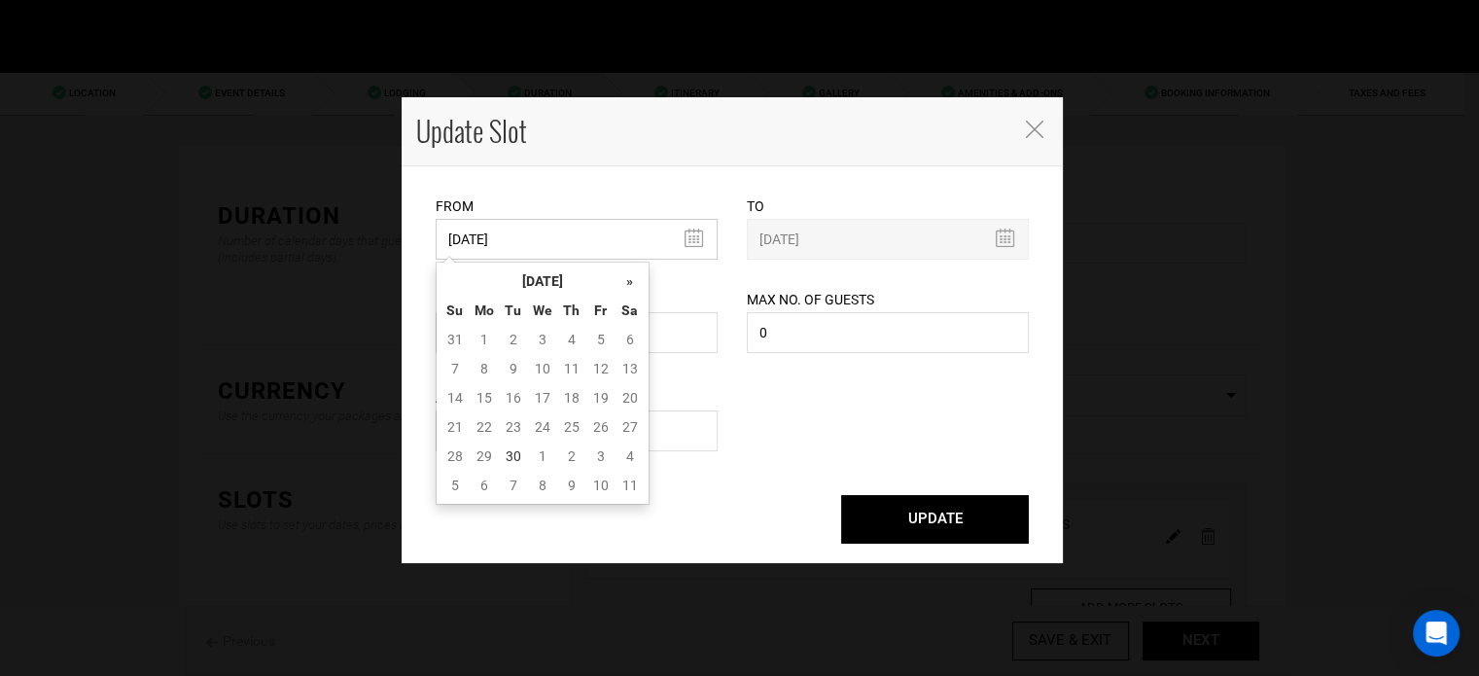
click at [547, 231] on input "[DATE]" at bounding box center [577, 239] width 282 height 41
click at [551, 271] on th "[DATE]" at bounding box center [543, 280] width 146 height 29
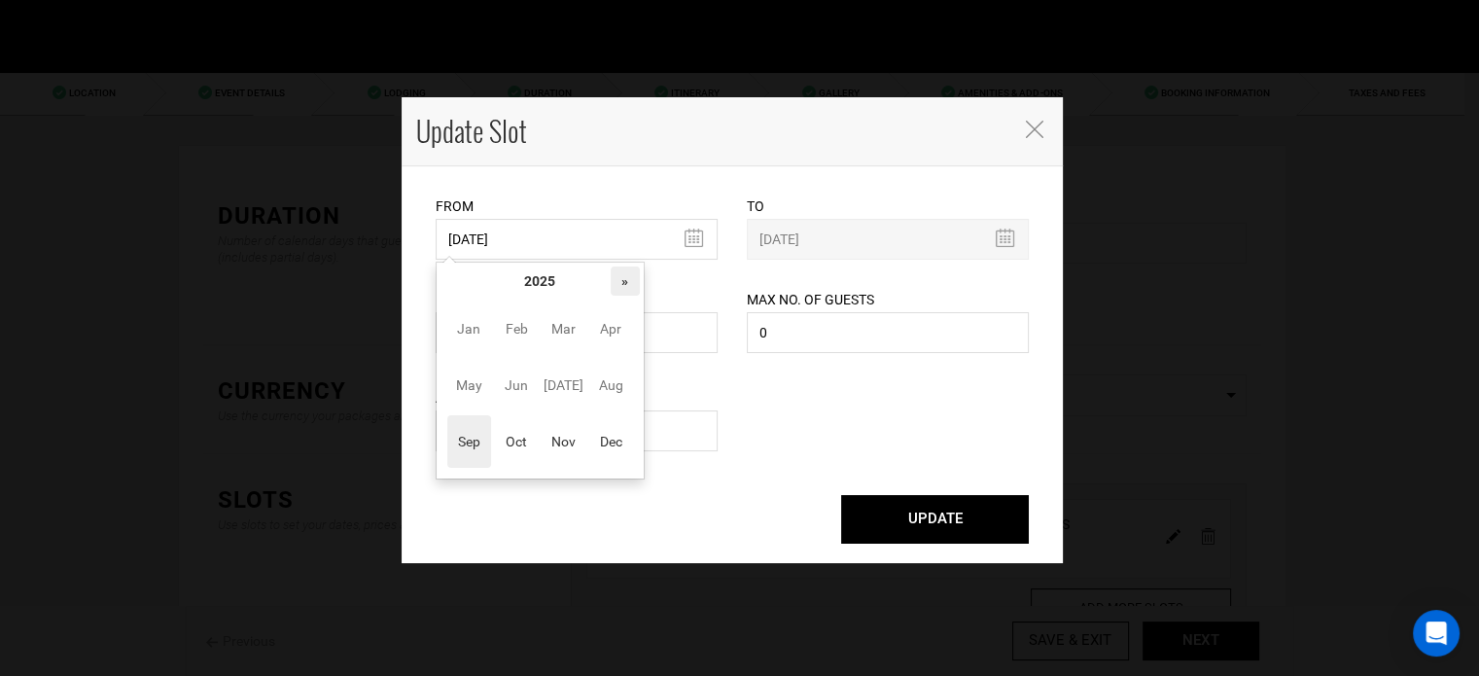
click at [626, 283] on th "»" at bounding box center [625, 280] width 29 height 29
click at [516, 450] on span "Oct" at bounding box center [517, 441] width 44 height 53
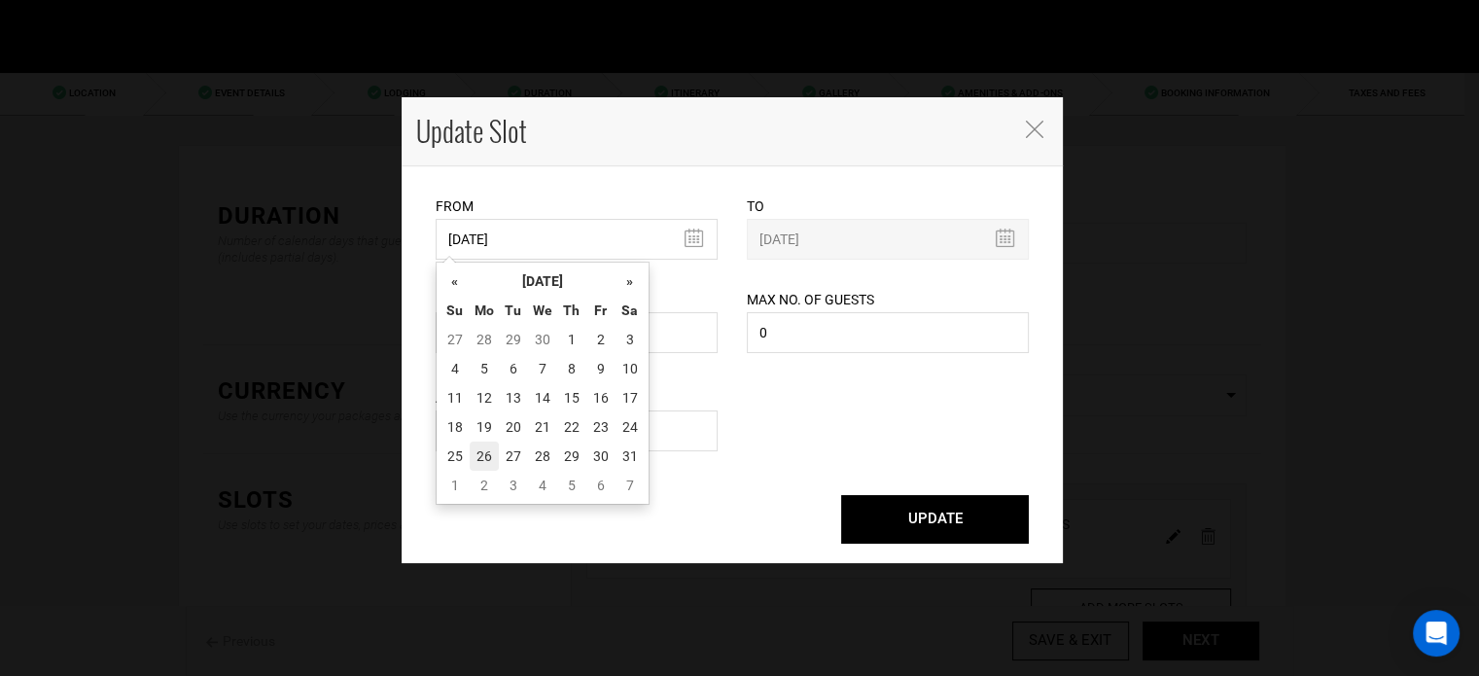
click at [493, 452] on td "26" at bounding box center [484, 455] width 29 height 29
type input "[DATE]"
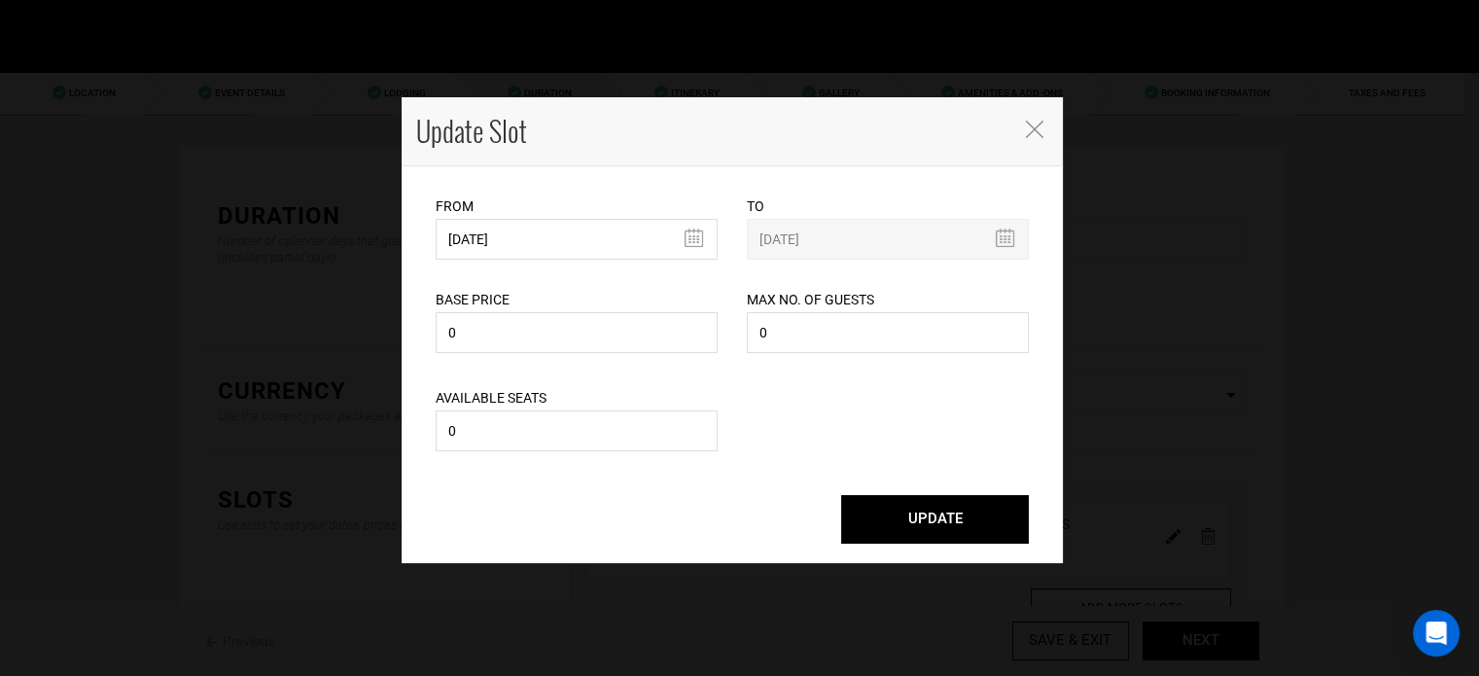
click at [897, 521] on button "UPDATE" at bounding box center [935, 519] width 188 height 49
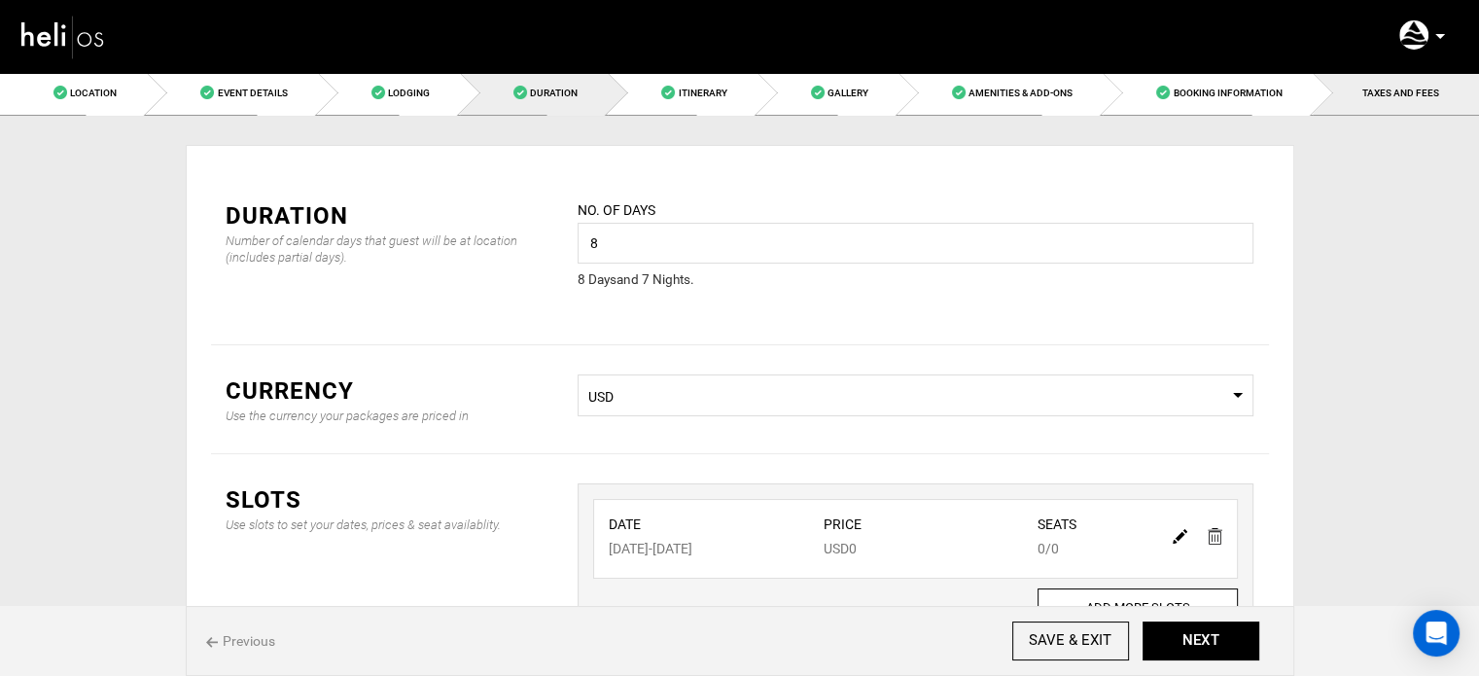
click at [1361, 109] on link "TAXES AND FEES" at bounding box center [1396, 93] width 166 height 44
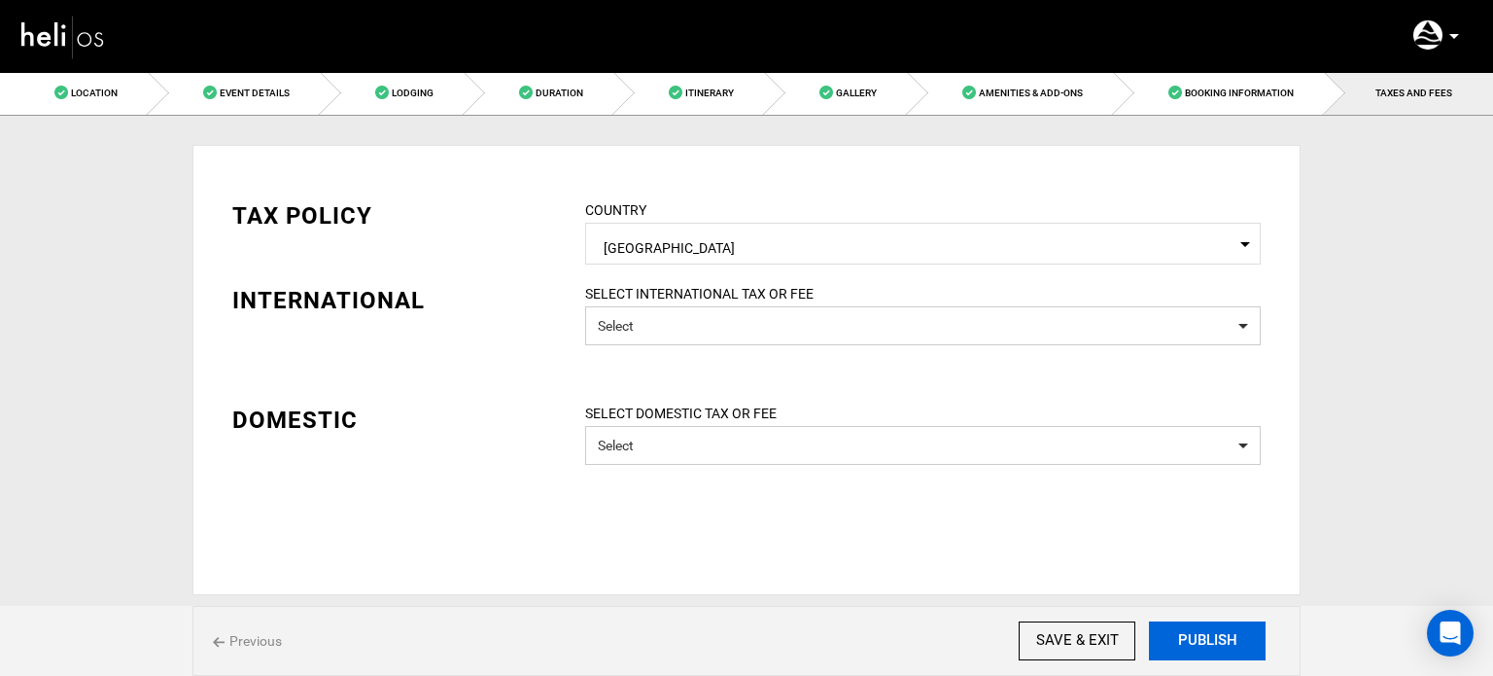
click at [1173, 646] on button "PUBLISH" at bounding box center [1207, 640] width 117 height 39
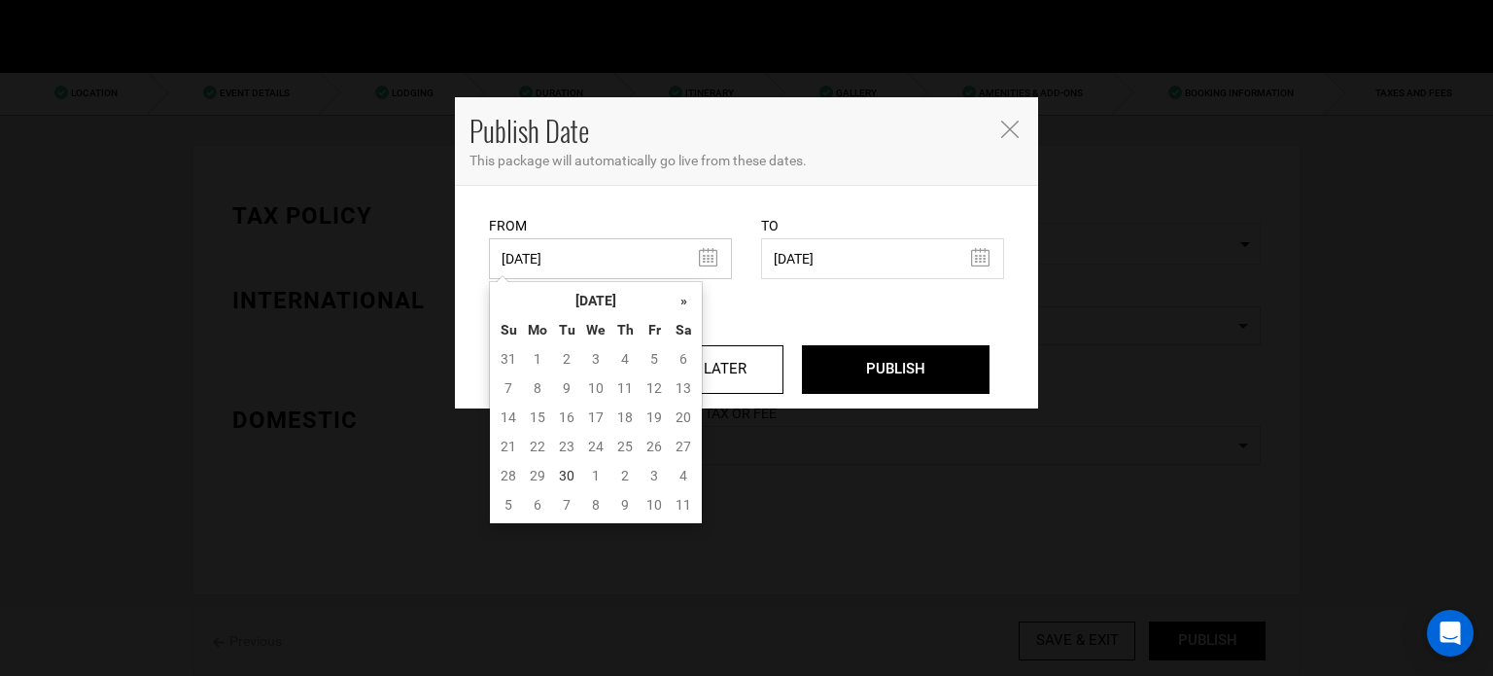
click at [606, 267] on input "[DATE]" at bounding box center [610, 258] width 243 height 41
click at [565, 468] on td "30" at bounding box center [566, 475] width 29 height 29
type input "[DATE]"
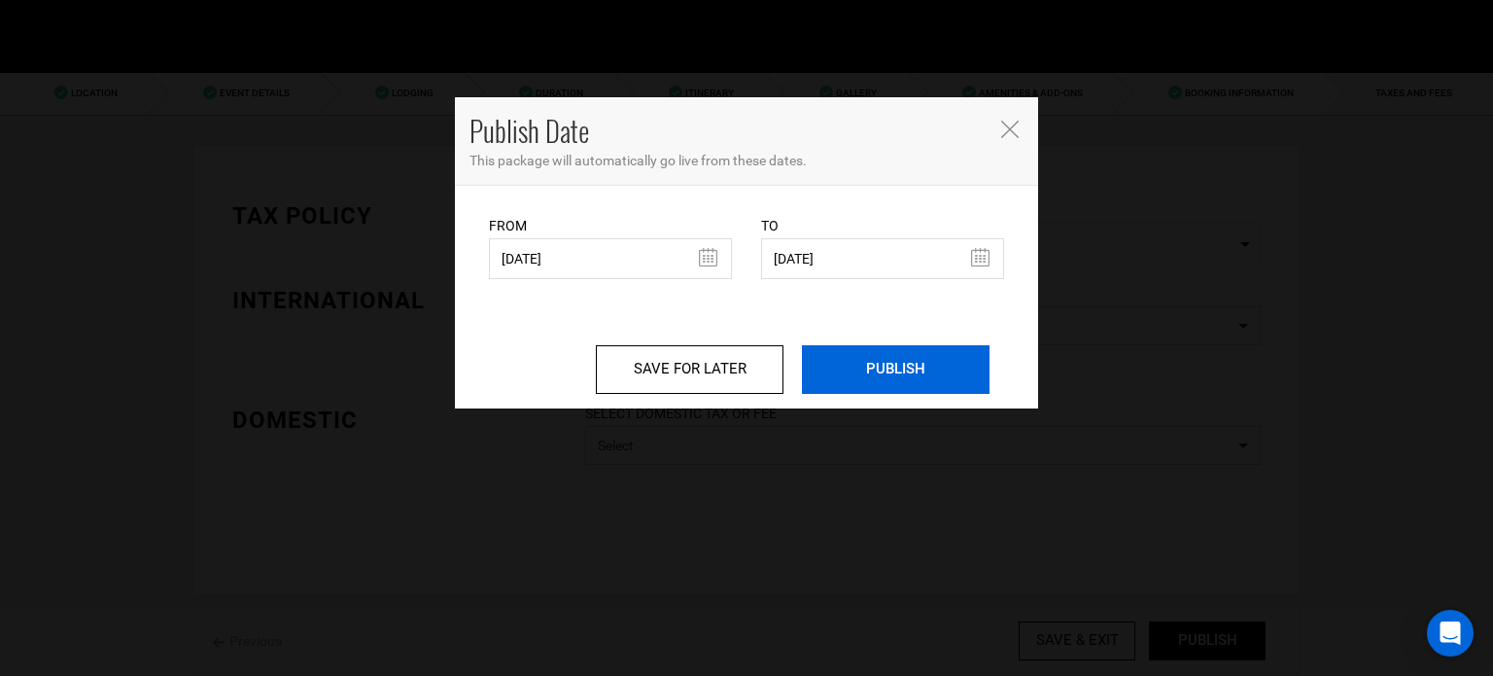
click at [879, 354] on input "PUBLISH" at bounding box center [896, 369] width 188 height 49
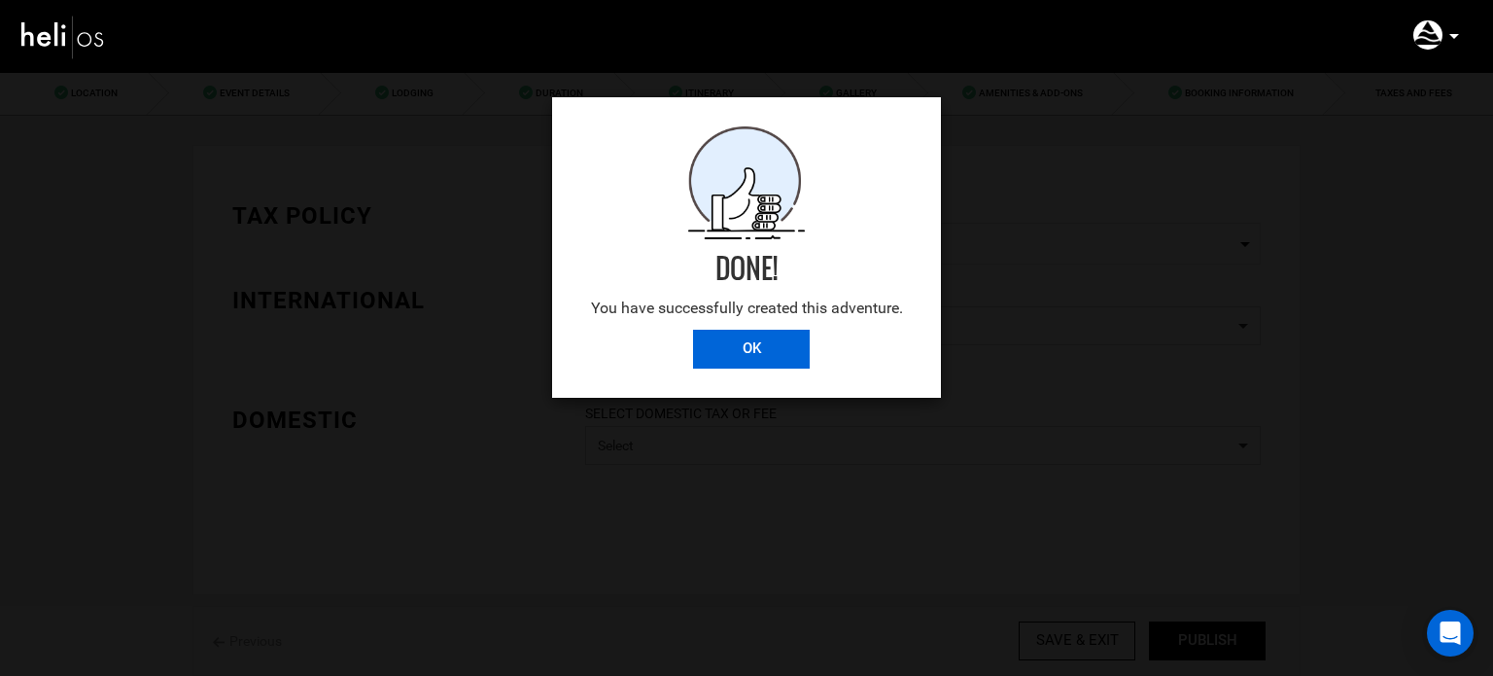
click at [731, 341] on input "OK" at bounding box center [751, 349] width 117 height 39
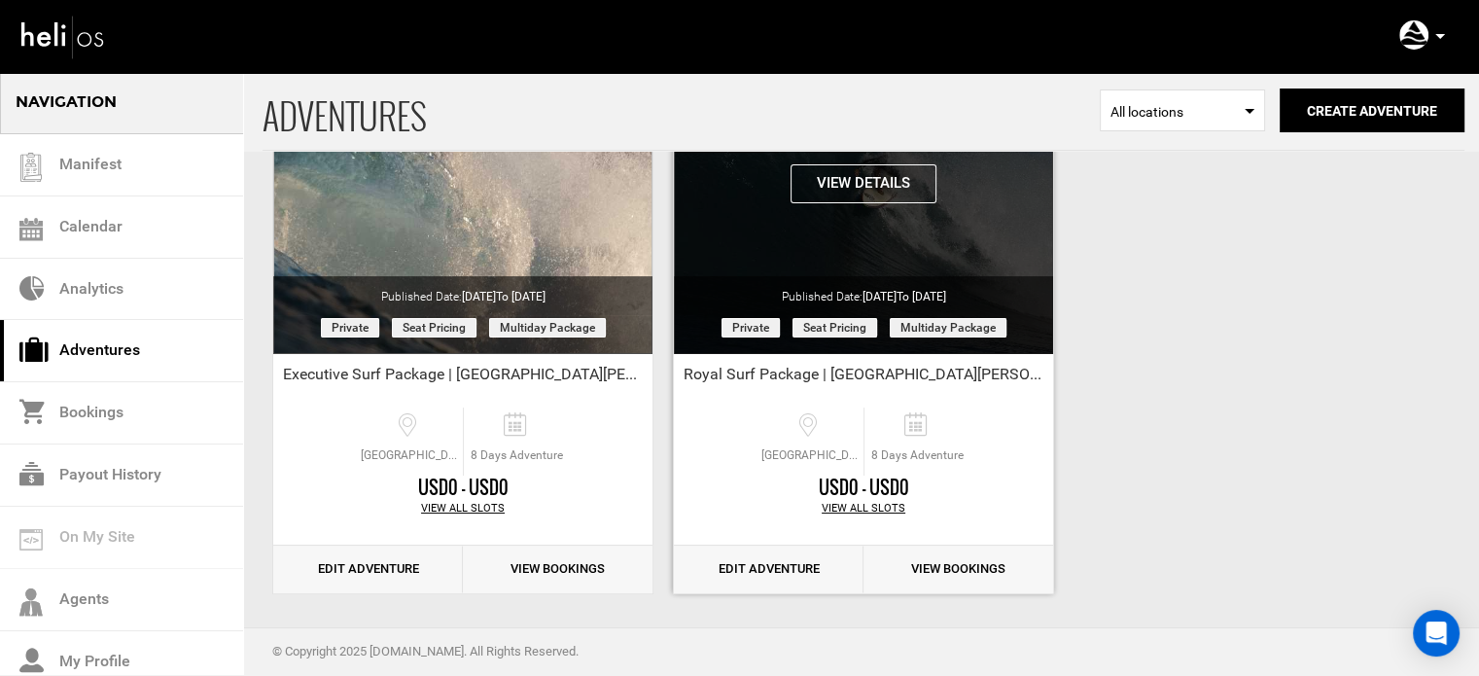
scroll to position [241, 0]
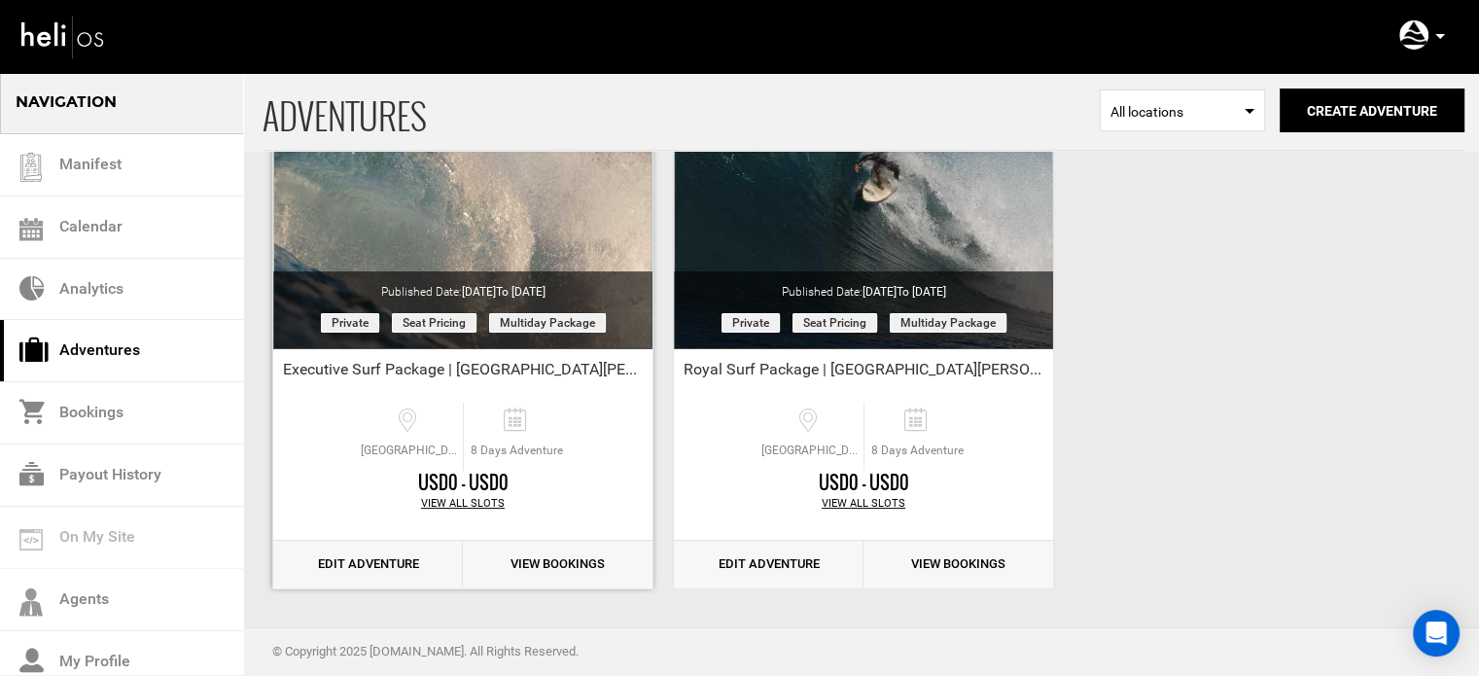
click at [390, 557] on link "Edit Adventure" at bounding box center [368, 565] width 190 height 48
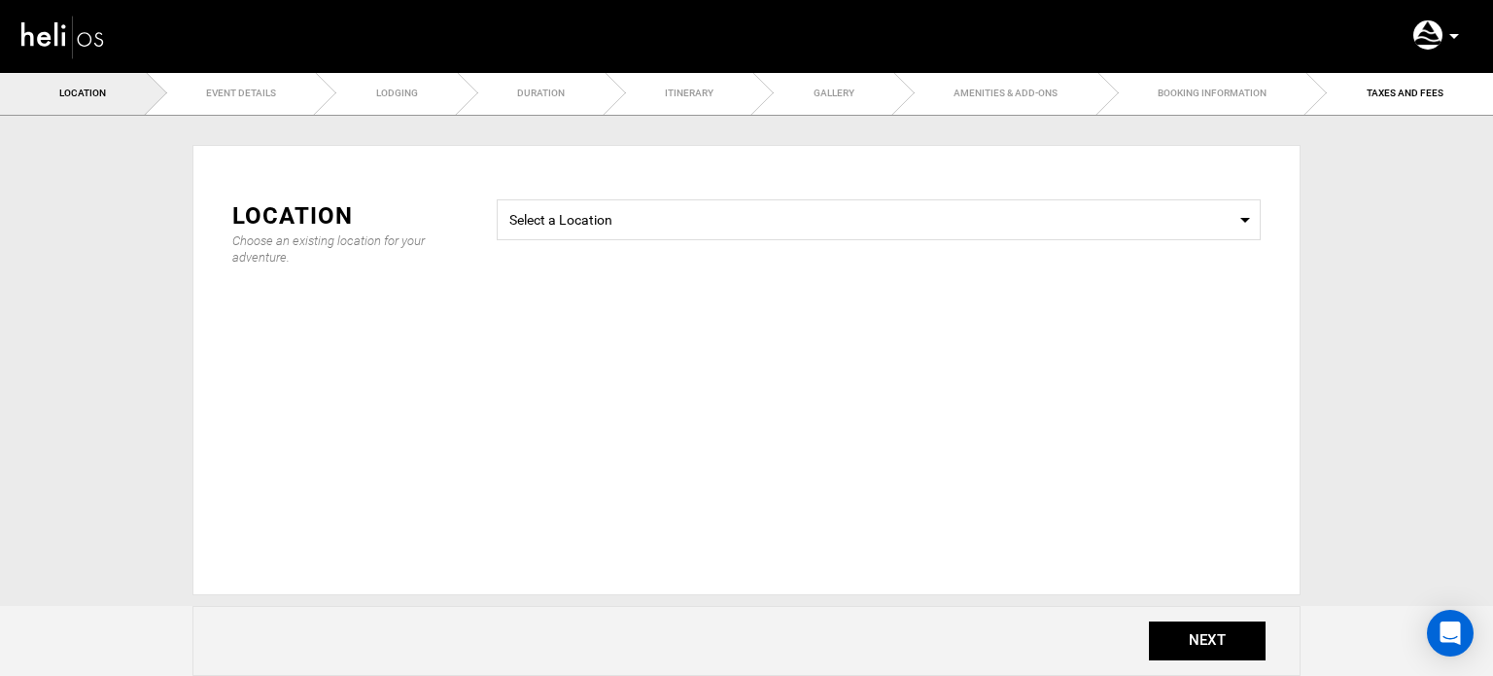
type input "Executive Surf Package | [GEOGRAPHIC_DATA][PERSON_NAME]"
checkbox input "true"
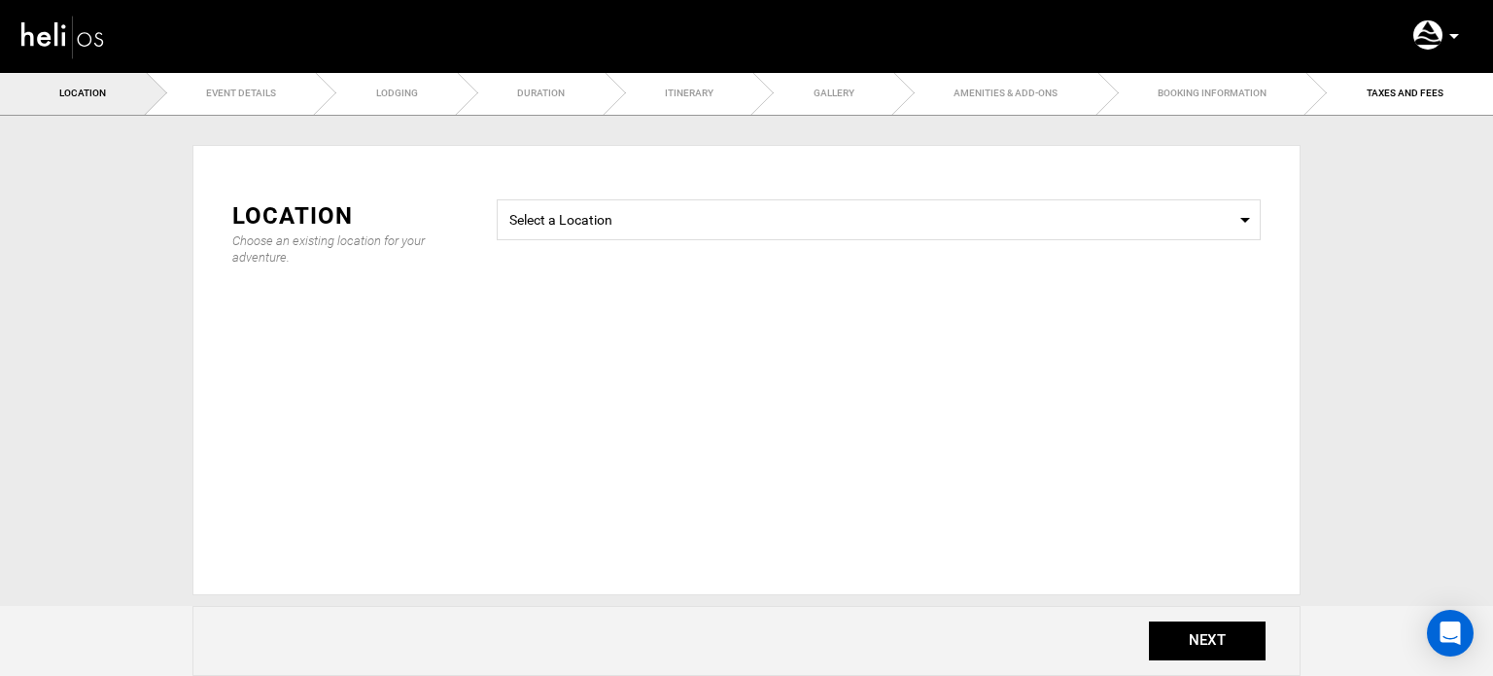
checkbox input "true"
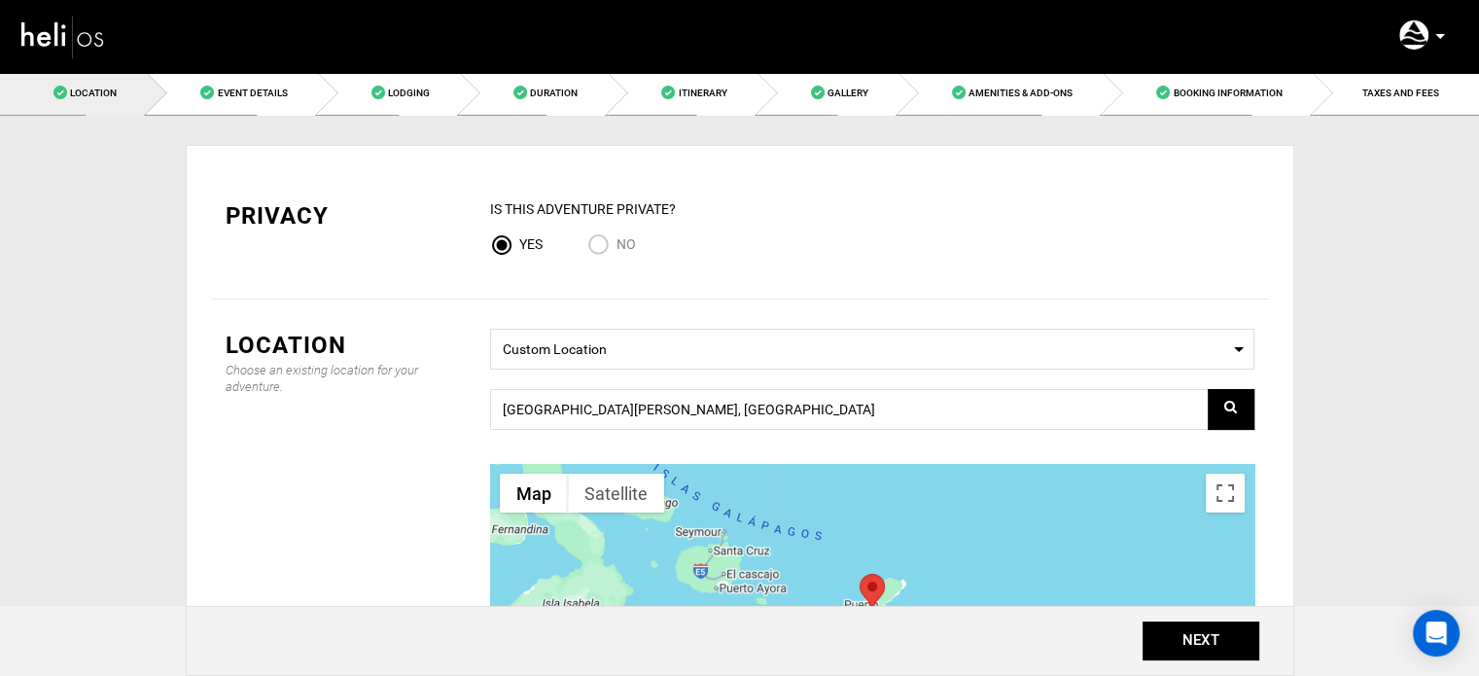
click at [604, 256] on input "No" at bounding box center [601, 246] width 29 height 26
radio input "true"
radio input "false"
click at [1180, 640] on button "NEXT" at bounding box center [1200, 640] width 117 height 39
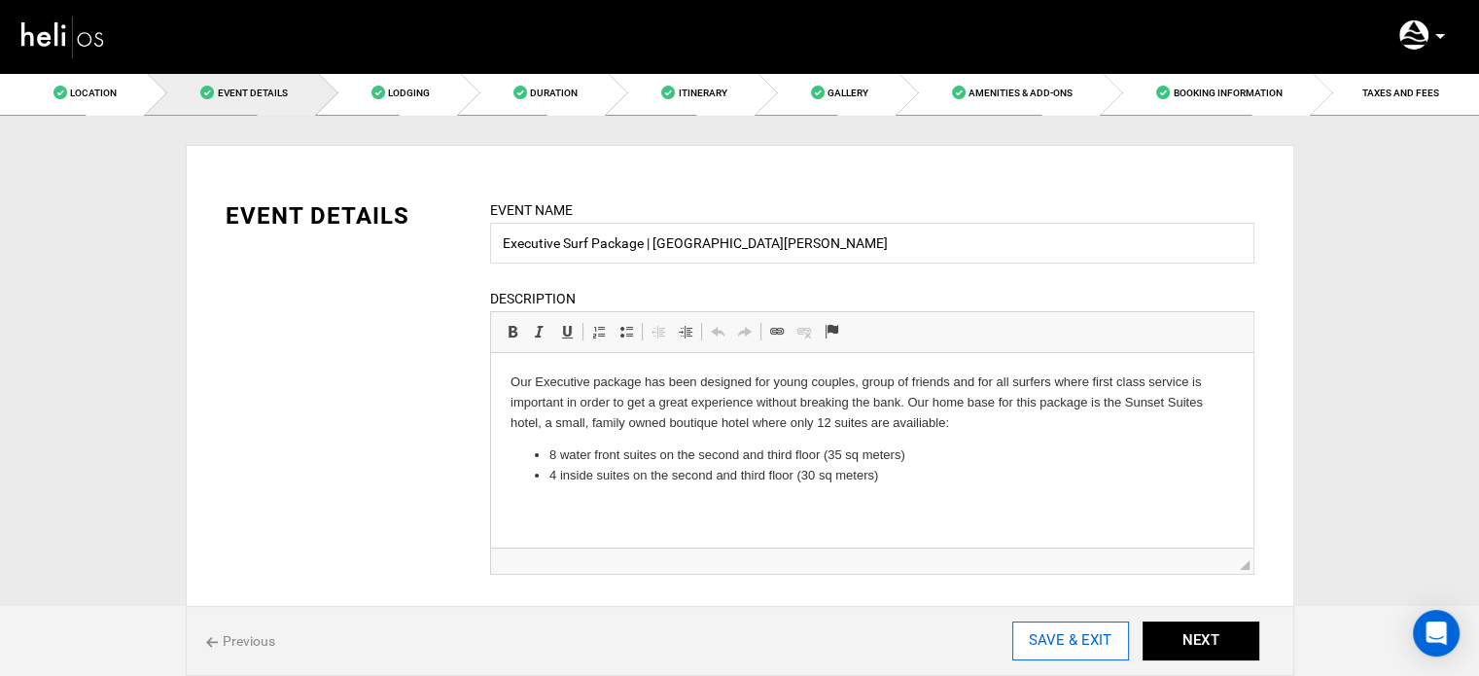
click at [1076, 634] on input "SAVE & EXIT" at bounding box center [1070, 640] width 117 height 39
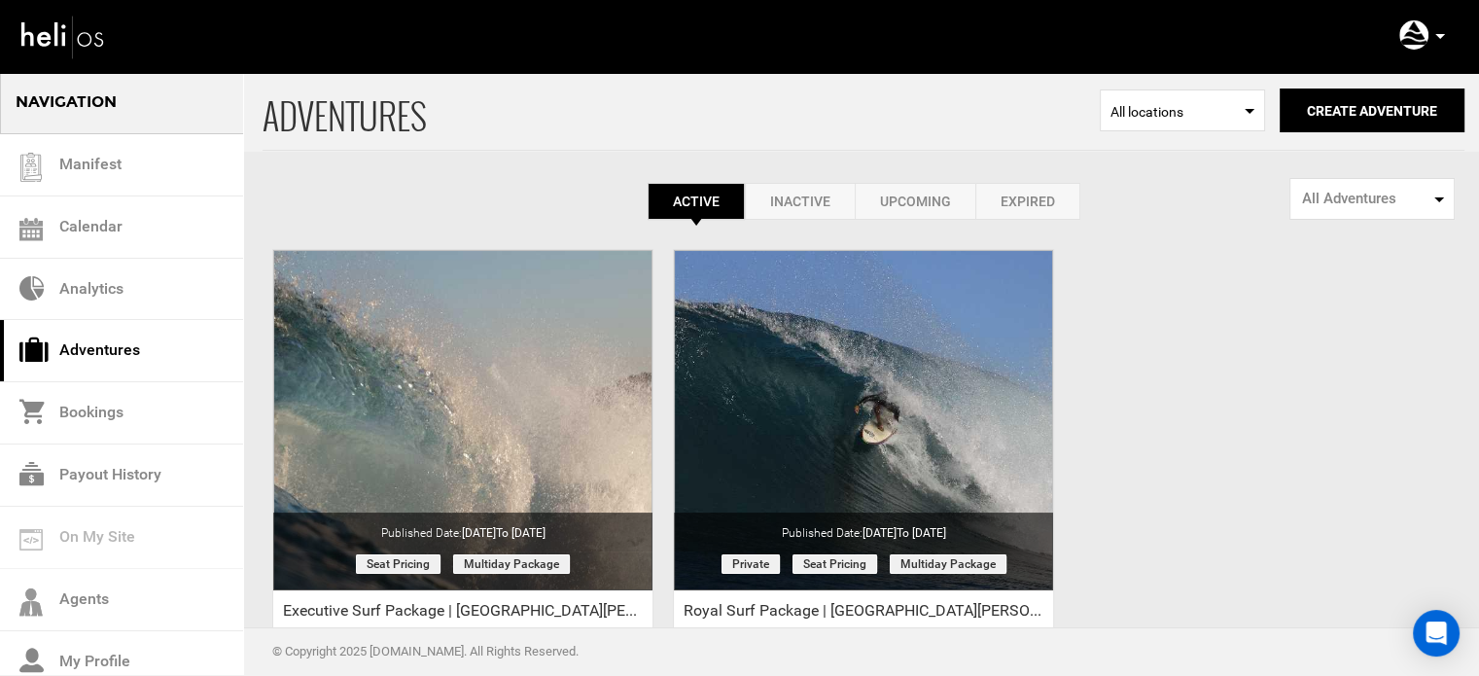
scroll to position [241, 0]
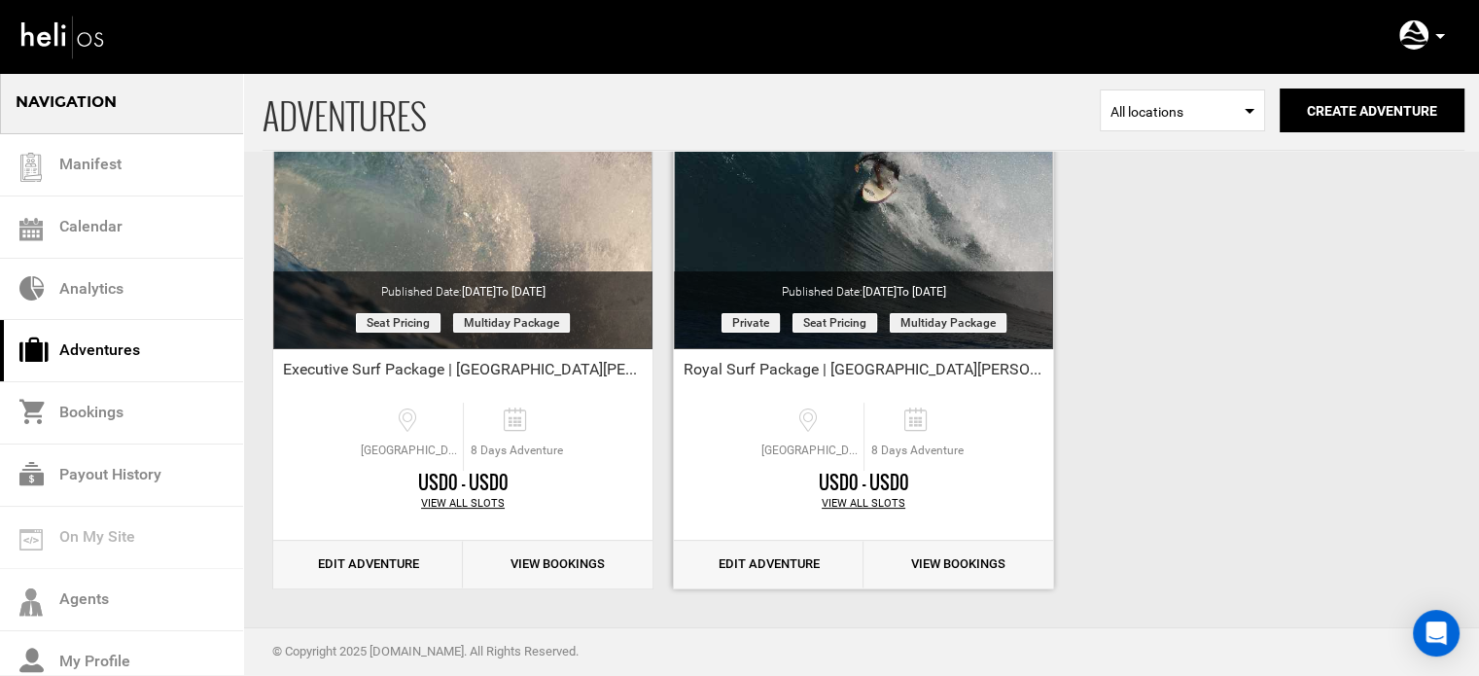
click at [799, 556] on link "Edit Adventure" at bounding box center [769, 565] width 190 height 48
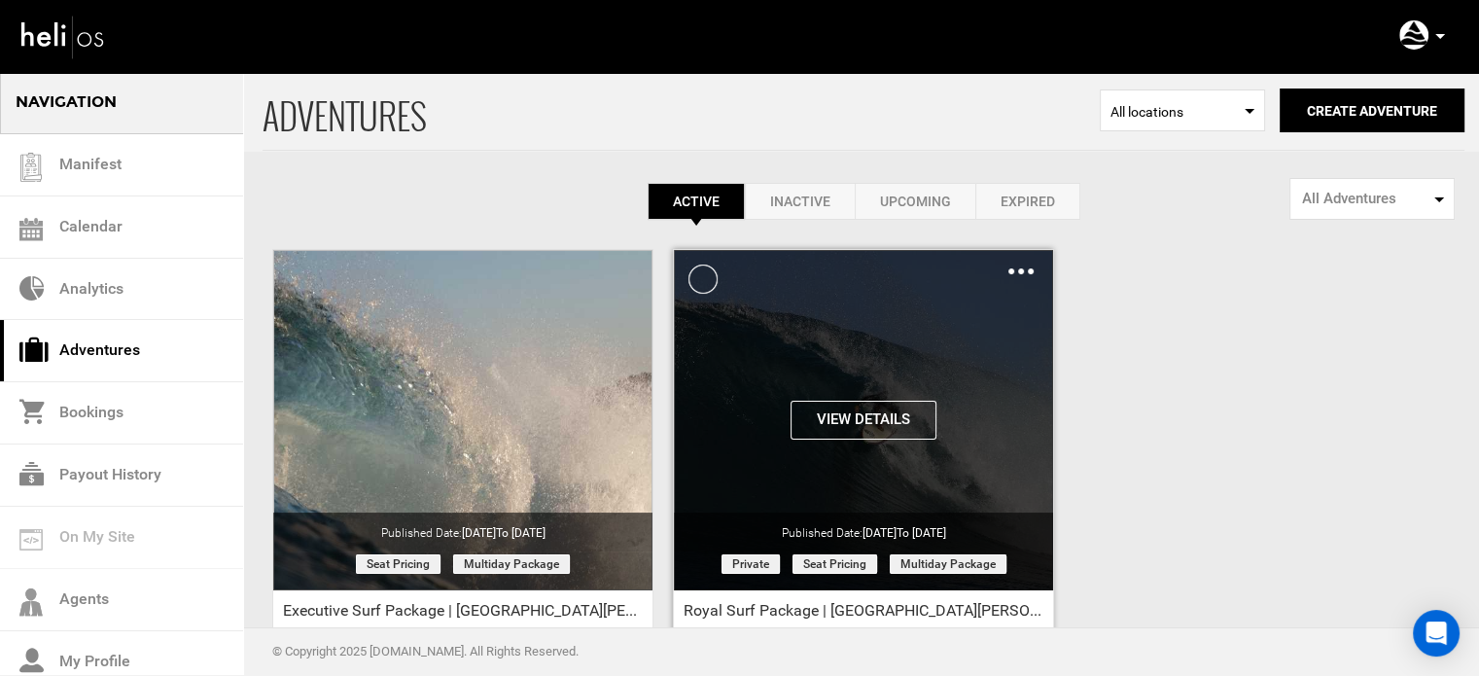
scroll to position [241, 0]
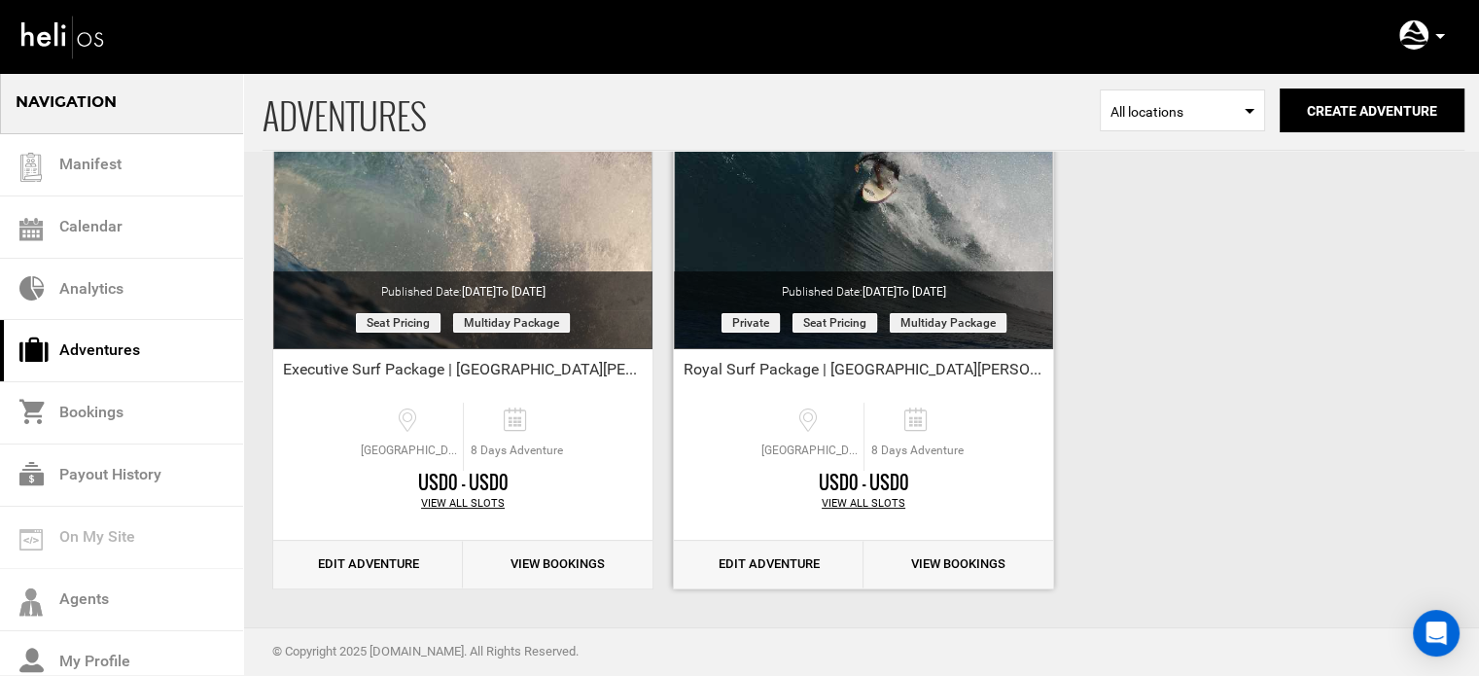
click at [770, 558] on link "Edit Adventure" at bounding box center [769, 565] width 190 height 48
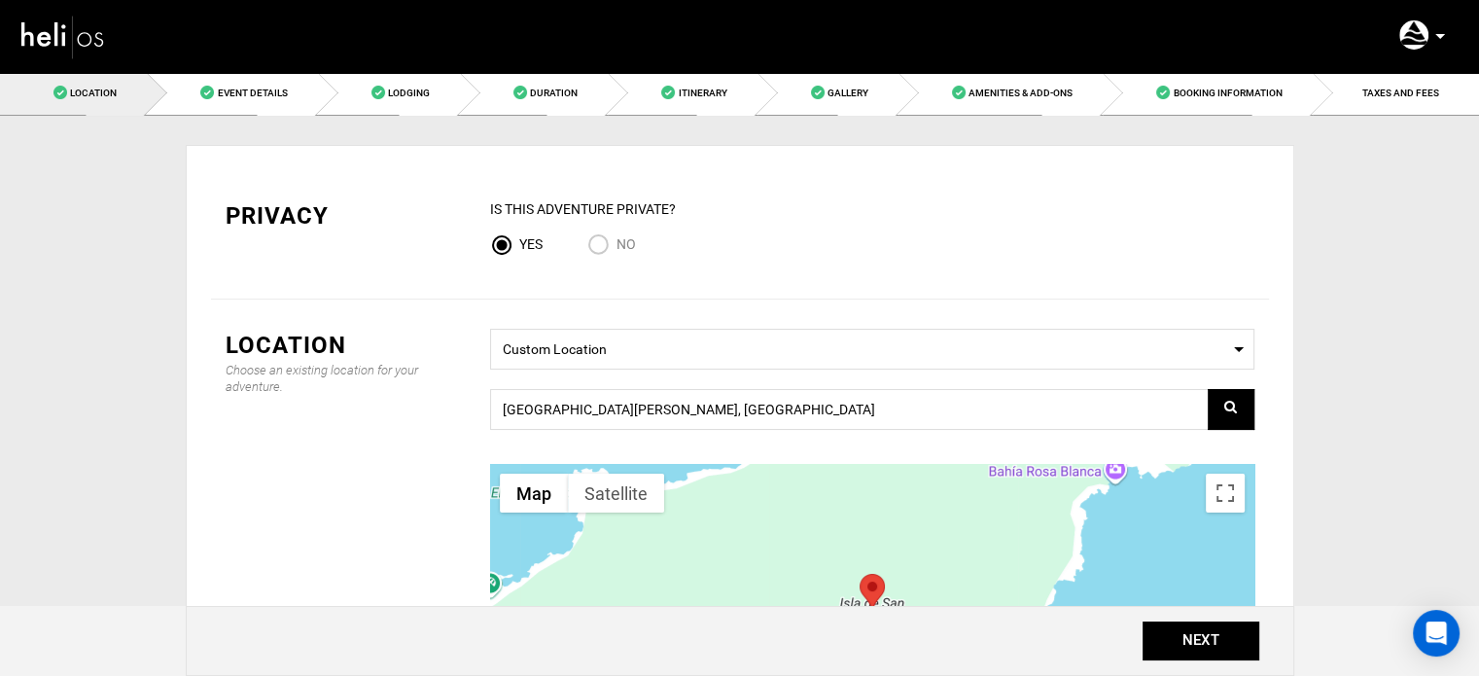
click at [611, 228] on div "IS this Adventure Private? Yes No" at bounding box center [872, 234] width 764 height 70
click at [603, 241] on input "No" at bounding box center [601, 246] width 29 height 26
radio input "true"
radio input "false"
click at [1228, 648] on button "NEXT" at bounding box center [1200, 640] width 117 height 39
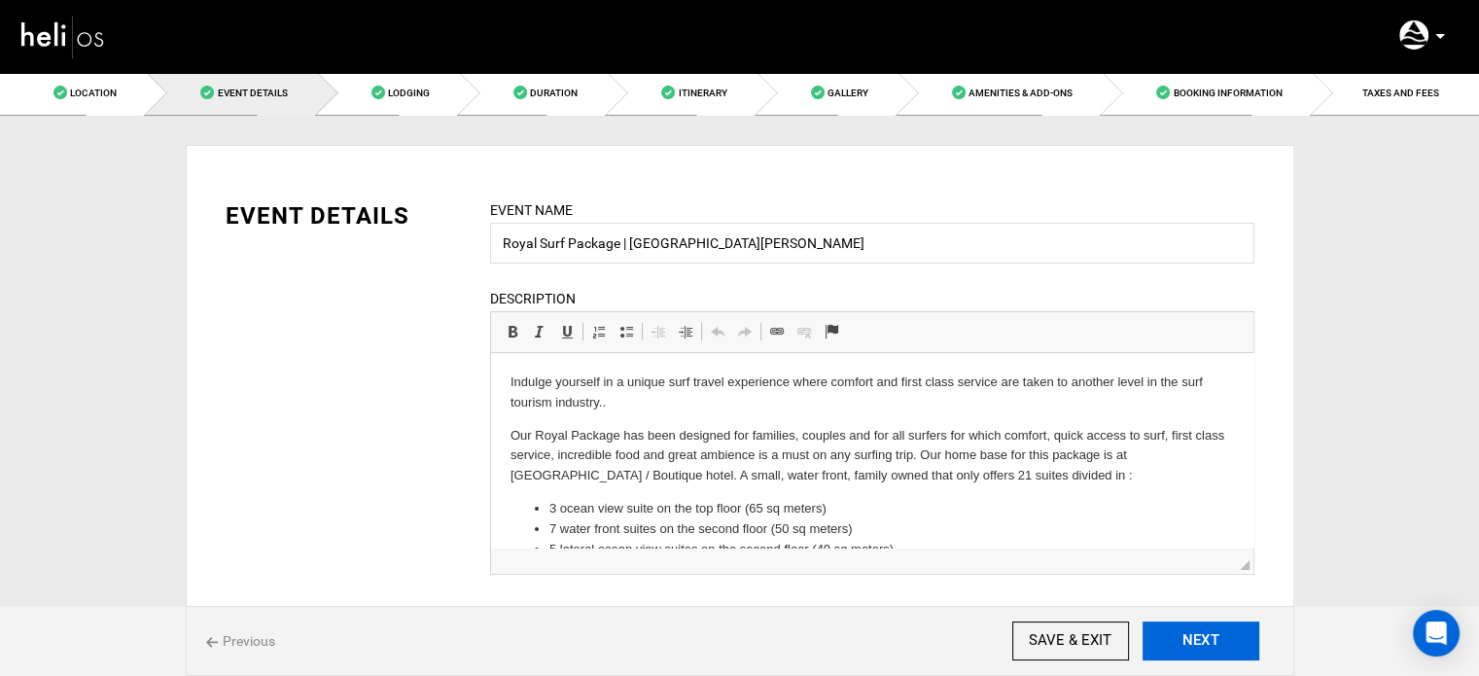
click at [1228, 648] on button "NEXT" at bounding box center [1200, 640] width 117 height 39
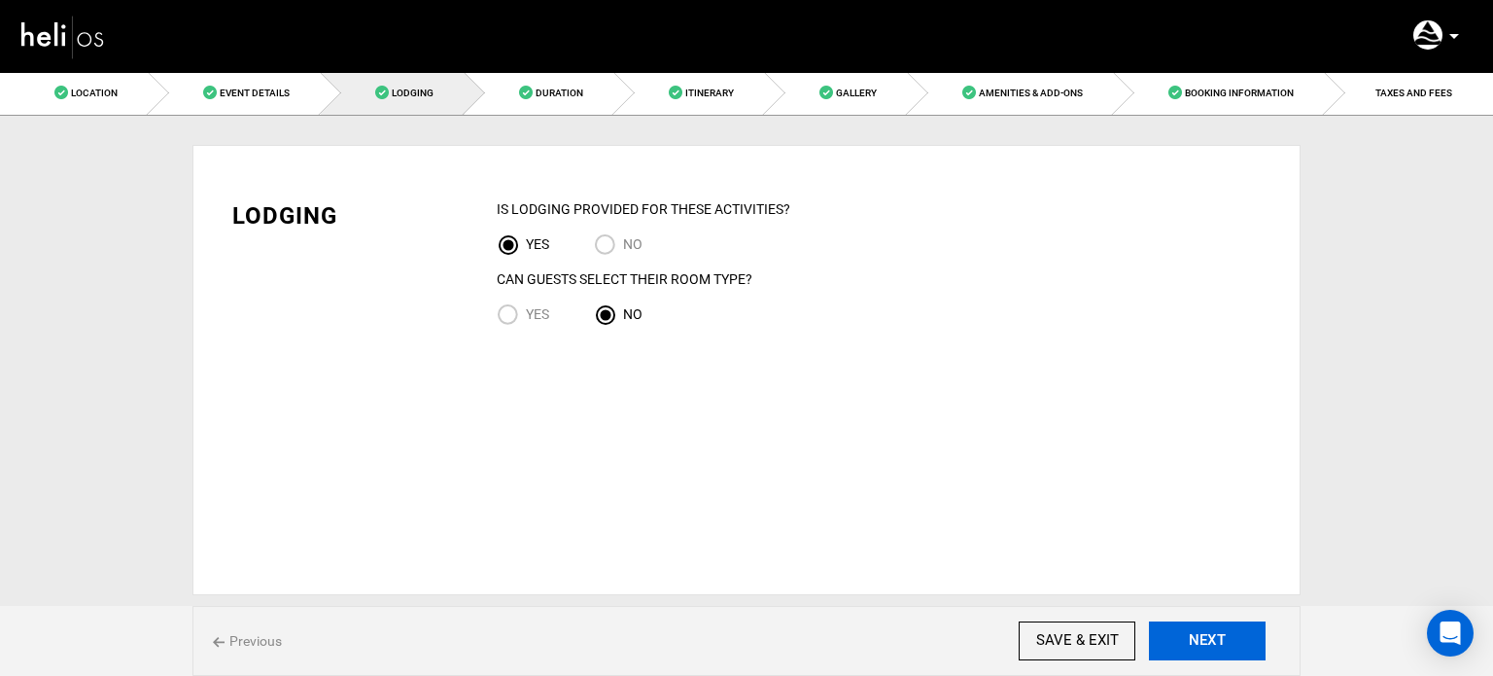
click at [1228, 648] on button "NEXT" at bounding box center [1207, 640] width 117 height 39
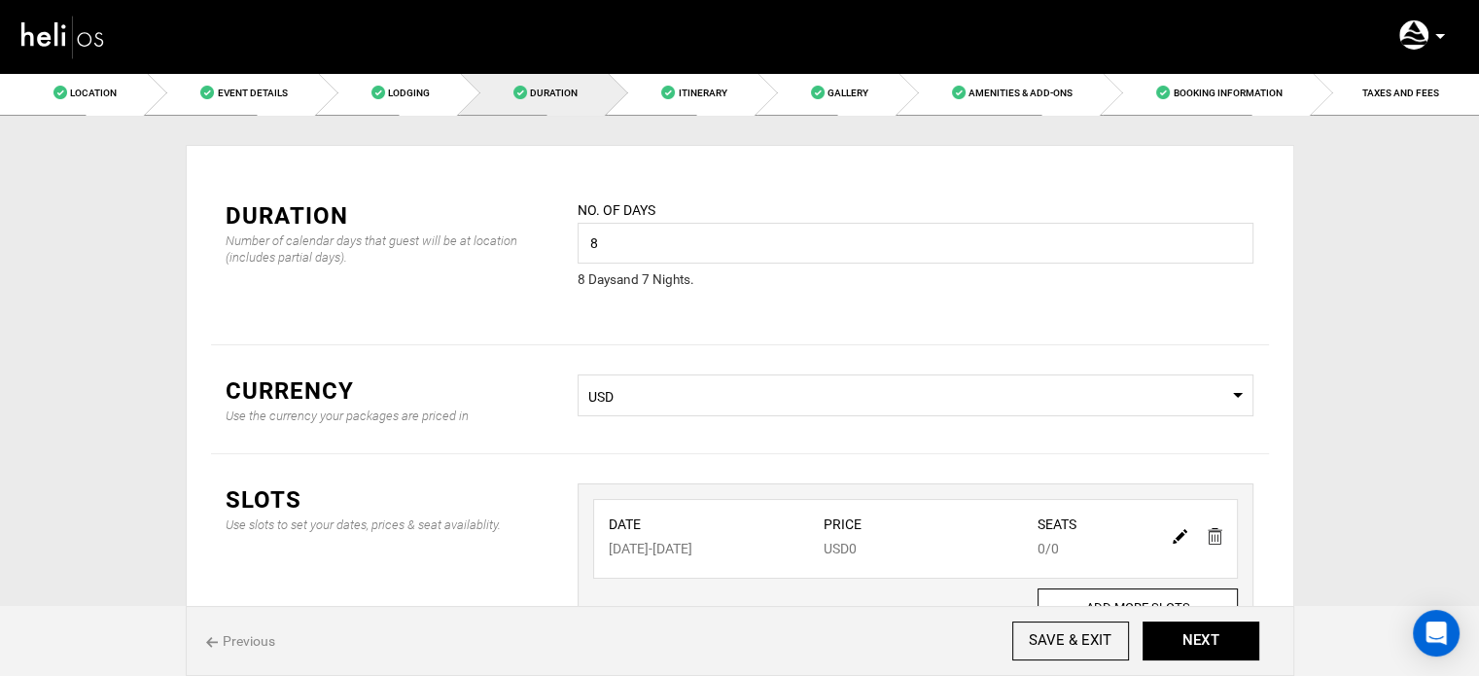
click at [1177, 530] on img at bounding box center [1180, 536] width 15 height 15
type input "11/02/2025"
type input "11/09/2025"
type input "0"
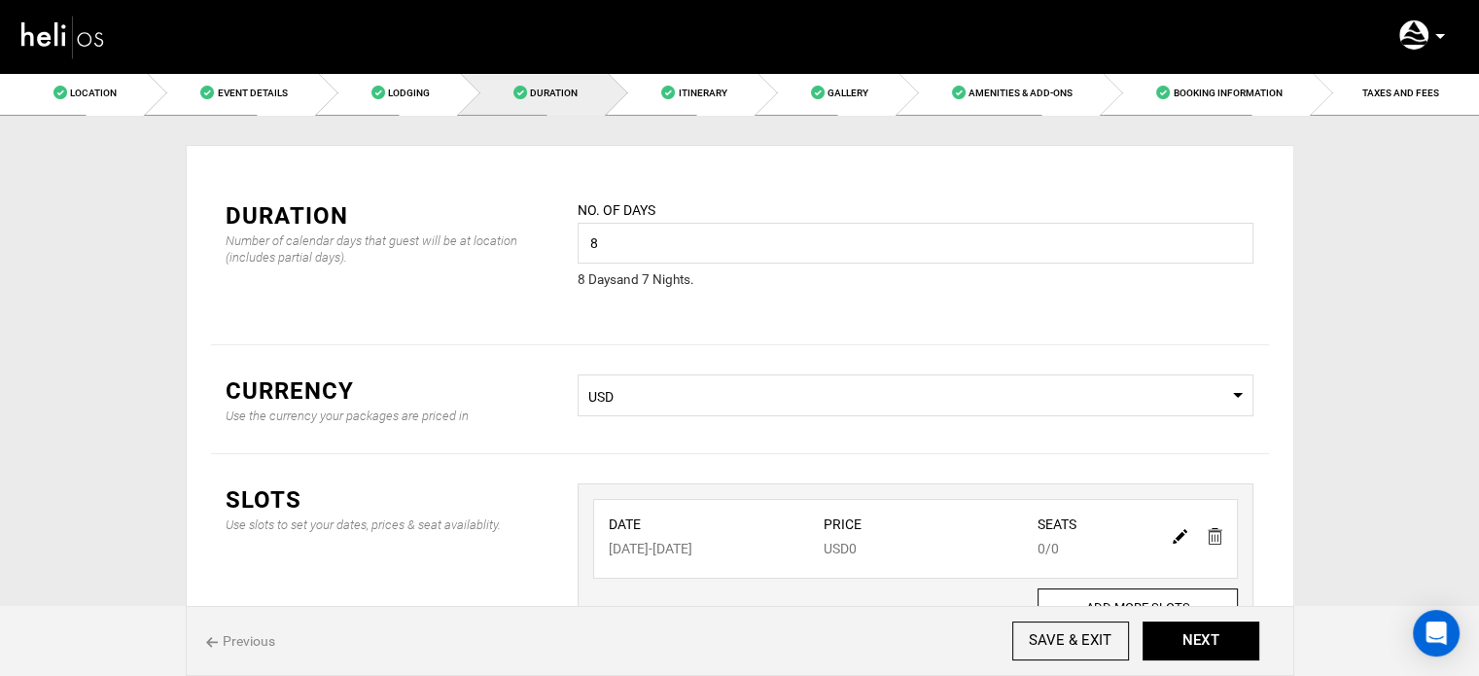
type input "0"
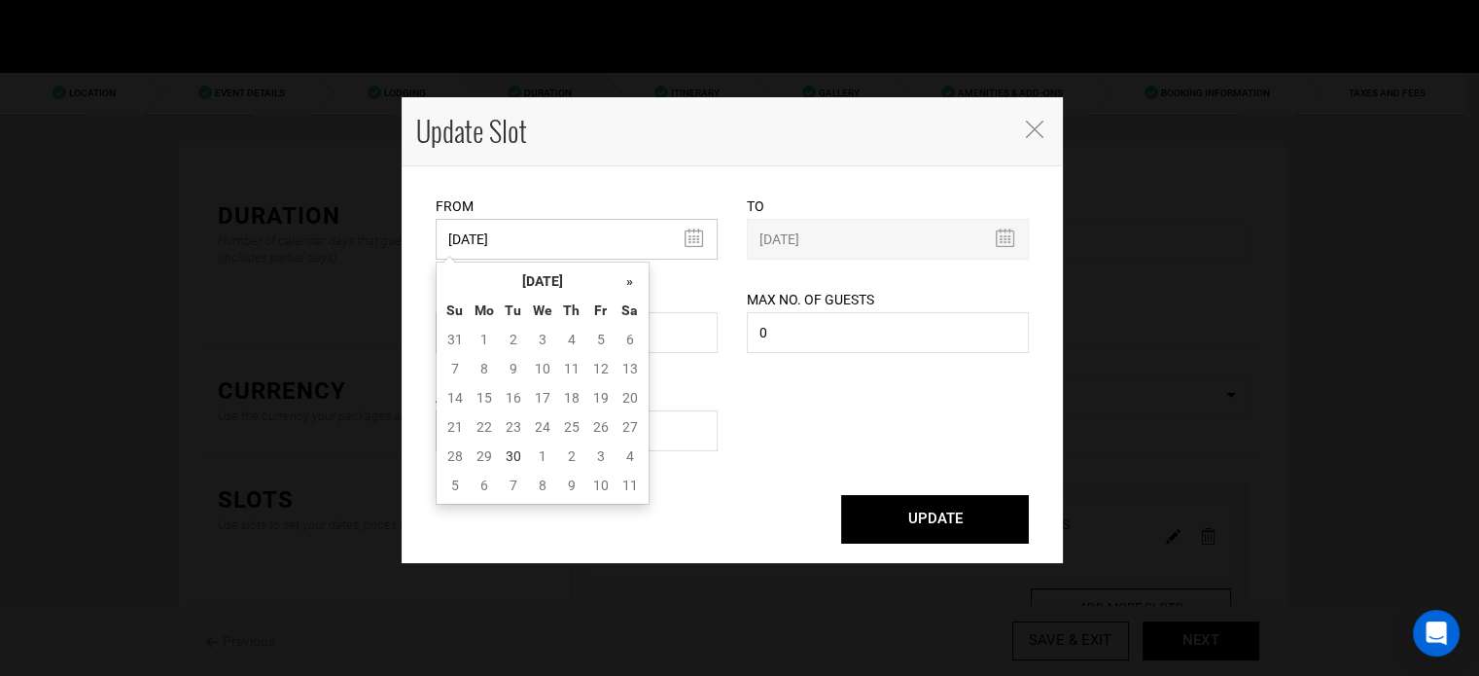
click at [641, 256] on input "11/02/2025" at bounding box center [577, 239] width 282 height 41
click at [602, 282] on th "[DATE]" at bounding box center [543, 280] width 146 height 29
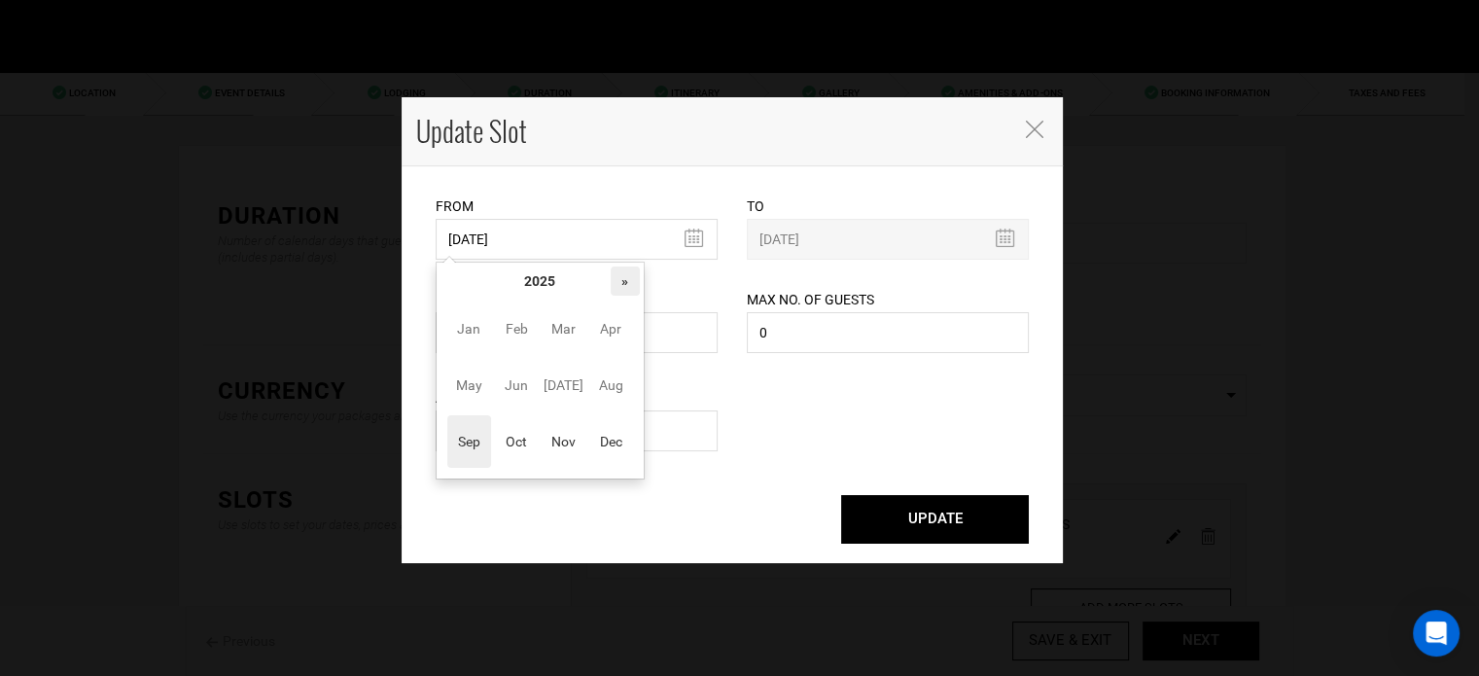
click at [620, 289] on th "»" at bounding box center [625, 280] width 29 height 29
click at [565, 437] on span "Nov" at bounding box center [564, 441] width 44 height 53
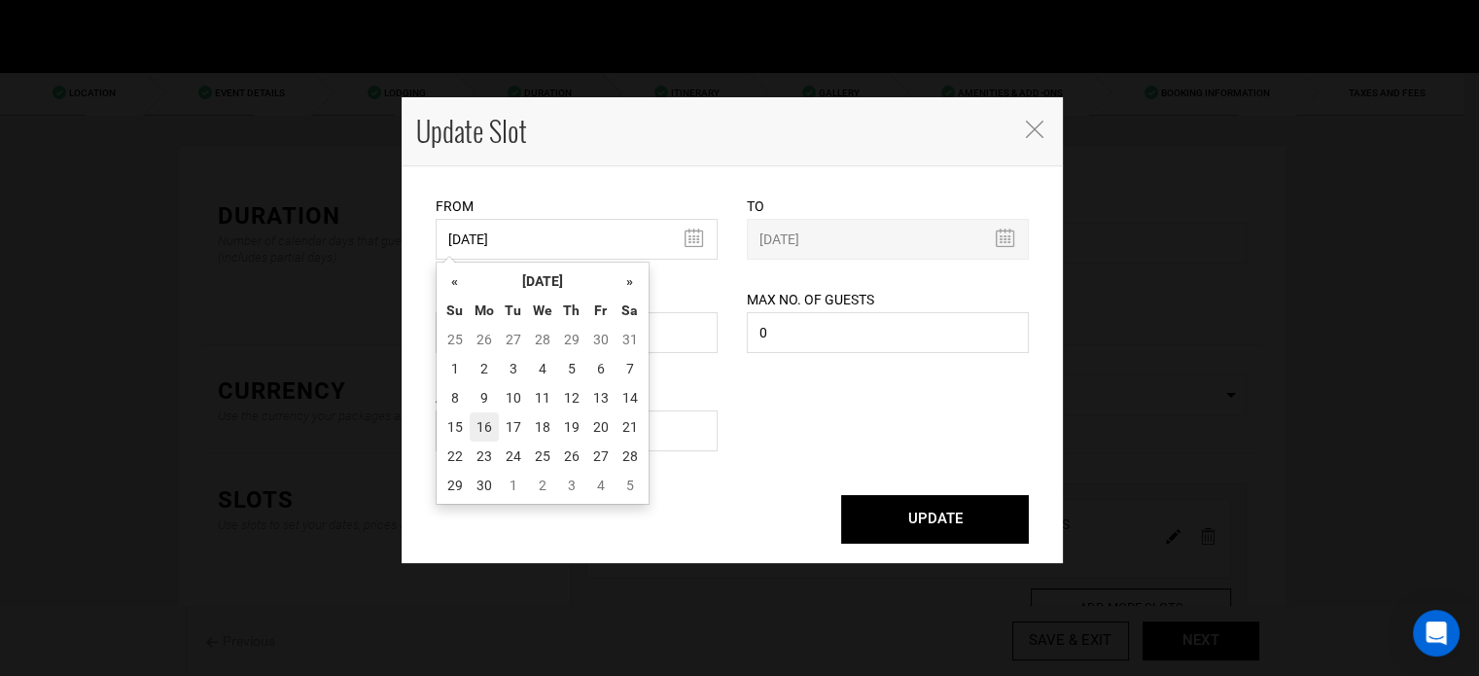
click at [494, 422] on td "16" at bounding box center [484, 426] width 29 height 29
type input "11/16/2026"
type input "11/23/2026"
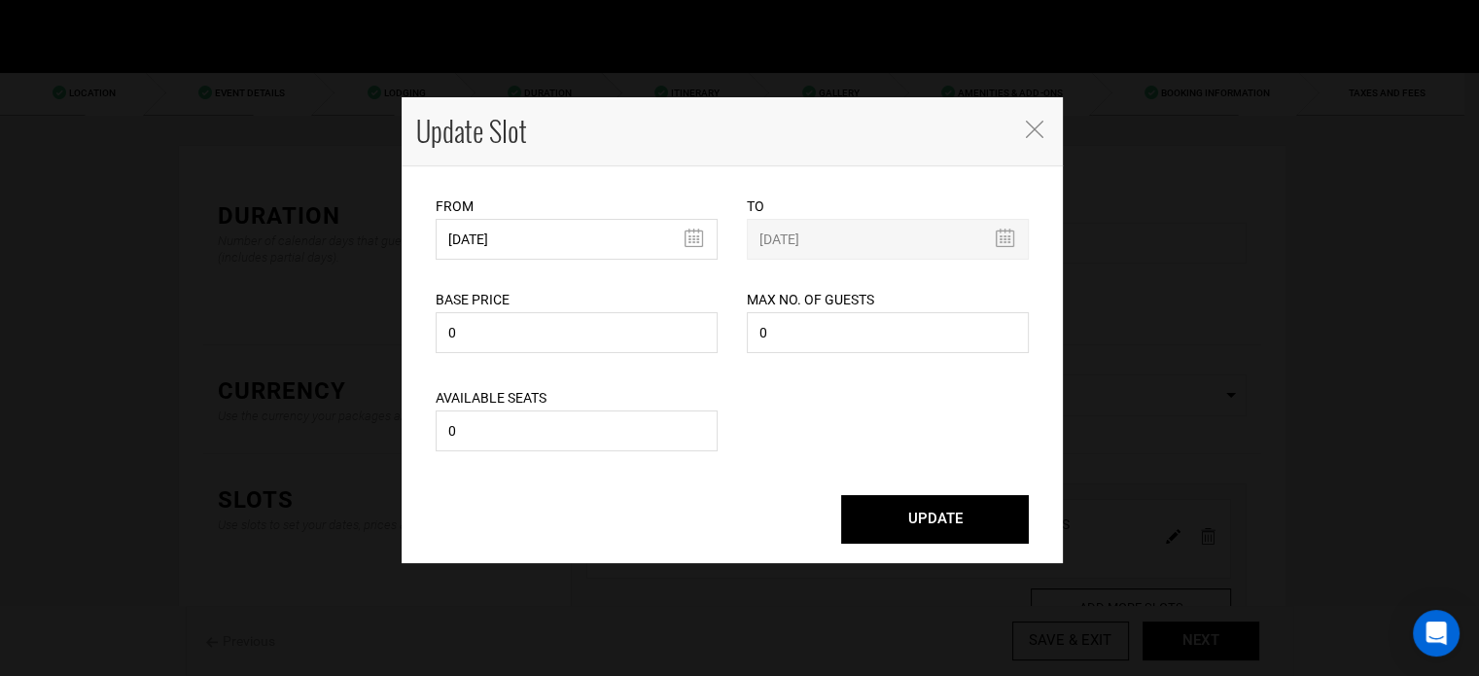
click at [971, 527] on button "UPDATE" at bounding box center [935, 519] width 188 height 49
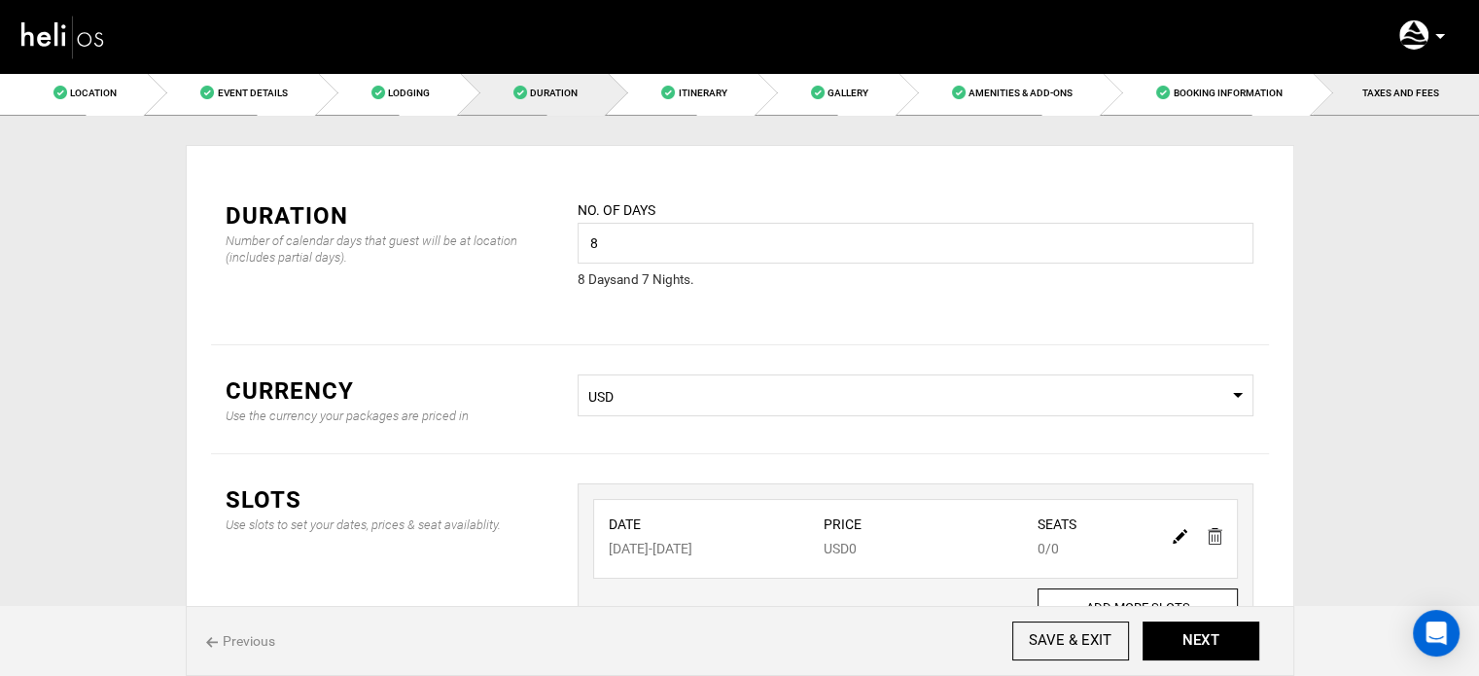
click at [1404, 91] on span "TAXES AND FEES" at bounding box center [1400, 93] width 77 height 11
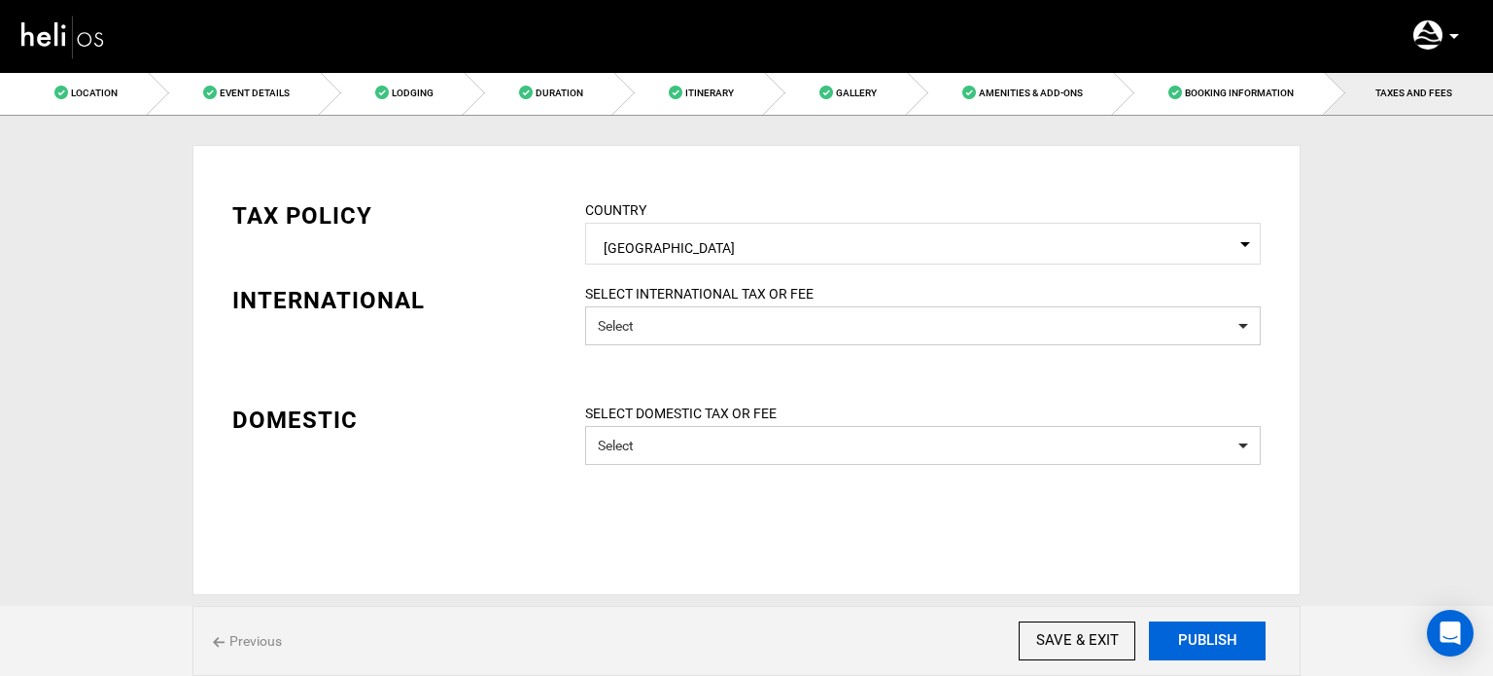
click at [1186, 641] on button "PUBLISH" at bounding box center [1207, 640] width 117 height 39
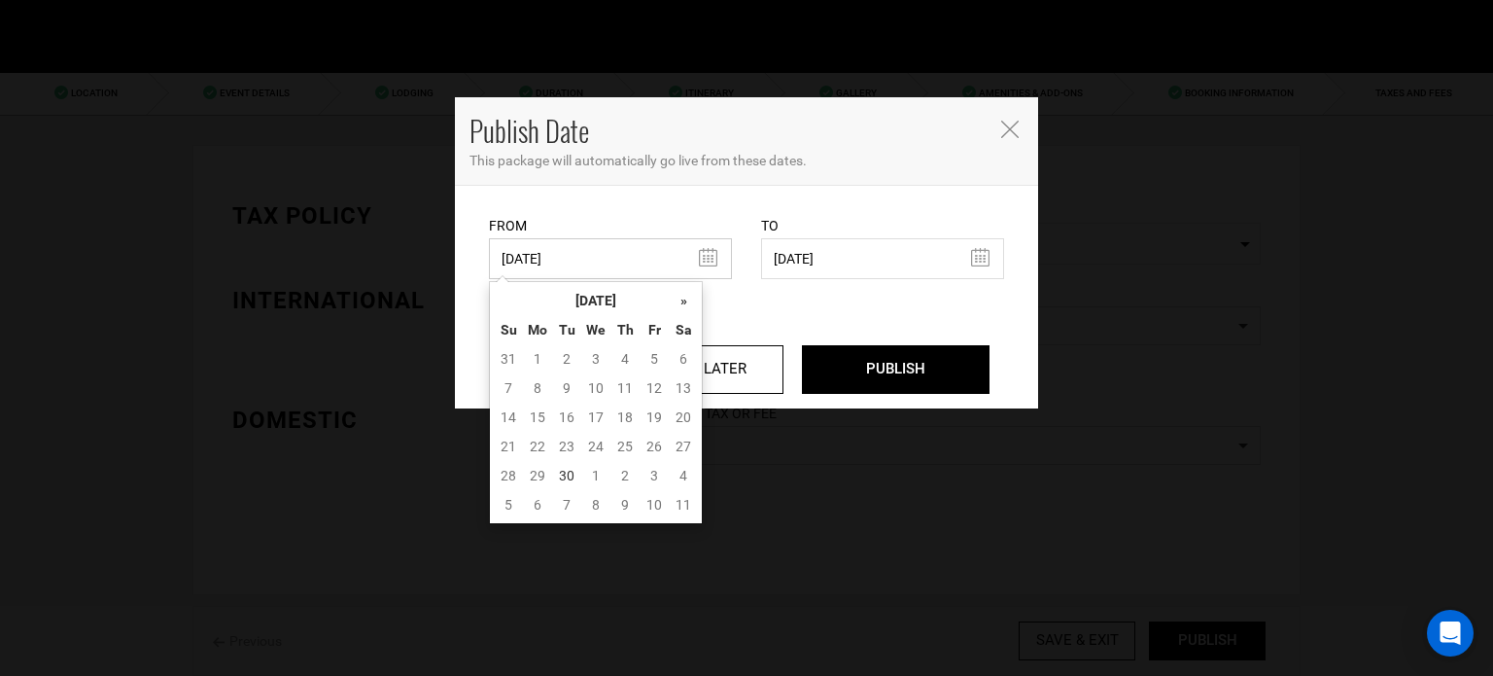
click at [610, 260] on input "[DATE]" at bounding box center [610, 258] width 243 height 41
click at [571, 471] on td "30" at bounding box center [566, 475] width 29 height 29
type input "09/30/2025"
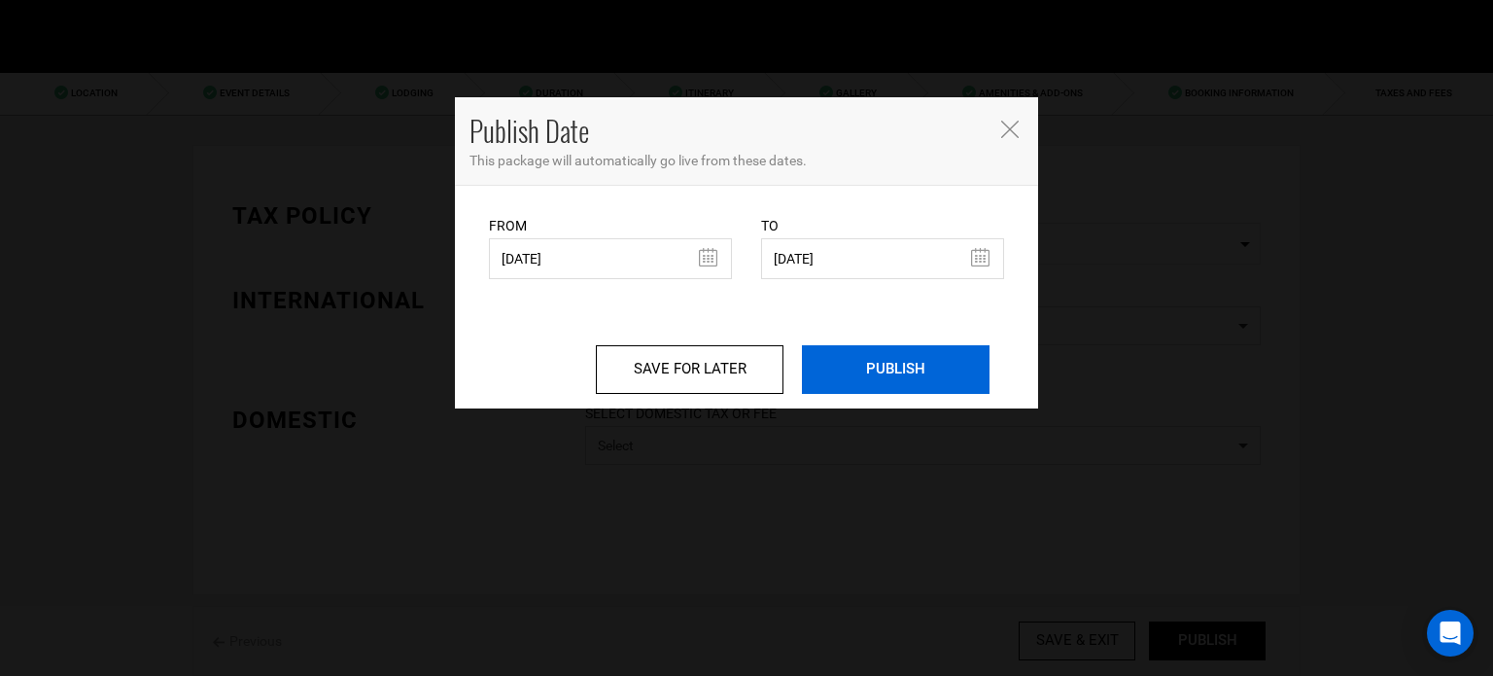
click at [939, 369] on input "PUBLISH" at bounding box center [896, 369] width 188 height 49
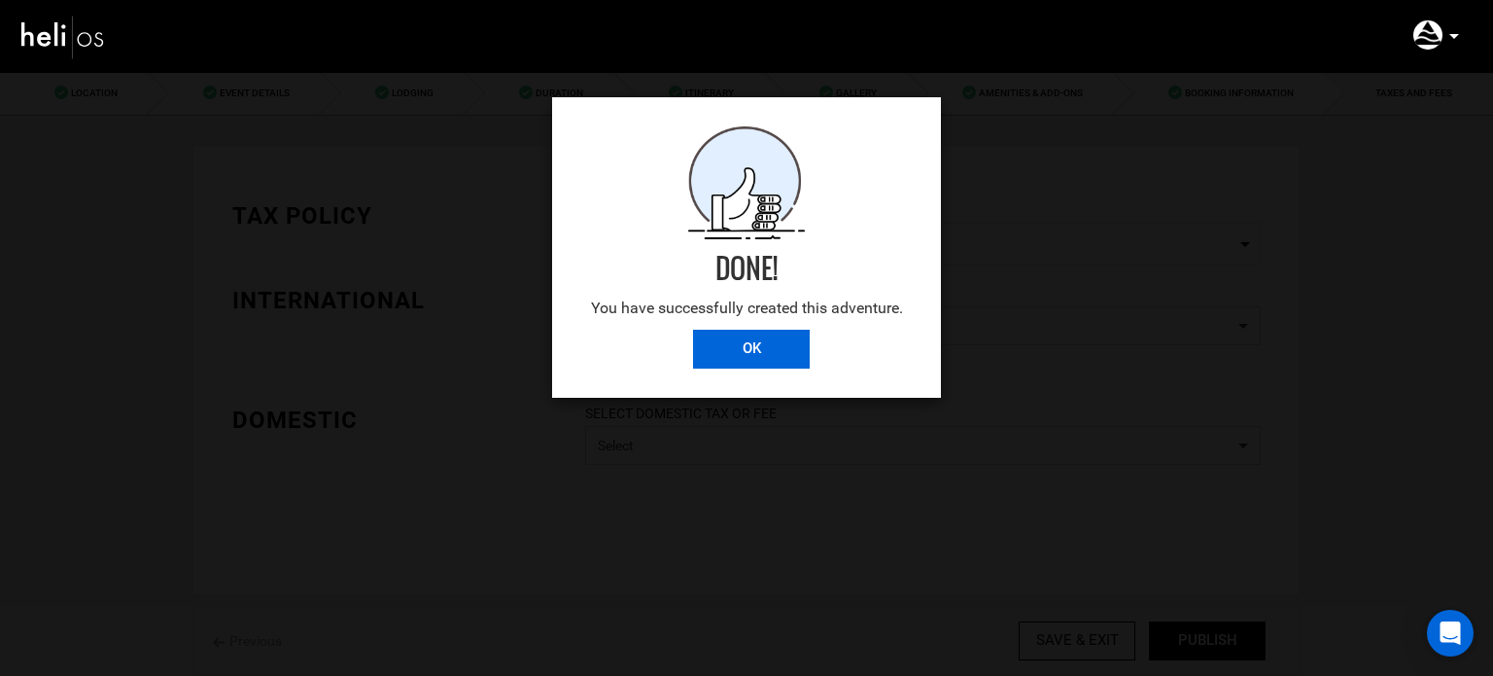
click at [767, 341] on input "OK" at bounding box center [751, 349] width 117 height 39
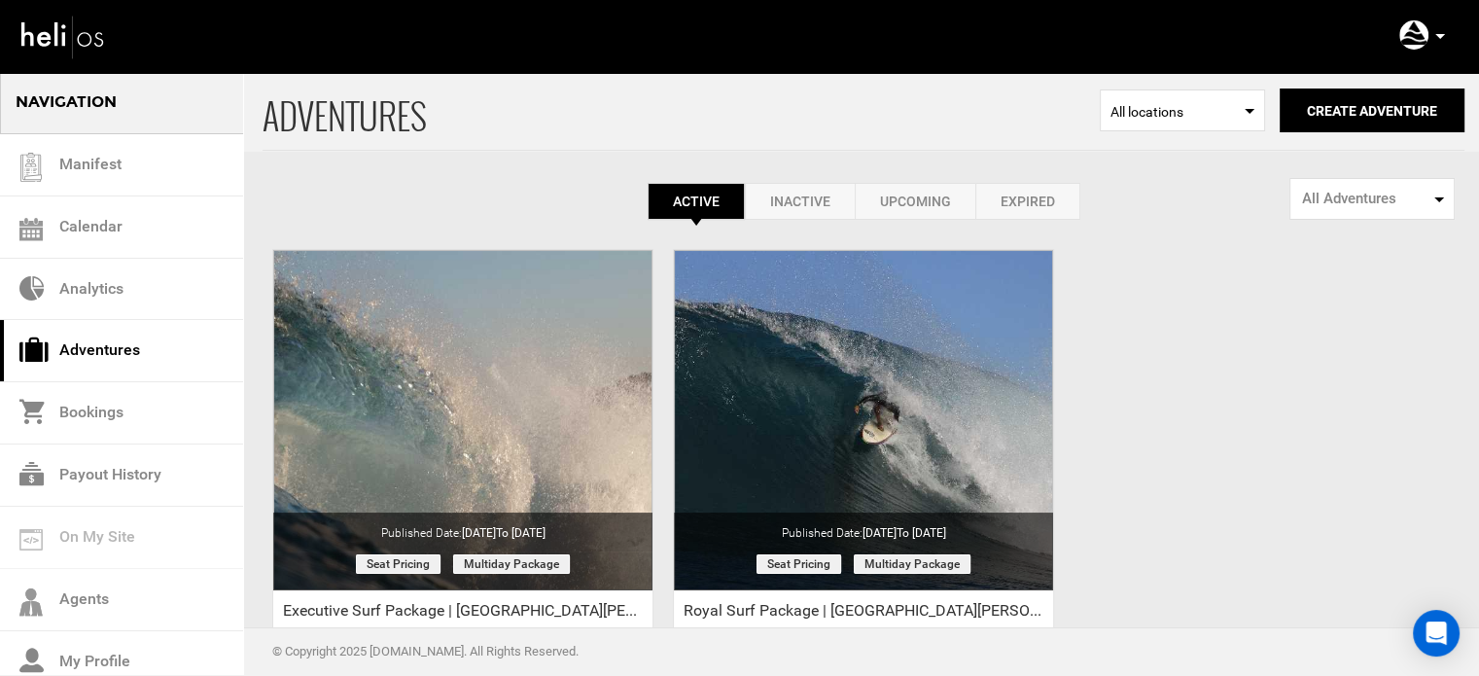
click at [1435, 34] on icon at bounding box center [1440, 36] width 10 height 5
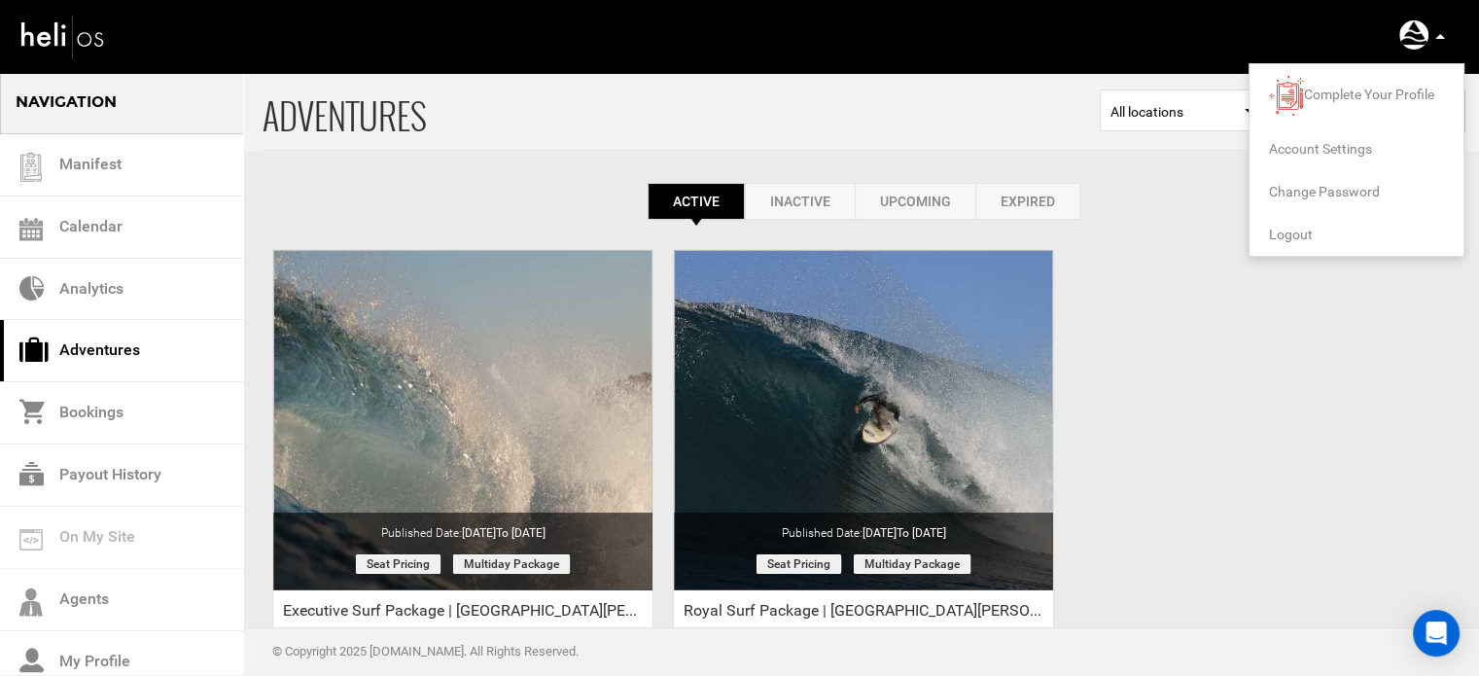
click at [1309, 232] on span "Logout" at bounding box center [1291, 235] width 44 height 16
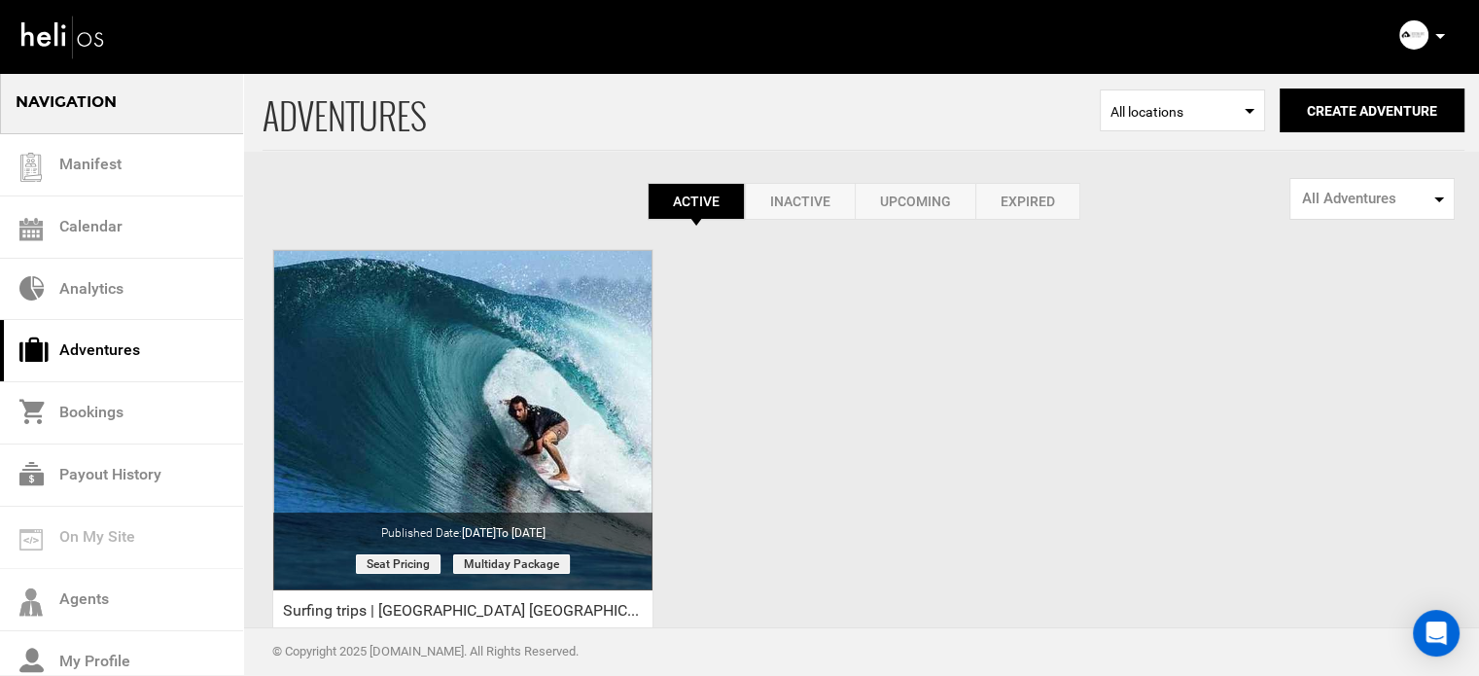
click at [1026, 193] on link "Expired" at bounding box center [1027, 201] width 105 height 37
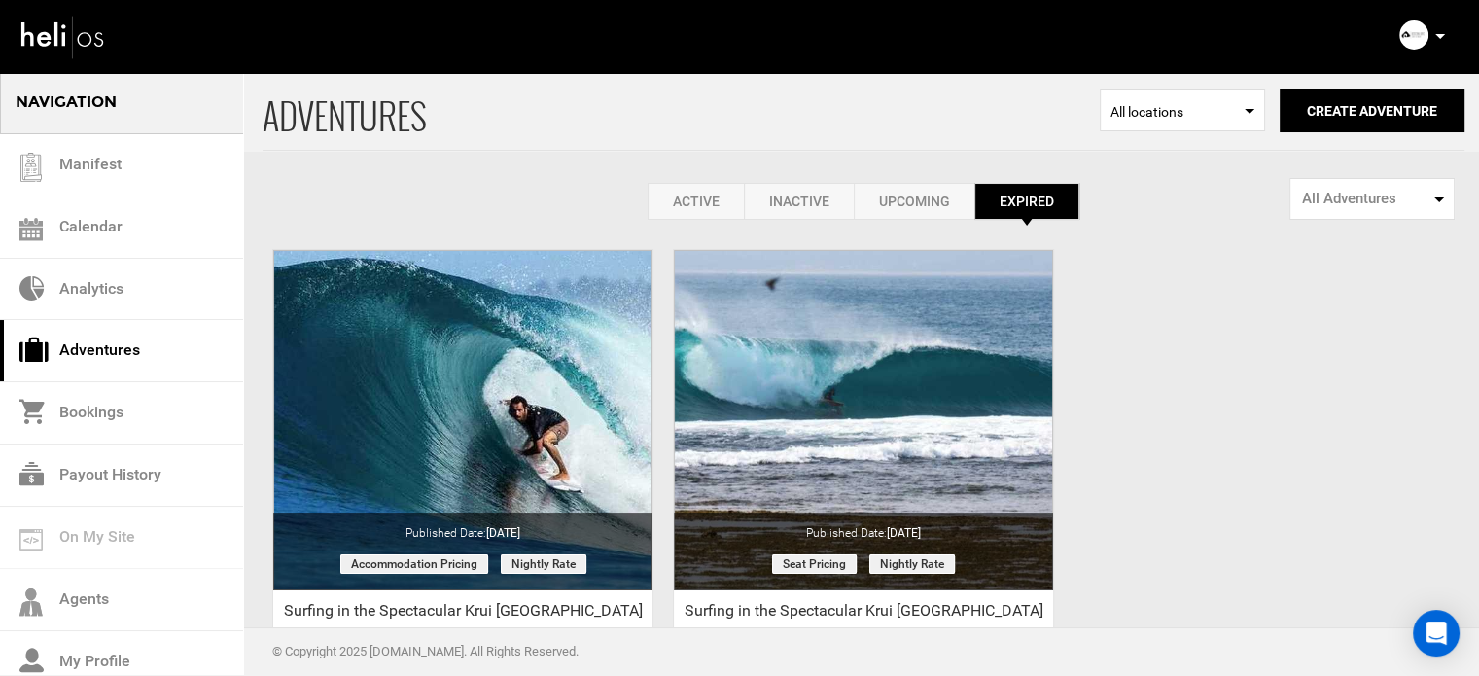
click at [708, 193] on link "Active" at bounding box center [696, 201] width 96 height 37
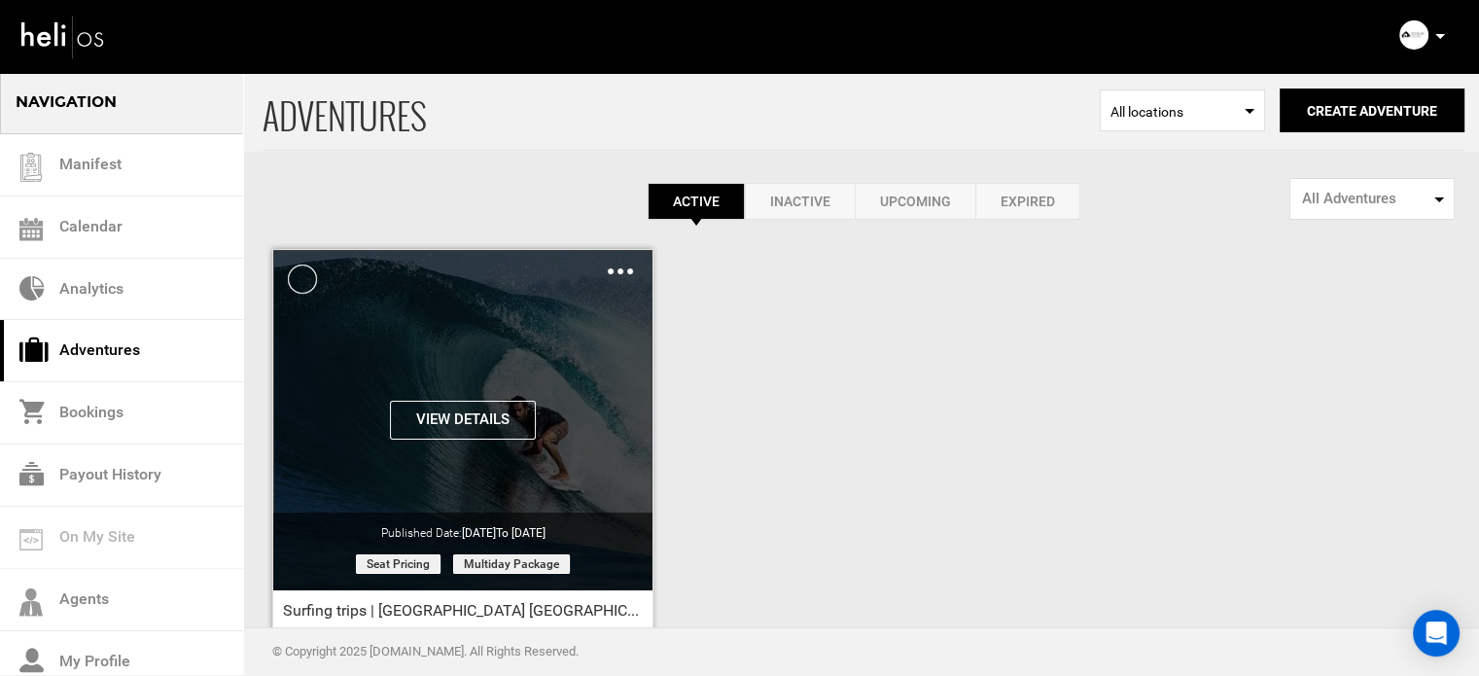
scroll to position [241, 0]
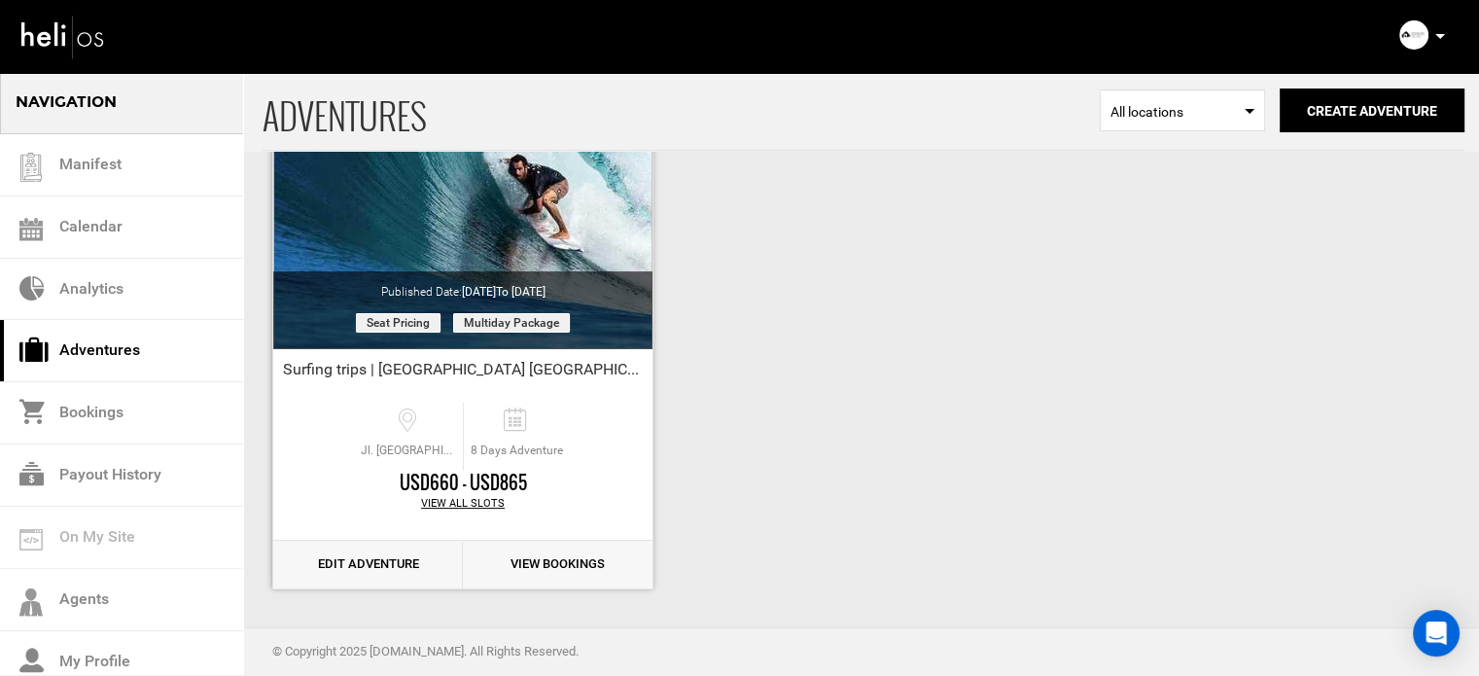
click at [357, 557] on link "Edit Adventure" at bounding box center [368, 565] width 190 height 48
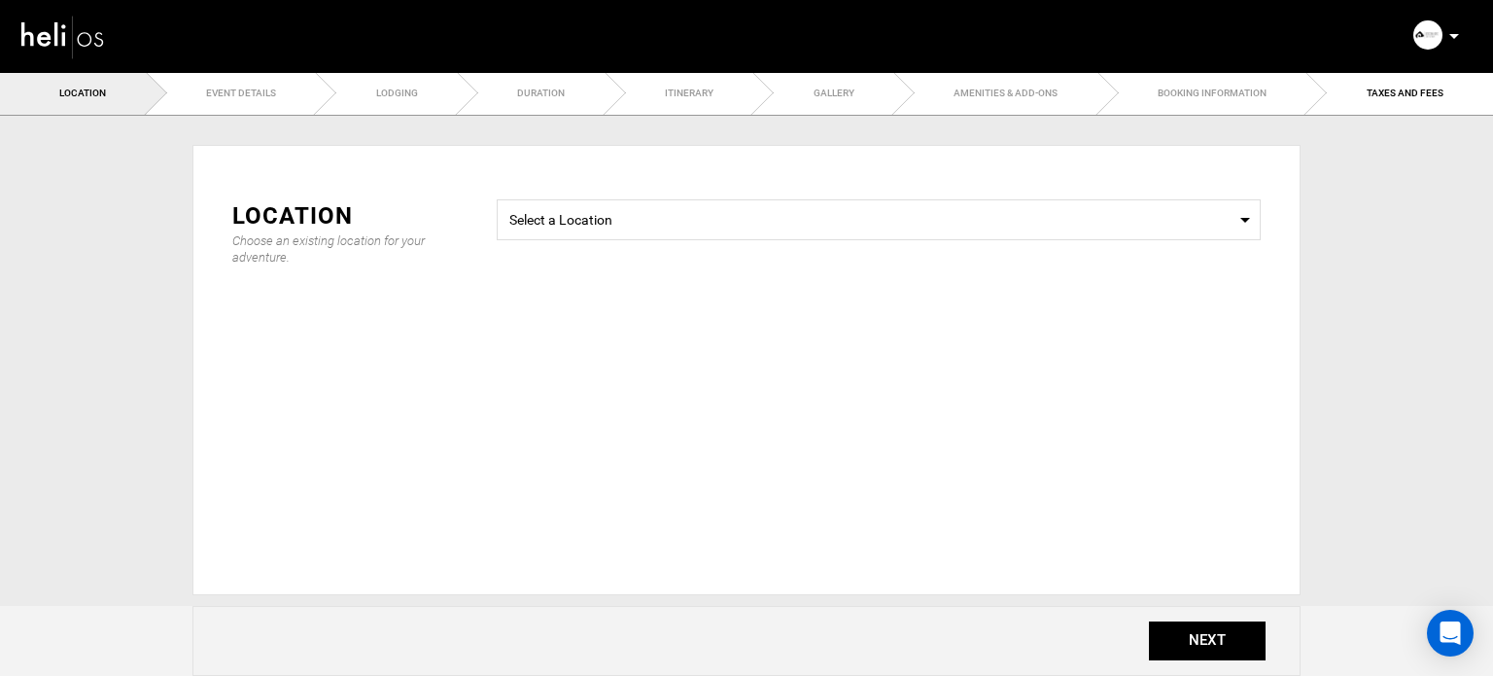
type input "8"
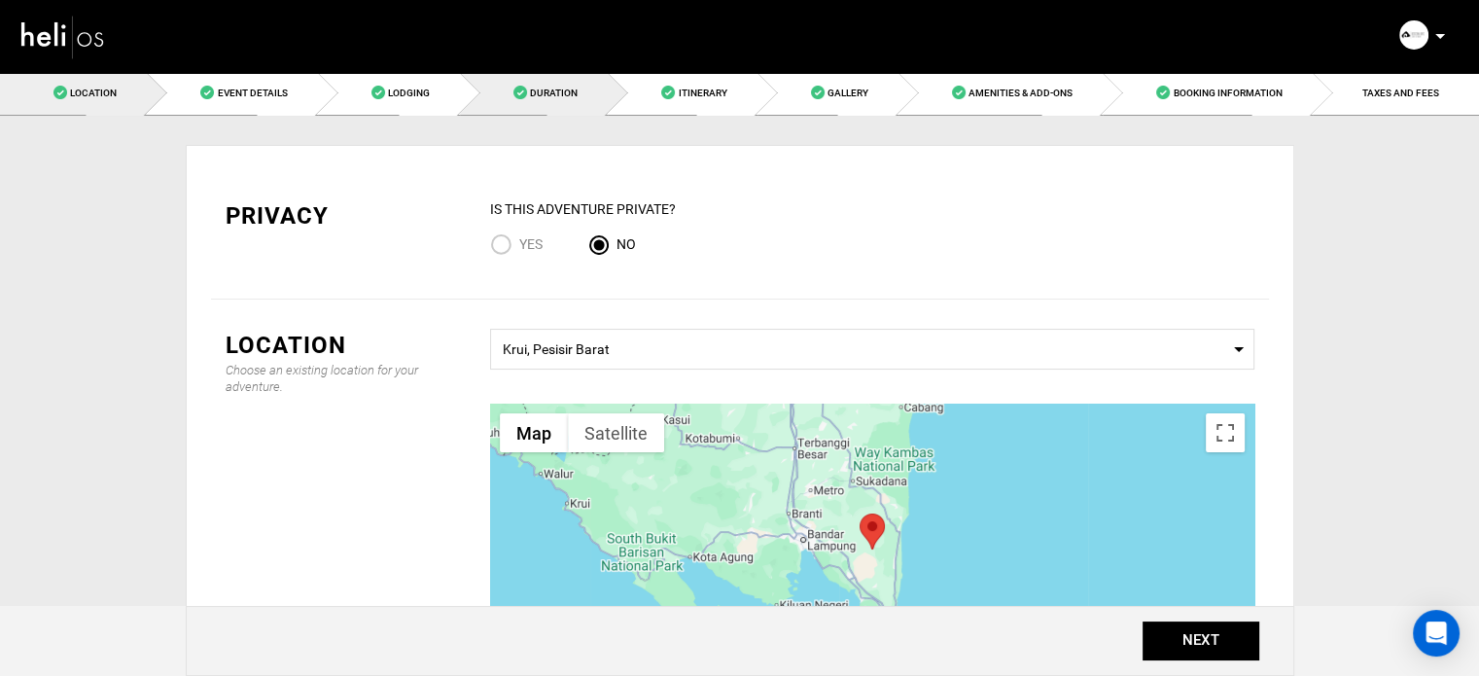
click at [537, 108] on link "Duration" at bounding box center [534, 93] width 148 height 44
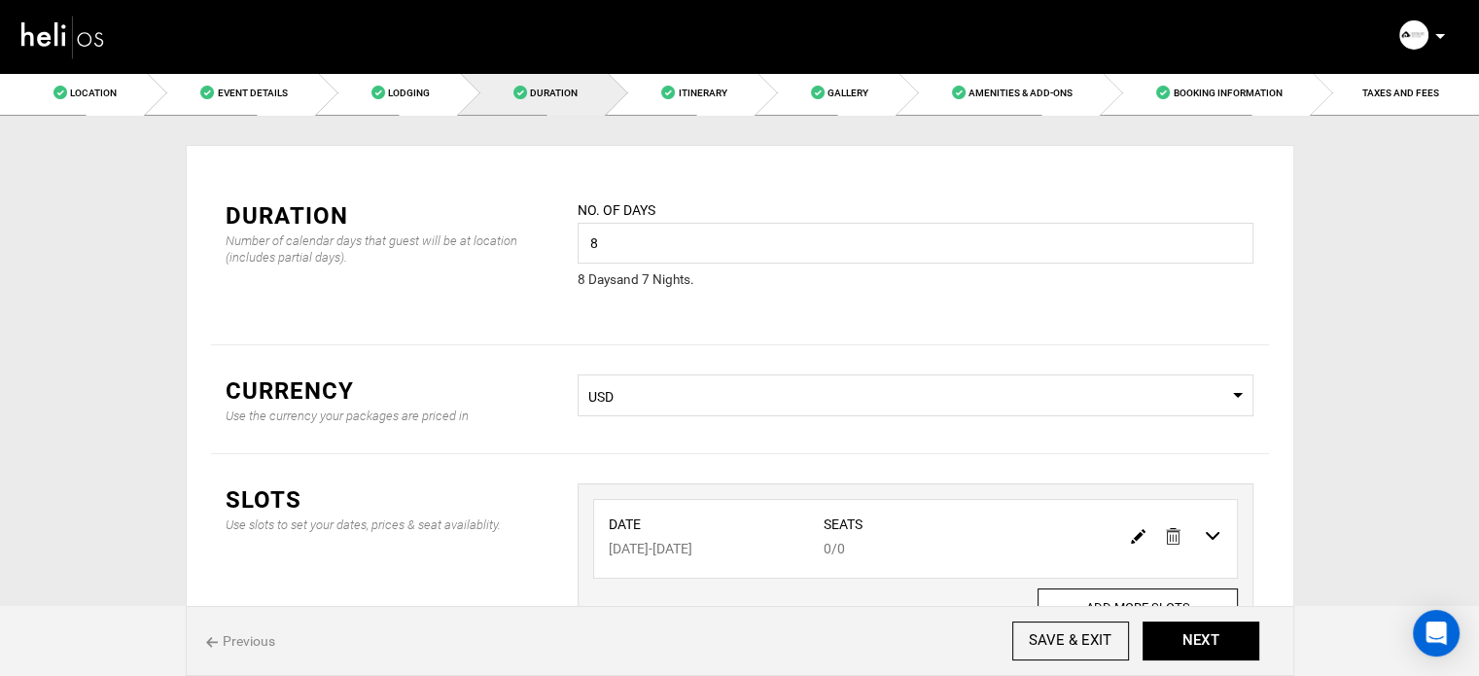
click at [1133, 536] on img at bounding box center [1138, 536] width 15 height 15
type input "[DATE]"
type input "0"
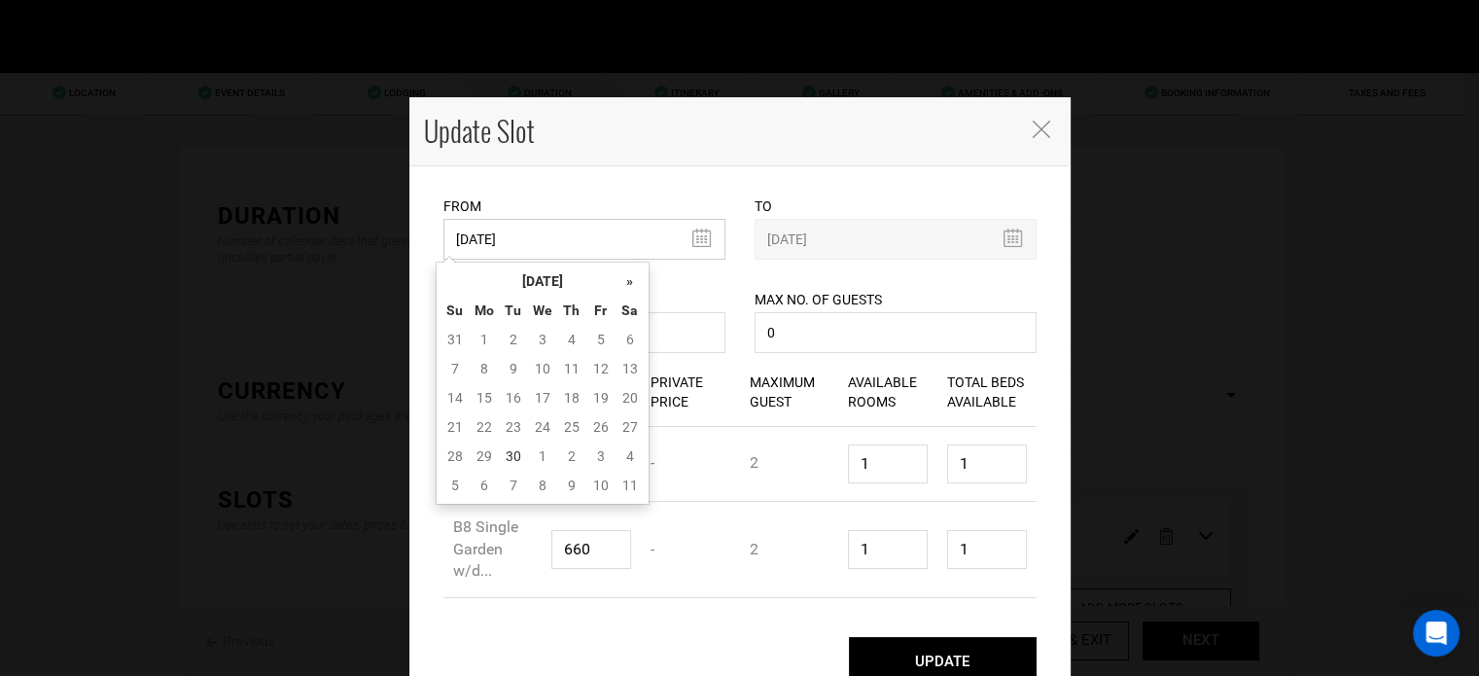
click at [610, 258] on input "[DATE]" at bounding box center [584, 239] width 282 height 41
click at [584, 274] on th "[DATE]" at bounding box center [543, 280] width 146 height 29
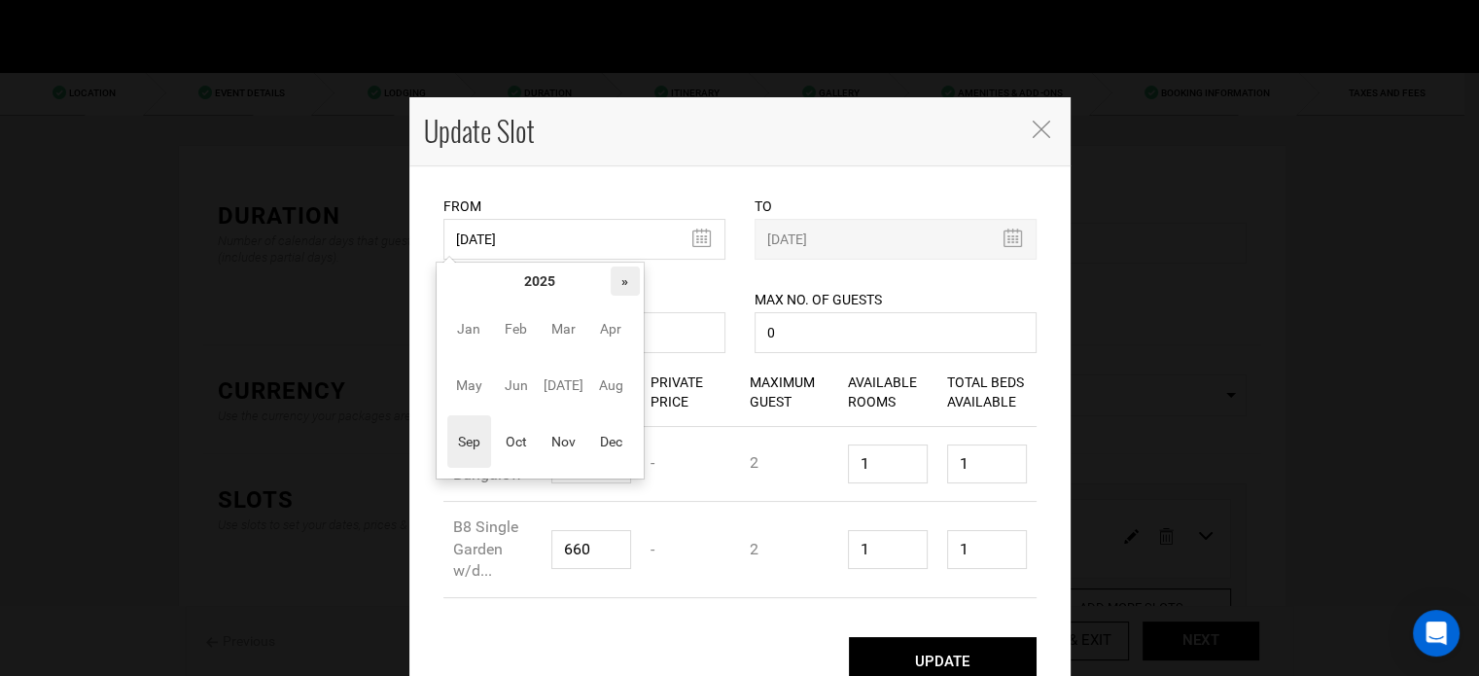
click at [621, 287] on th "»" at bounding box center [625, 280] width 29 height 29
click at [521, 444] on span "Oct" at bounding box center [516, 441] width 44 height 53
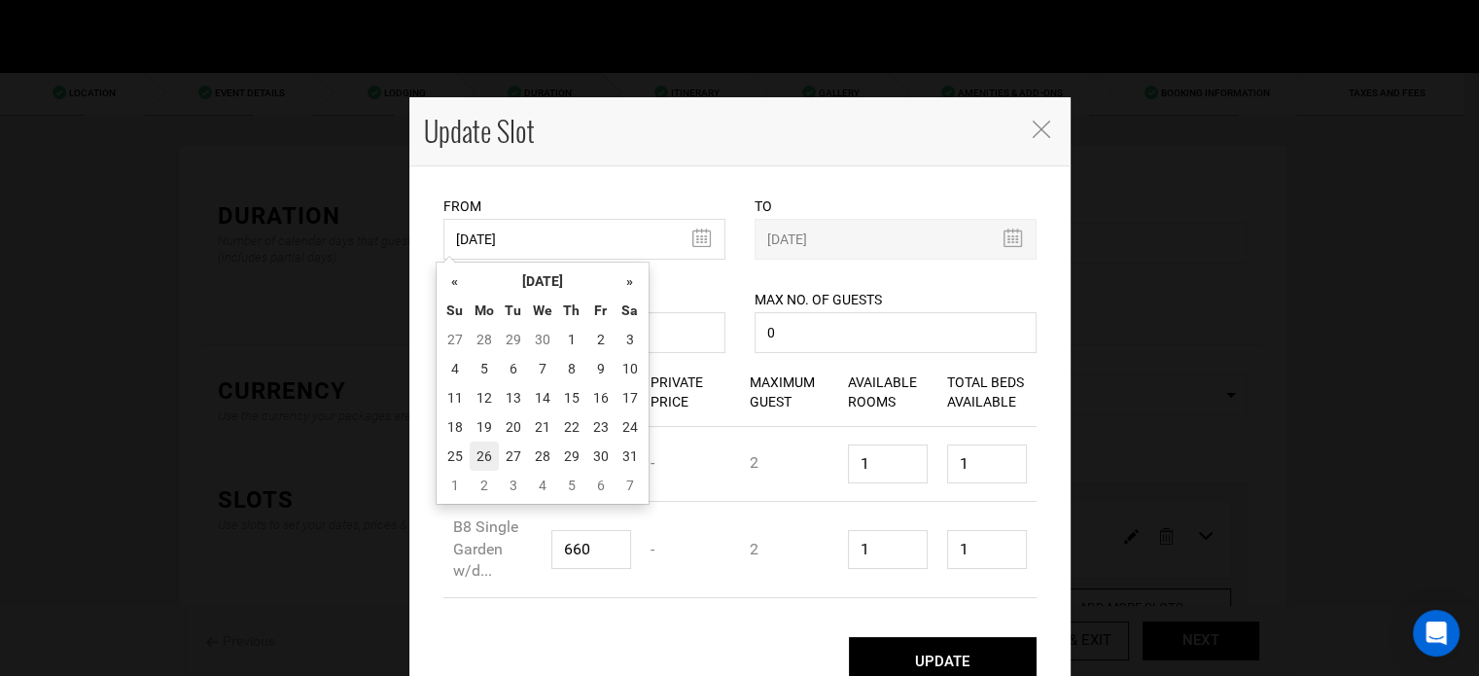
click at [489, 449] on td "26" at bounding box center [484, 455] width 29 height 29
type input "[DATE]"
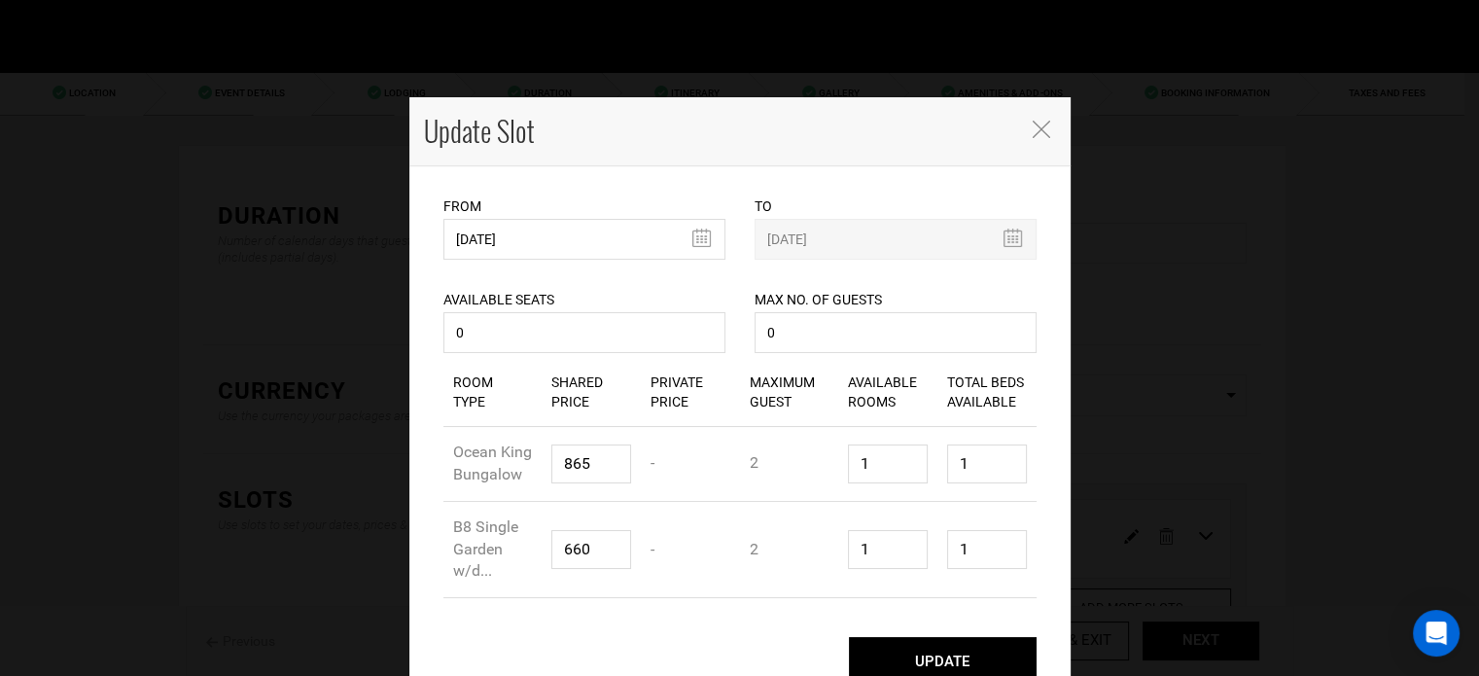
click at [909, 649] on button "UPDATE" at bounding box center [943, 661] width 188 height 49
